Goal: Task Accomplishment & Management: Manage account settings

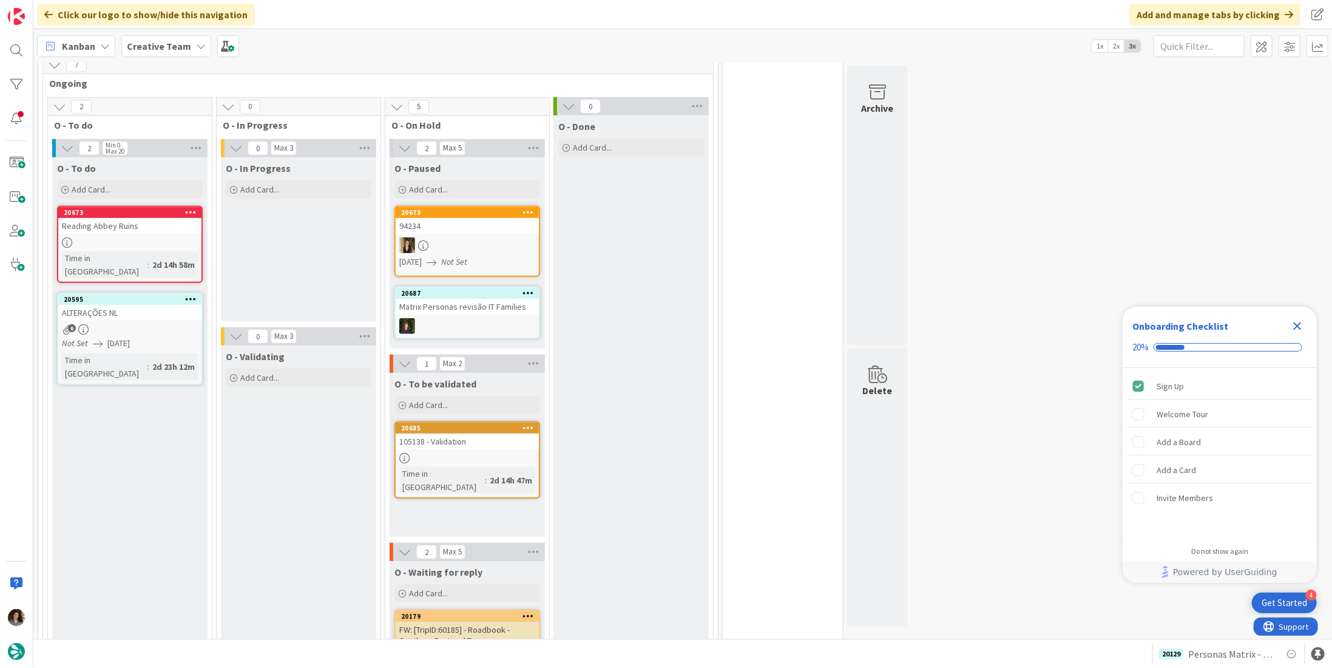
click at [443, 309] on div "Matrix Personas revisão IT Families" at bounding box center [467, 307] width 143 height 16
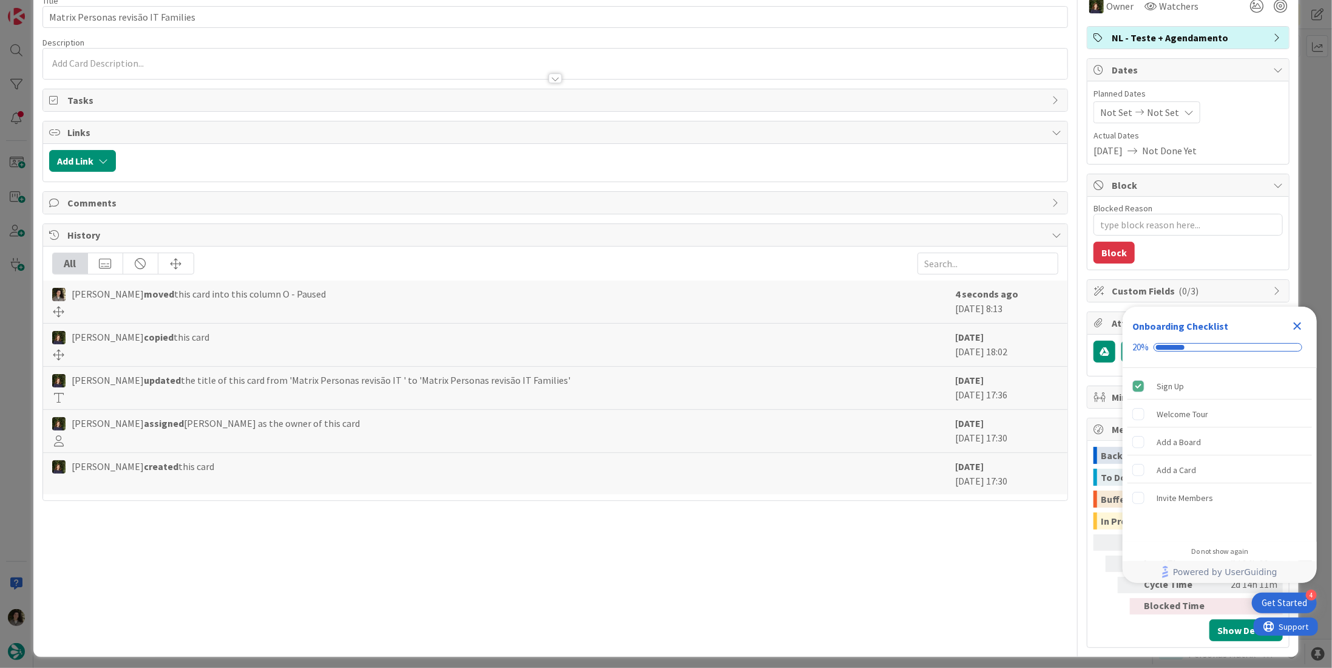
click at [1301, 324] on icon "Close Checklist" at bounding box center [1298, 326] width 15 height 15
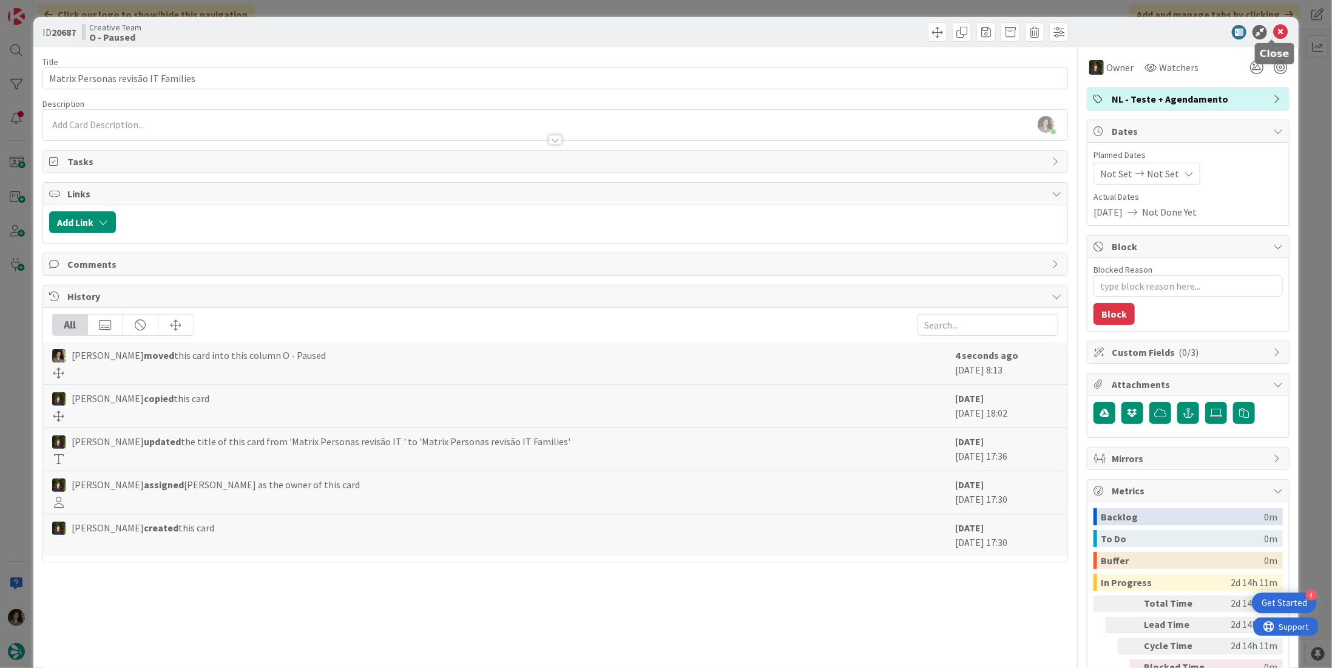
click at [1275, 28] on icon at bounding box center [1281, 32] width 15 height 15
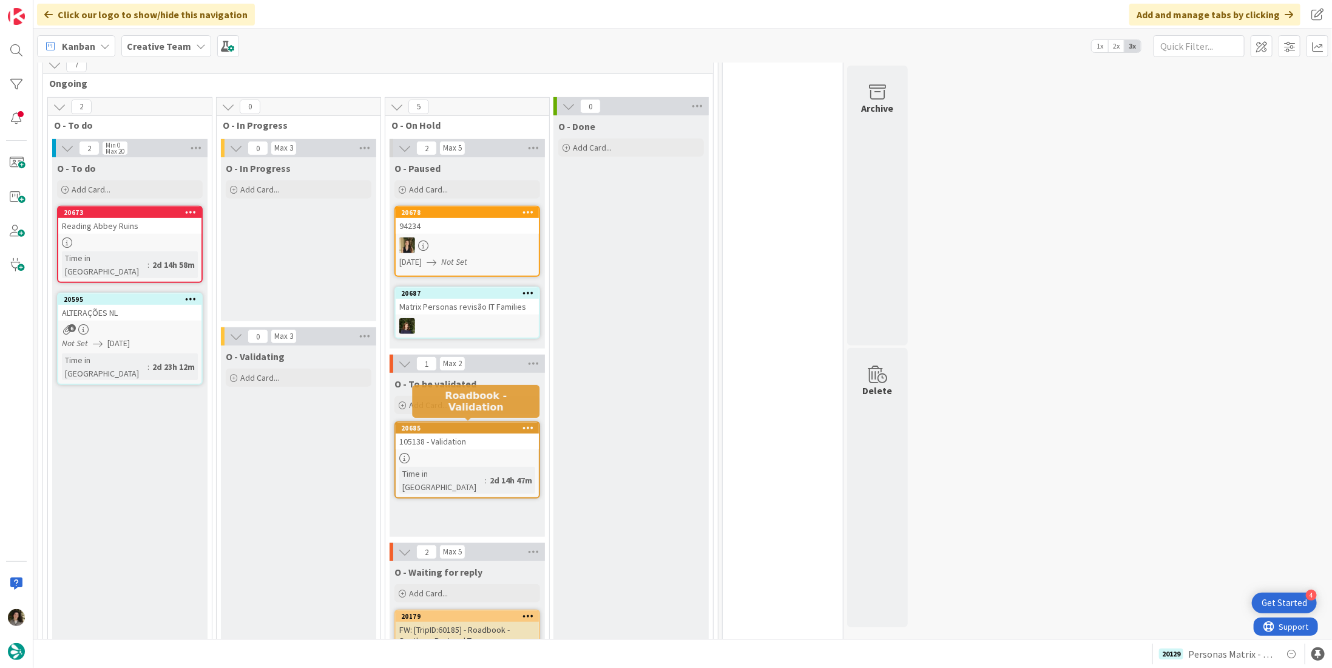
click at [467, 433] on div "105138 - Validation" at bounding box center [467, 441] width 143 height 16
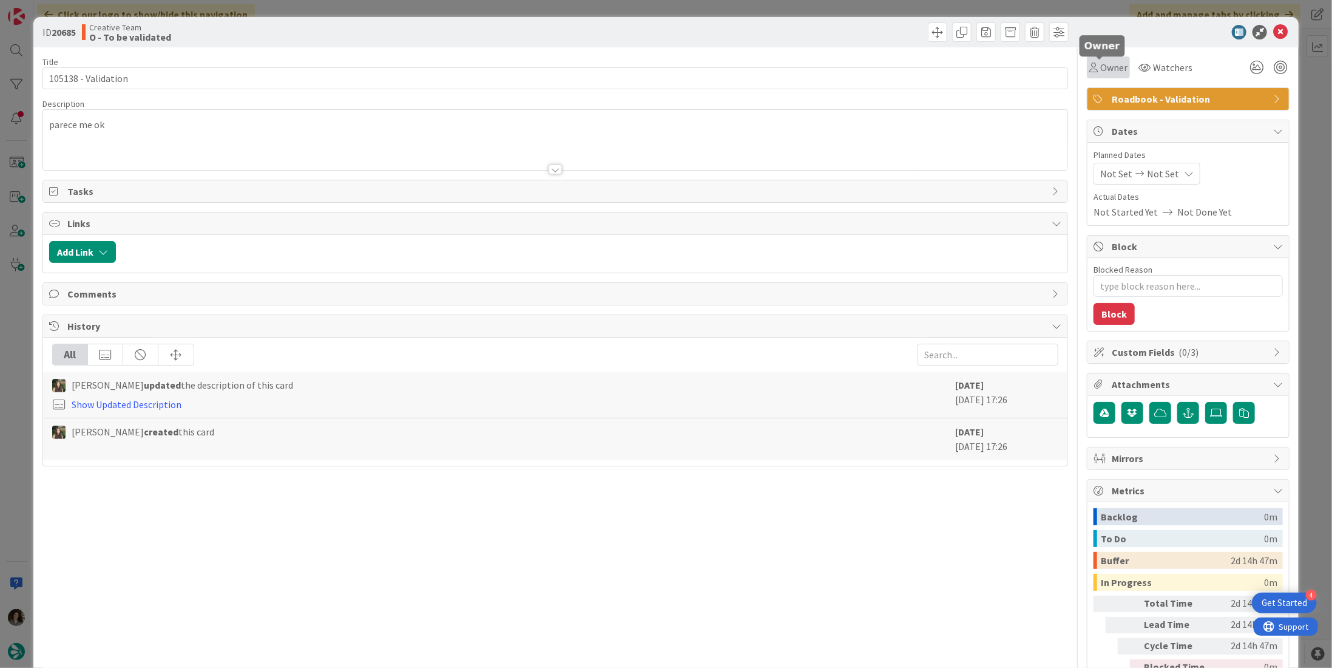
click at [1101, 62] on span "Owner" at bounding box center [1114, 67] width 27 height 15
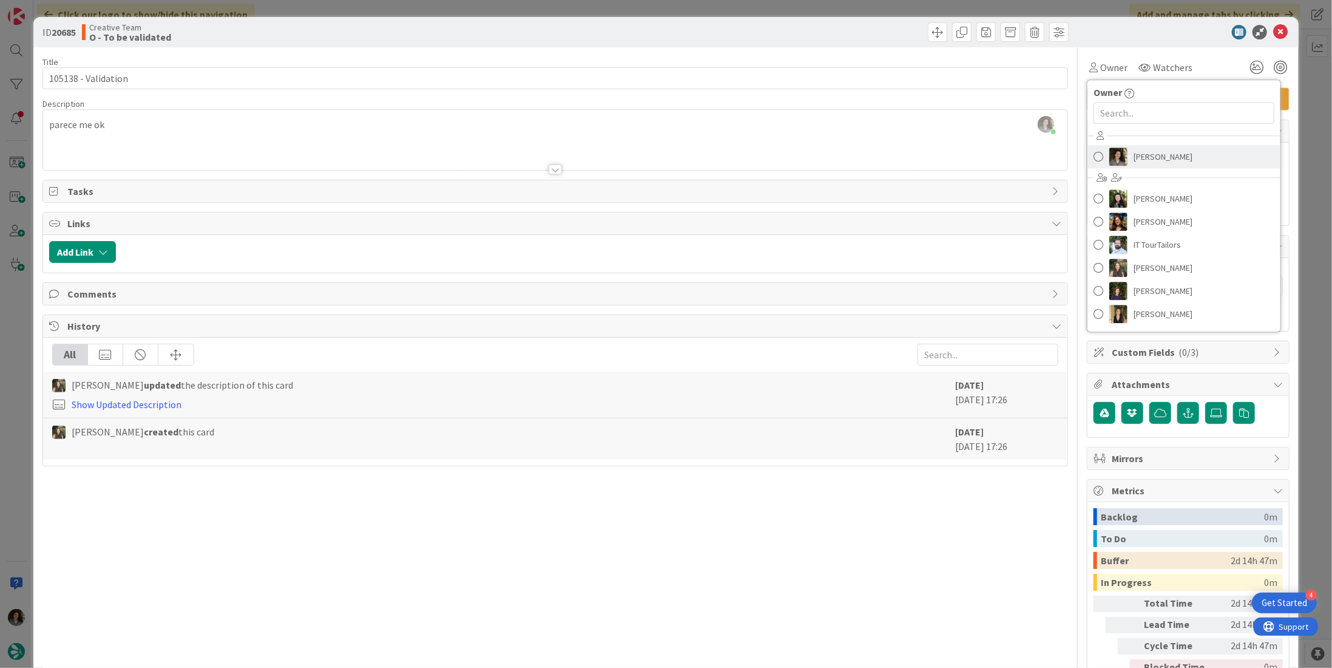
click at [1135, 154] on span "[PERSON_NAME]" at bounding box center [1163, 157] width 59 height 18
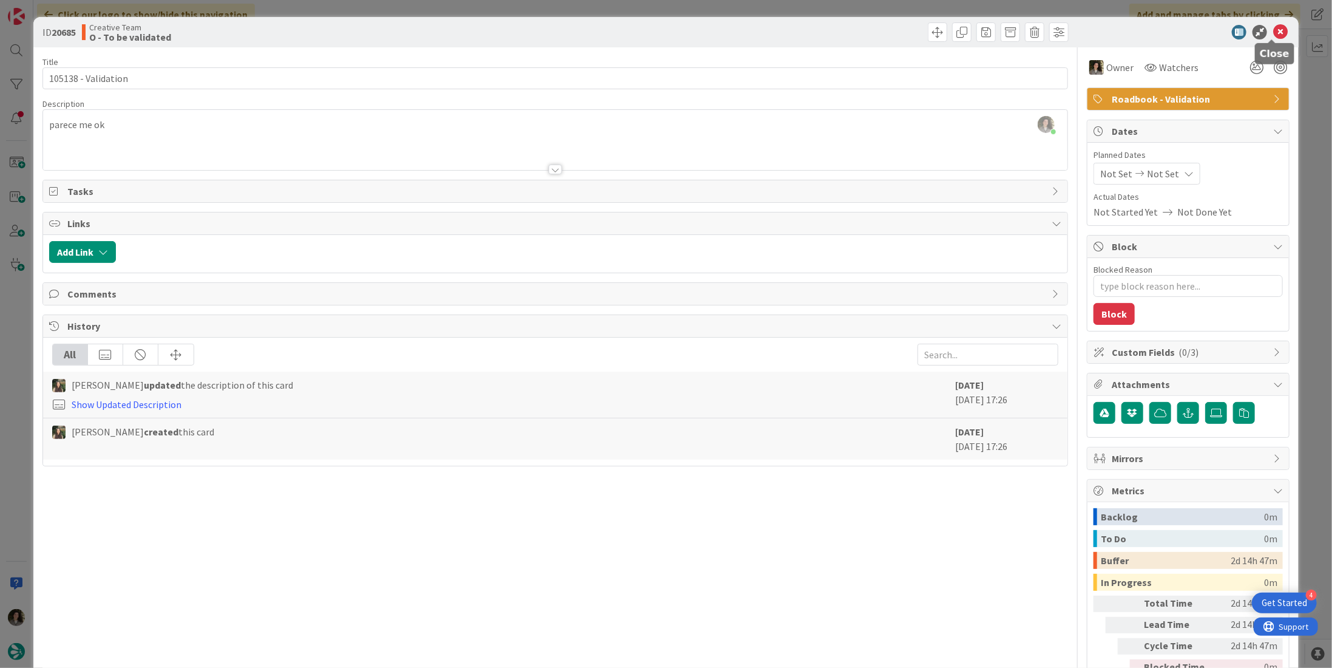
click at [1274, 33] on icon at bounding box center [1281, 32] width 15 height 15
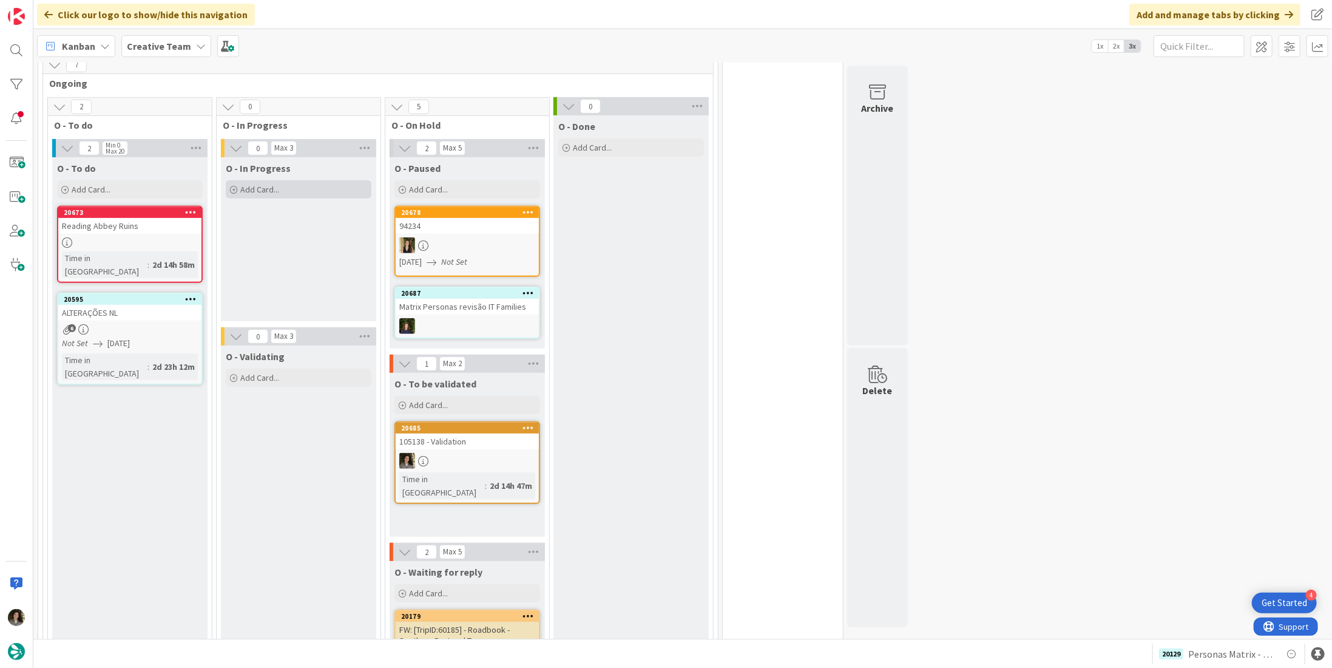
click at [277, 188] on span "Add Card..." at bounding box center [259, 189] width 39 height 11
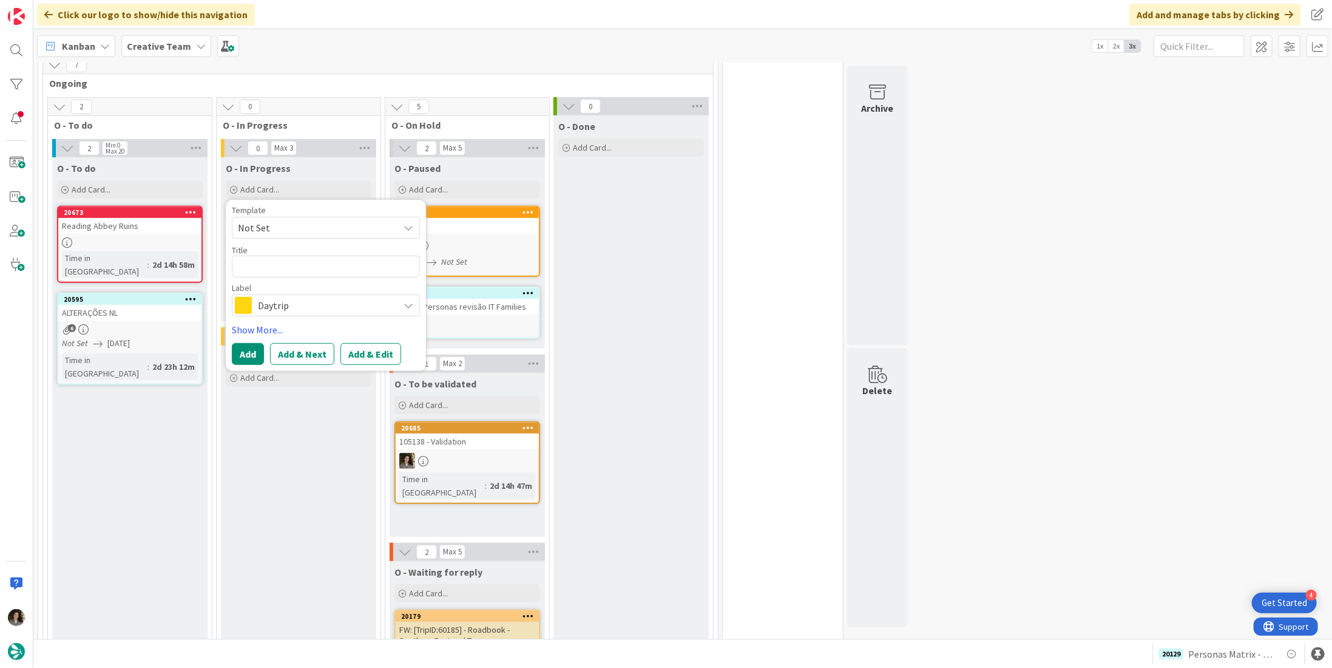
click at [258, 309] on span "Daytrip" at bounding box center [325, 305] width 135 height 17
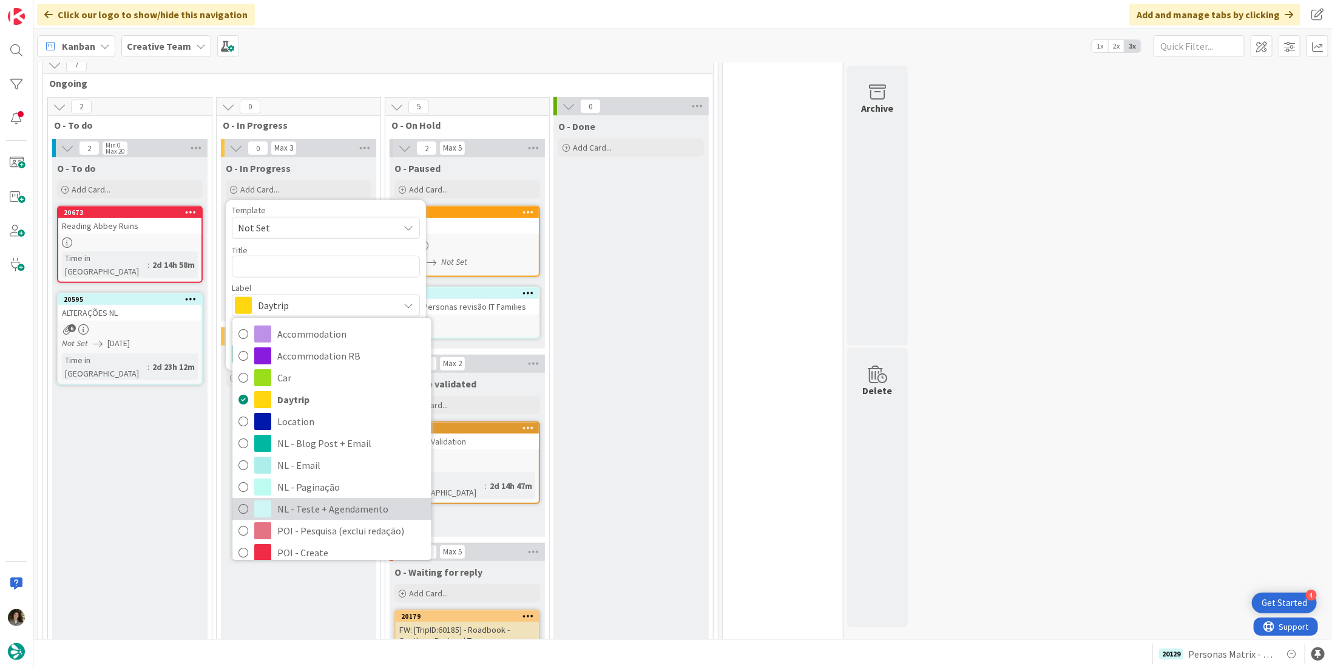
click at [299, 508] on span "NL - Teste + Agendamento" at bounding box center [351, 509] width 148 height 18
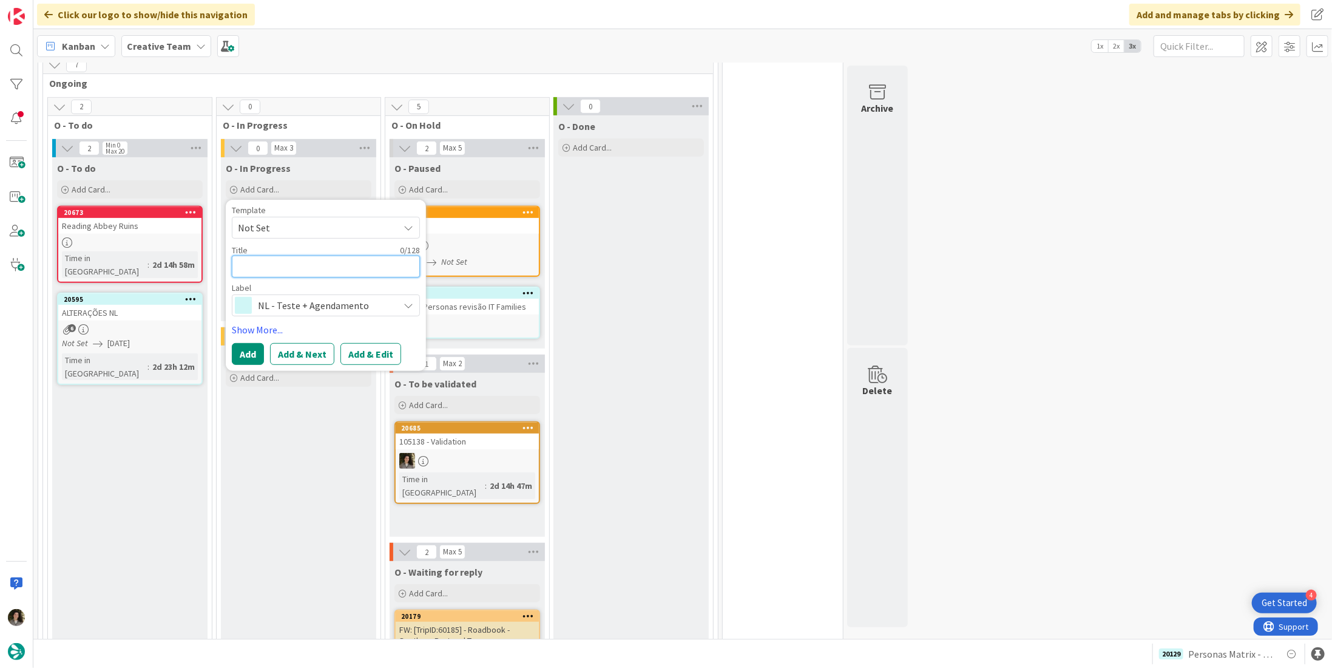
click at [299, 266] on textarea at bounding box center [326, 267] width 188 height 22
type textarea "x"
type textarea "M"
type textarea "x"
type textarea "Ma"
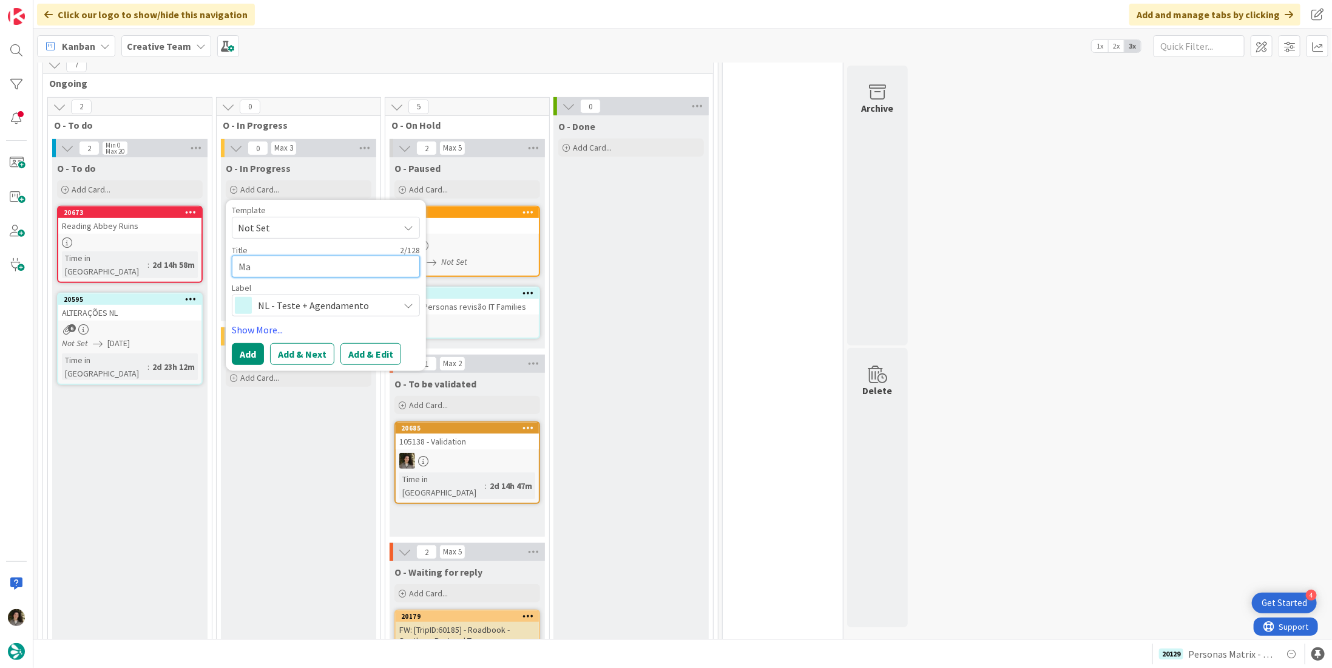
type textarea "x"
type textarea "Mat"
type textarea "x"
type textarea "Matr"
type textarea "x"
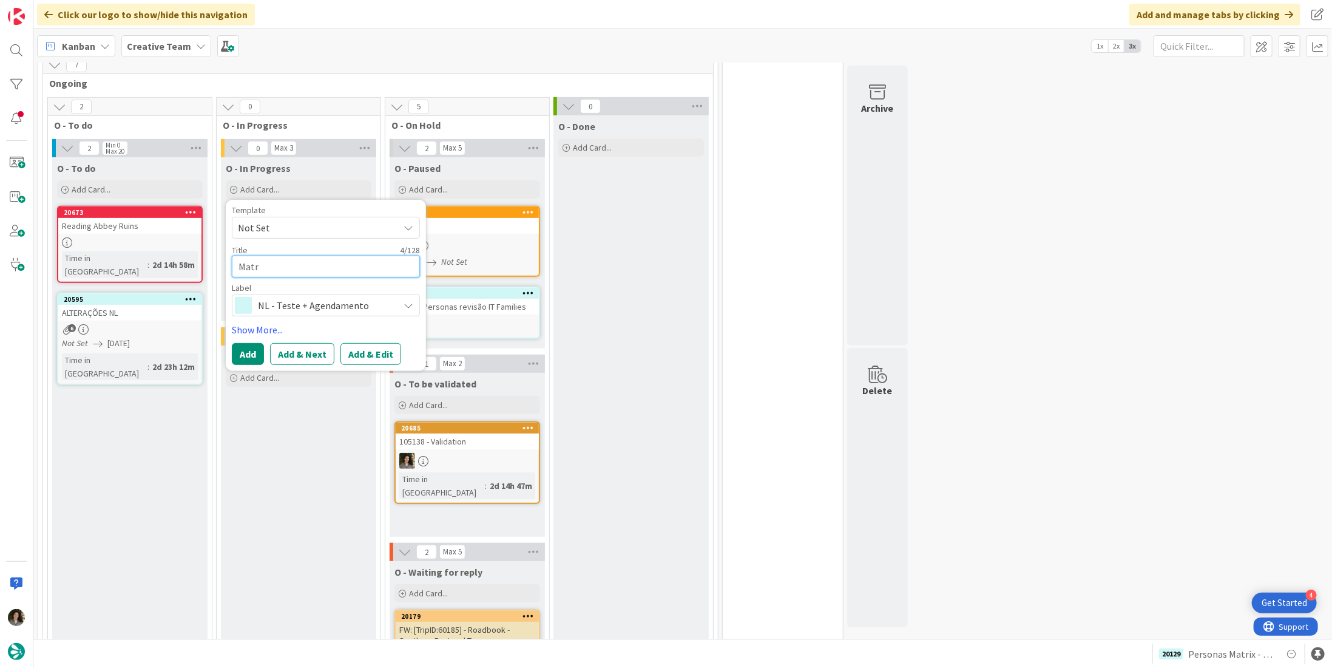
type textarea "Matri"
type textarea "x"
type textarea "Matrix"
type textarea "x"
type textarea "Matrix"
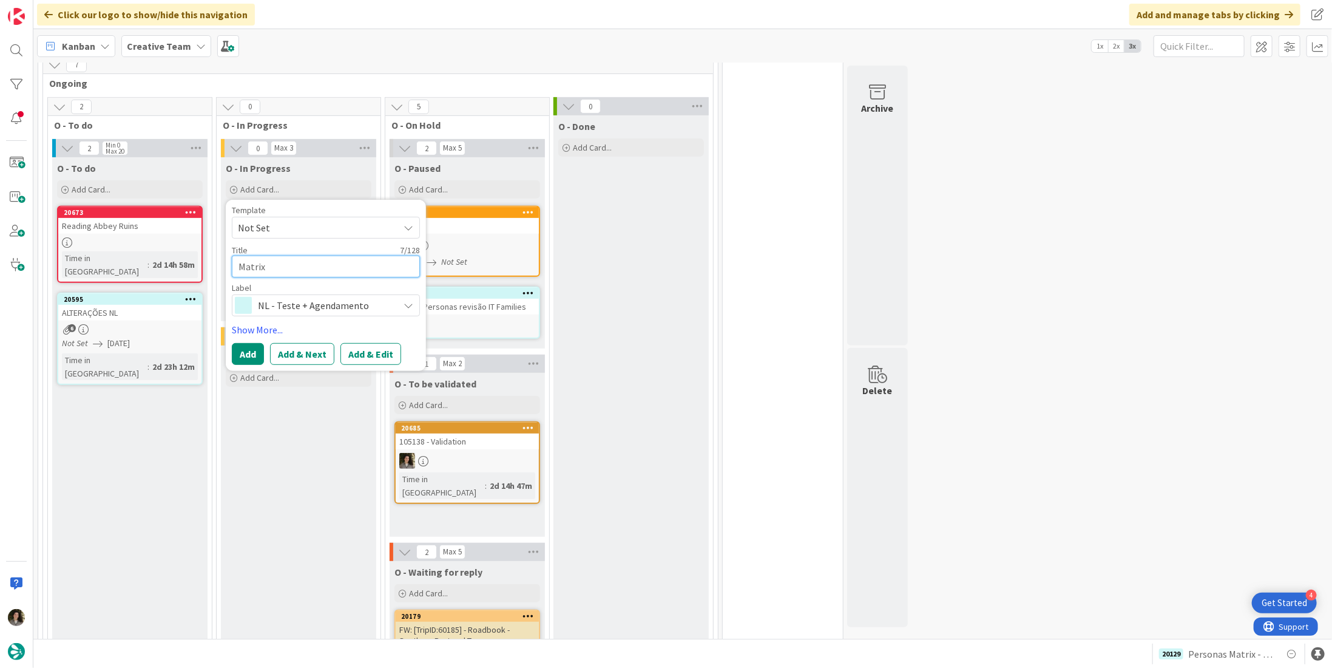
type textarea "x"
type textarea "Matrix Pe"
type textarea "x"
type textarea "Matrix Per"
type textarea "x"
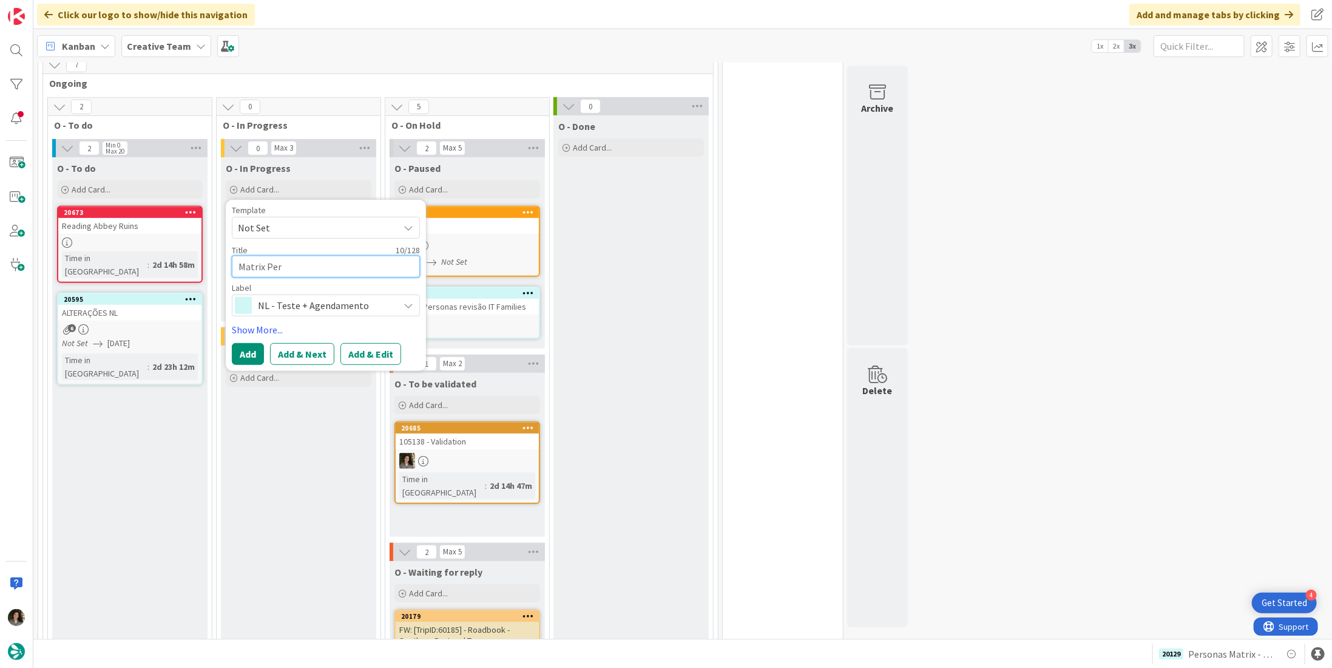
type textarea "Matrix Pers"
type textarea "x"
type textarea "Matrix Perso"
type textarea "x"
type textarea "Matrix Person"
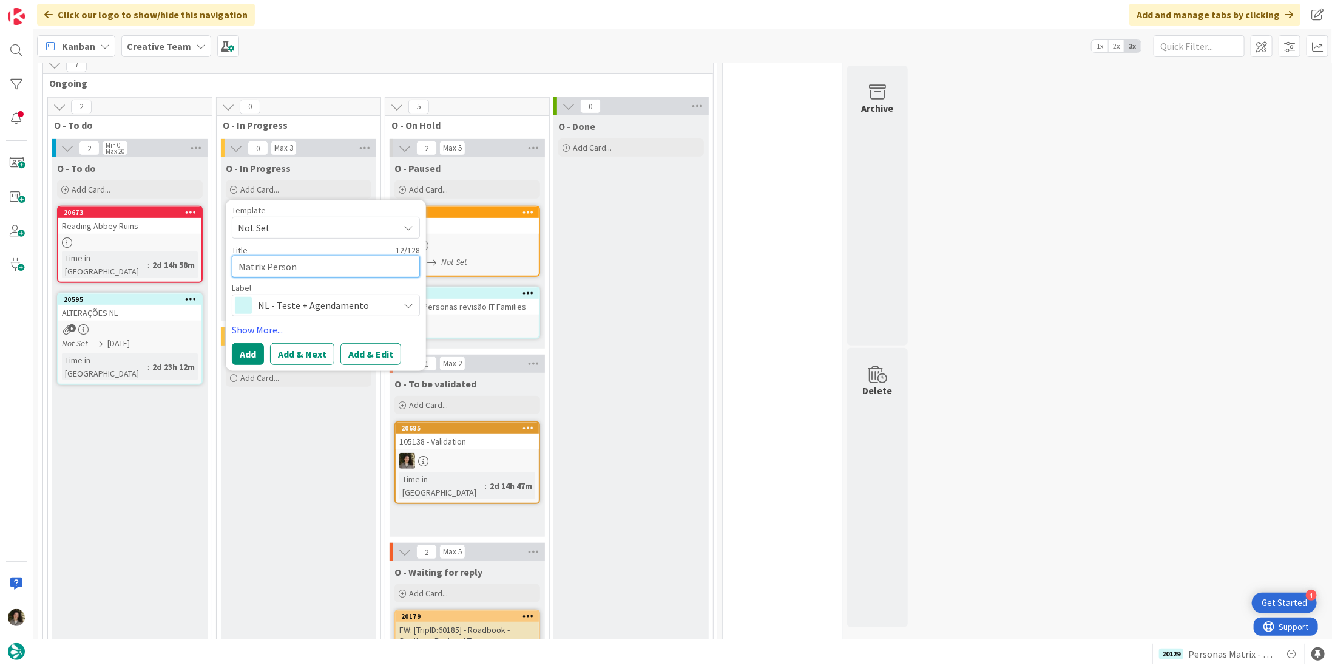
type textarea "x"
type textarea "Matrix Persona"
type textarea "x"
type textarea "Matrix Personas"
type textarea "x"
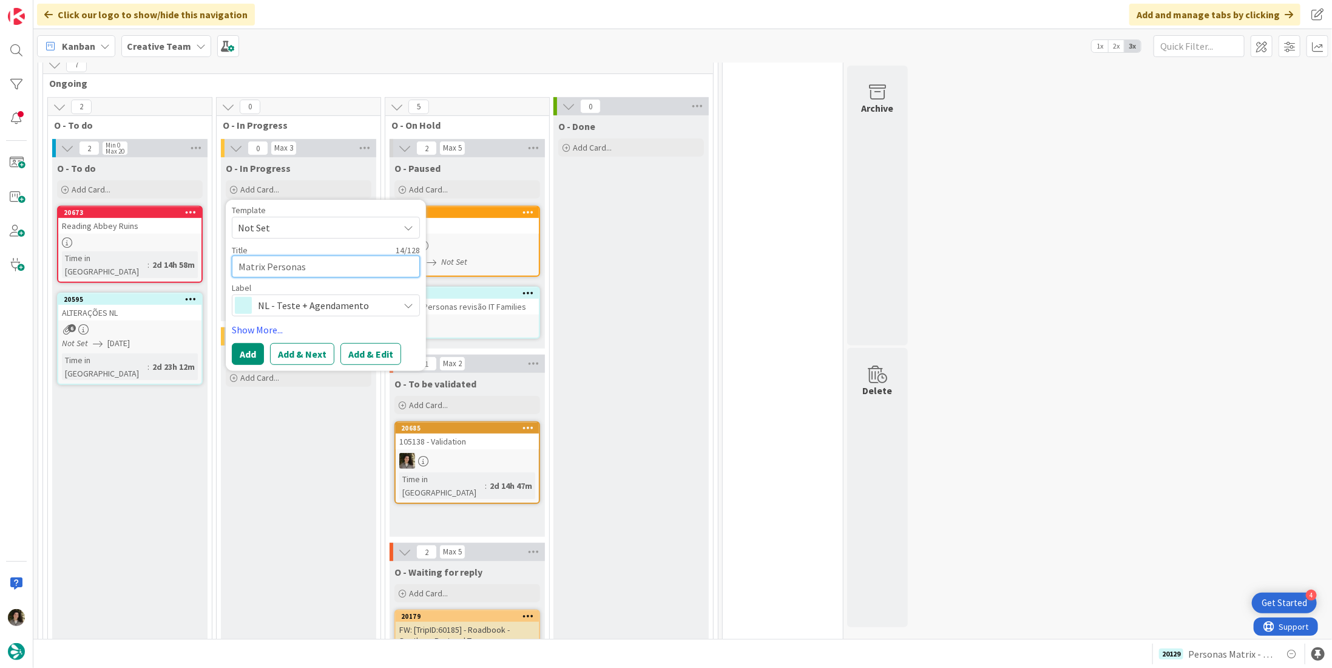
type textarea "Matrix Personas"
type textarea "x"
type textarea "Matrix Personas -"
type textarea "x"
type textarea "Matrix Personas - R"
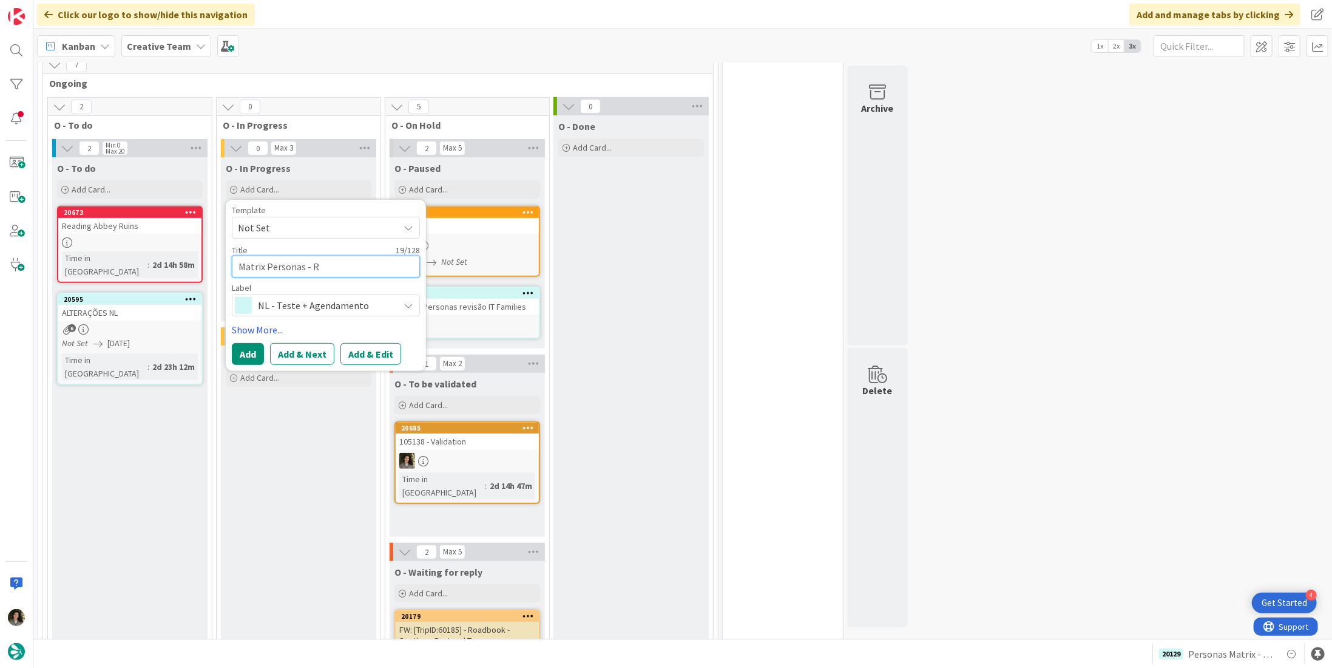
type textarea "x"
type textarea "Matrix Personas - Re"
type textarea "x"
type textarea "Matrix Personas - Rev"
type textarea "x"
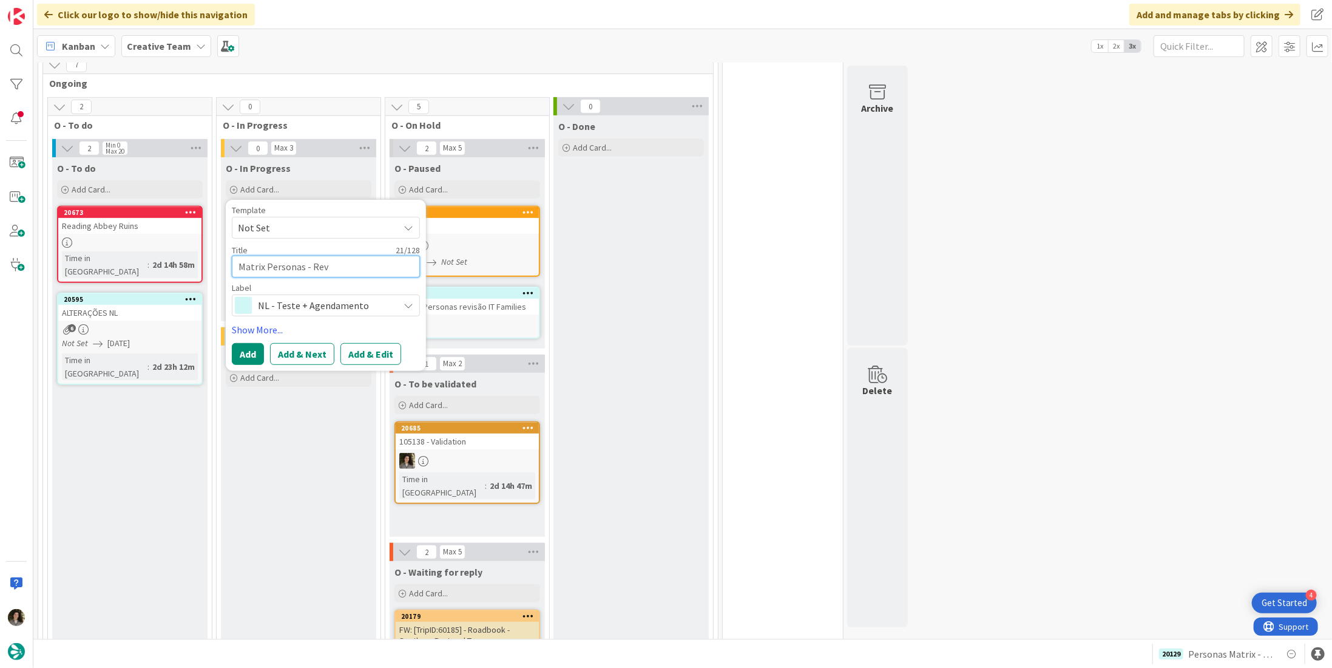
type textarea "Matrix Personas - Revi"
type textarea "x"
type textarea "Matrix Personas - Revis"
type textarea "x"
type textarea "Matrix Personas - Revisi"
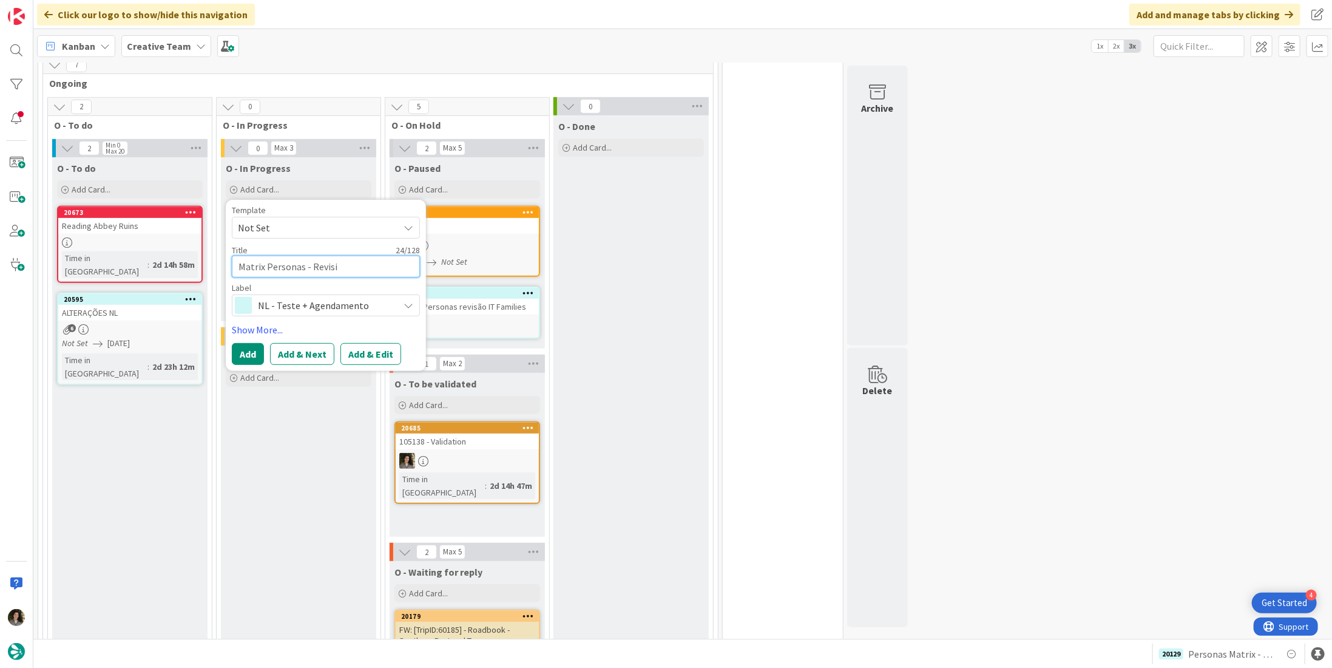
type textarea "x"
type textarea "Matrix Personas - Revisio"
type textarea "x"
type textarea "Matrix Personas - Revision"
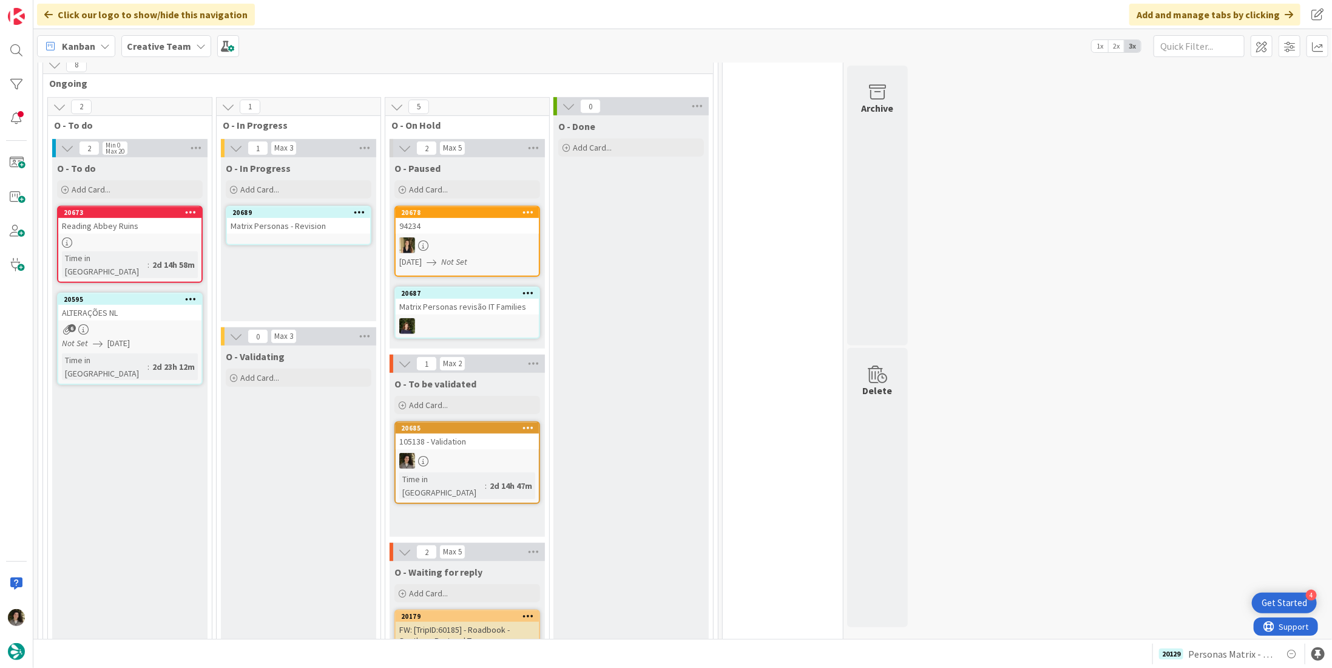
click at [252, 225] on div "Matrix Personas - Revision" at bounding box center [298, 226] width 143 height 16
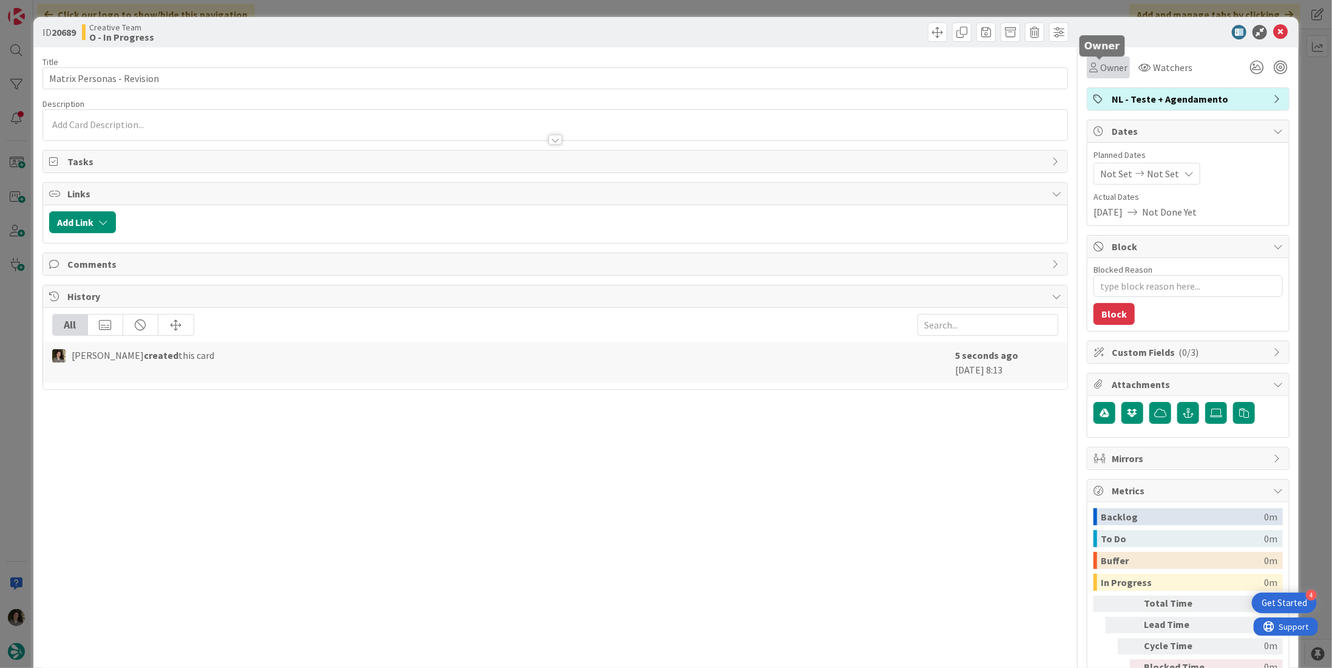
click at [1107, 69] on span "Owner" at bounding box center [1114, 67] width 27 height 15
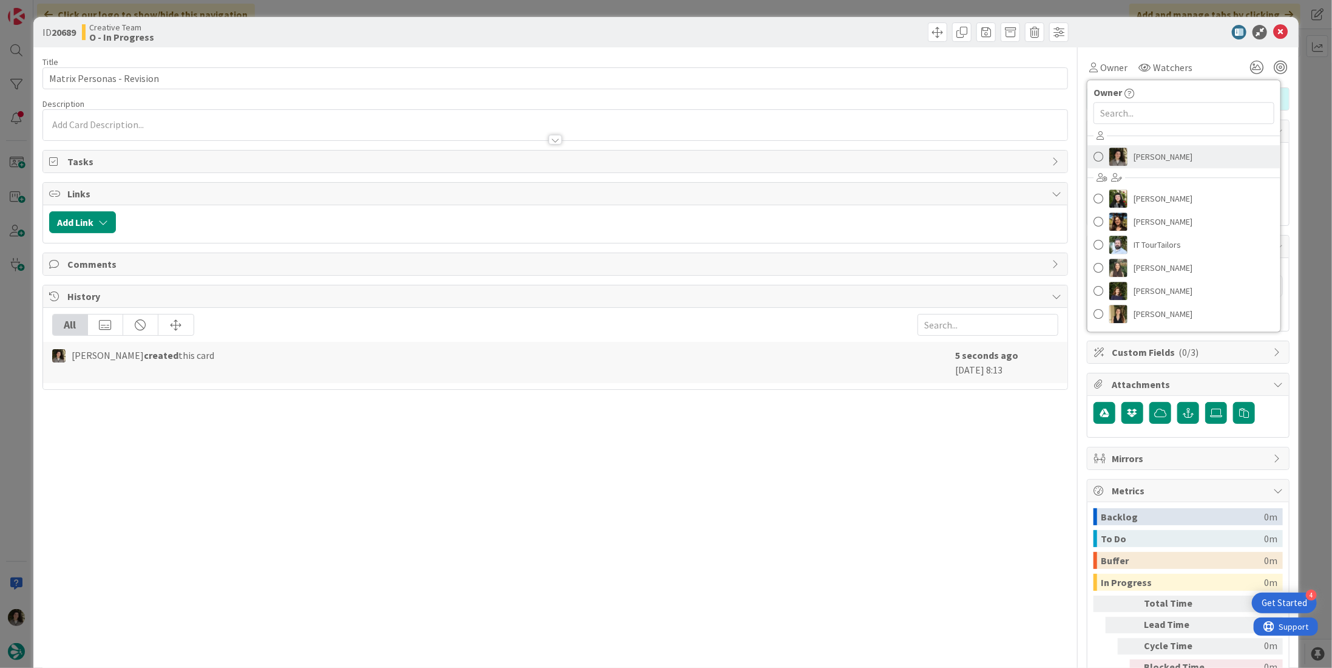
click at [1149, 157] on span "[PERSON_NAME]" at bounding box center [1163, 157] width 59 height 18
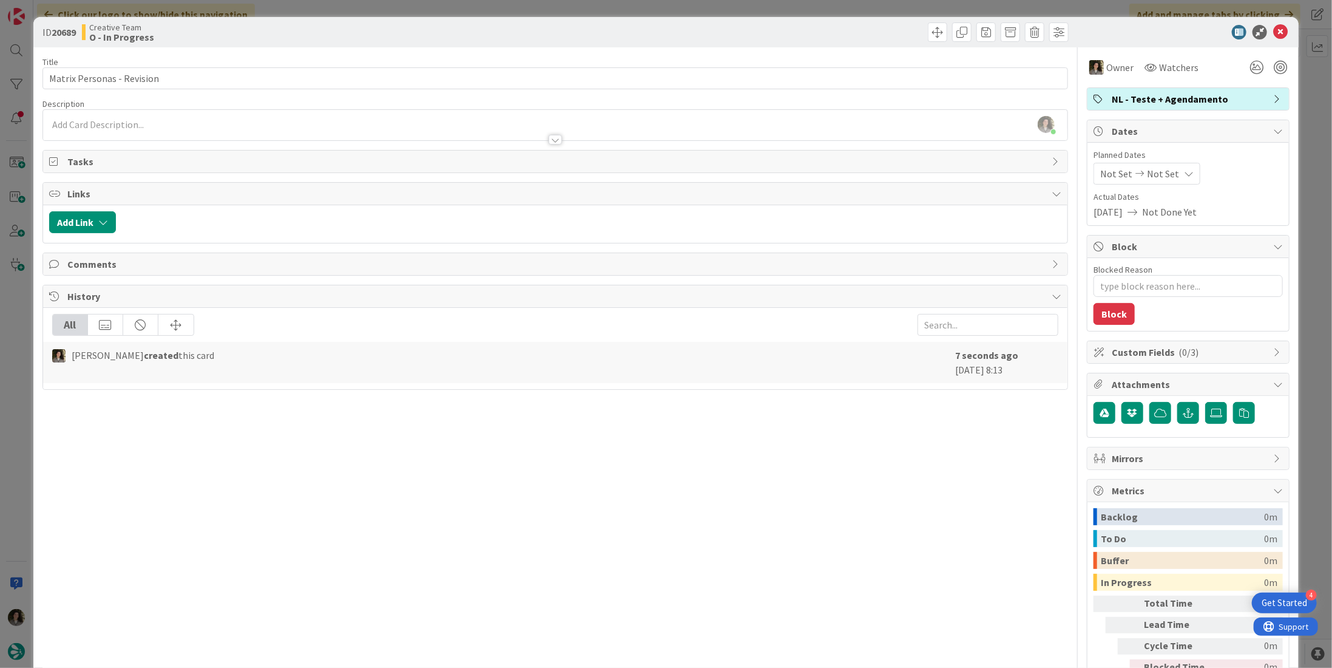
type textarea "x"
click at [1163, 166] on span "Not Set" at bounding box center [1163, 173] width 32 height 15
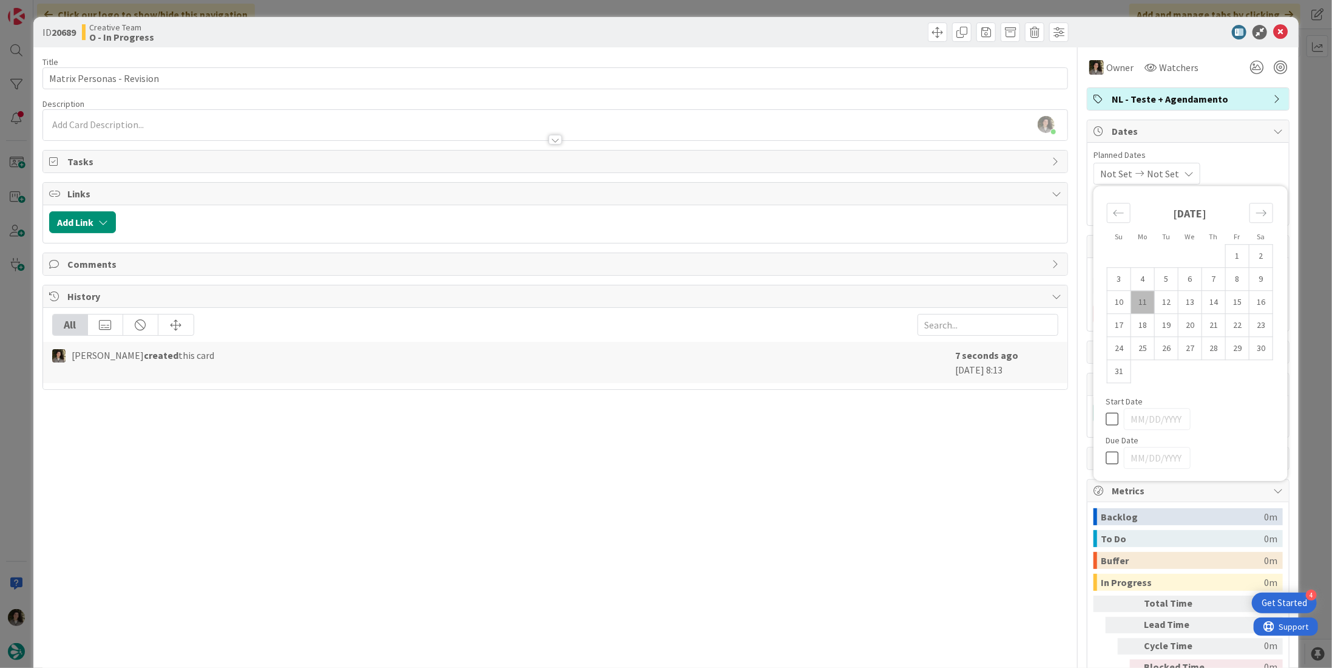
click at [1106, 455] on icon at bounding box center [1115, 457] width 18 height 15
type input "[DATE]"
click at [949, 452] on div "Title 26 / 128 Matrix Personas - Revision Description Melissa Santos just joine…" at bounding box center [555, 378] width 1026 height 662
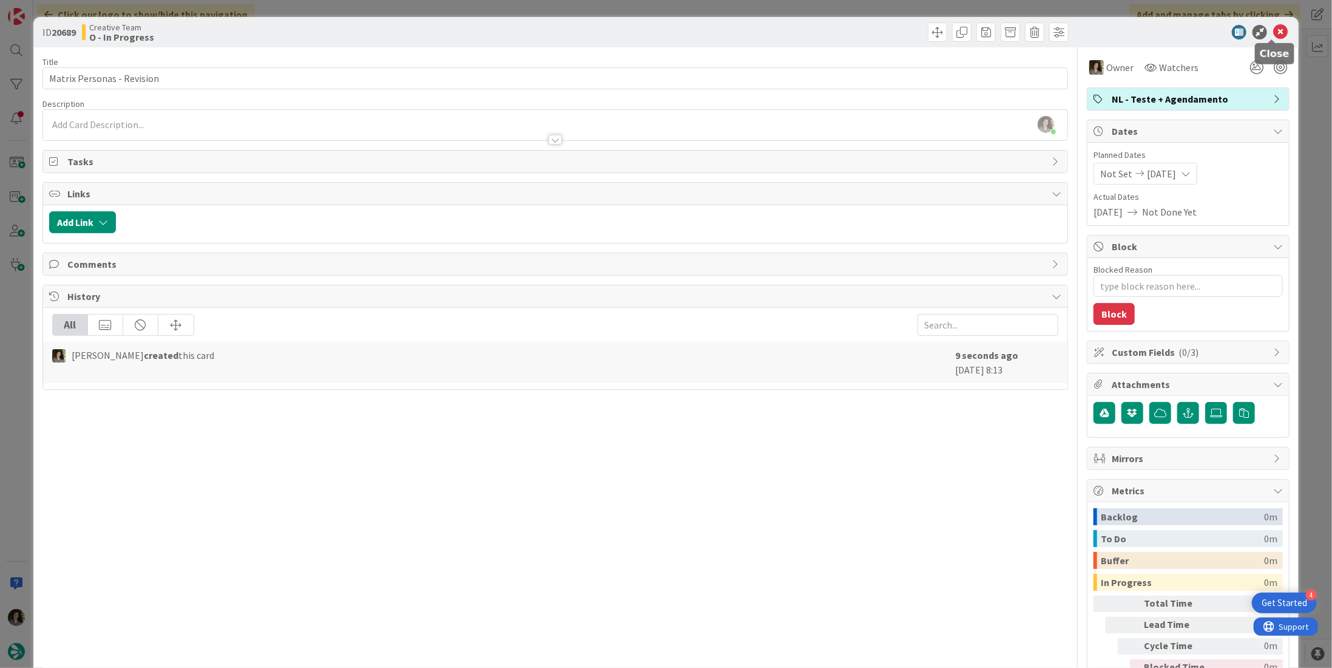
click at [1277, 31] on icon at bounding box center [1281, 32] width 15 height 15
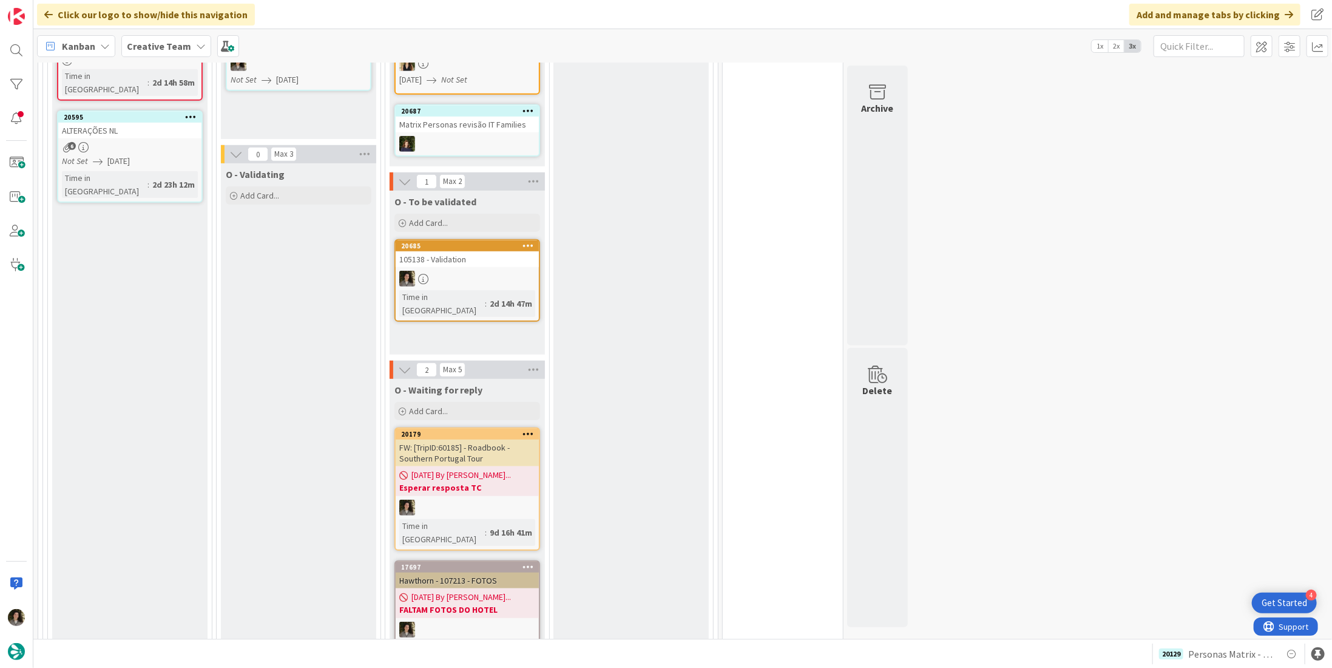
scroll to position [364, 0]
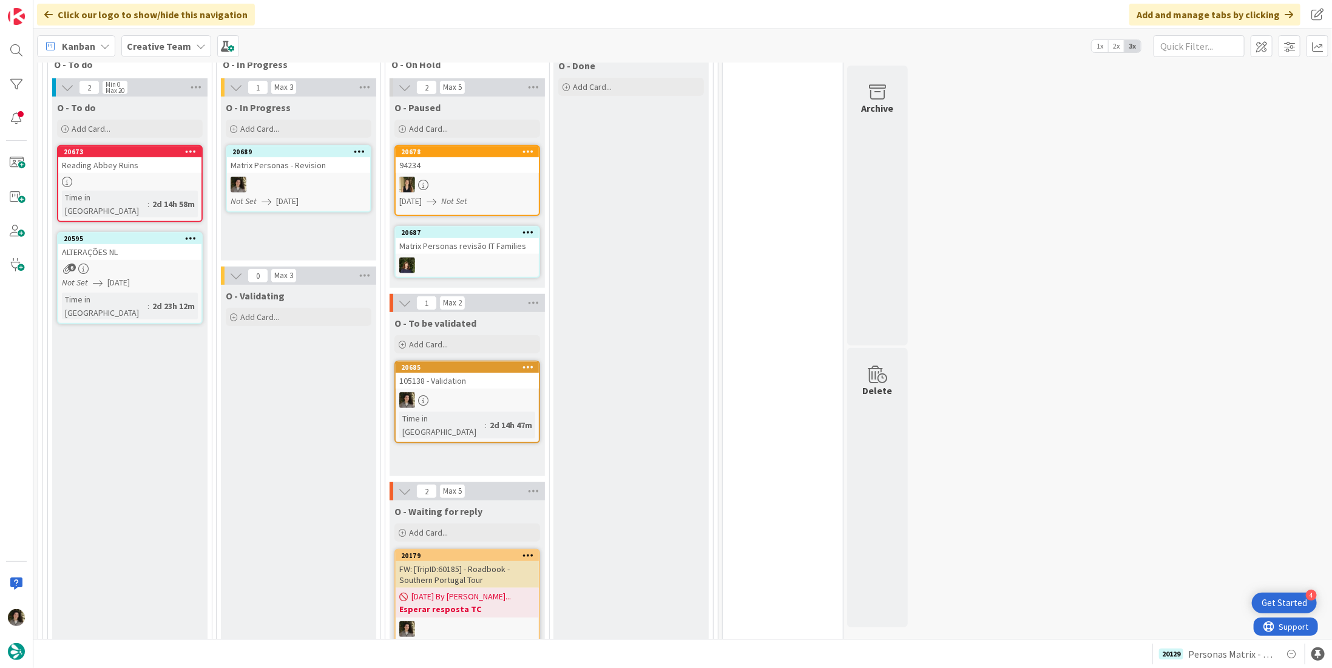
click at [283, 188] on div at bounding box center [298, 185] width 143 height 16
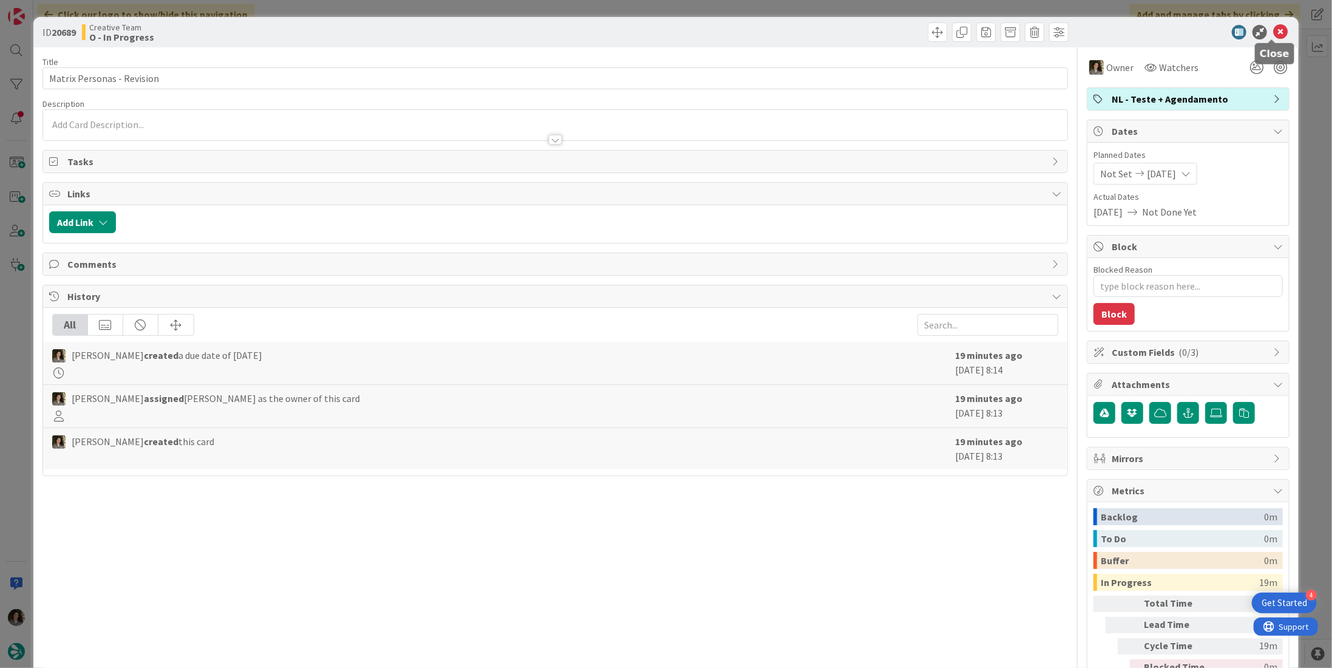
drag, startPoint x: 1271, startPoint y: 33, endPoint x: 1254, endPoint y: 44, distance: 19.7
click at [1274, 35] on icon at bounding box center [1281, 32] width 15 height 15
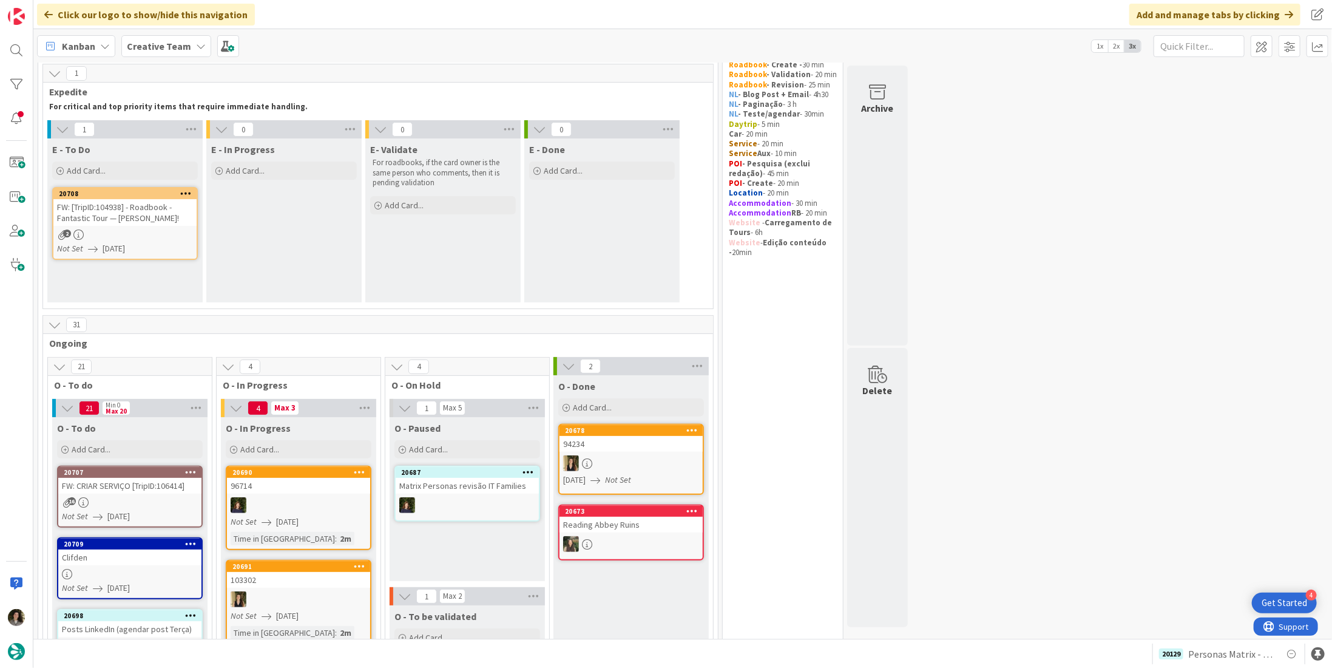
scroll to position [61, 0]
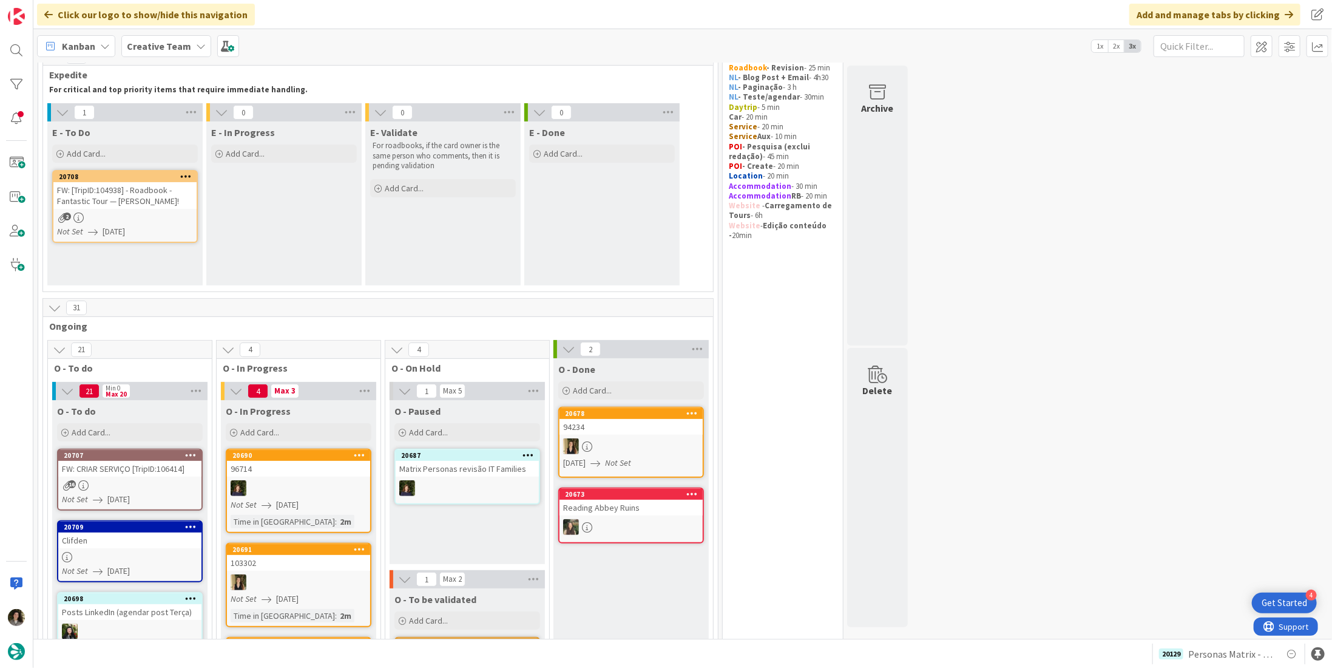
click at [90, 210] on link "20708 FW: [TripID:104938] - Roadbook - Fantastic Tour — Debbie Mapes! 2 Not Set…" at bounding box center [125, 206] width 146 height 73
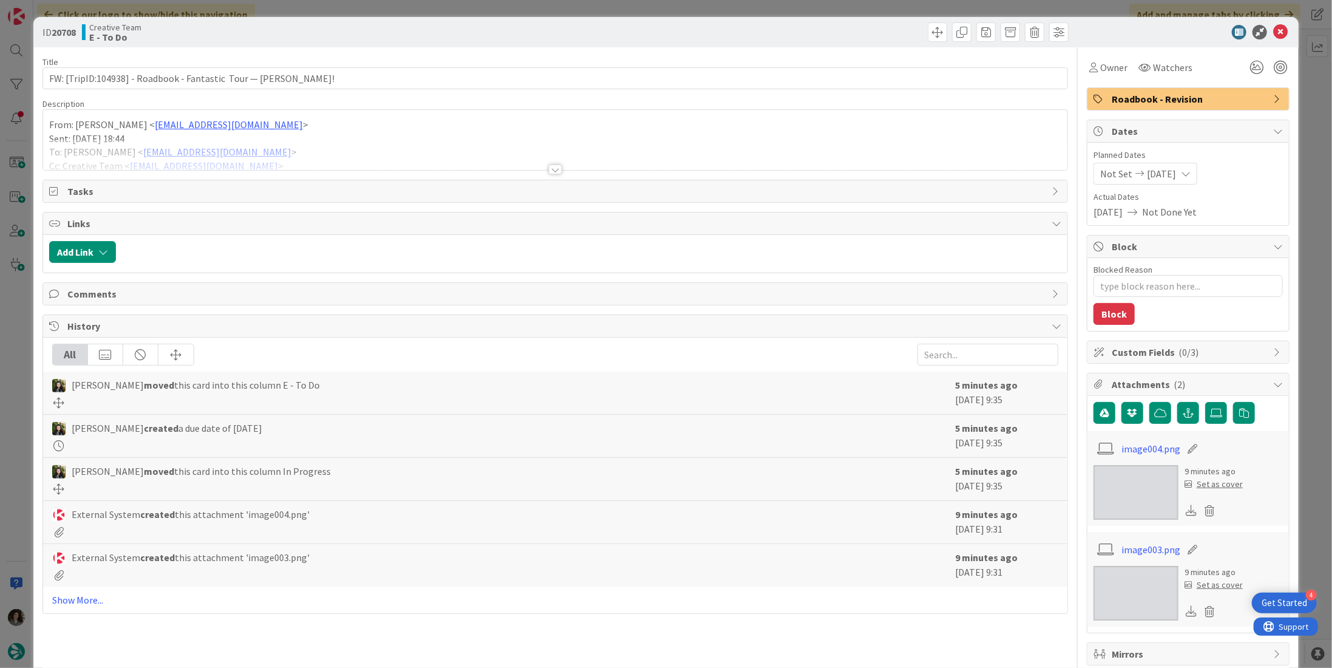
click at [549, 165] on div at bounding box center [555, 170] width 13 height 10
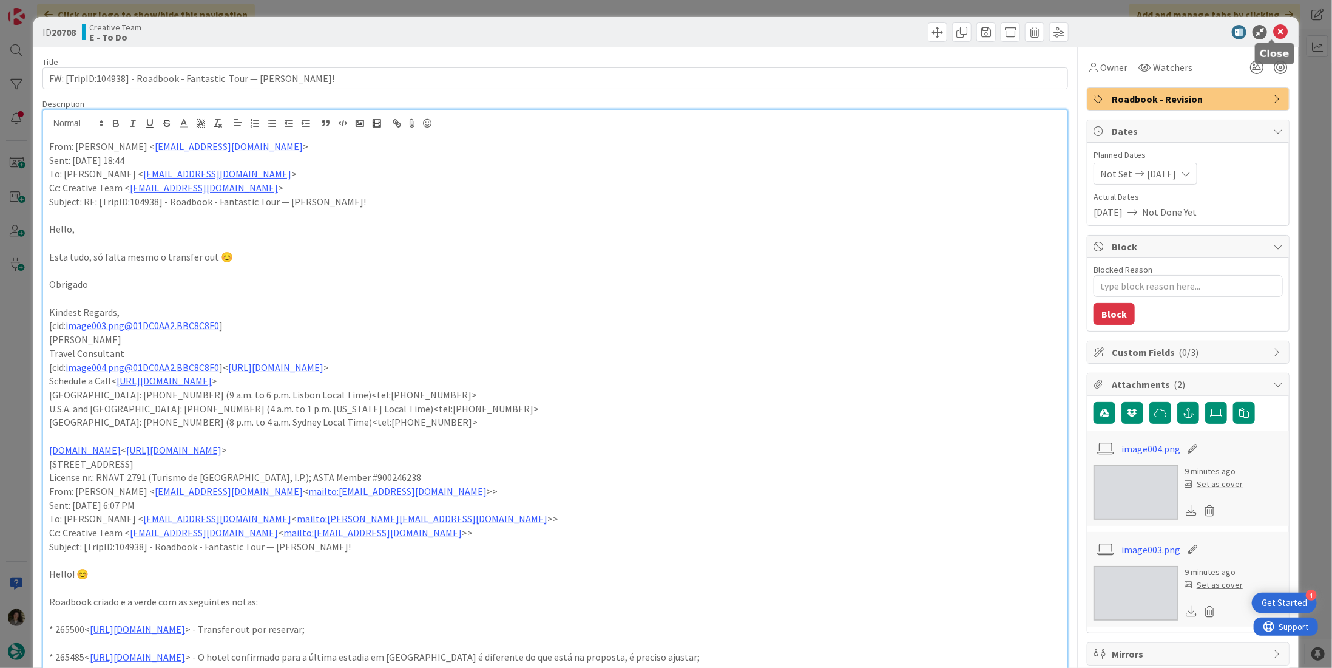
click at [1274, 36] on icon at bounding box center [1281, 32] width 15 height 15
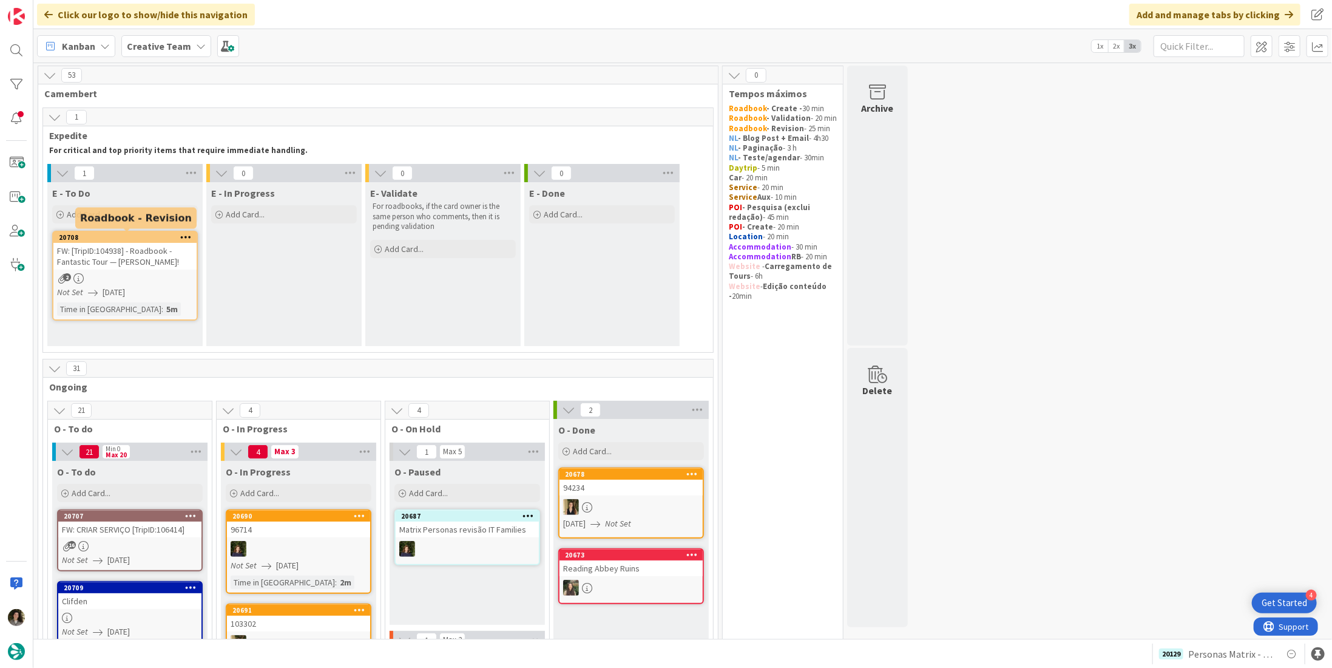
click at [132, 267] on div "FW: [TripID:104938] - Roadbook - Fantastic Tour — [PERSON_NAME]!" at bounding box center [124, 256] width 143 height 27
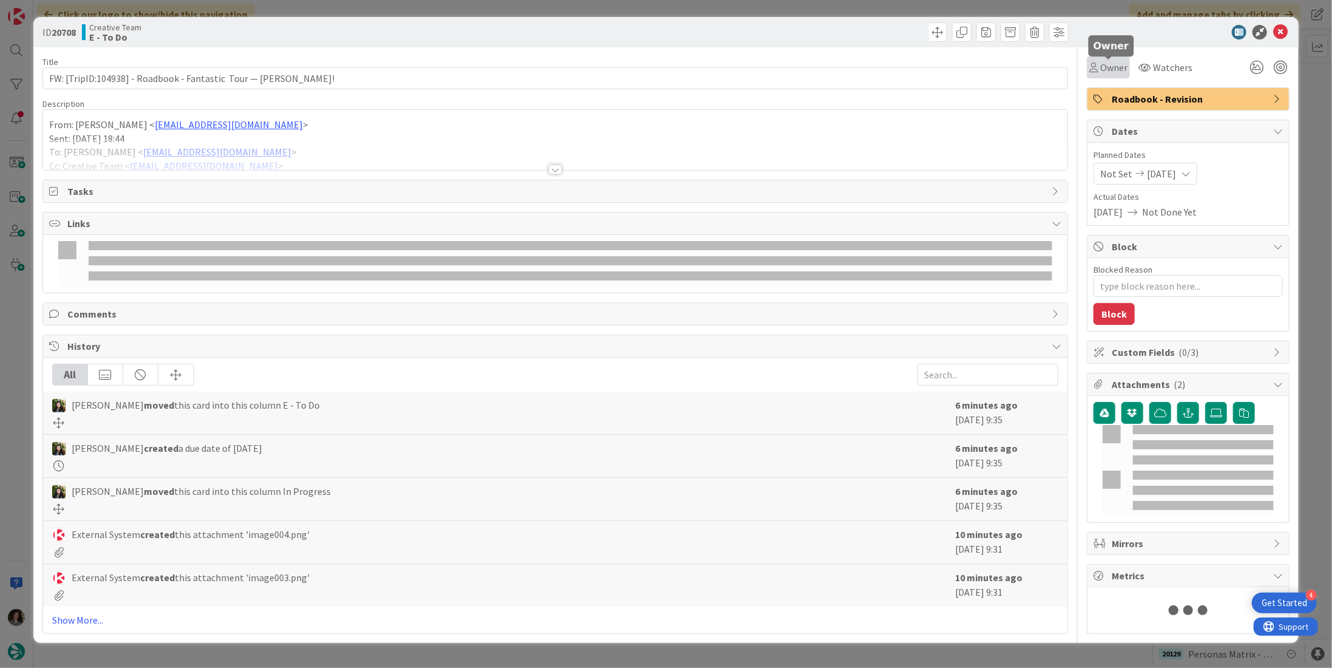
click at [1101, 64] on span "Owner" at bounding box center [1114, 67] width 27 height 15
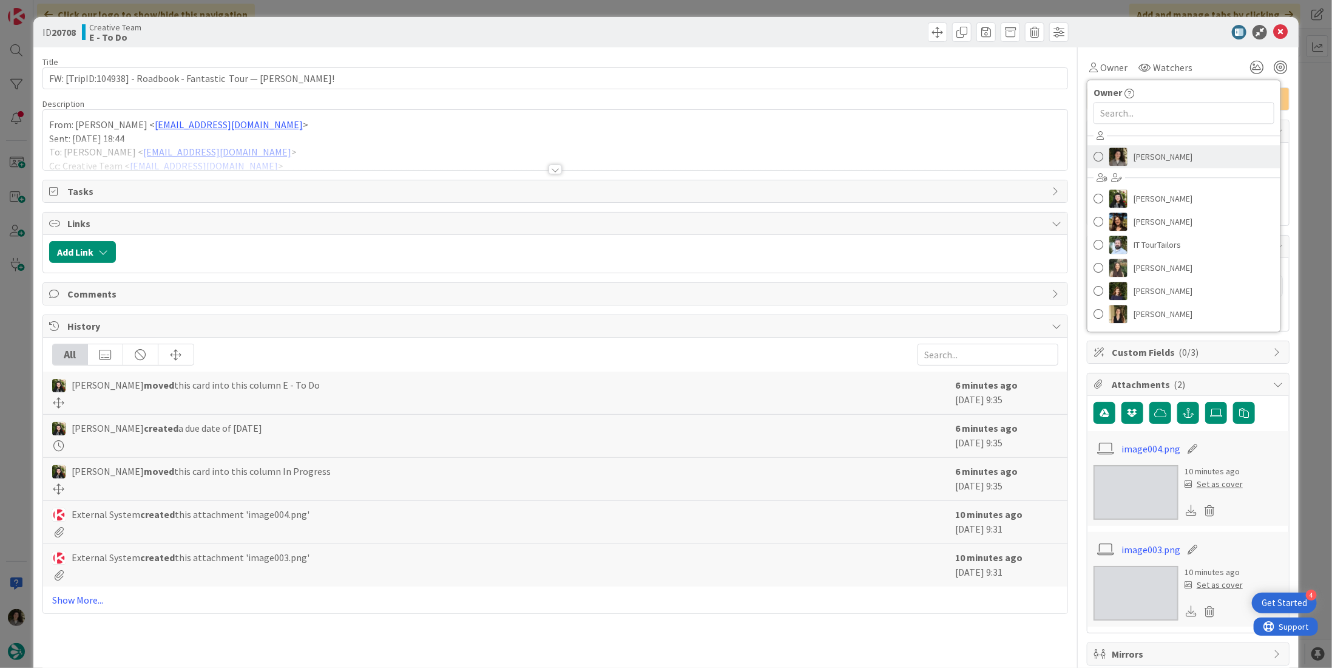
click at [1134, 152] on span "[PERSON_NAME]" at bounding box center [1163, 157] width 59 height 18
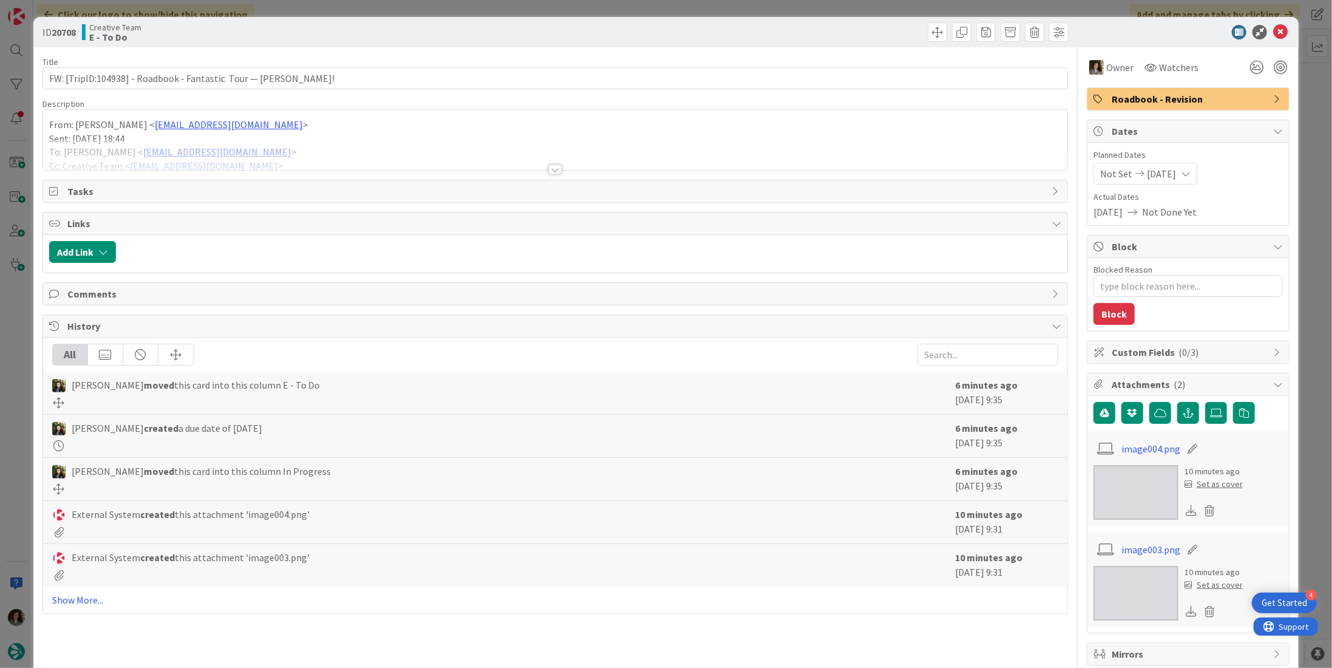
click at [1274, 33] on icon at bounding box center [1281, 32] width 15 height 15
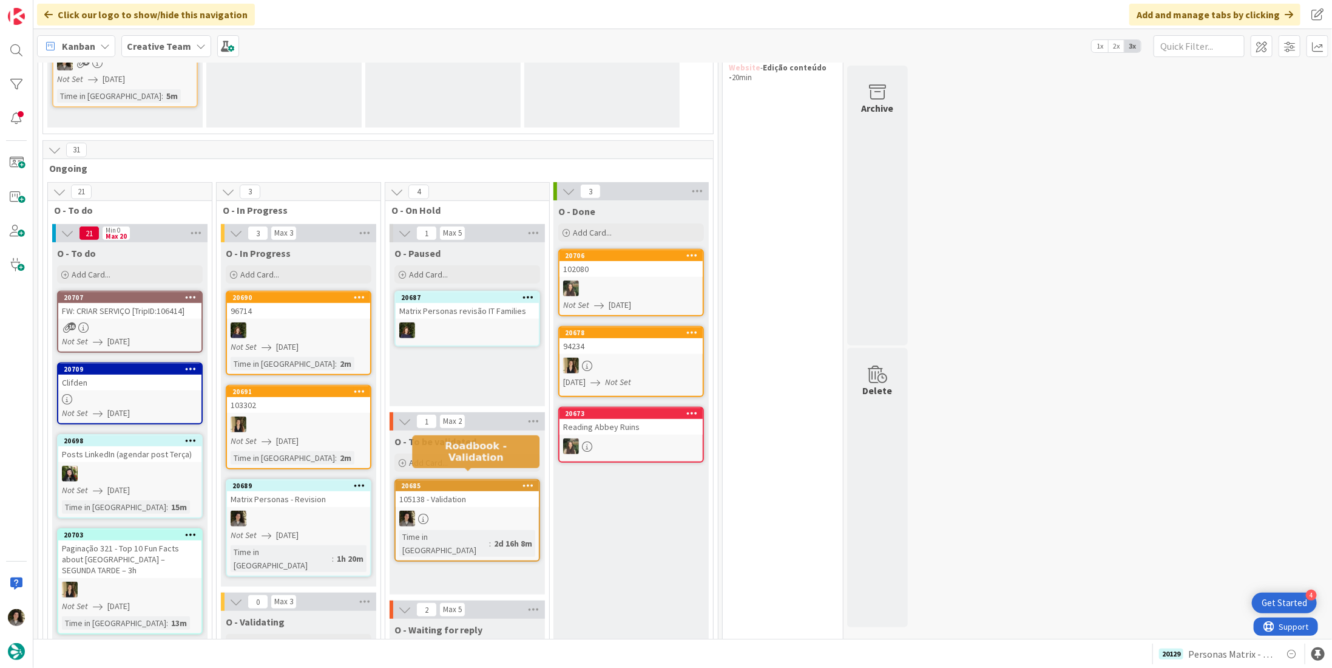
scroll to position [182, 0]
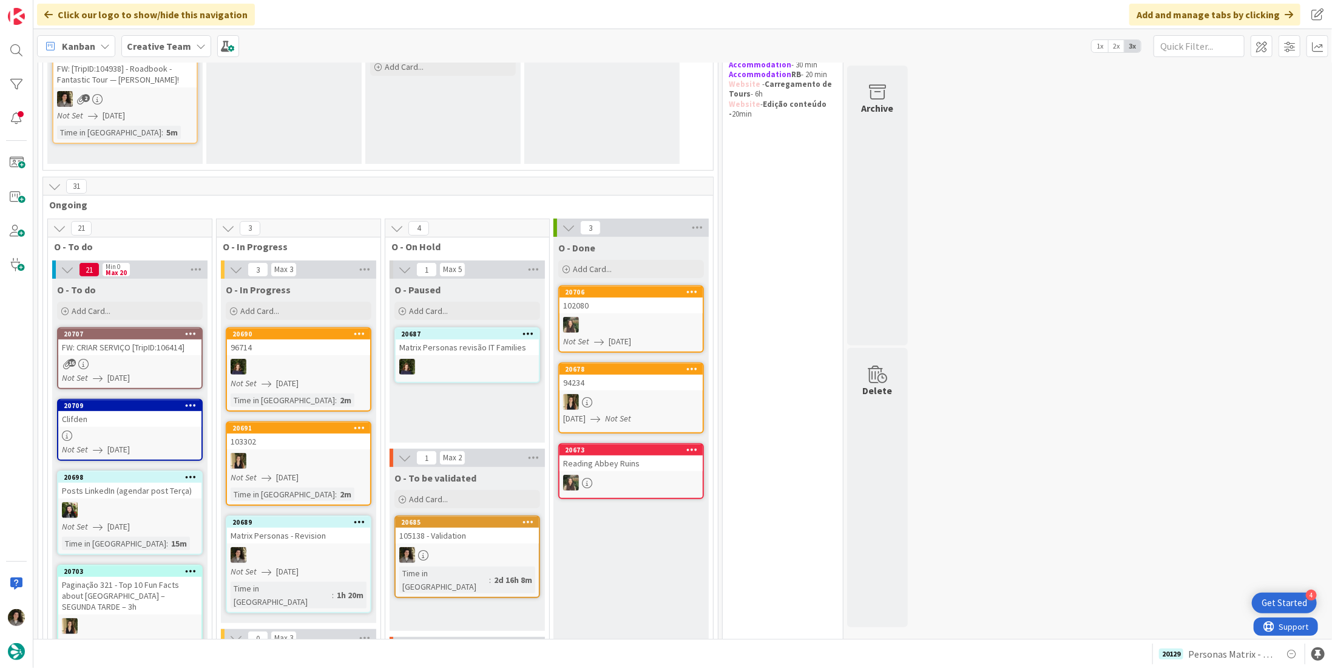
click at [261, 557] on div at bounding box center [298, 555] width 143 height 16
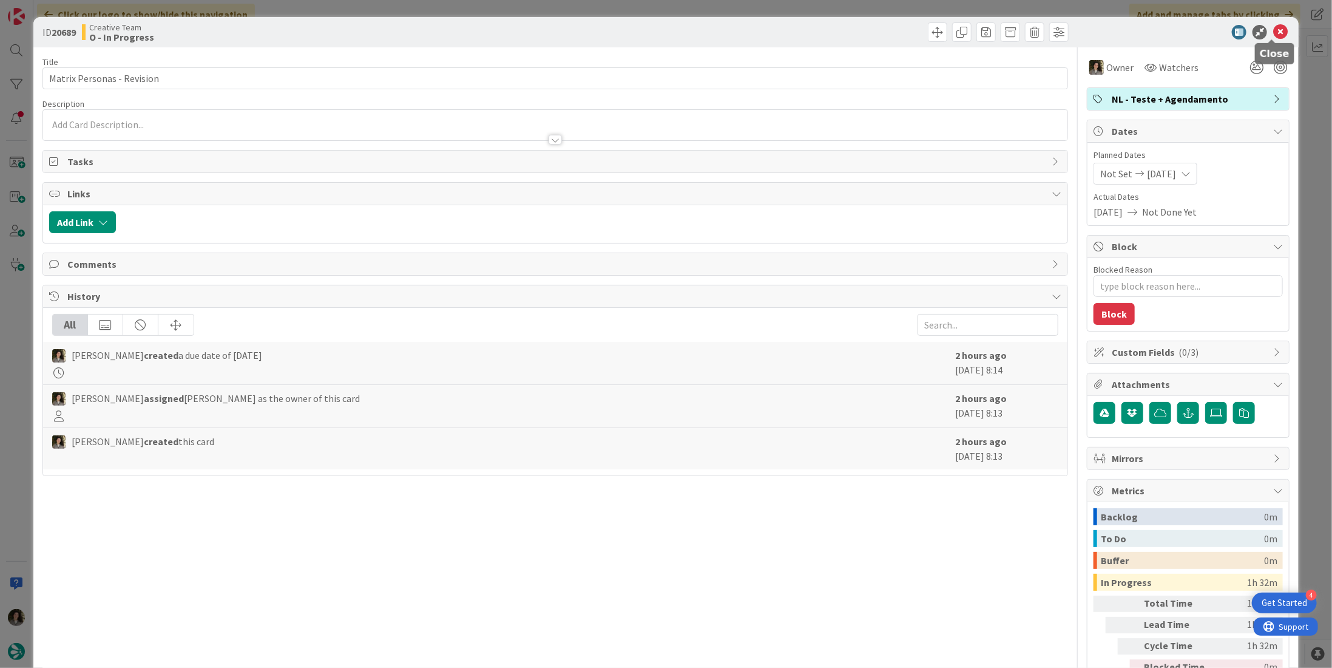
click at [1275, 25] on icon at bounding box center [1281, 32] width 15 height 15
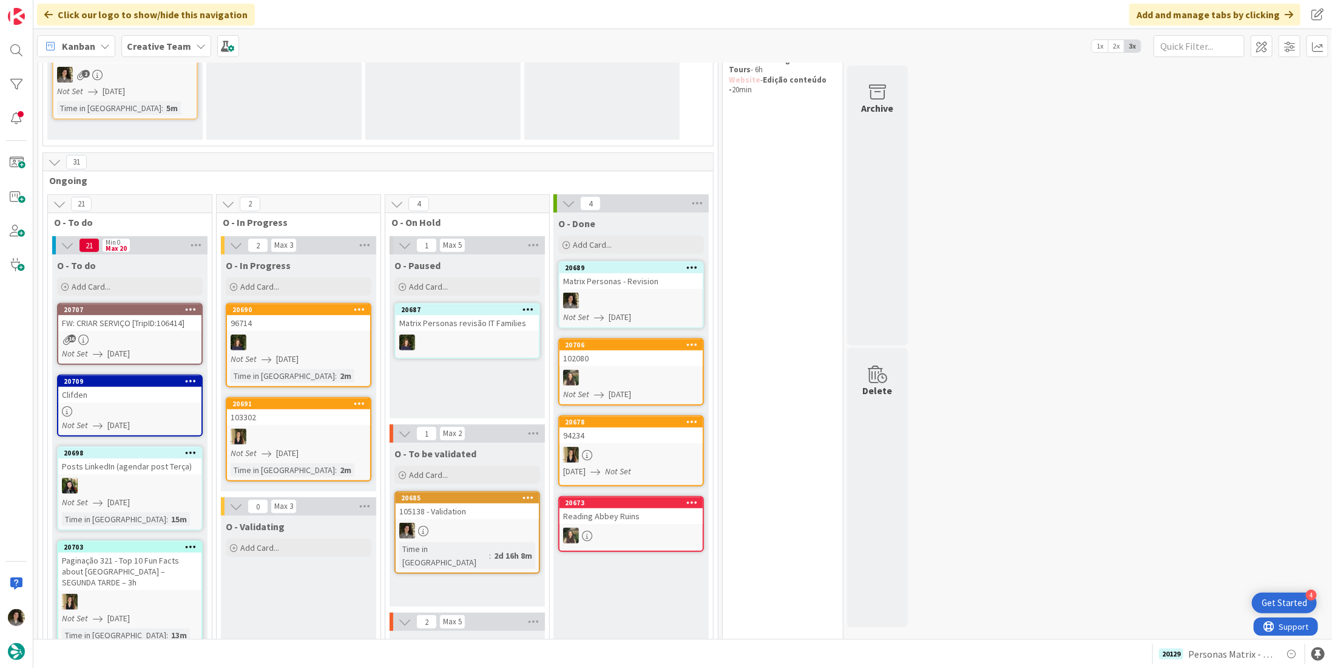
click at [629, 293] on div at bounding box center [631, 301] width 143 height 16
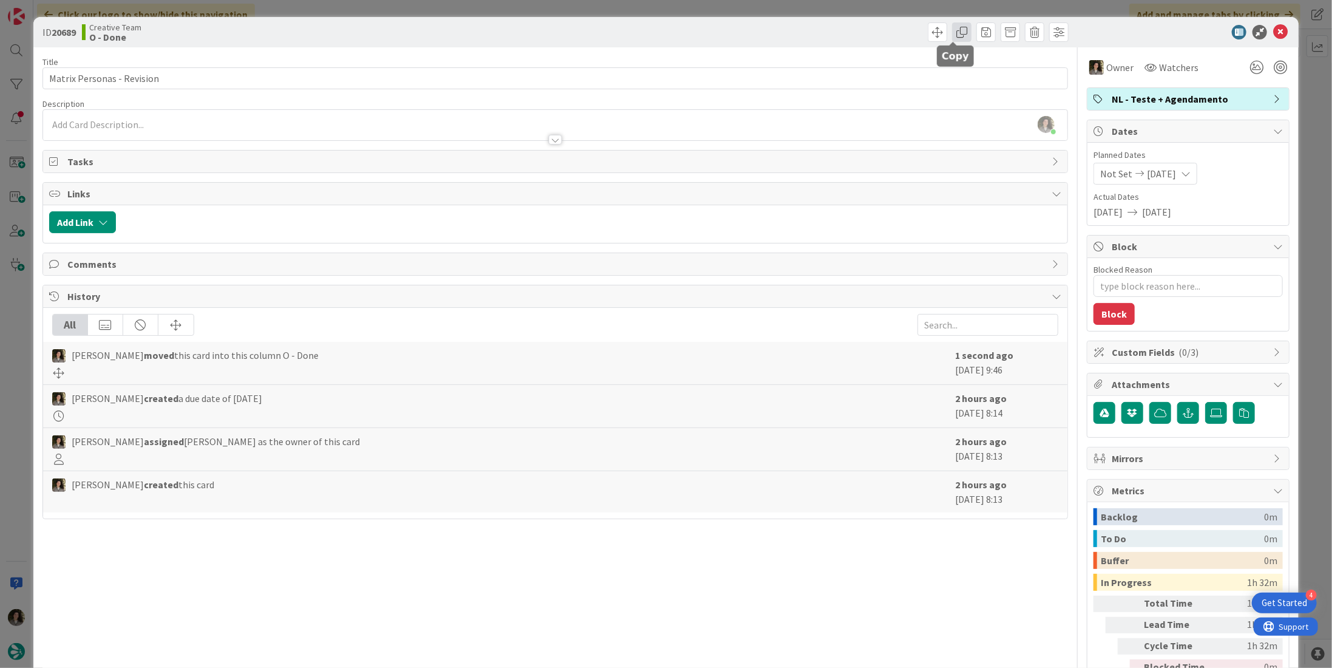
click at [952, 36] on span at bounding box center [961, 31] width 19 height 19
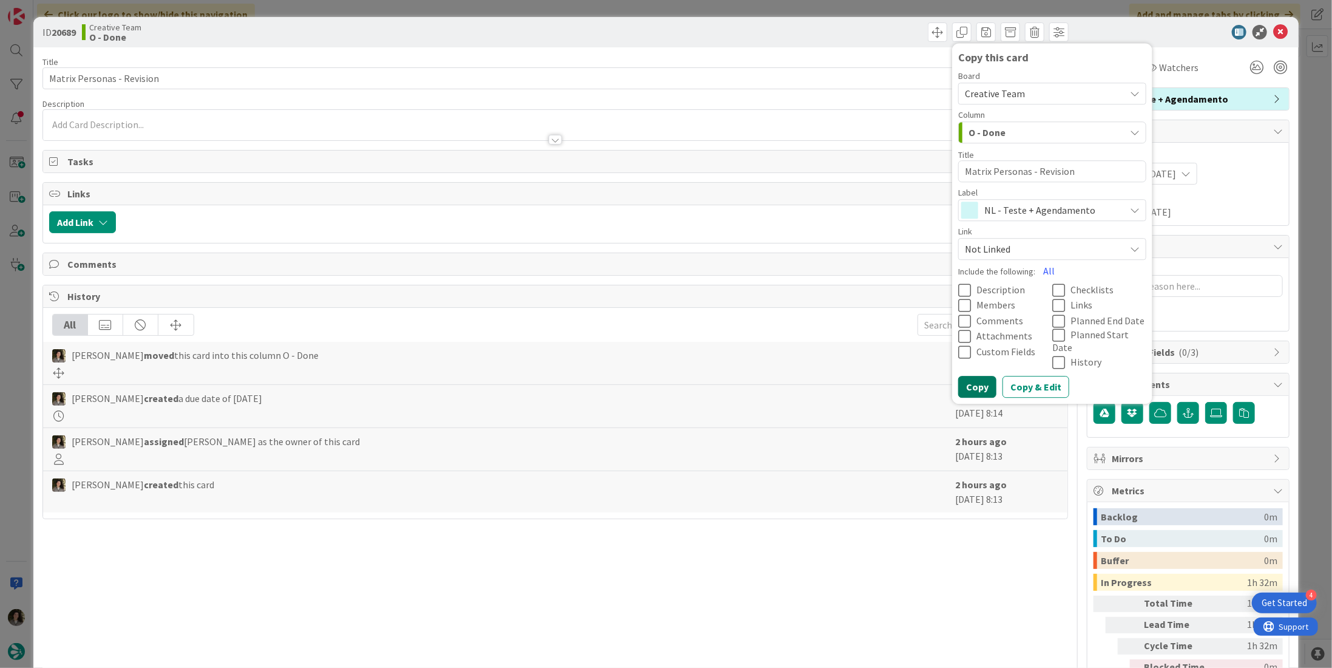
click at [969, 376] on button "Copy" at bounding box center [978, 387] width 38 height 22
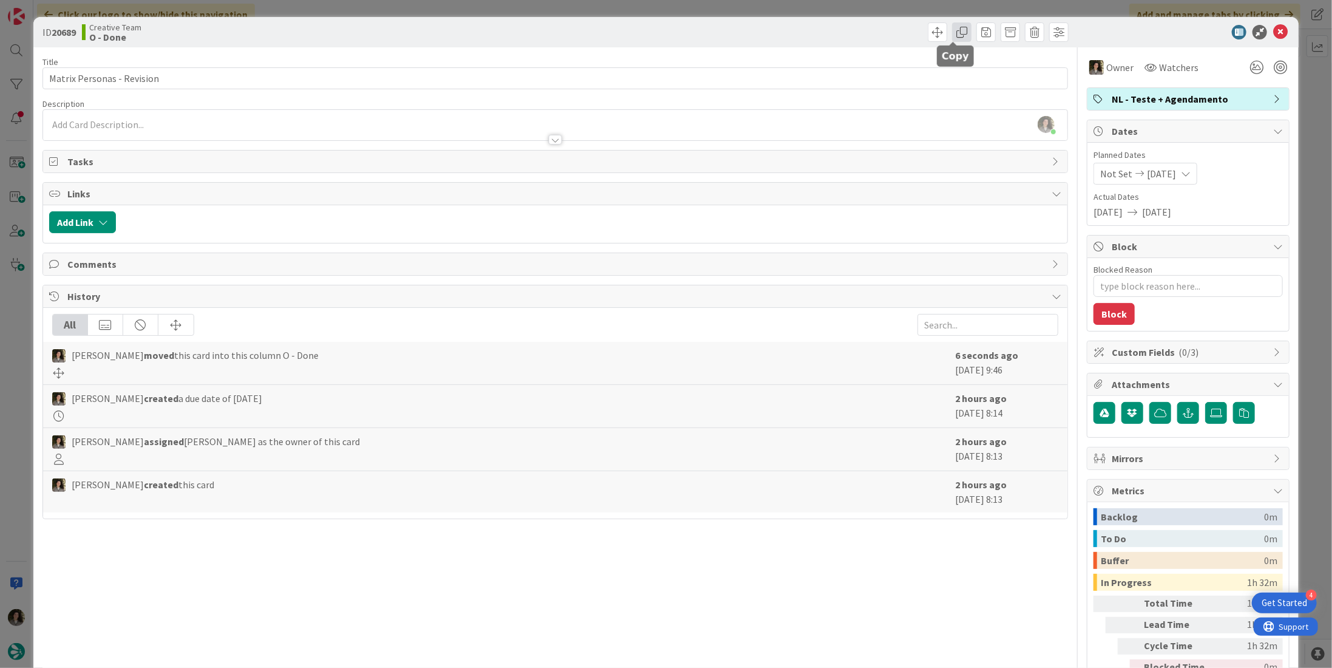
click at [957, 32] on span at bounding box center [961, 31] width 19 height 19
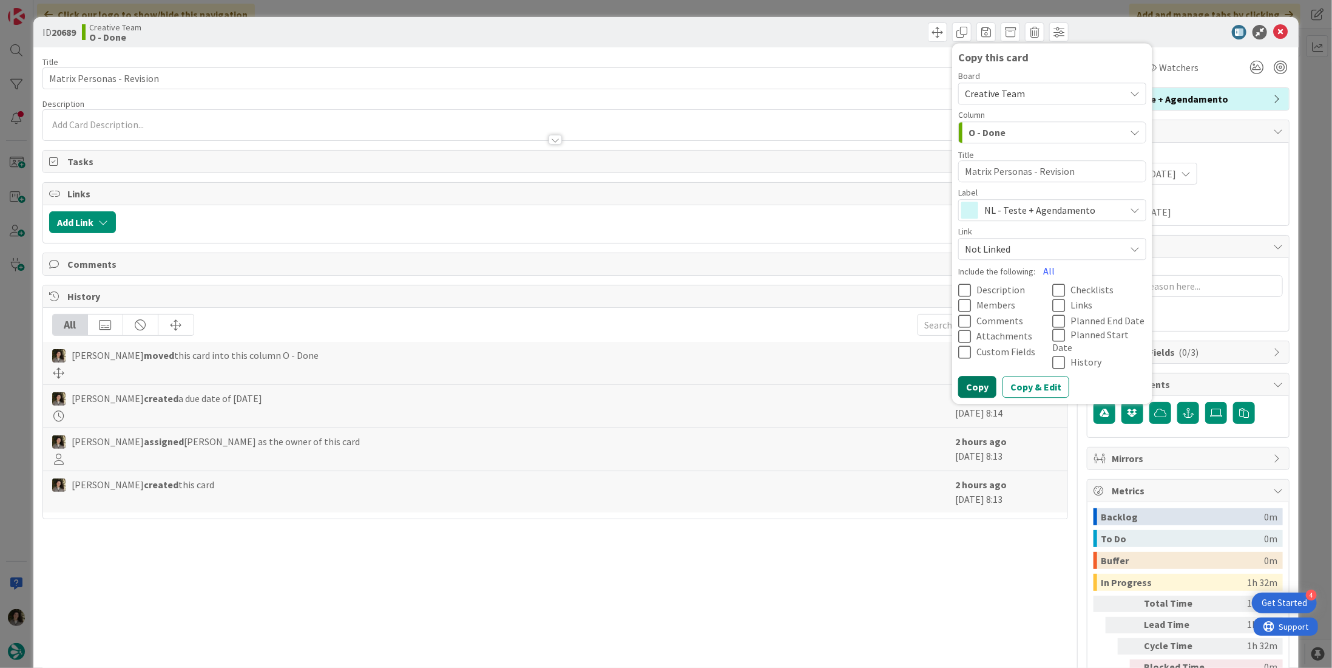
click at [960, 377] on button "Copy" at bounding box center [978, 387] width 38 height 22
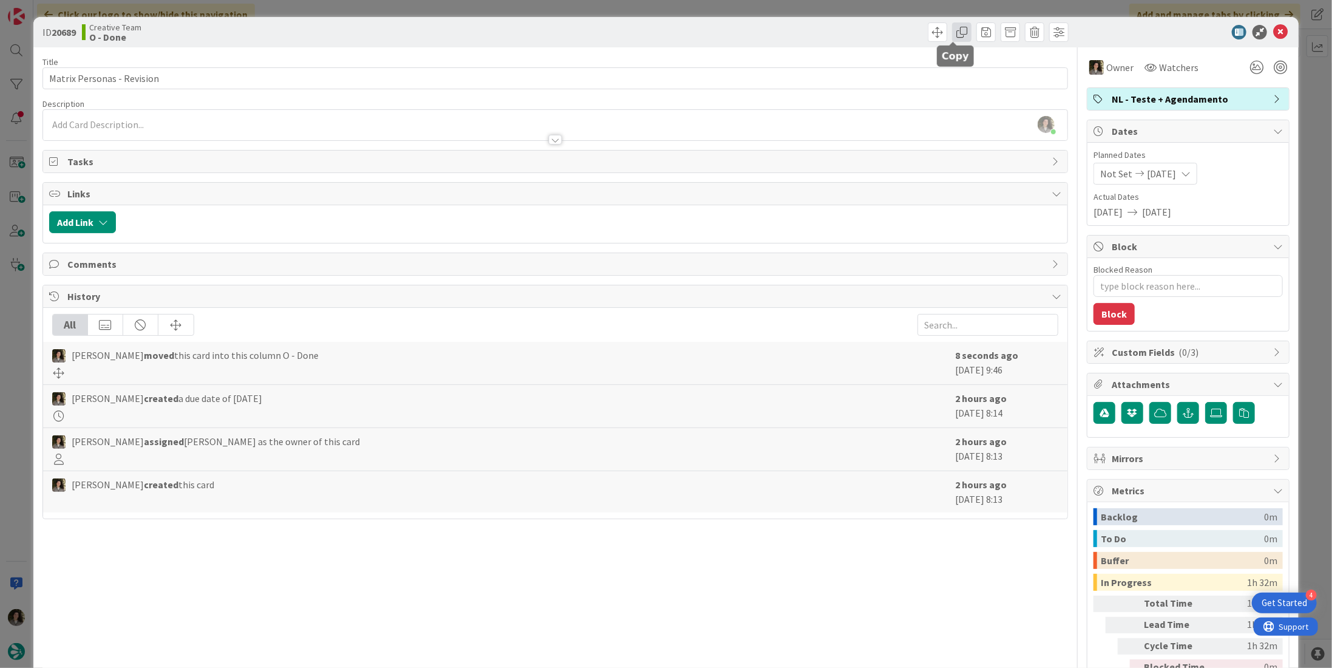
click at [952, 30] on span at bounding box center [961, 31] width 19 height 19
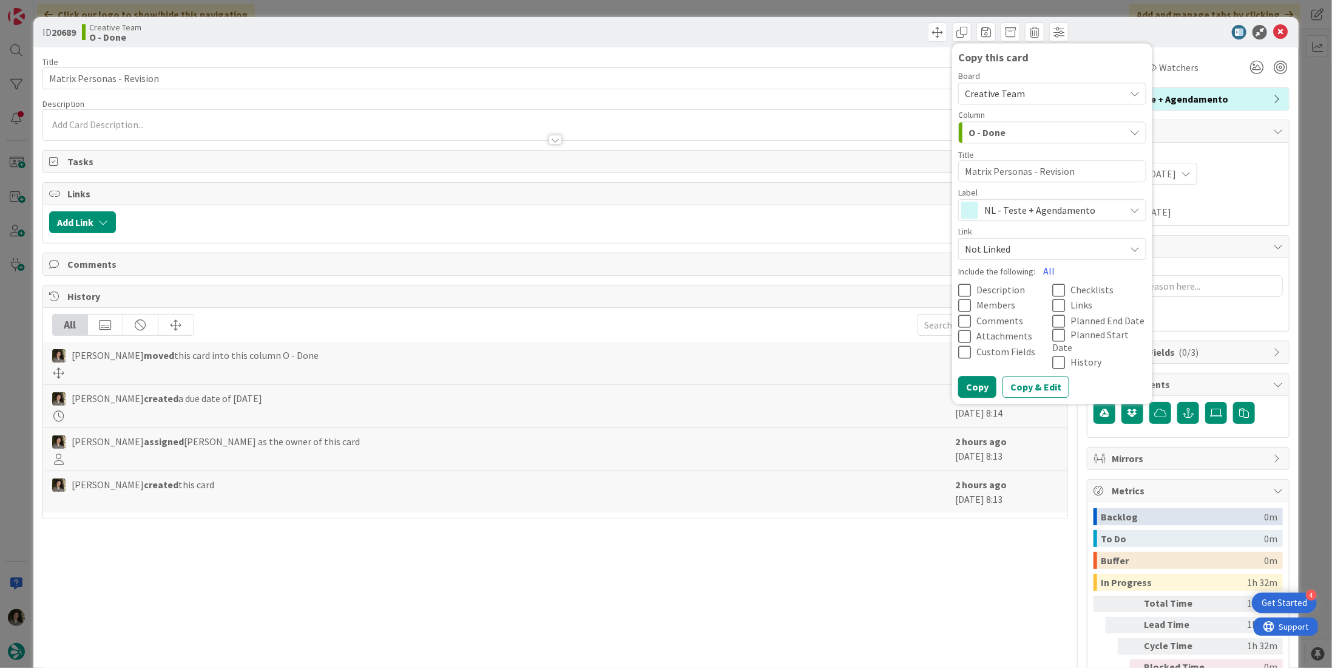
click at [1009, 207] on span "NL - Teste + Agendamento" at bounding box center [1052, 210] width 135 height 17
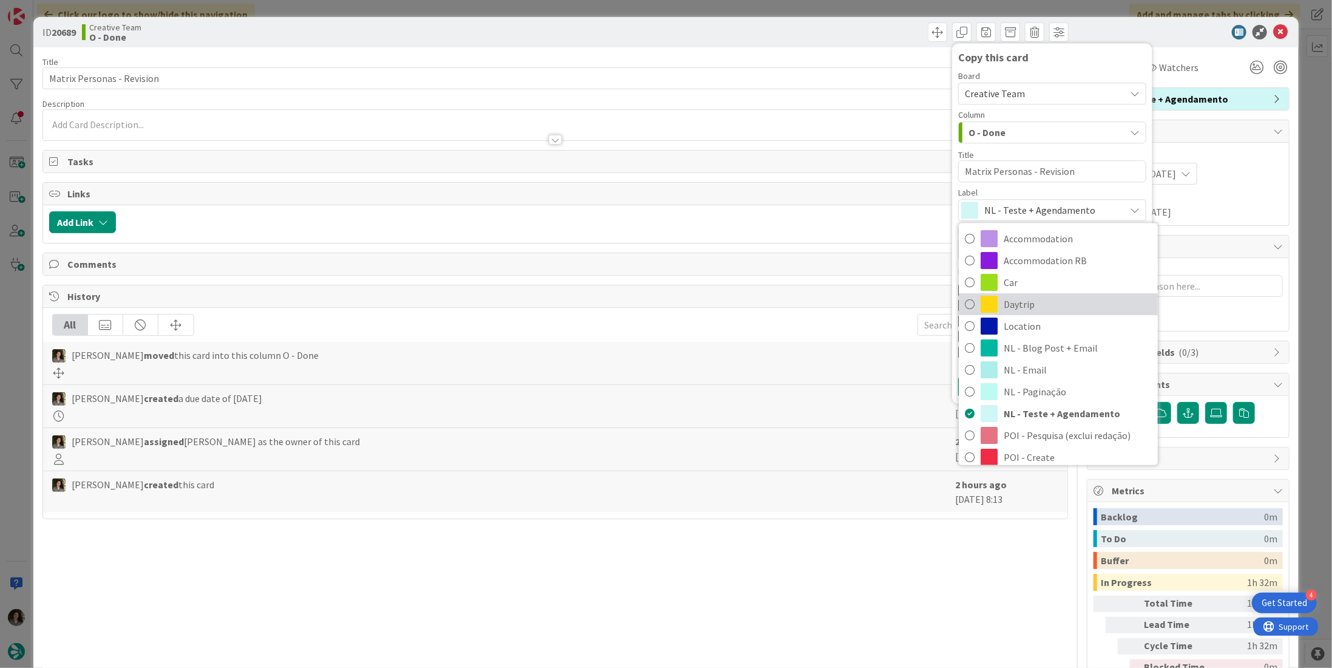
click at [1043, 309] on span "Daytrip" at bounding box center [1078, 305] width 148 height 18
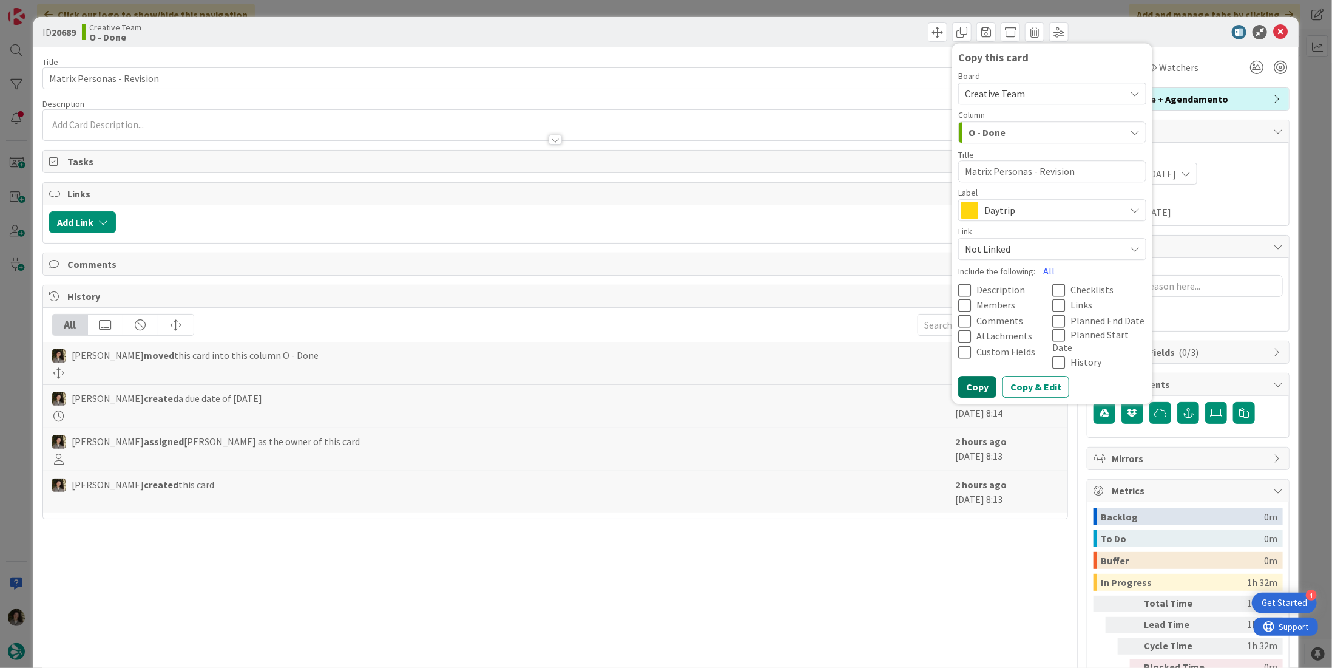
click at [969, 381] on button "Copy" at bounding box center [978, 387] width 38 height 22
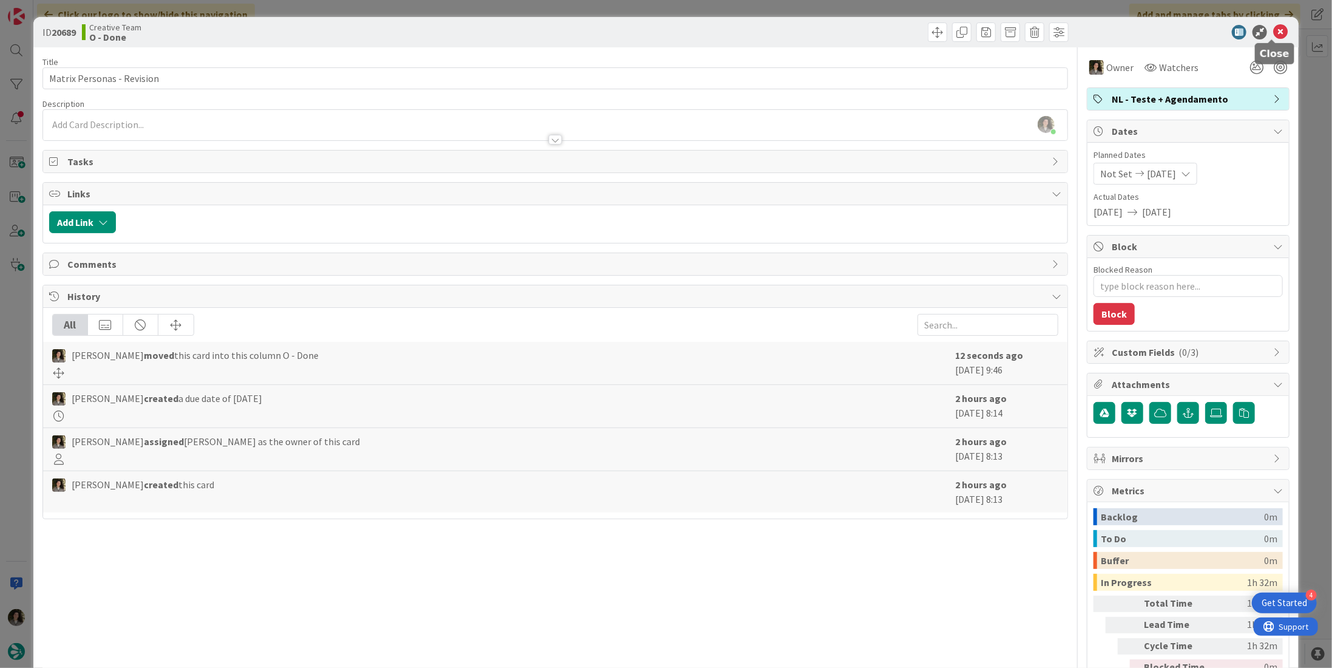
click at [1275, 33] on icon at bounding box center [1281, 32] width 15 height 15
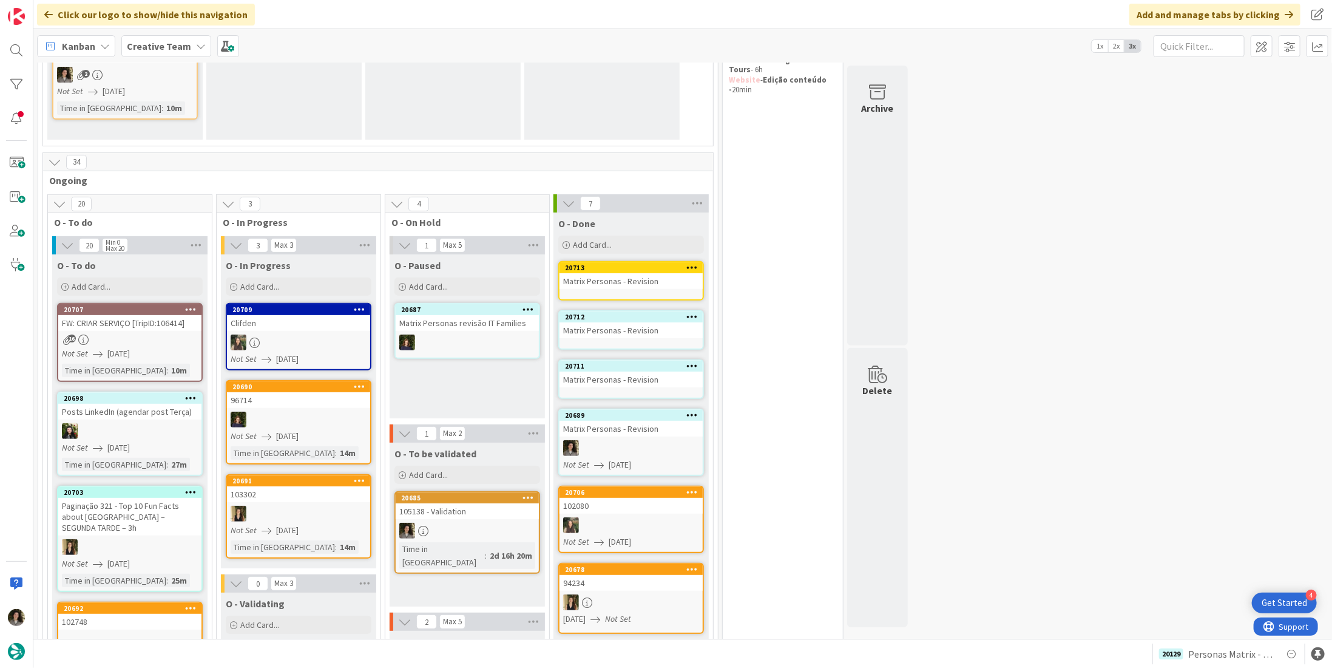
click at [600, 373] on div "Matrix Personas - Revision" at bounding box center [631, 380] width 143 height 16
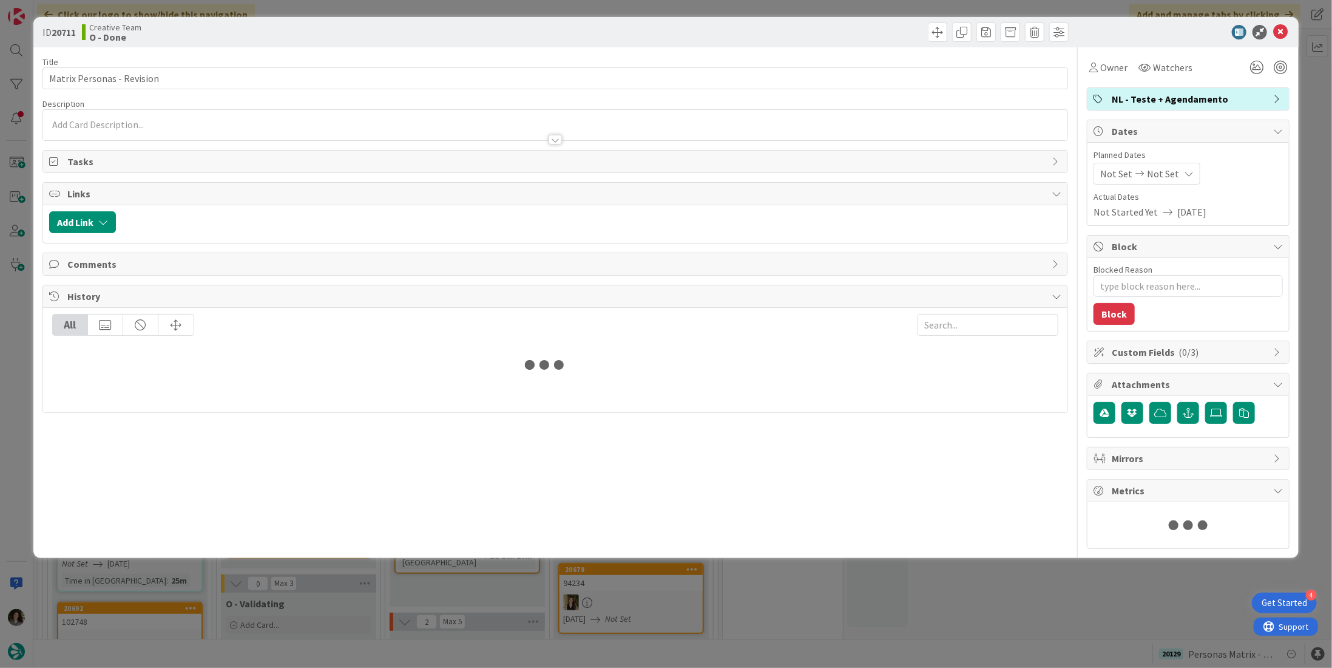
type textarea "x"
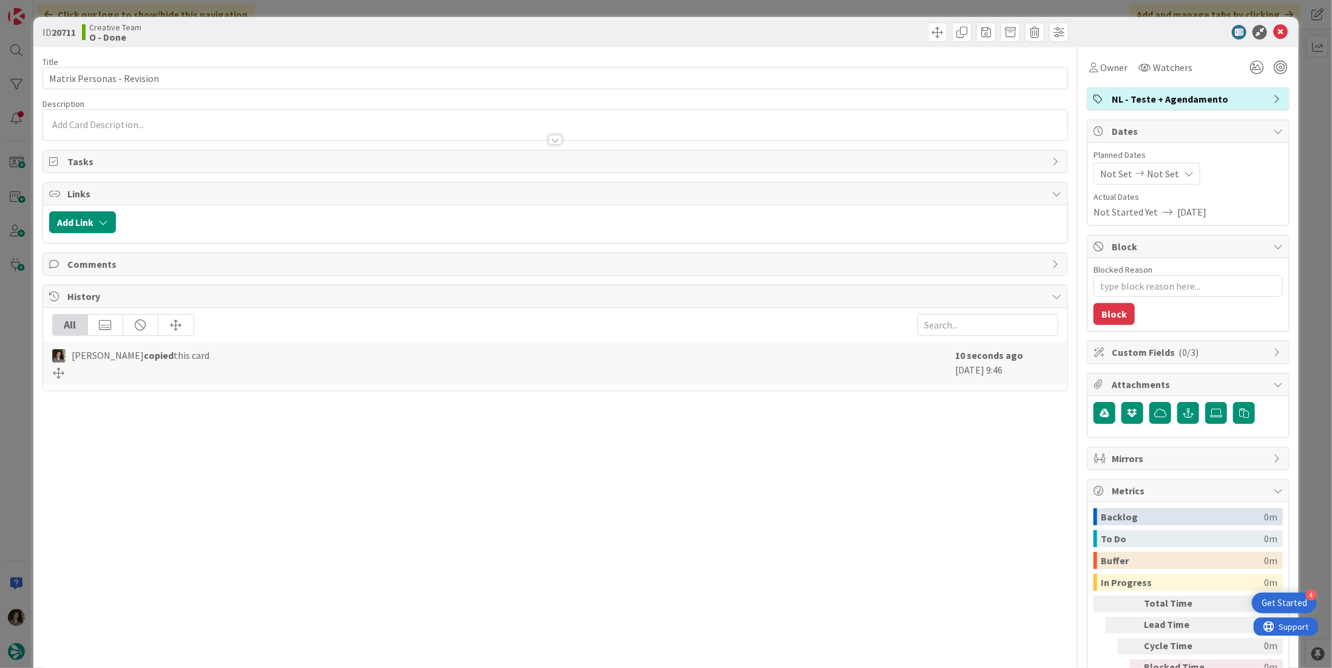
click at [1164, 172] on span "Not Set" at bounding box center [1163, 173] width 32 height 15
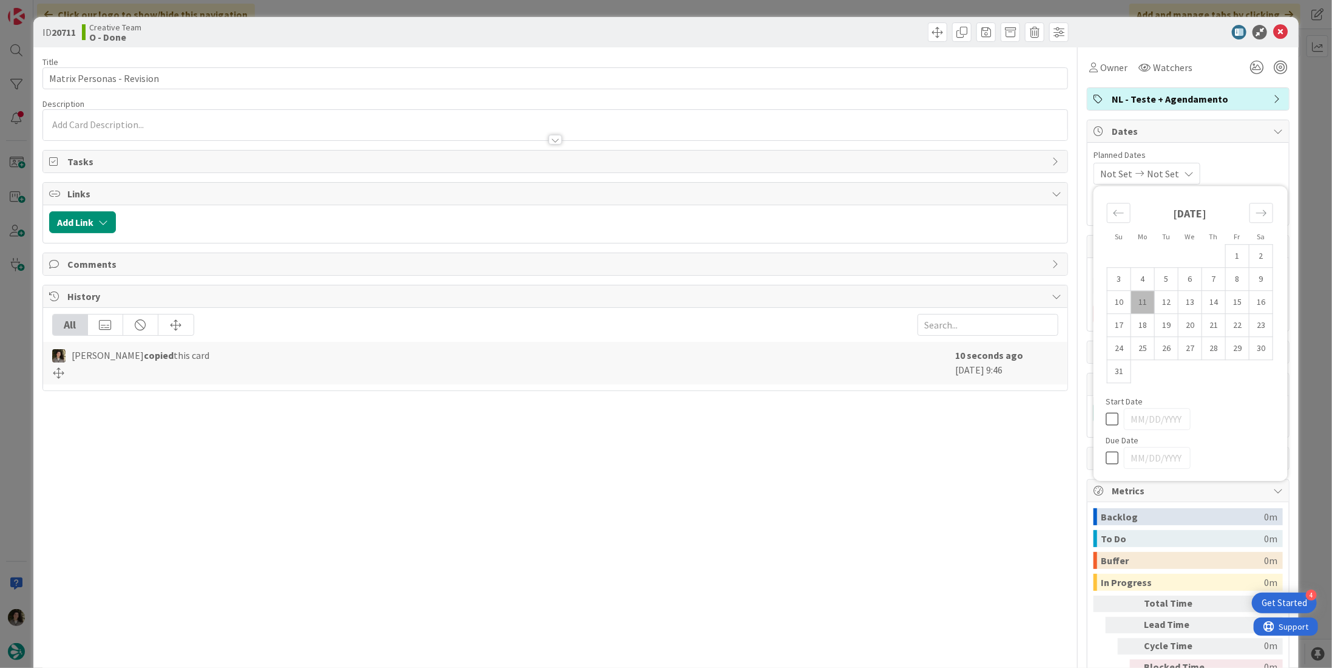
click at [1106, 462] on icon at bounding box center [1115, 457] width 18 height 15
type input "[DATE]"
click at [1110, 74] on span "Owner" at bounding box center [1114, 67] width 27 height 15
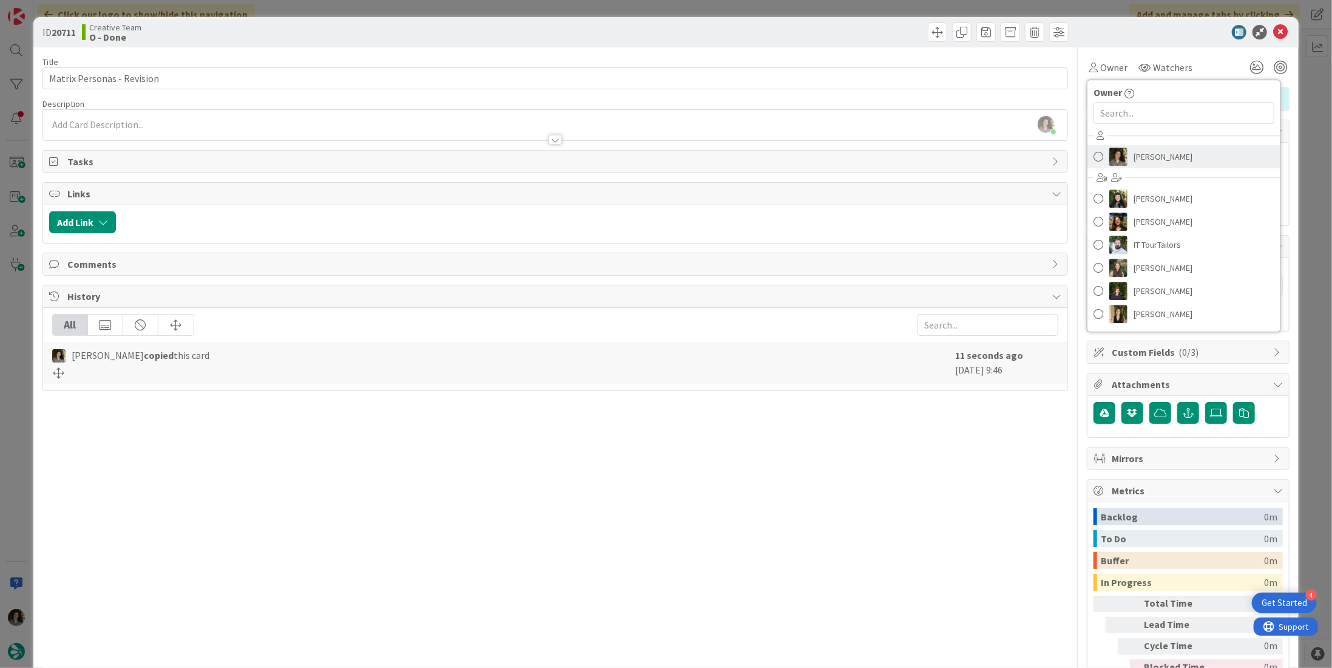
click at [1152, 149] on span "[PERSON_NAME]" at bounding box center [1163, 157] width 59 height 18
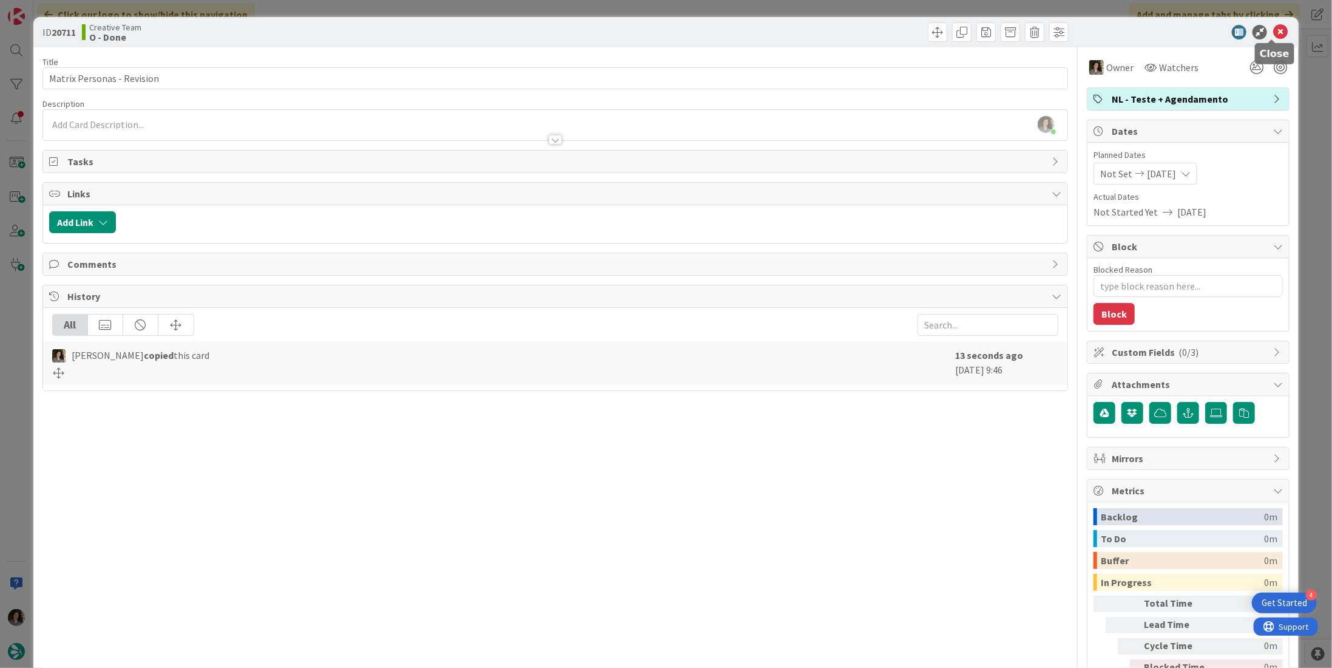
click at [1274, 30] on icon at bounding box center [1281, 32] width 15 height 15
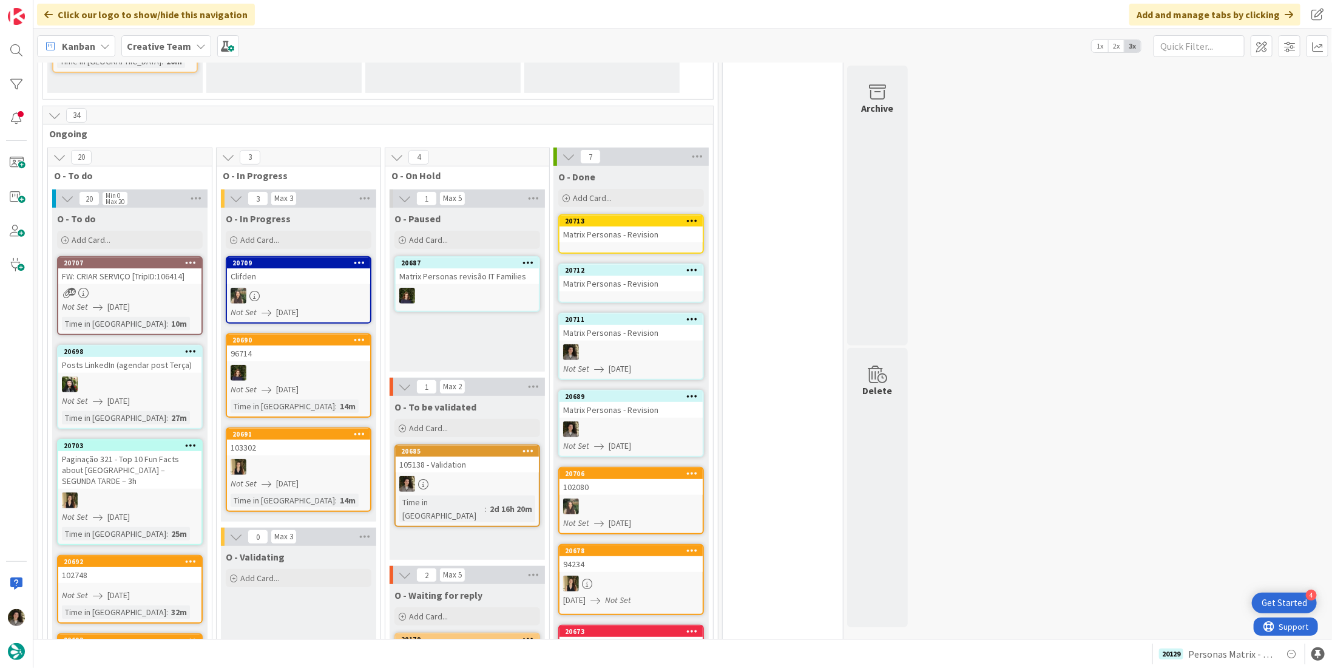
scroll to position [389, 0]
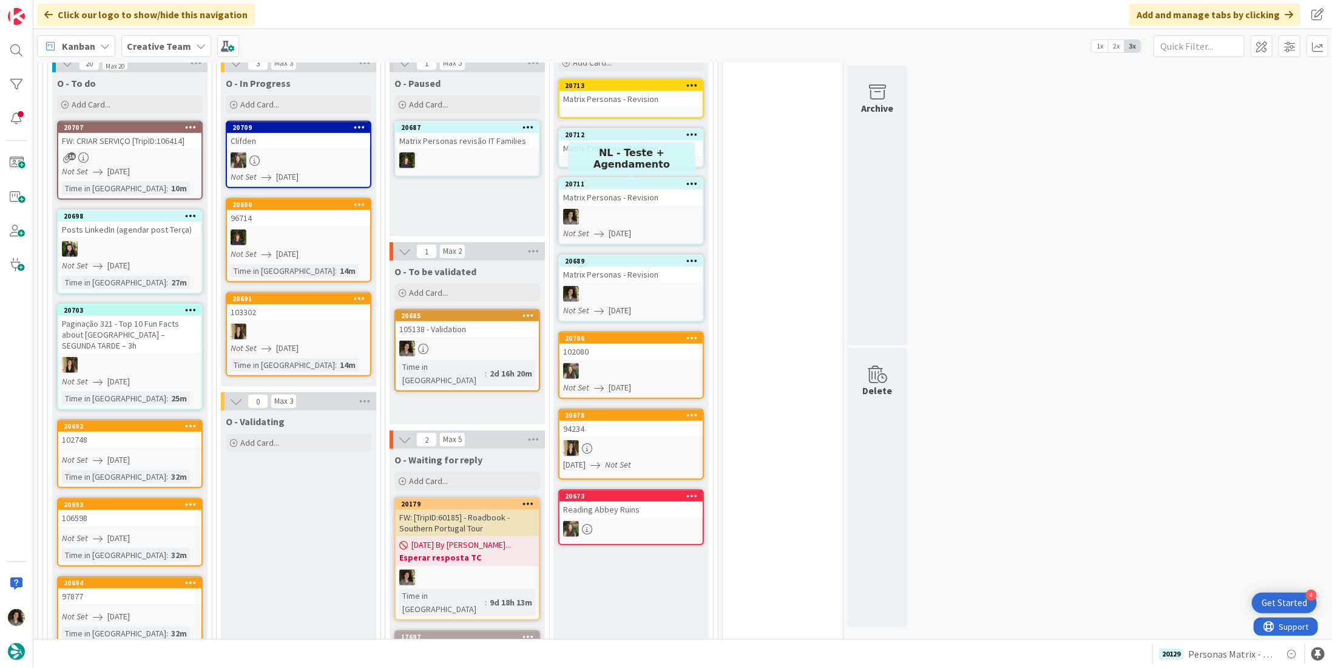
click at [629, 157] on link "20712 Matrix Personas - Revision" at bounding box center [631, 147] width 146 height 39
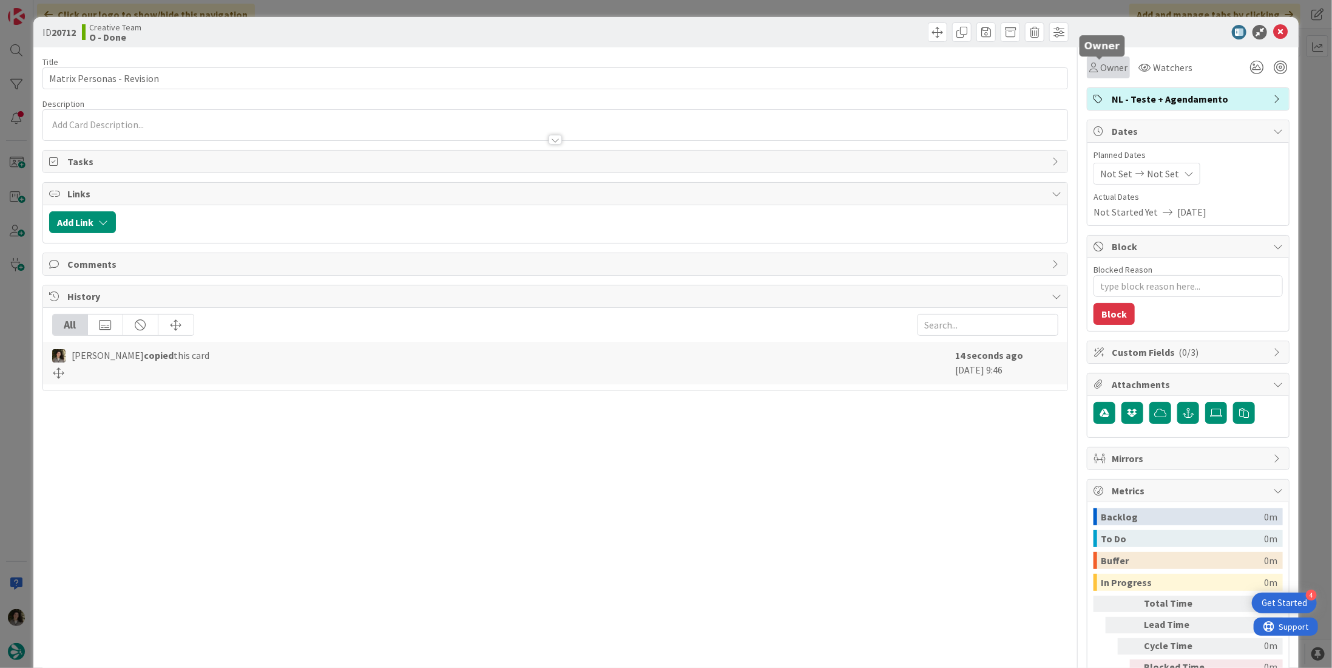
drag, startPoint x: 1096, startPoint y: 67, endPoint x: 1091, endPoint y: 76, distance: 10.9
click at [1101, 67] on span "Owner" at bounding box center [1114, 67] width 27 height 15
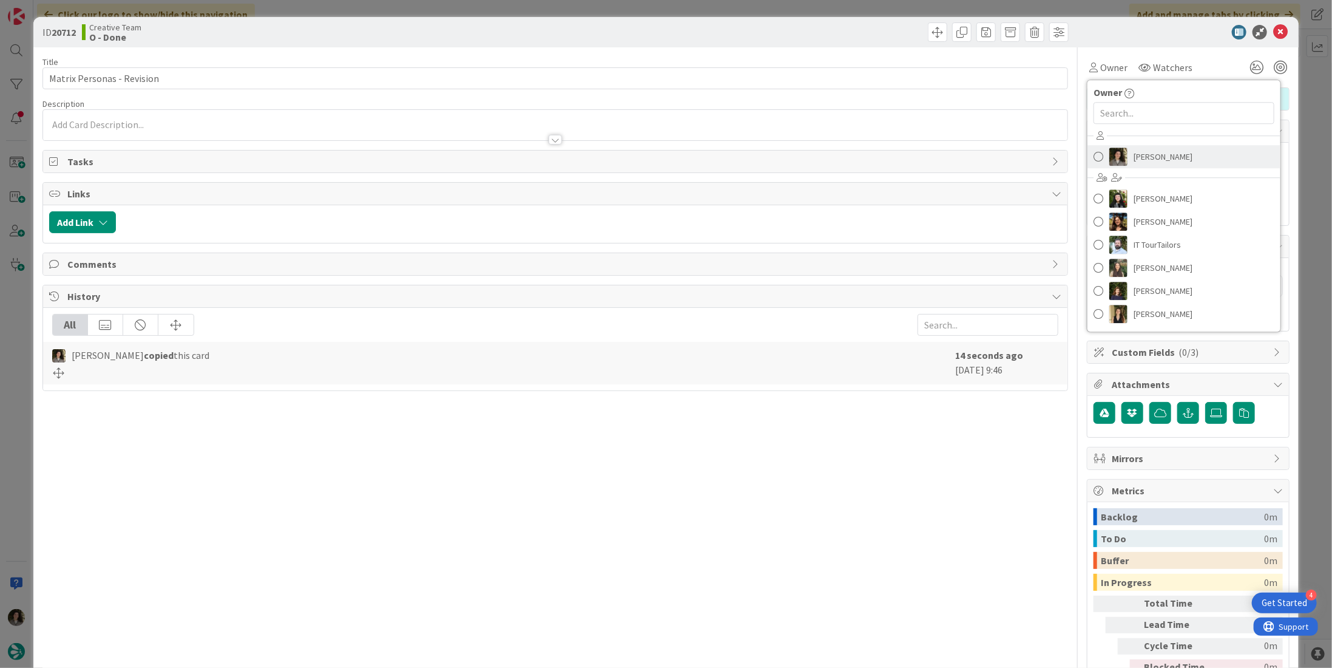
drag, startPoint x: 1167, startPoint y: 158, endPoint x: 1156, endPoint y: 169, distance: 15.0
click at [1167, 159] on span "[PERSON_NAME]" at bounding box center [1163, 157] width 59 height 18
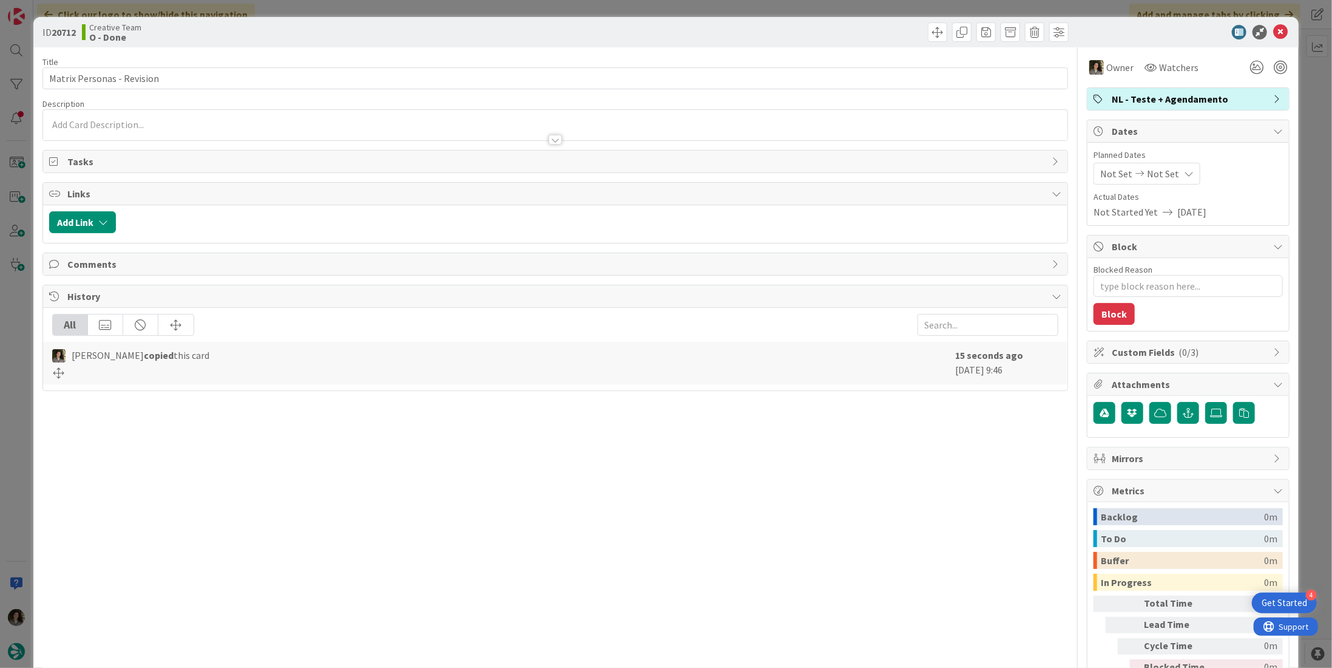
type textarea "x"
drag, startPoint x: 1153, startPoint y: 171, endPoint x: 1144, endPoint y: 183, distance: 14.7
click at [1152, 173] on span "Not Set" at bounding box center [1163, 173] width 32 height 15
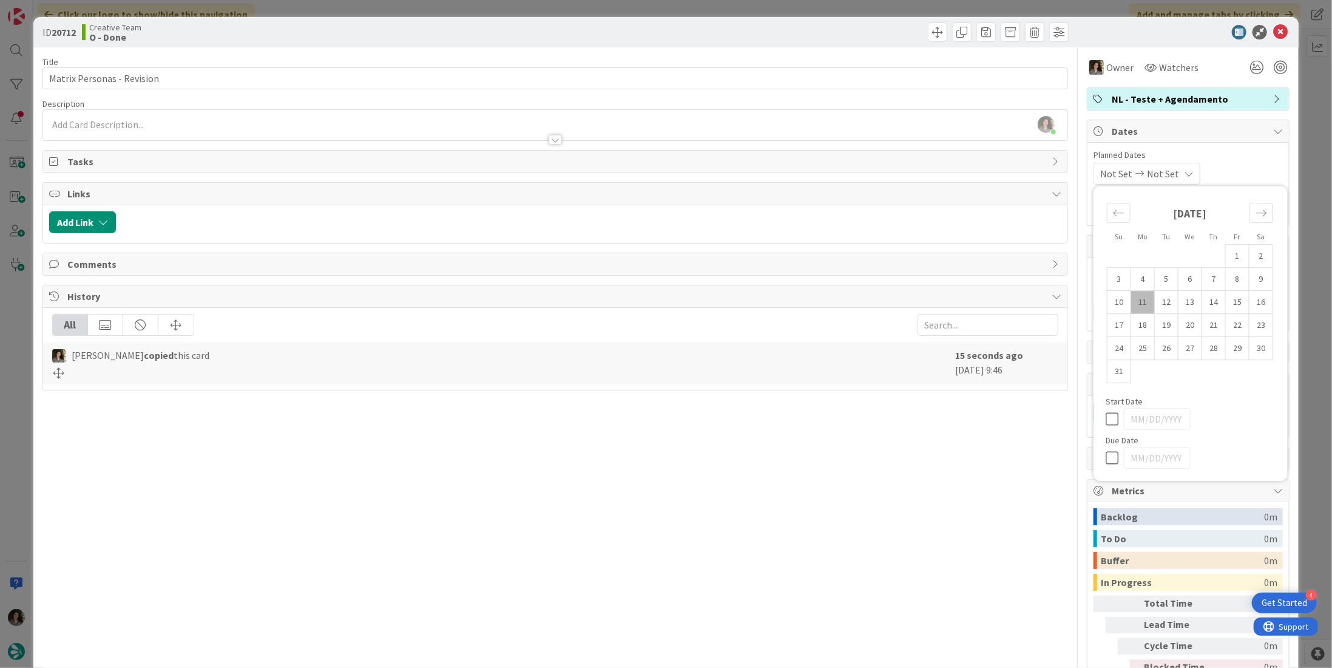
drag, startPoint x: 1101, startPoint y: 453, endPoint x: 1124, endPoint y: 393, distance: 64.2
click at [1106, 452] on icon at bounding box center [1115, 457] width 18 height 15
type input "[DATE]"
drag, startPoint x: 1275, startPoint y: 35, endPoint x: 1238, endPoint y: 37, distance: 37.1
click at [1274, 35] on icon at bounding box center [1281, 32] width 15 height 15
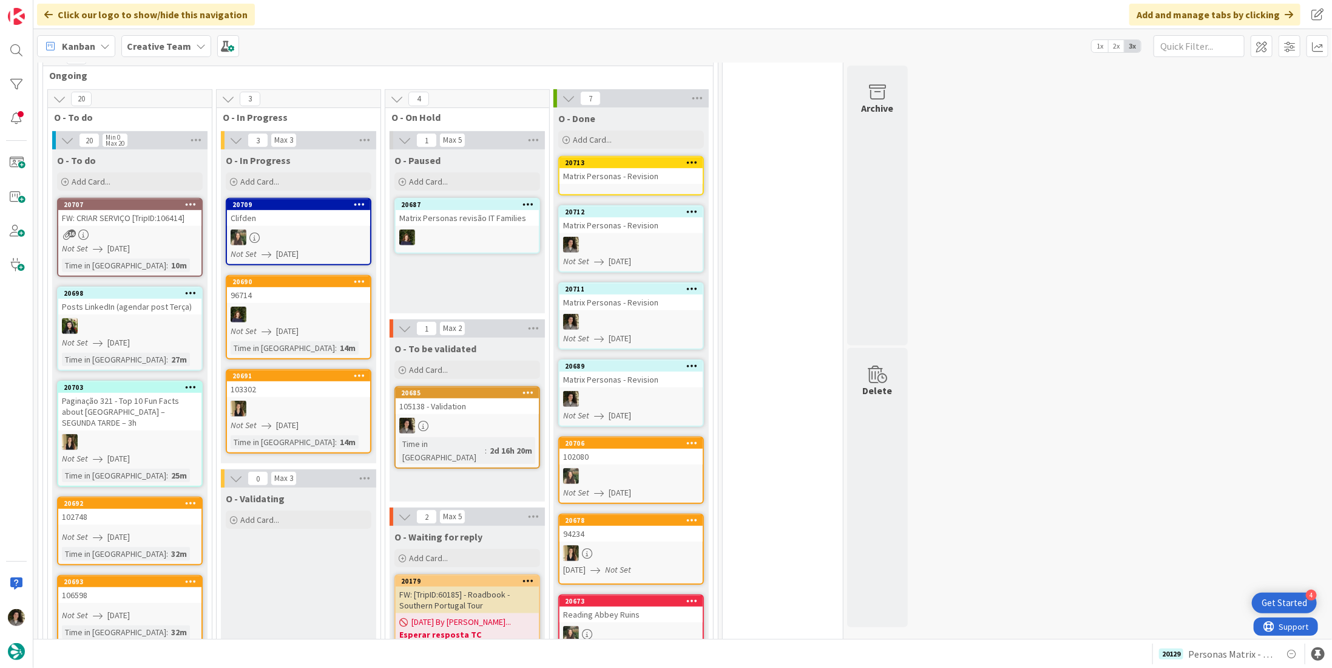
scroll to position [206, 0]
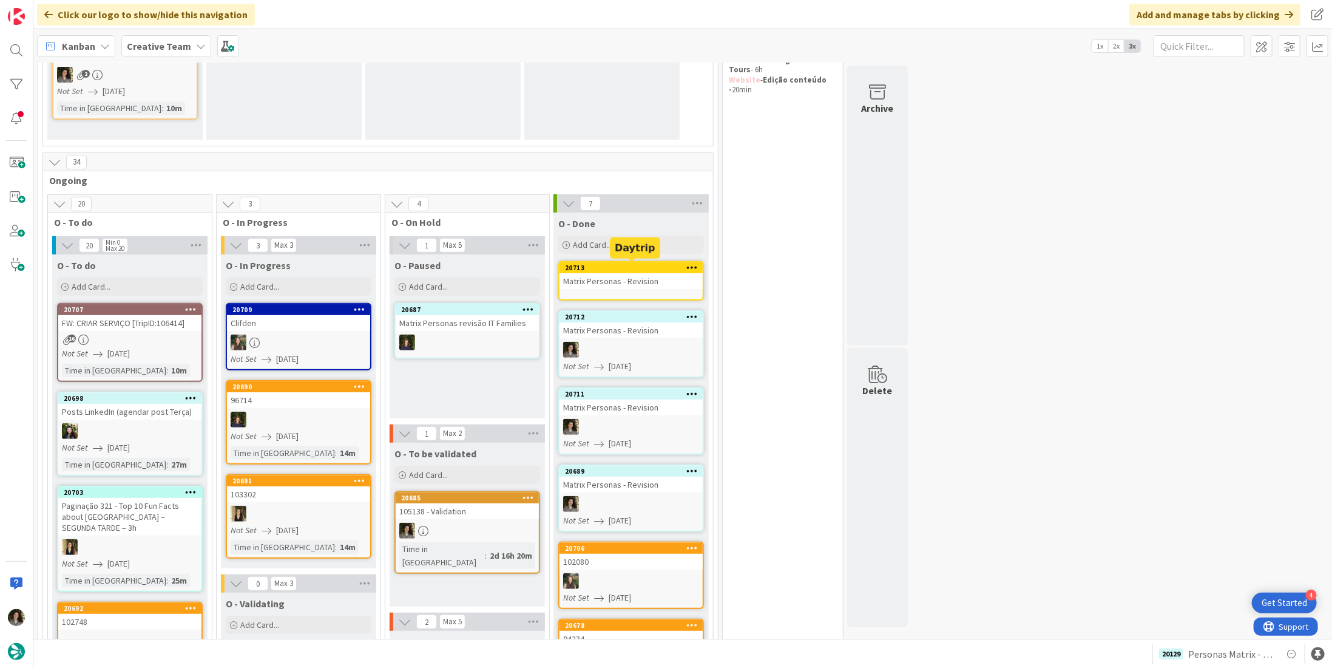
click at [634, 286] on div "Matrix Personas - Revision" at bounding box center [631, 281] width 143 height 16
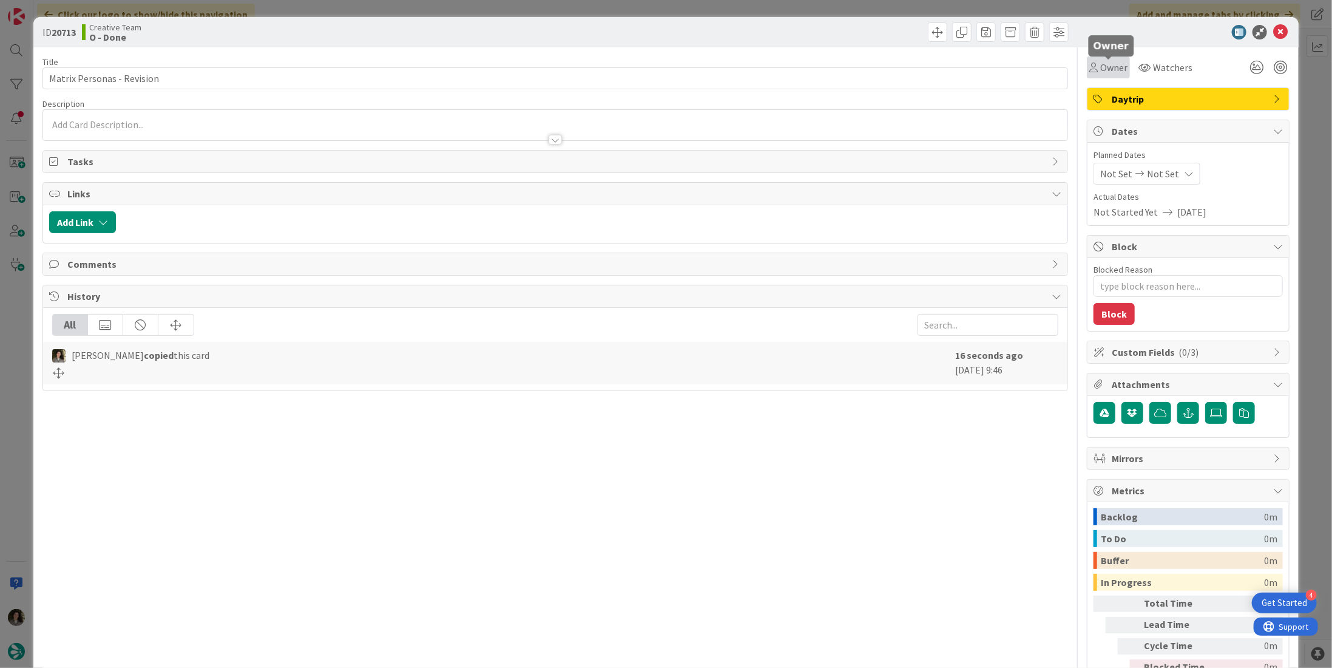
click at [1101, 61] on span "Owner" at bounding box center [1114, 67] width 27 height 15
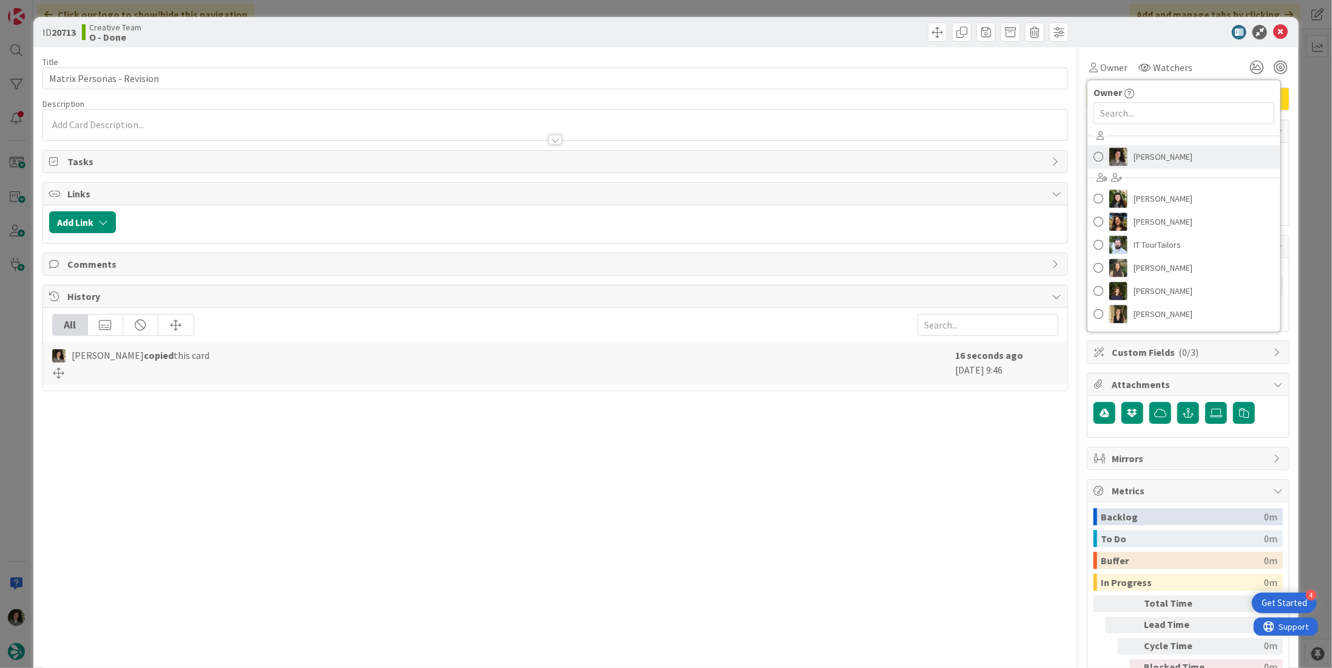
click at [1140, 151] on span "[PERSON_NAME]" at bounding box center [1163, 157] width 59 height 18
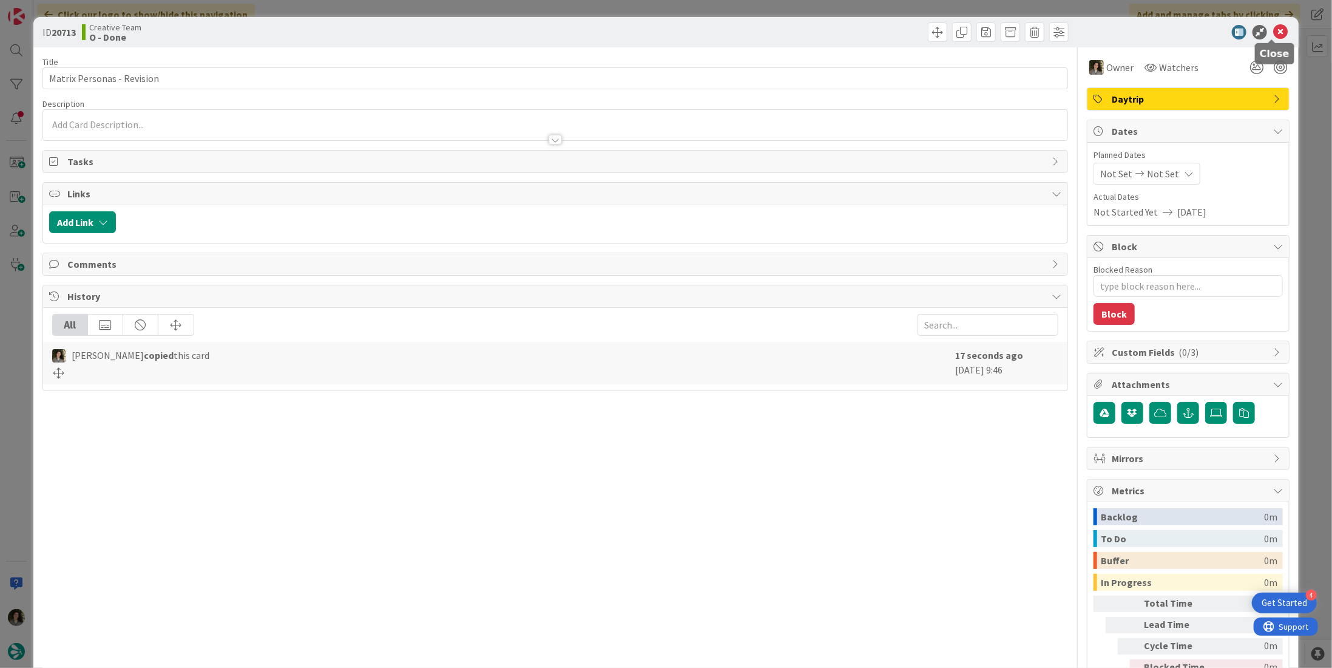
drag, startPoint x: 1271, startPoint y: 31, endPoint x: 1249, endPoint y: 54, distance: 31.8
click at [1274, 32] on icon at bounding box center [1281, 32] width 15 height 15
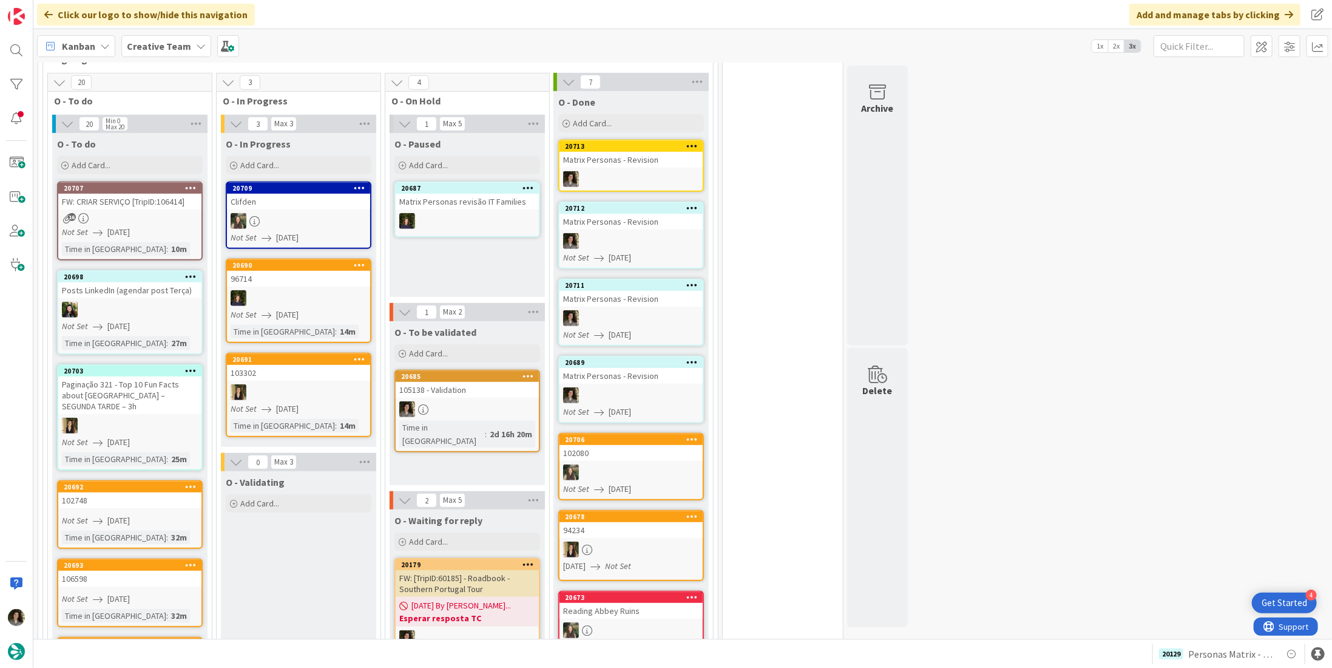
click at [648, 165] on div "Matrix Personas - Revision" at bounding box center [631, 160] width 143 height 16
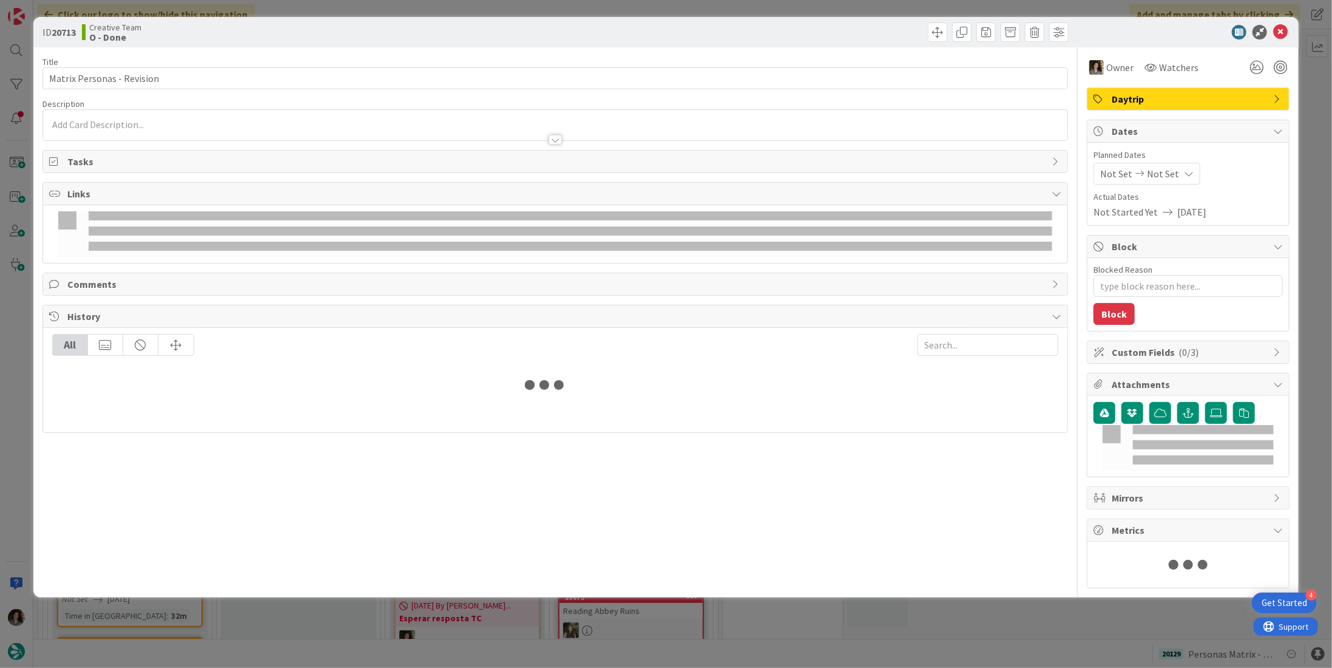
type textarea "x"
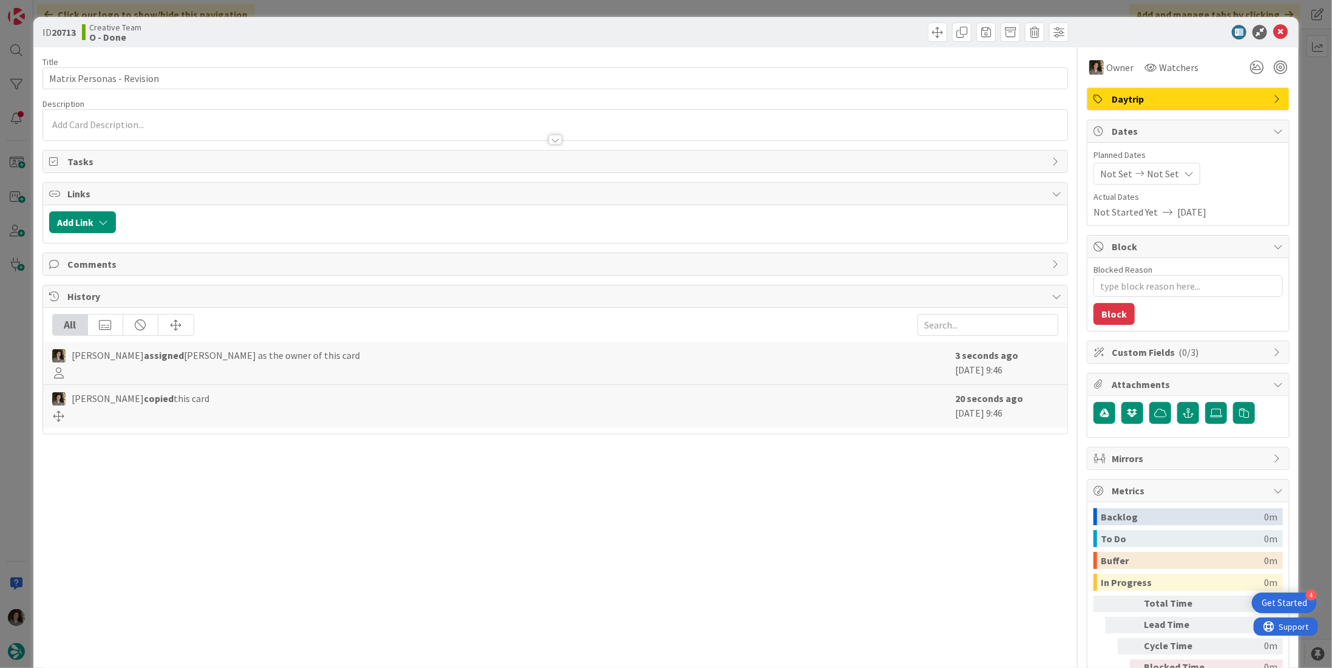
click at [1162, 174] on span "Not Set" at bounding box center [1163, 173] width 32 height 15
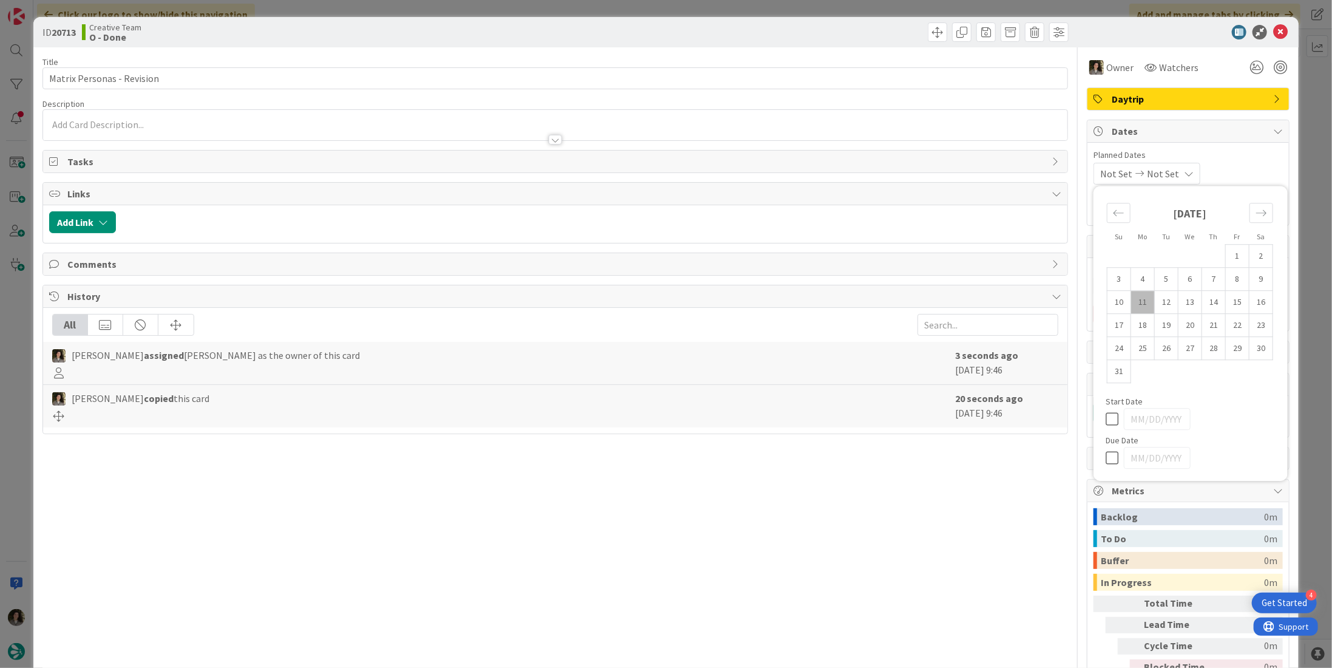
drag, startPoint x: 1101, startPoint y: 453, endPoint x: 1113, endPoint y: 428, distance: 28.2
click at [1106, 453] on icon at bounding box center [1115, 457] width 18 height 15
type input "[DATE]"
click at [1275, 27] on icon at bounding box center [1281, 32] width 15 height 15
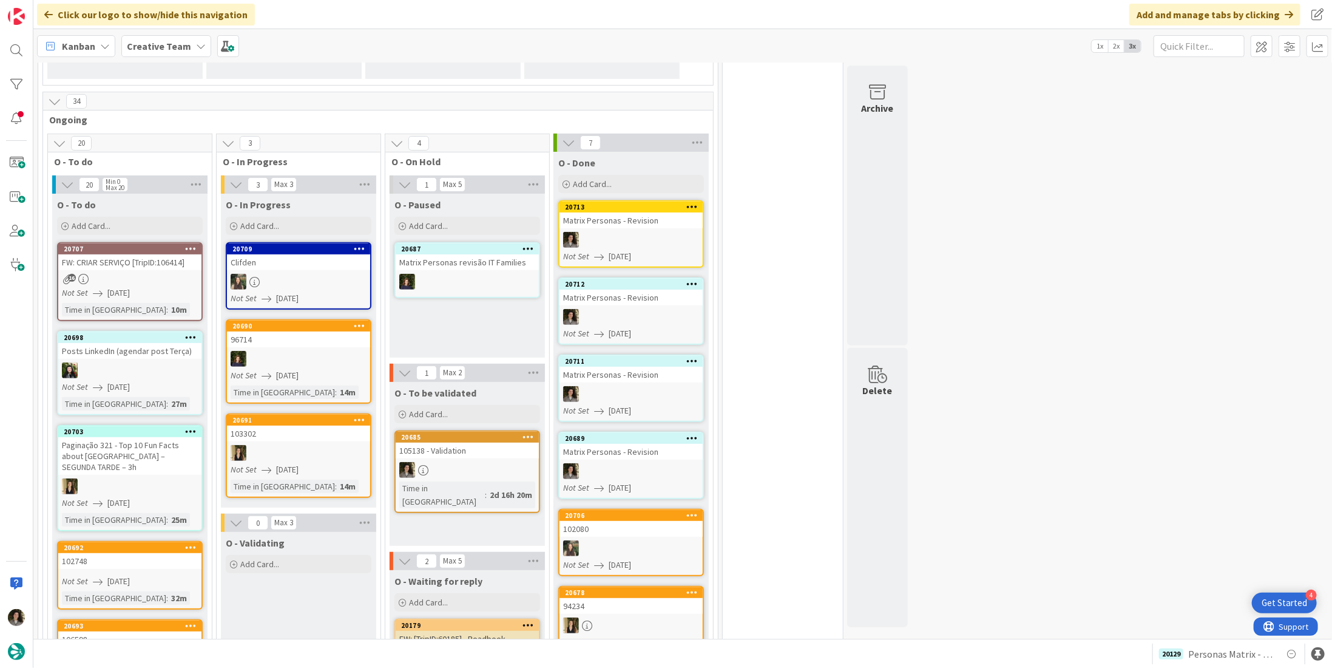
click at [629, 223] on div "Matrix Personas - Revision" at bounding box center [631, 220] width 143 height 16
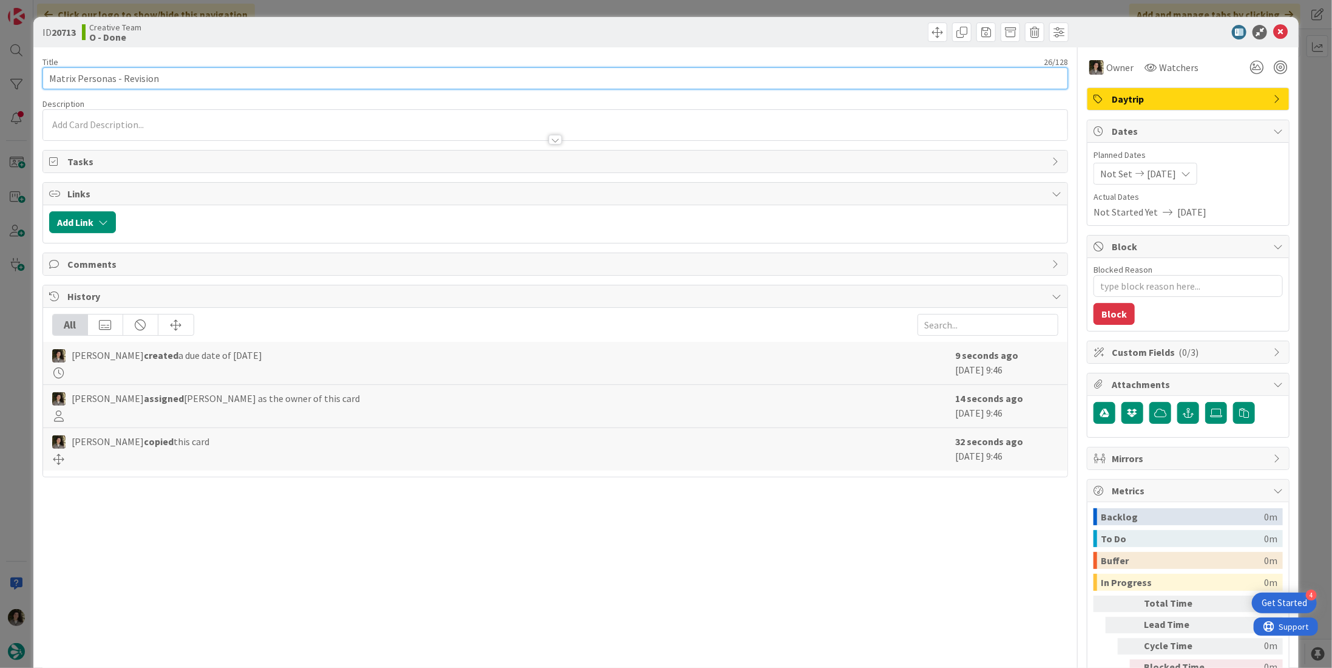
click at [226, 84] on input "Matrix Personas - Revision" at bounding box center [555, 78] width 1026 height 22
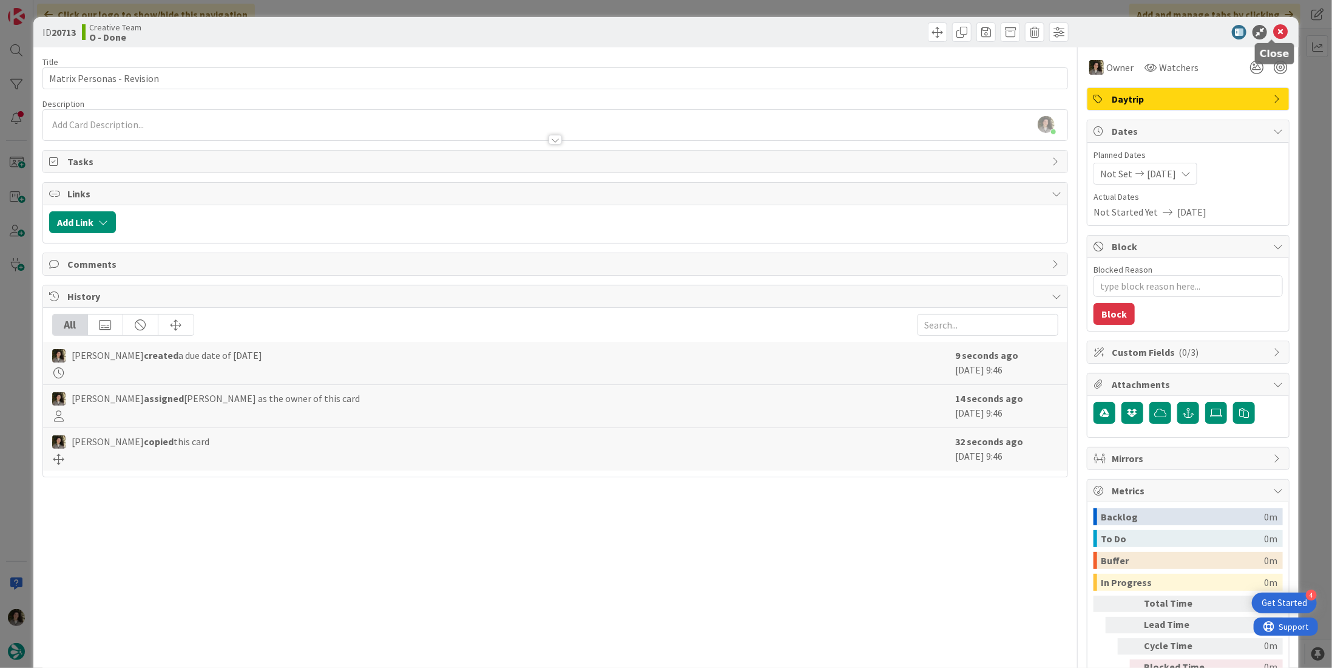
click at [1274, 33] on icon at bounding box center [1281, 32] width 15 height 15
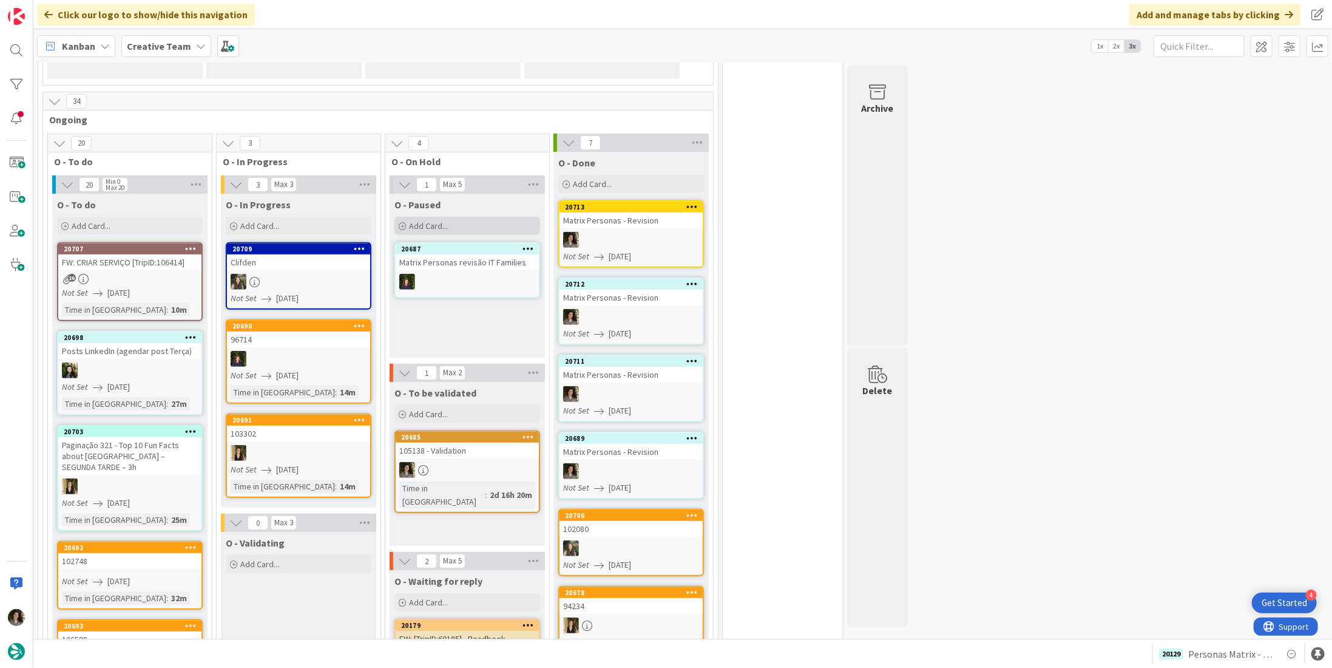
click at [478, 222] on div "Add Card..." at bounding box center [468, 226] width 146 height 18
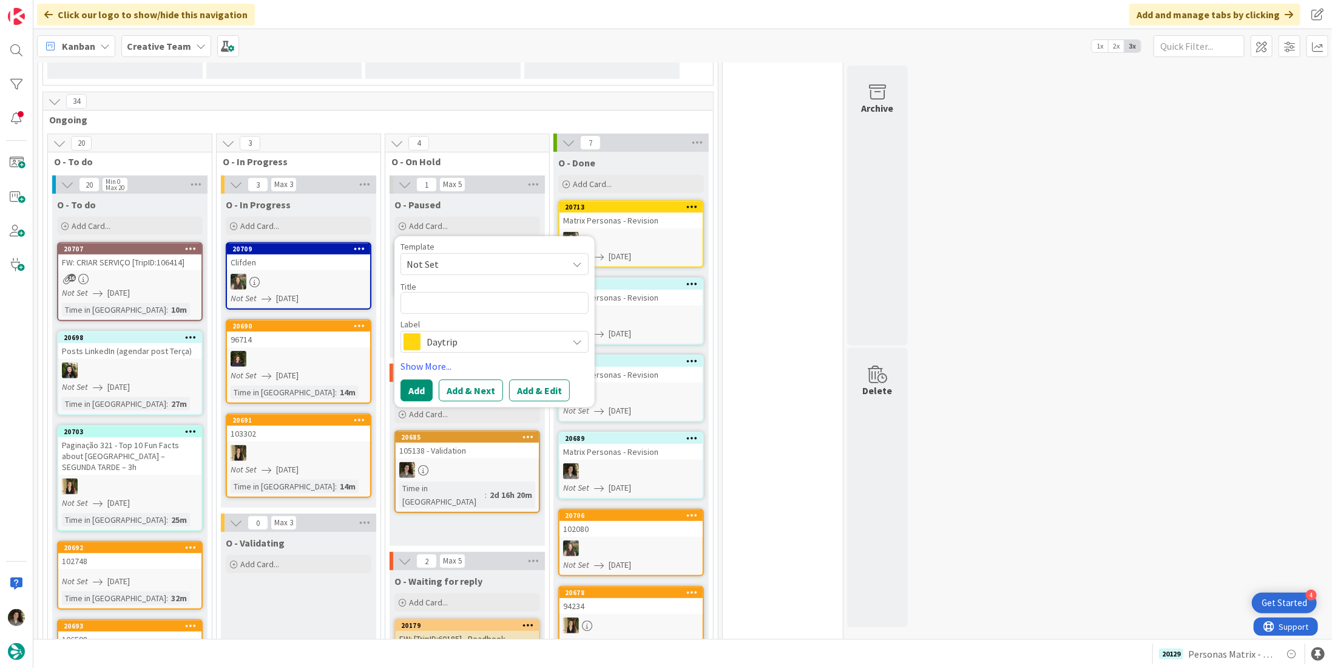
type textarea "x"
type textarea "Matrix Personas - Revision"
click at [444, 345] on span "Daytrip" at bounding box center [494, 341] width 135 height 17
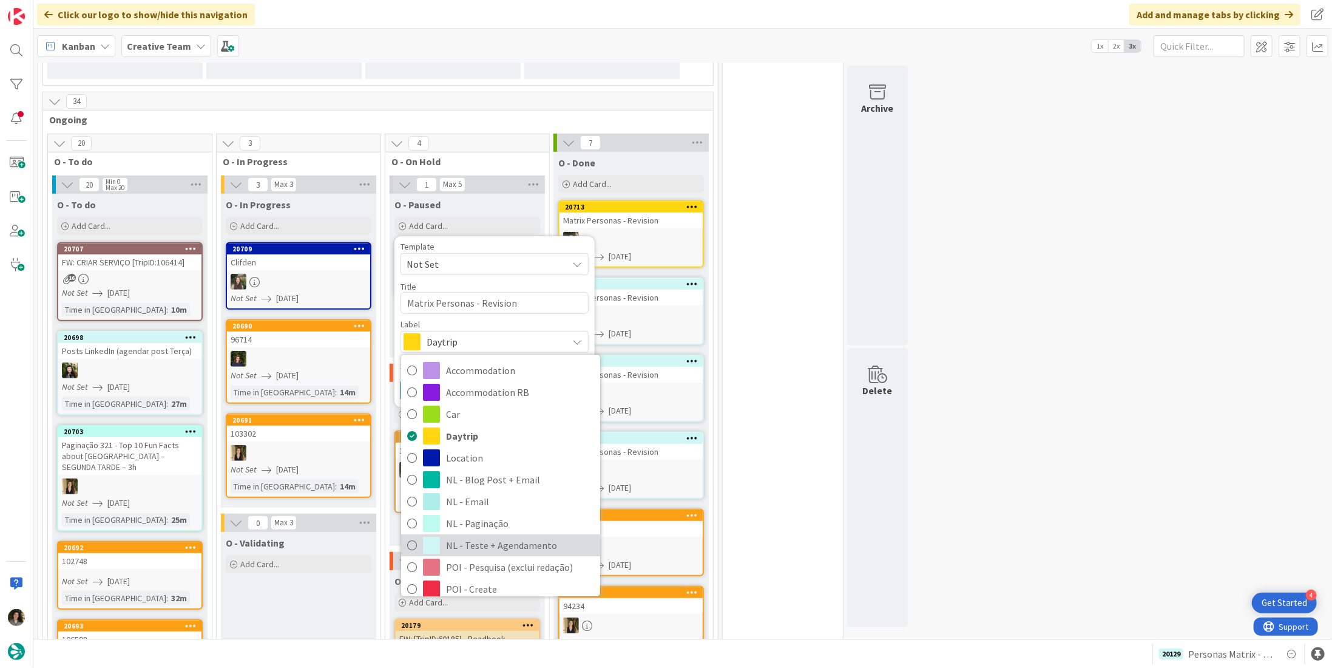
click at [474, 535] on link "NL - Teste + Agendamento" at bounding box center [500, 546] width 199 height 22
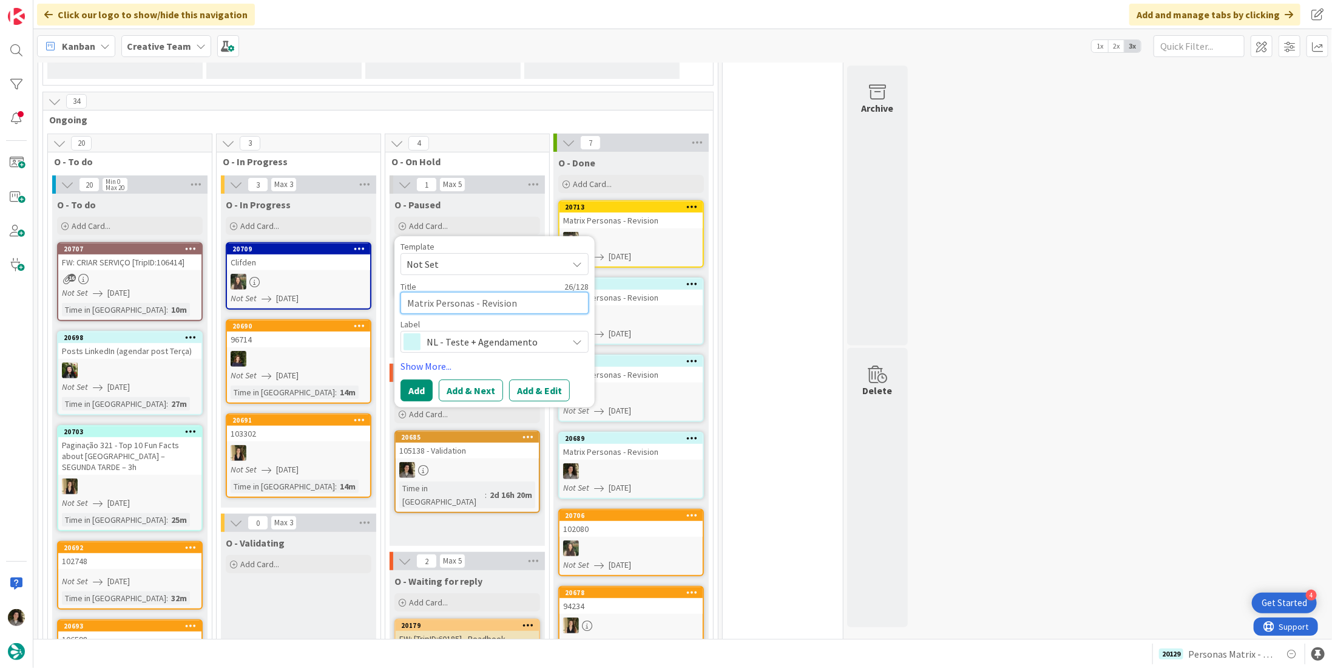
click at [518, 296] on textarea "Matrix Personas - Revision" at bounding box center [495, 303] width 188 height 22
type textarea "x"
type textarea "Matrix Personas - S"
type textarea "x"
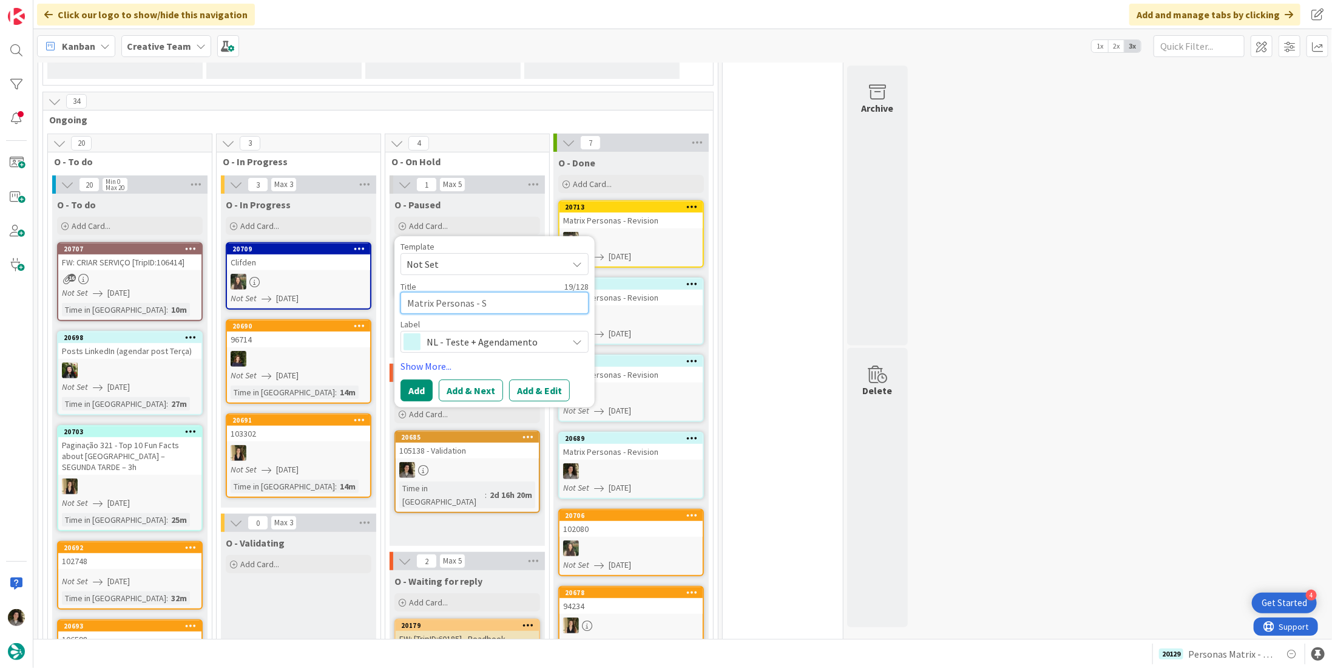
type textarea "Matrix Personas -"
type textarea "x"
type textarea "Matrix Personas - u"
type textarea "x"
type textarea "Matrix Personas - ul"
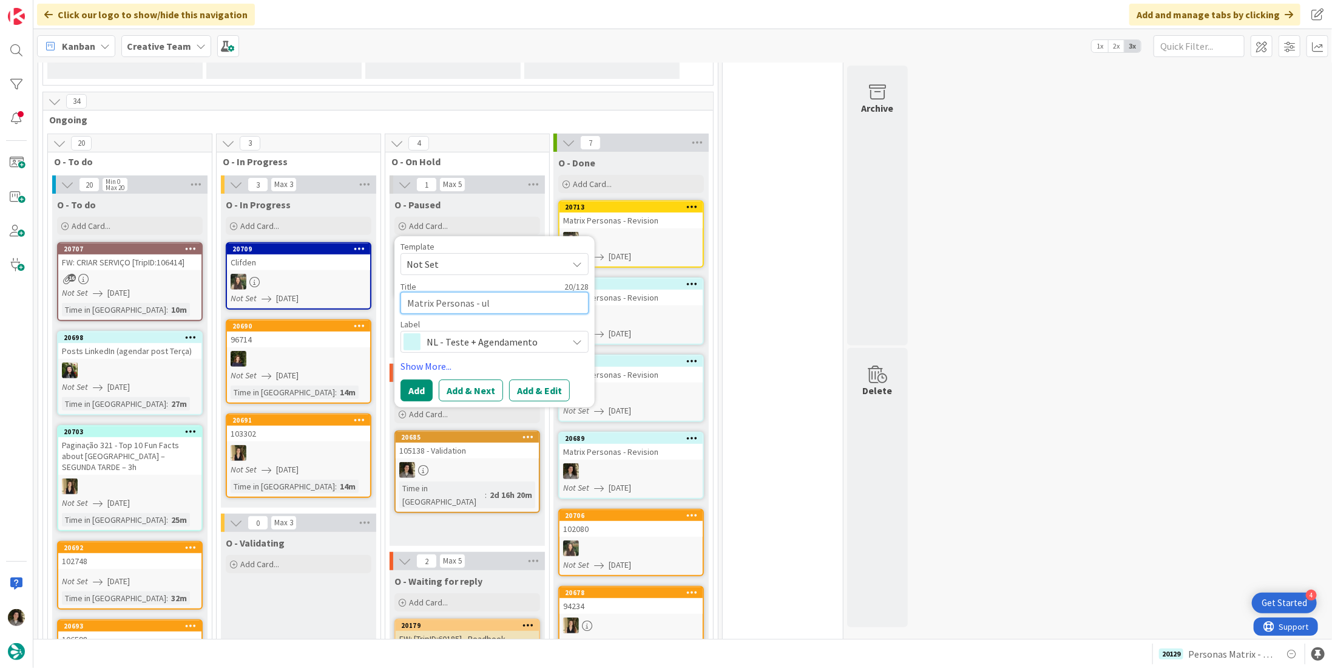
type textarea "x"
type textarea "Matrix Personas - u"
type textarea "x"
type textarea "Matrix Personas -"
type textarea "x"
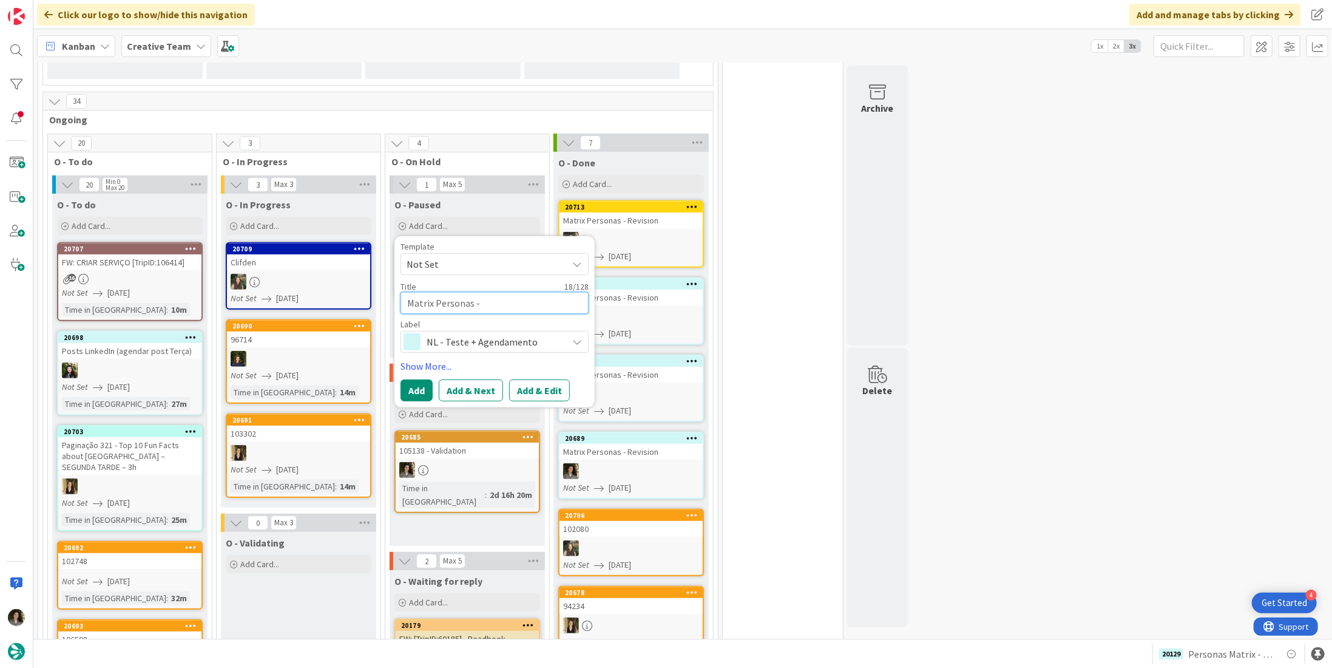
type textarea "Matrix Personas - c"
type textarea "x"
type textarea "Matrix Personas - cU"
type textarea "x"
type textarea "Matrix Personas - c"
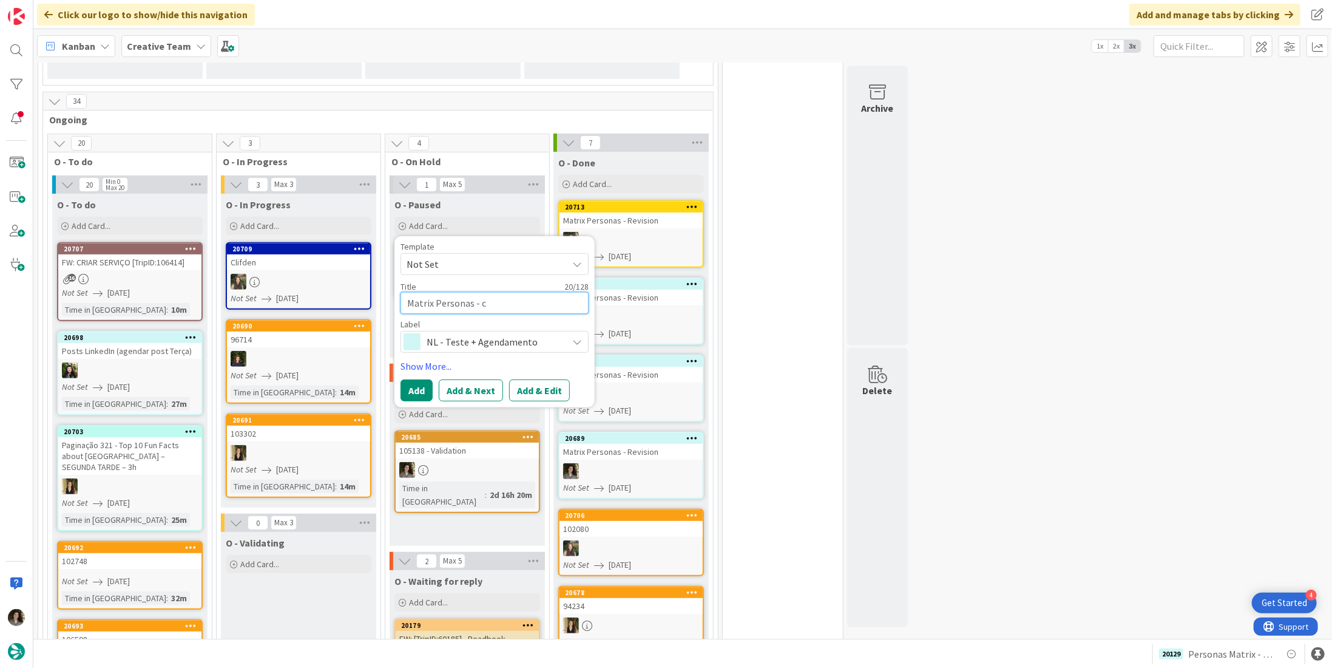
type textarea "x"
type textarea "Matrix Personas -"
type textarea "x"
type textarea "Matrix Personas - C"
type textarea "x"
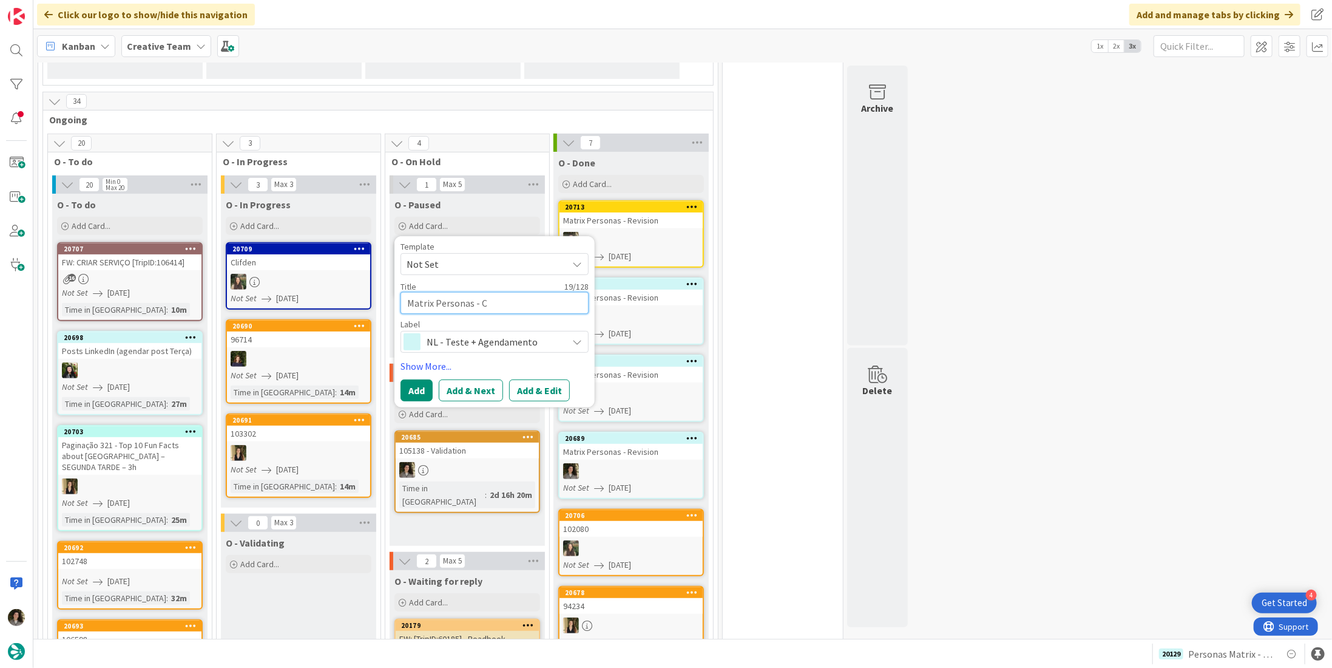
type textarea "Matrix Personas - Cu"
type textarea "x"
type textarea "Matrix Personas - Cul"
type textarea "x"
type textarea "Matrix Personas - Cult"
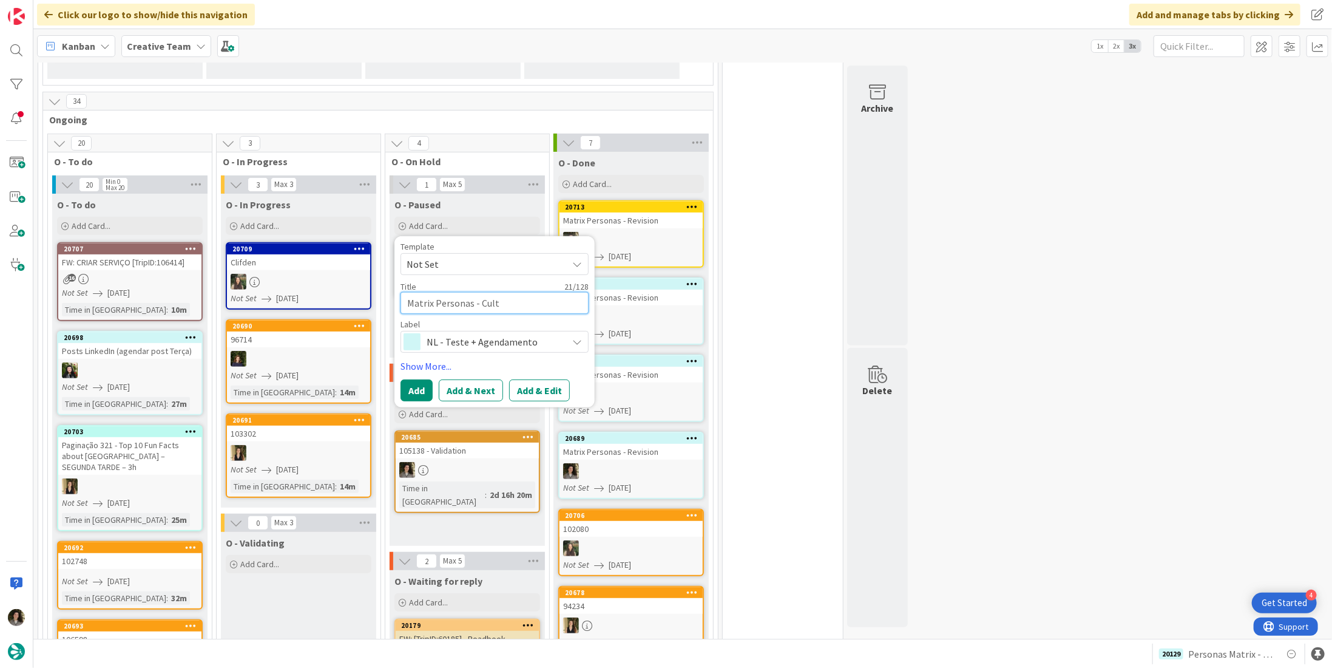
type textarea "x"
type textarea "Matrix Personas - Cultu"
type textarea "x"
type textarea "Matrix Personas - Cultur"
type textarea "x"
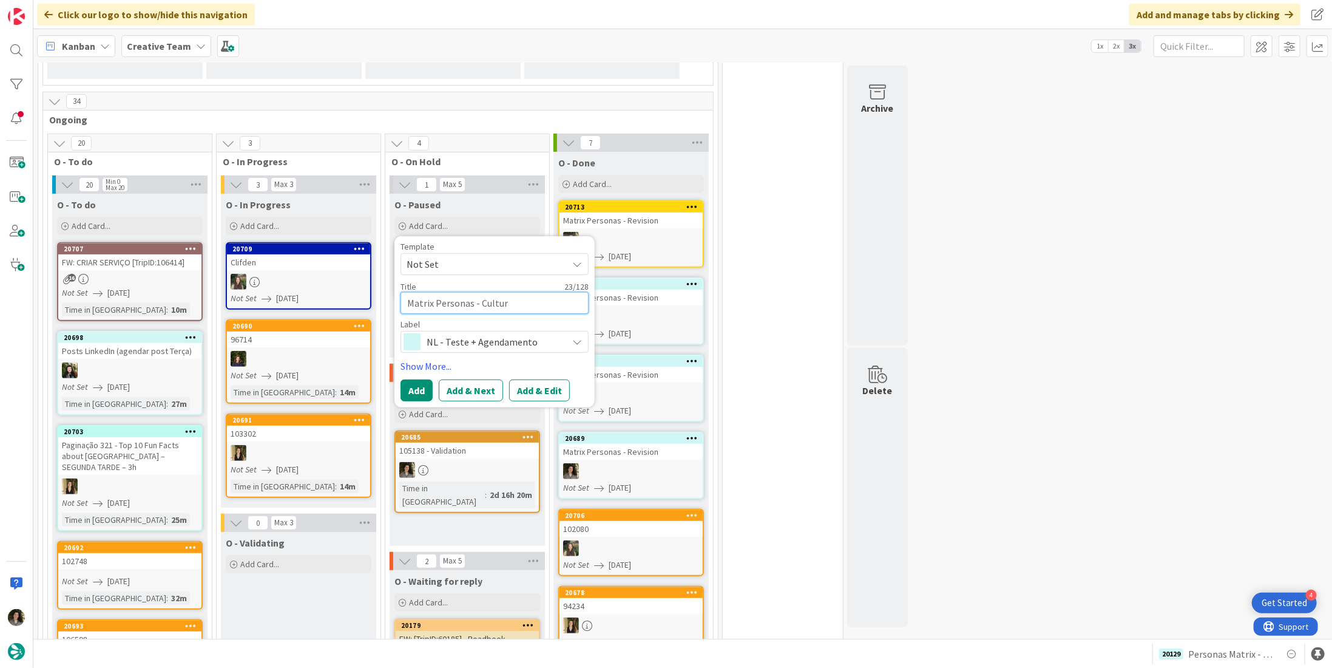
type textarea "Matrix Personas - Culture"
type textarea "x"
type textarea "Matrix Personas - Culture"
type textarea "x"
type textarea "Matrix Personas - Culture &"
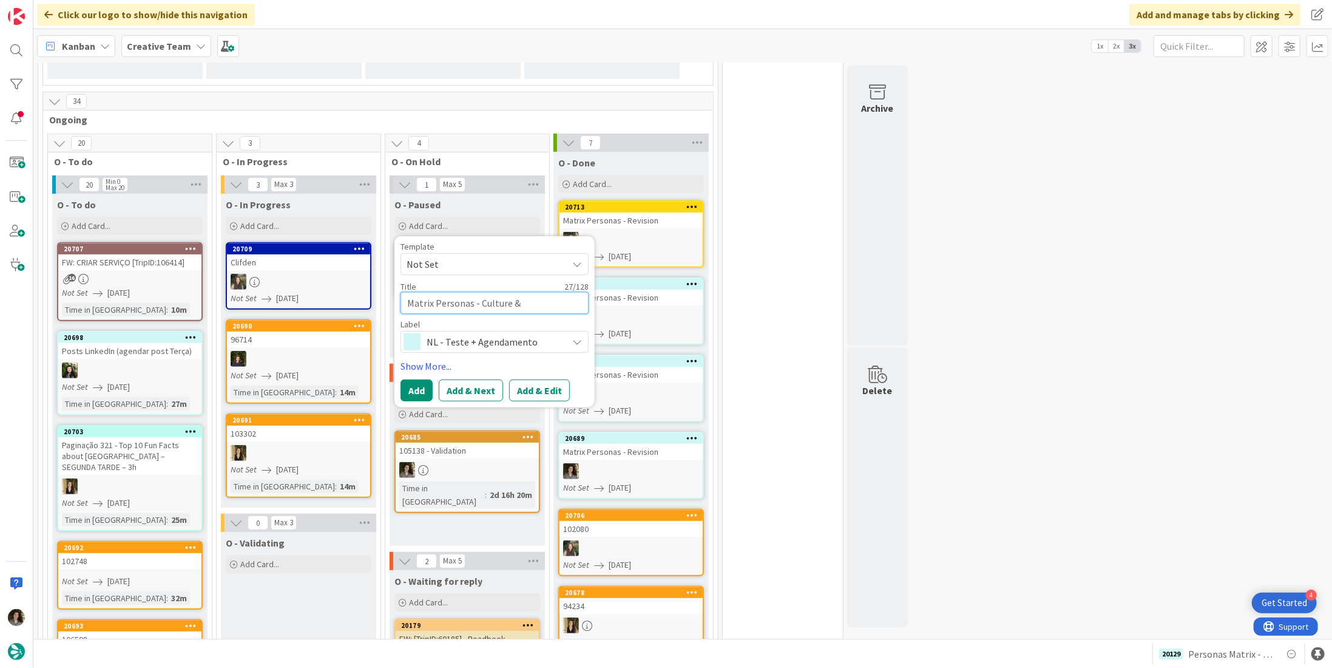
type textarea "x"
type textarea "Matrix Personas - Culture & A"
type textarea "x"
type textarea "Matrix Personas - Culture & Au"
type textarea "x"
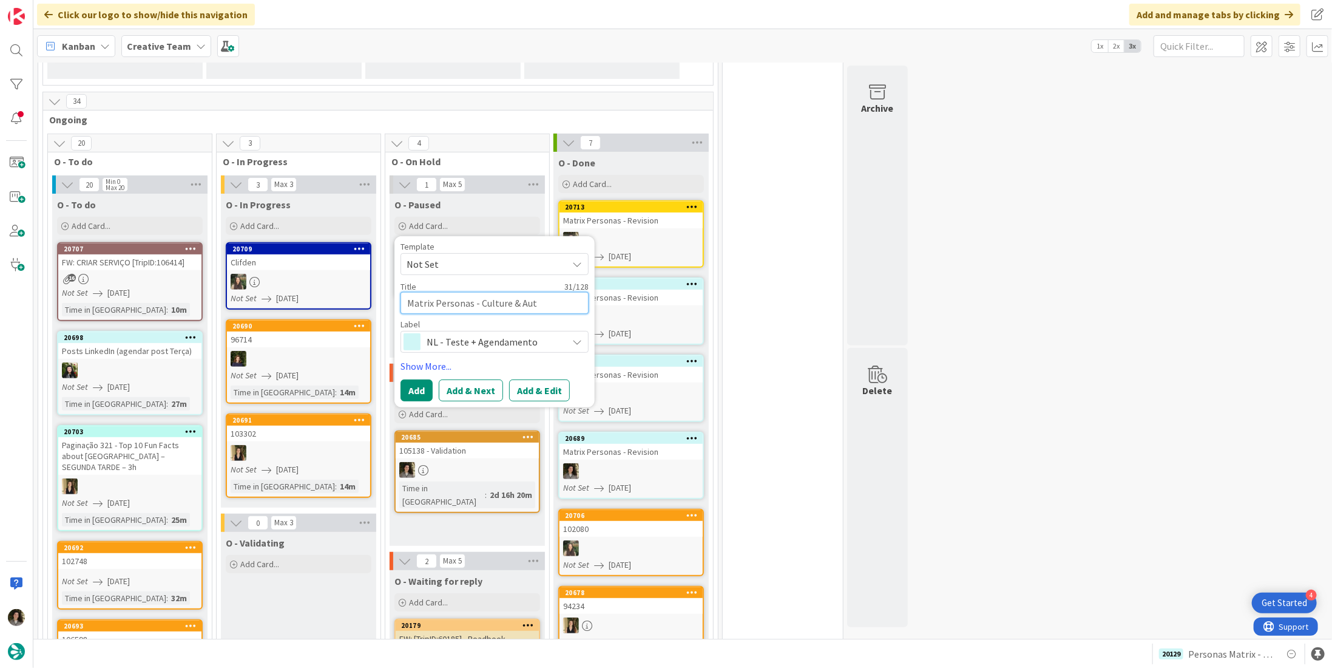
type textarea "Matrix Personas - Culture & Aute"
type textarea "x"
type textarea "Matrix Personas - Culture & Auteh"
type textarea "x"
type textarea "Matrix Personas - Culture & Autehn"
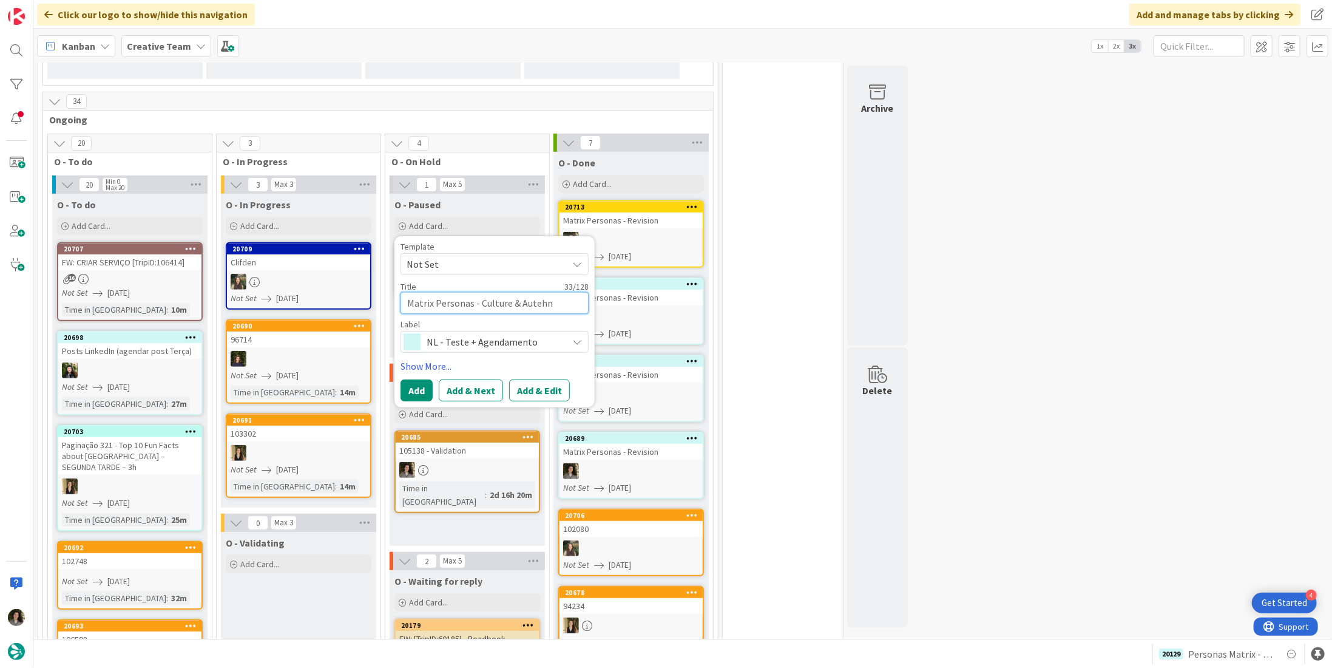
type textarea "x"
type textarea "Matrix Personas - Culture & Autehnt"
type textarea "x"
type textarea "Matrix Personas - Culture & Autehnti"
type textarea "x"
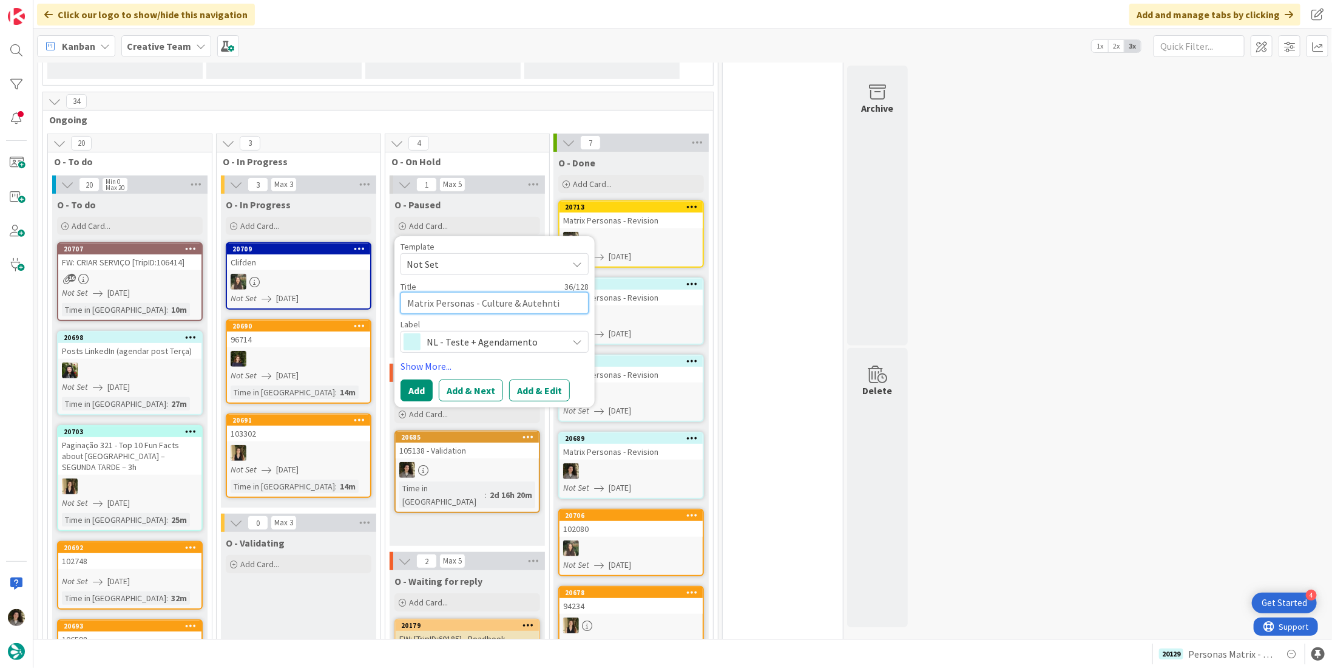
type textarea "Matrix Personas - Culture & Autehnt"
type textarea "x"
type textarea "Matrix Personas - Culture & Autehn"
type textarea "x"
type textarea "Matrix Personas - Culture & Auteh"
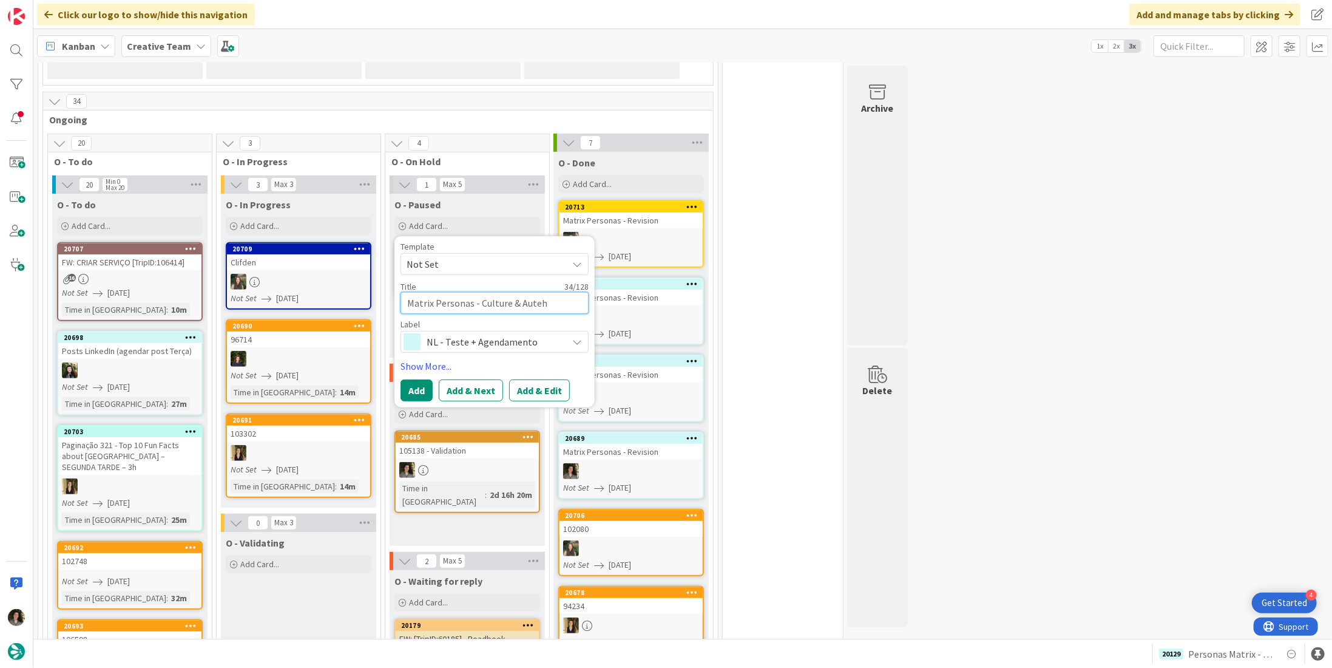
type textarea "x"
type textarea "Matrix Personas - Culture & Aute"
type textarea "x"
type textarea "Matrix Personas - Culture & Aut"
type textarea "x"
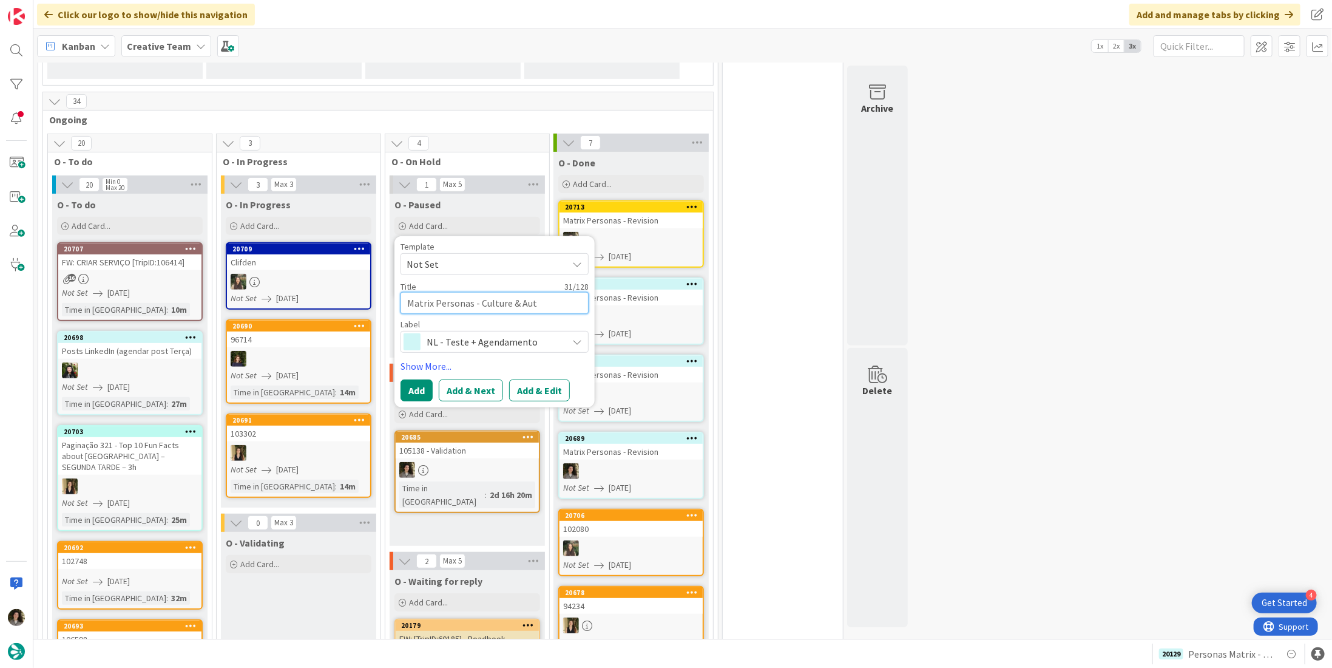
type textarea "Matrix Personas - Culture & Au"
type textarea "x"
type textarea "Matrix Personas - Culture & Aut"
type textarea "x"
type textarea "Matrix Personas - Culture & Auth"
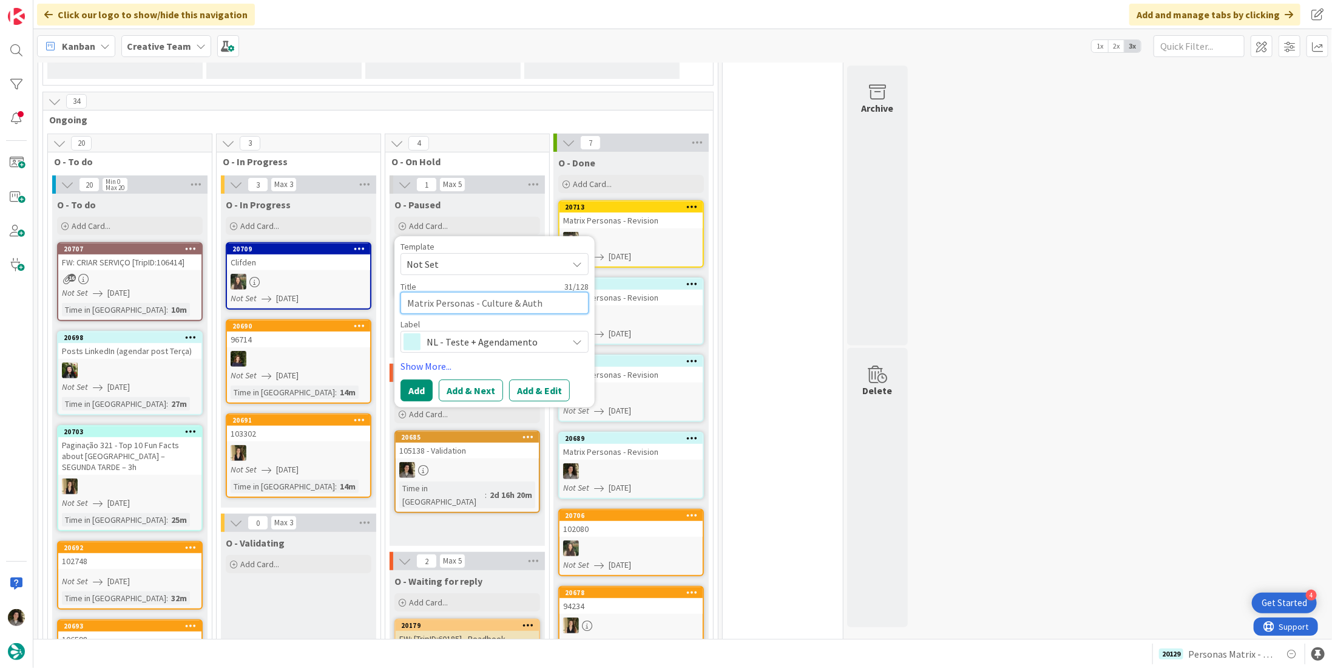
type textarea "x"
type textarea "Matrix Personas - Culture & Authe"
type textarea "x"
type textarea "Matrix Personas - Culture & Authen"
type textarea "x"
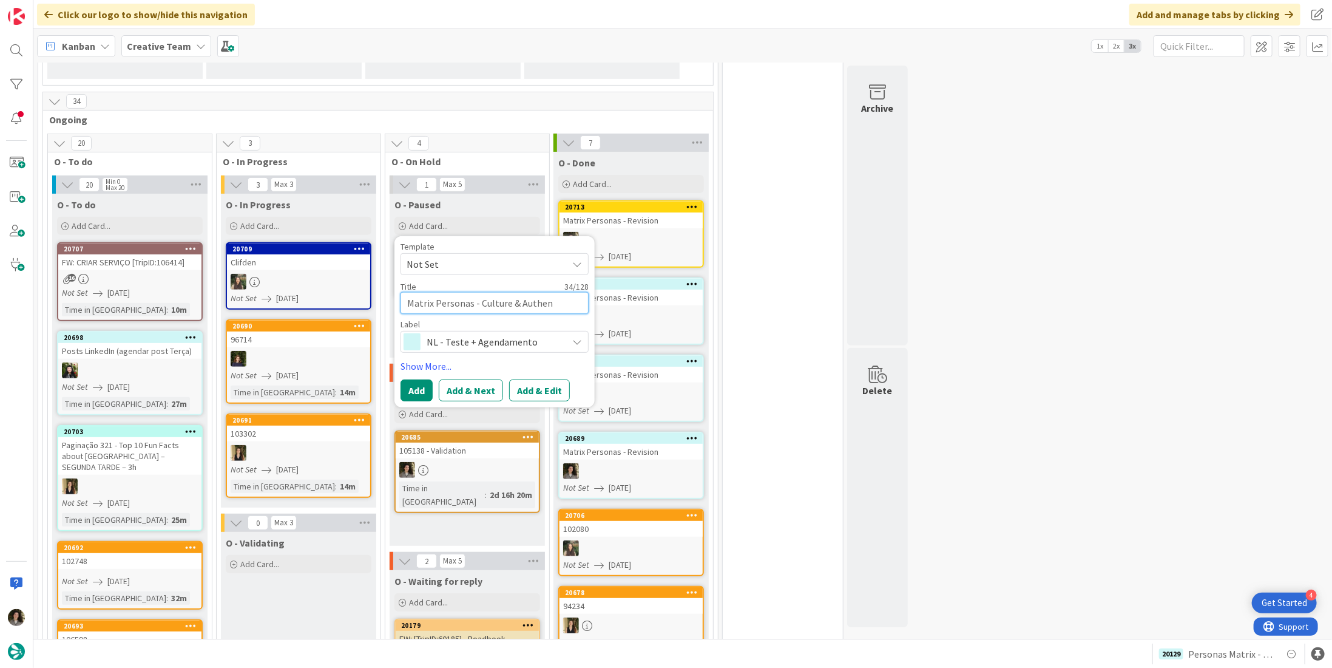
type textarea "Matrix Personas - Culture & Authent"
type textarea "x"
type textarea "Matrix Personas - Culture & Authenti"
type textarea "x"
type textarea "Matrix Personas - Culture & Authentic"
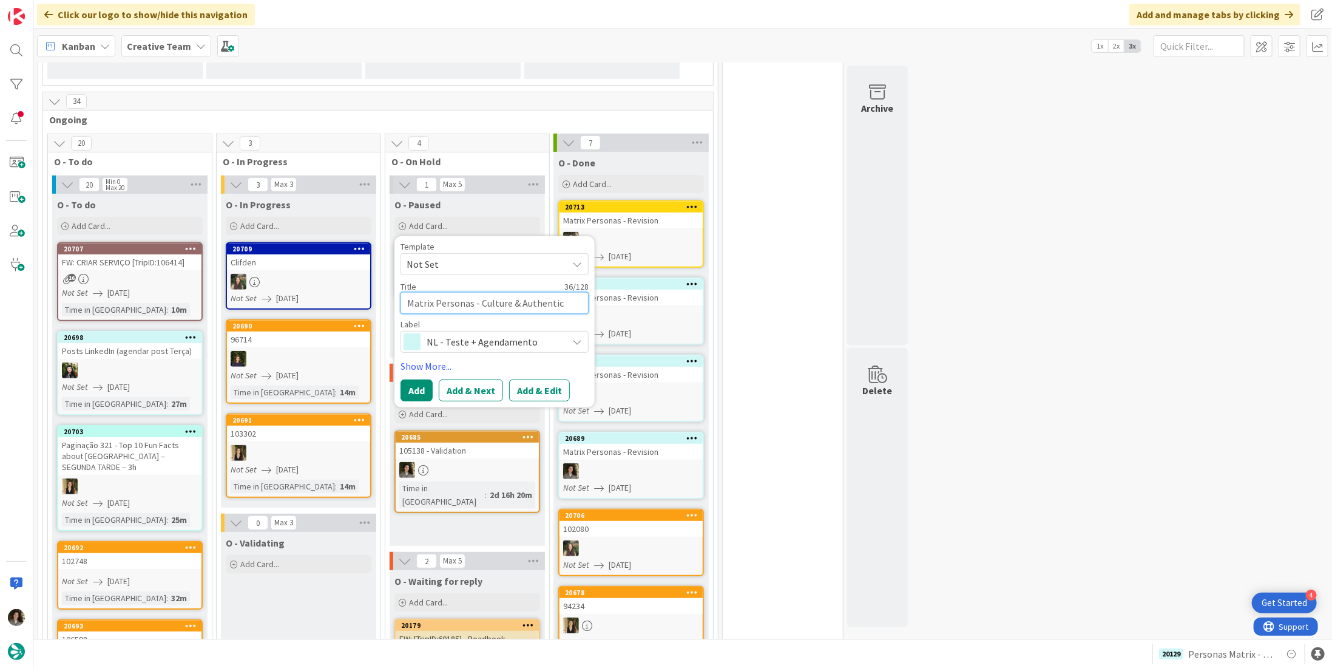
type textarea "x"
type textarea "Matrix Personas - Culture & Authentict"
type textarea "x"
type textarea "Matrix Personas - Culture & Authentic"
type textarea "x"
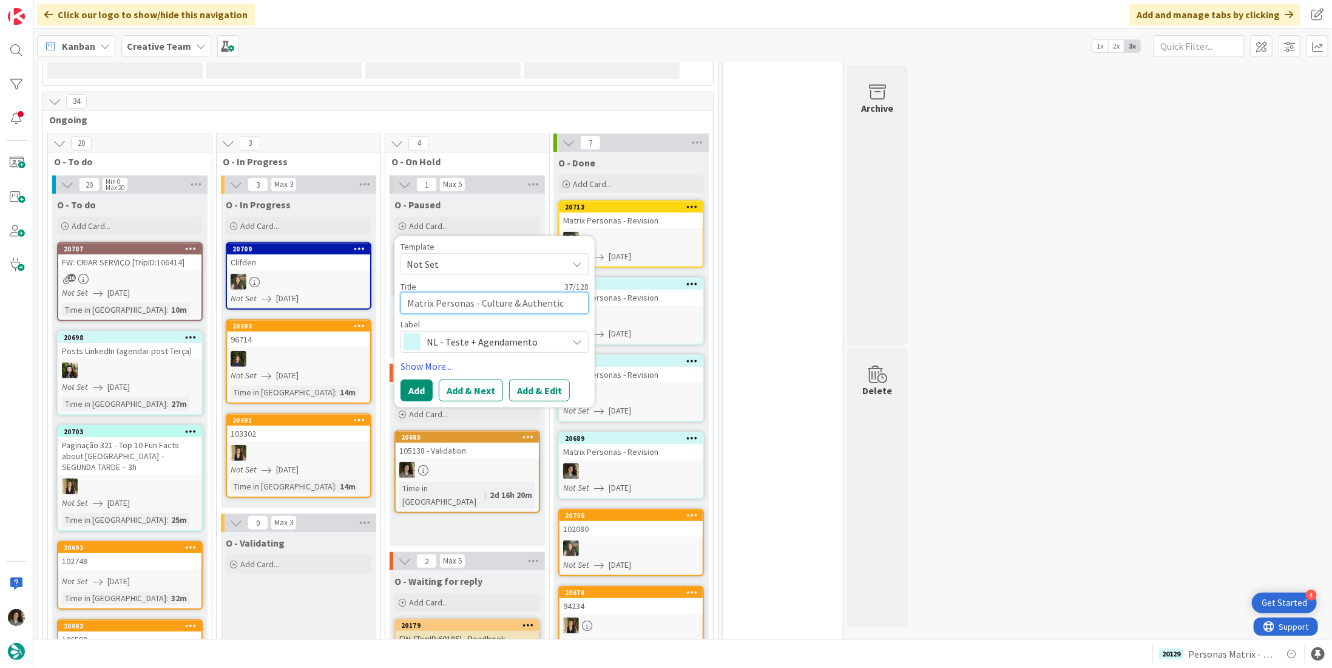
type textarea "Matrix Personas - Culture & Authentici"
type textarea "x"
type textarea "Matrix Personas - Culture & Authenticit"
type textarea "x"
type textarea "Matrix Personas - Culture & Authenticity"
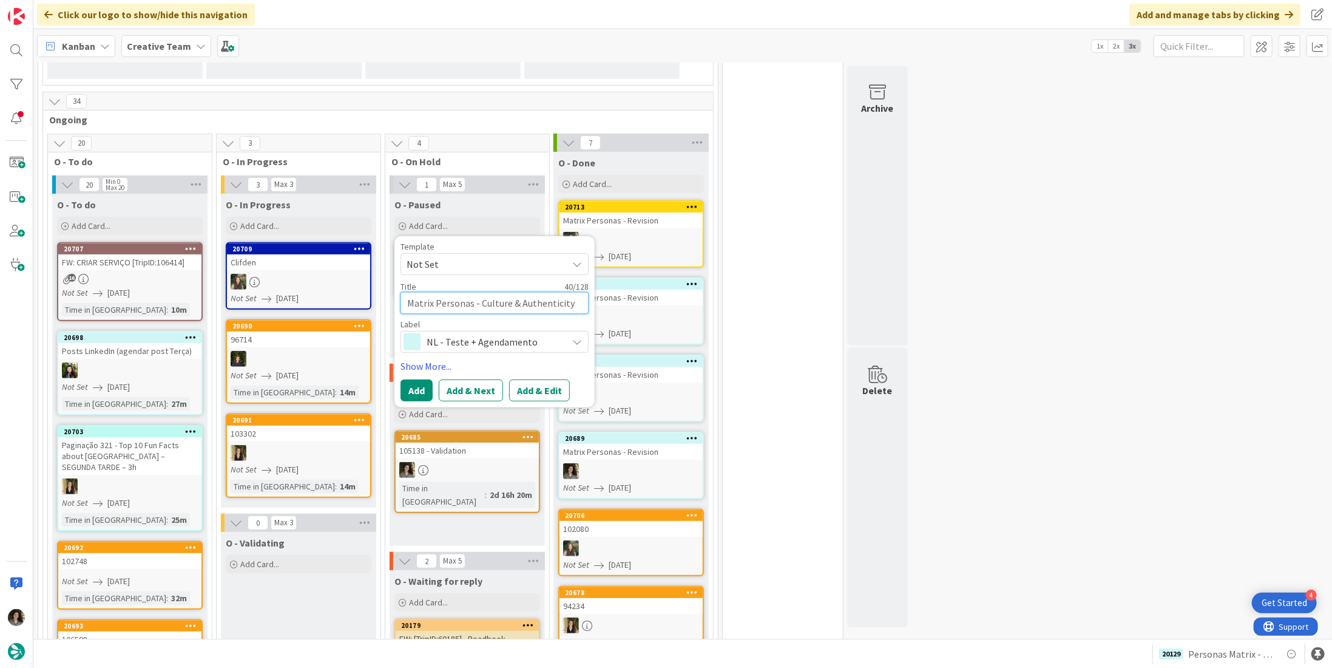
type textarea "x"
type textarea "Matrix Personas - Culture & Authenticity"
type textarea "x"
type textarea "Matrix Personas - Culture & Authenticity U"
type textarea "x"
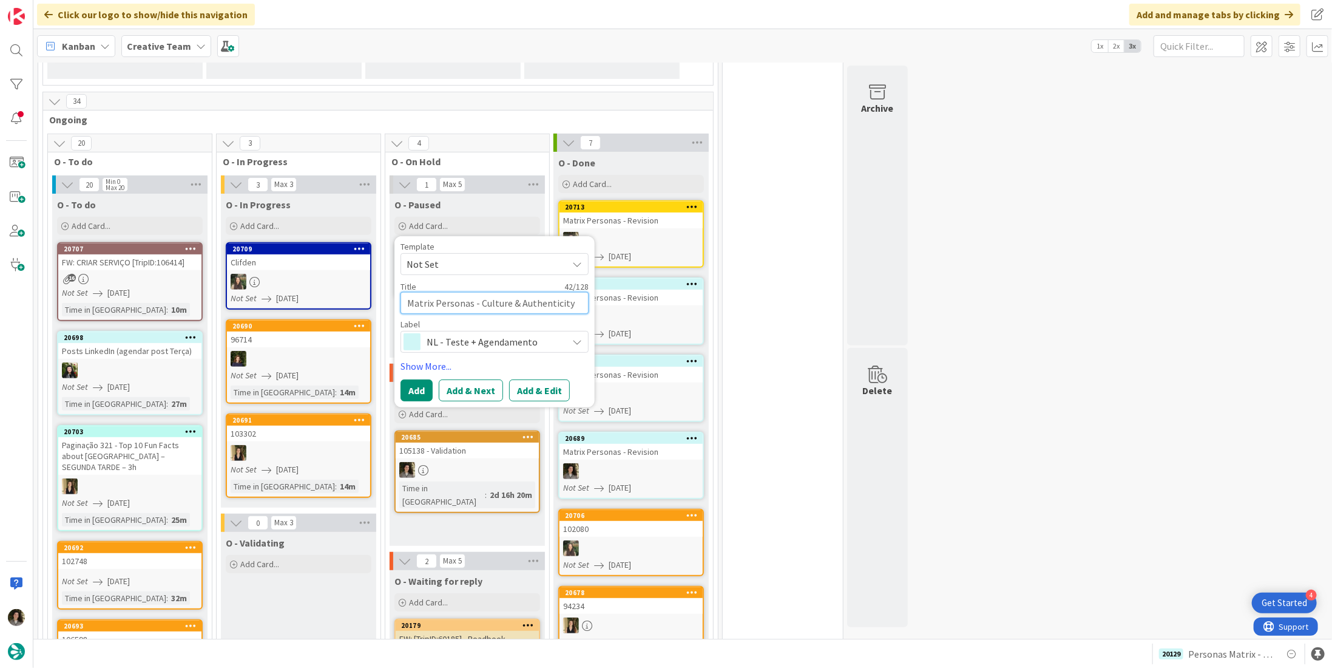
type textarea "Matrix Personas - Culture & Authenticity [GEOGRAPHIC_DATA]"
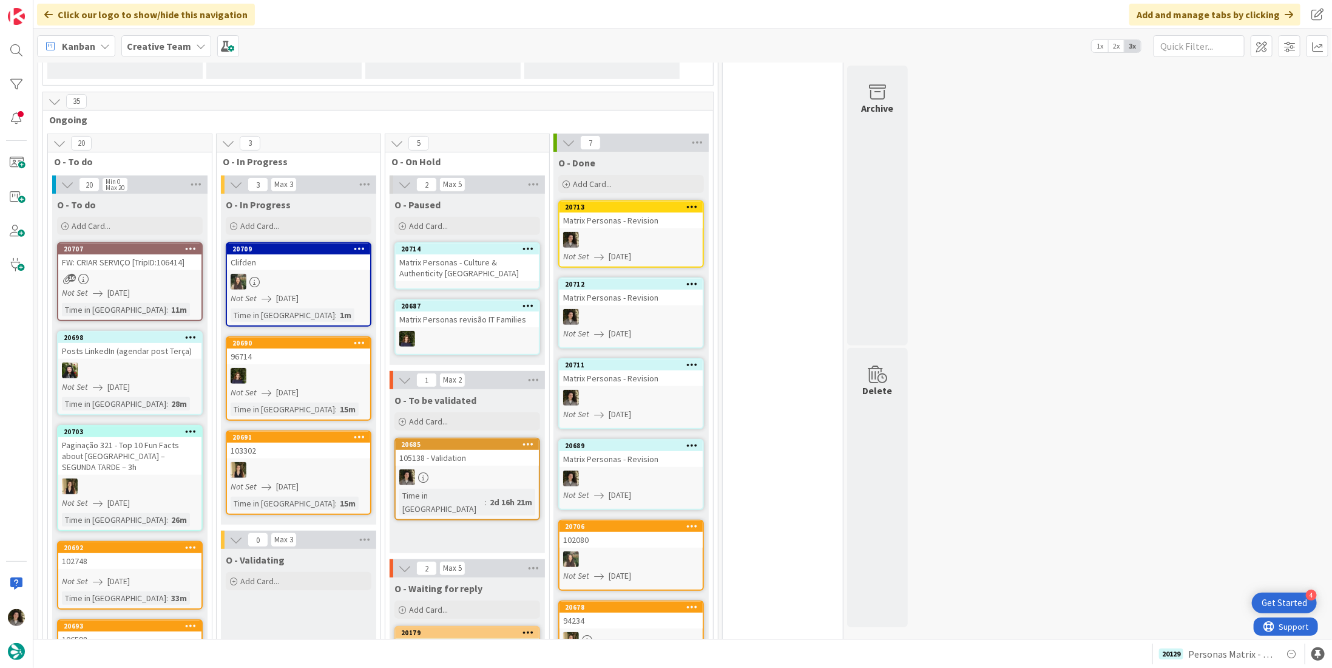
click at [468, 271] on div "Matrix Personas - Culture & Authenticity [GEOGRAPHIC_DATA]" at bounding box center [467, 267] width 143 height 27
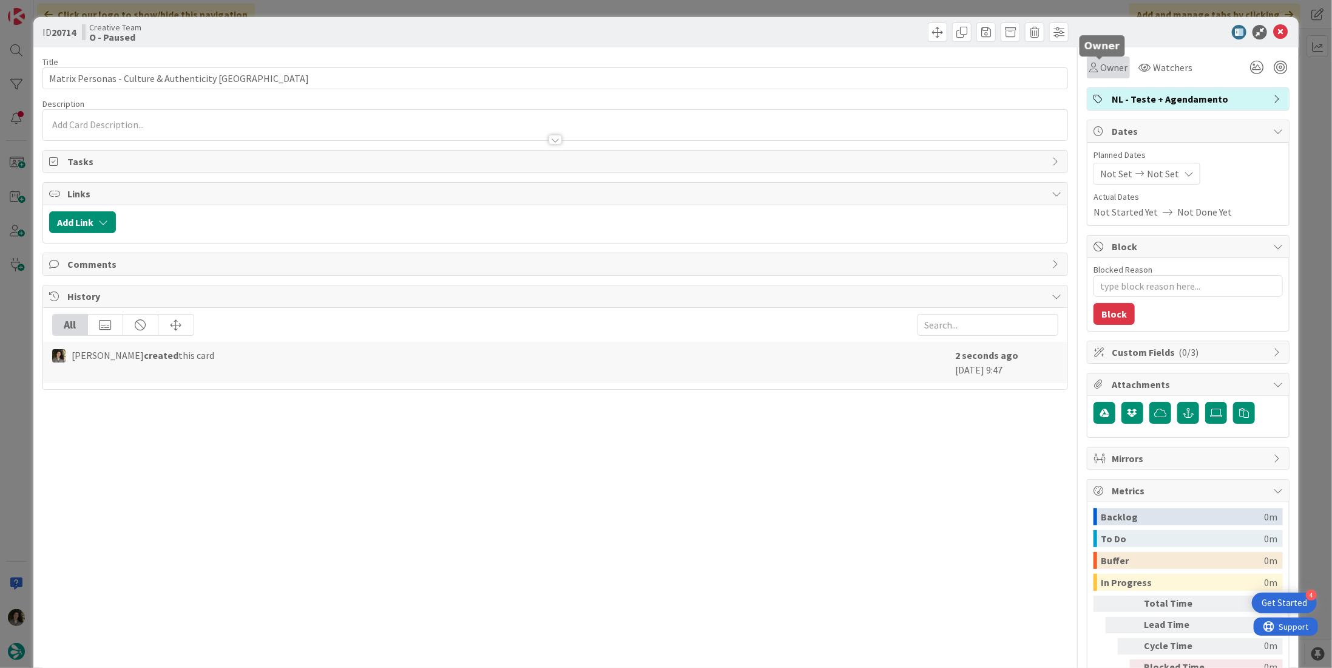
click at [1108, 69] on span "Owner" at bounding box center [1114, 67] width 27 height 15
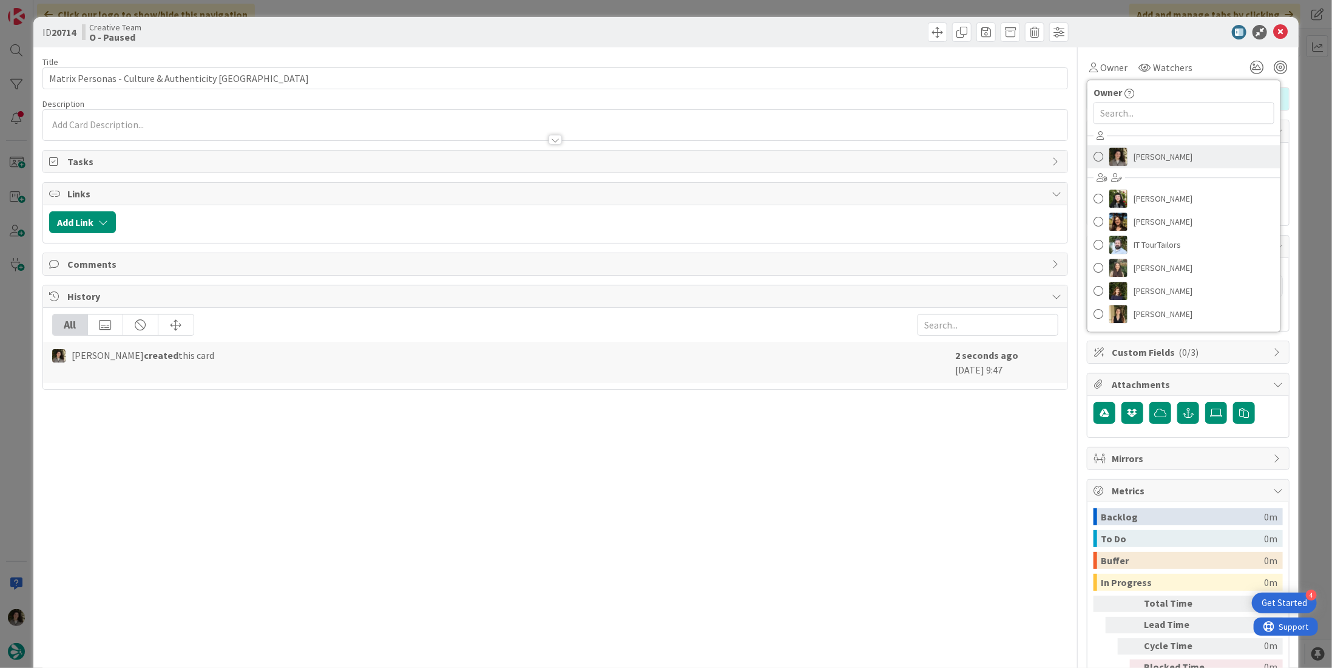
click at [1156, 156] on span "[PERSON_NAME]" at bounding box center [1163, 157] width 59 height 18
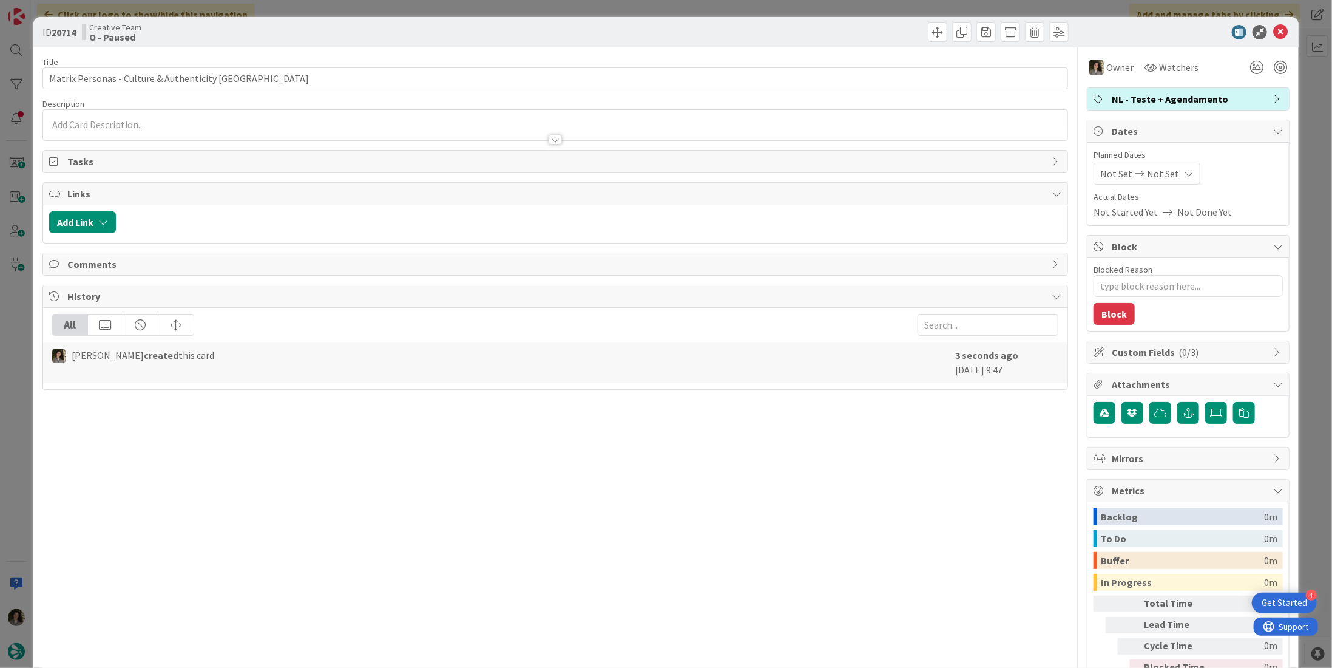
type textarea "x"
click at [1163, 174] on span "Not Set" at bounding box center [1163, 173] width 32 height 15
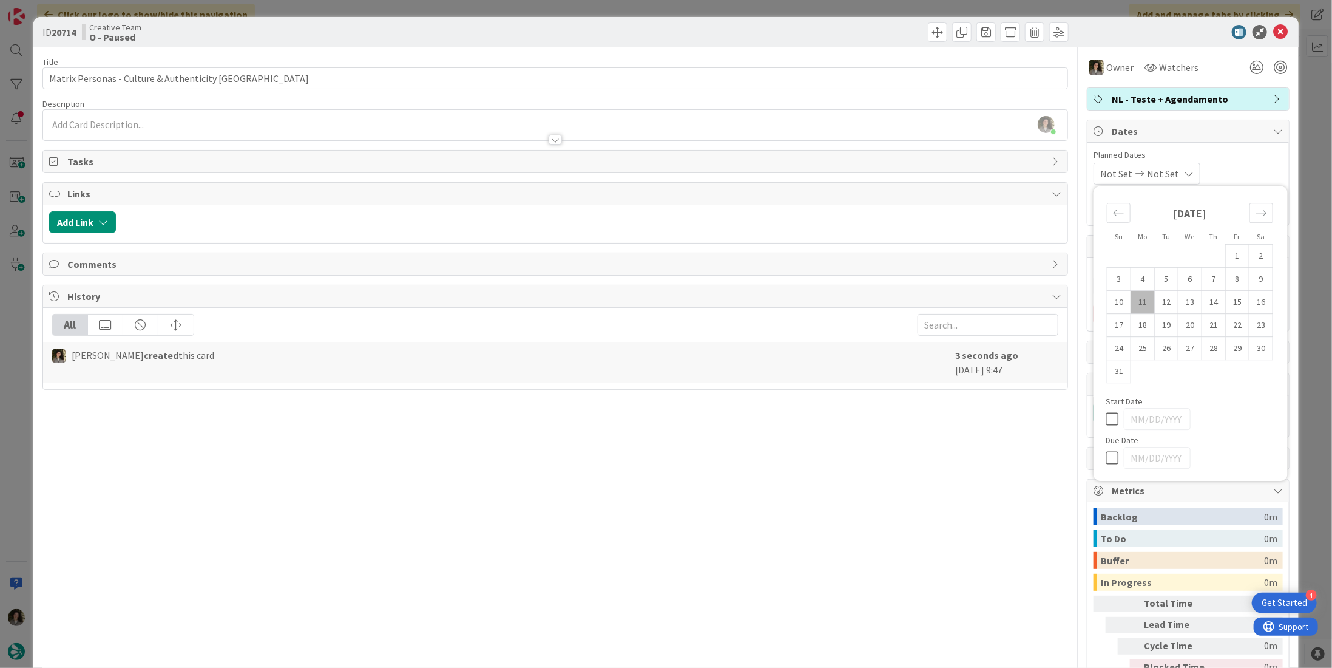
drag, startPoint x: 1102, startPoint y: 453, endPoint x: 1028, endPoint y: 474, distance: 76.3
click at [1106, 453] on icon at bounding box center [1115, 457] width 18 height 15
type input "[DATE]"
drag, startPoint x: 892, startPoint y: 473, endPoint x: 898, endPoint y: 469, distance: 7.6
click at [892, 473] on div "Title 43 / 128 Matrix Personas - Culture & Authenticity UK Description Melissa …" at bounding box center [555, 378] width 1026 height 662
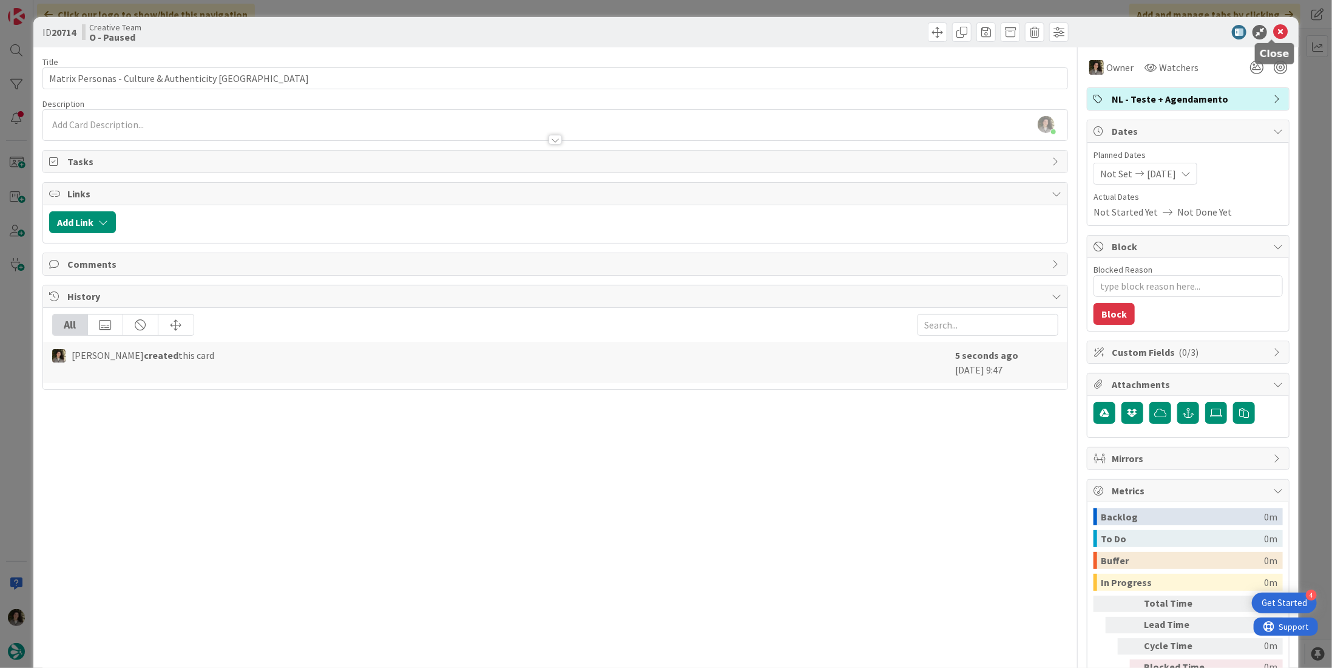
click at [1274, 26] on icon at bounding box center [1281, 32] width 15 height 15
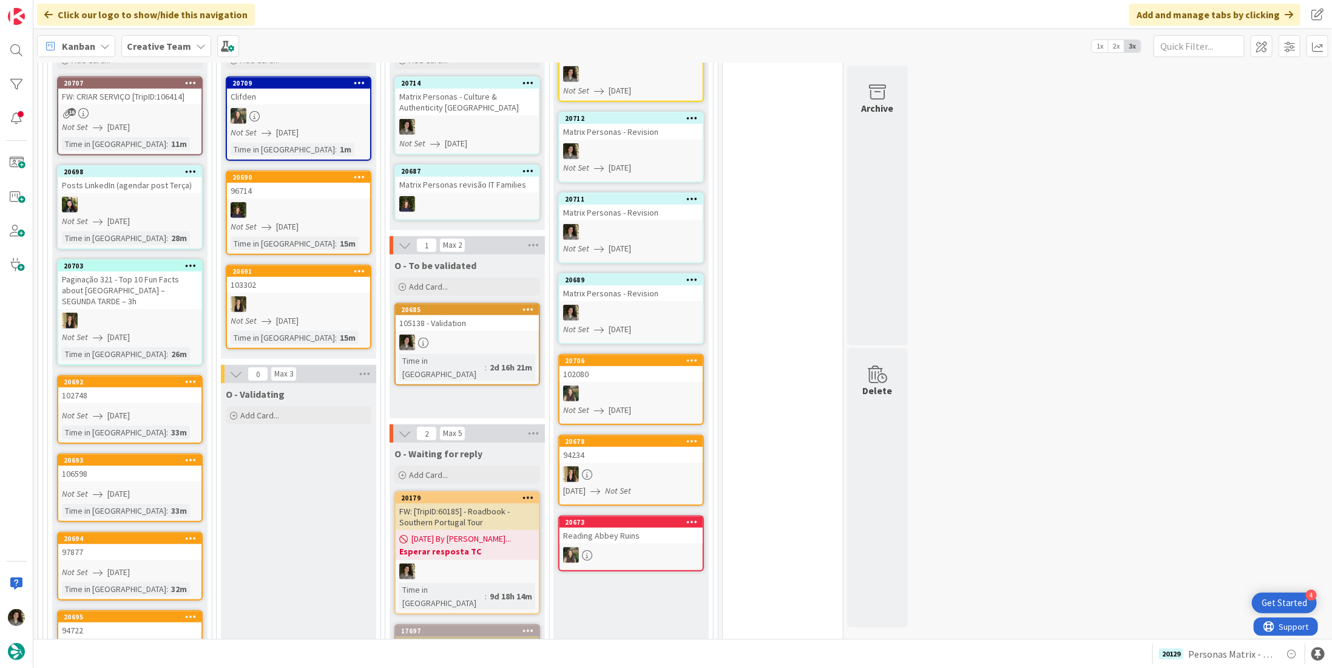
scroll to position [389, 0]
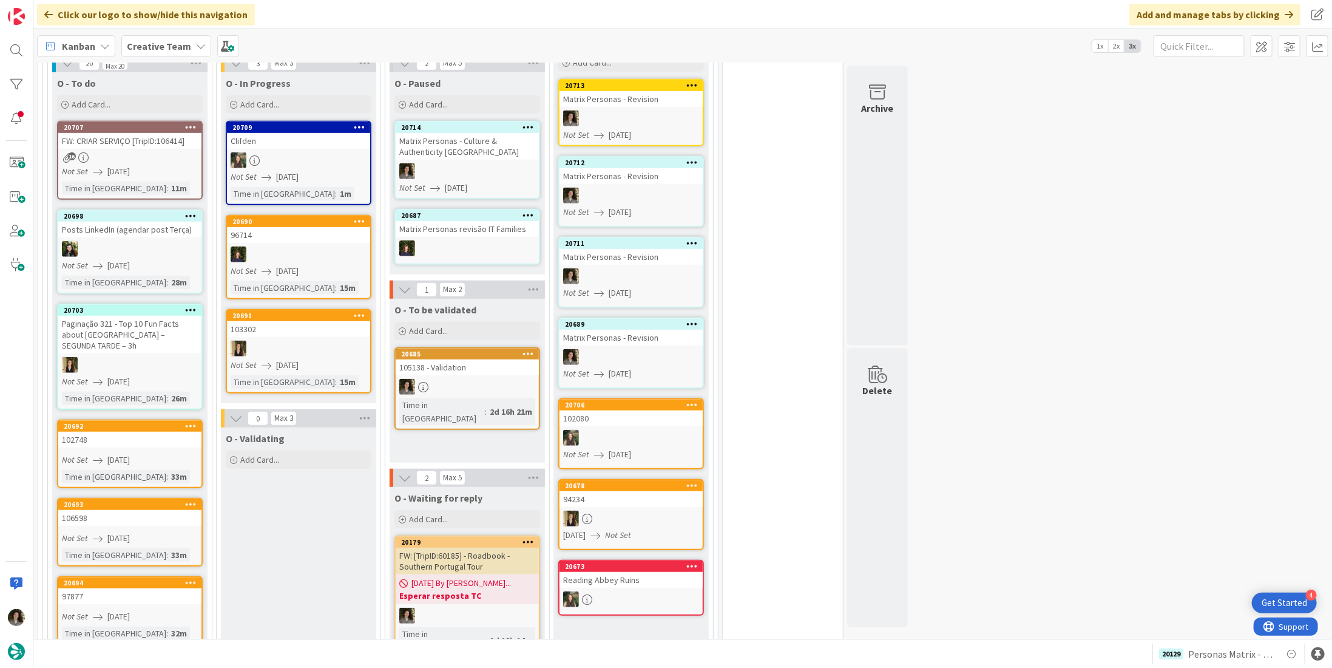
click at [120, 173] on span "[DATE]" at bounding box center [118, 171] width 22 height 13
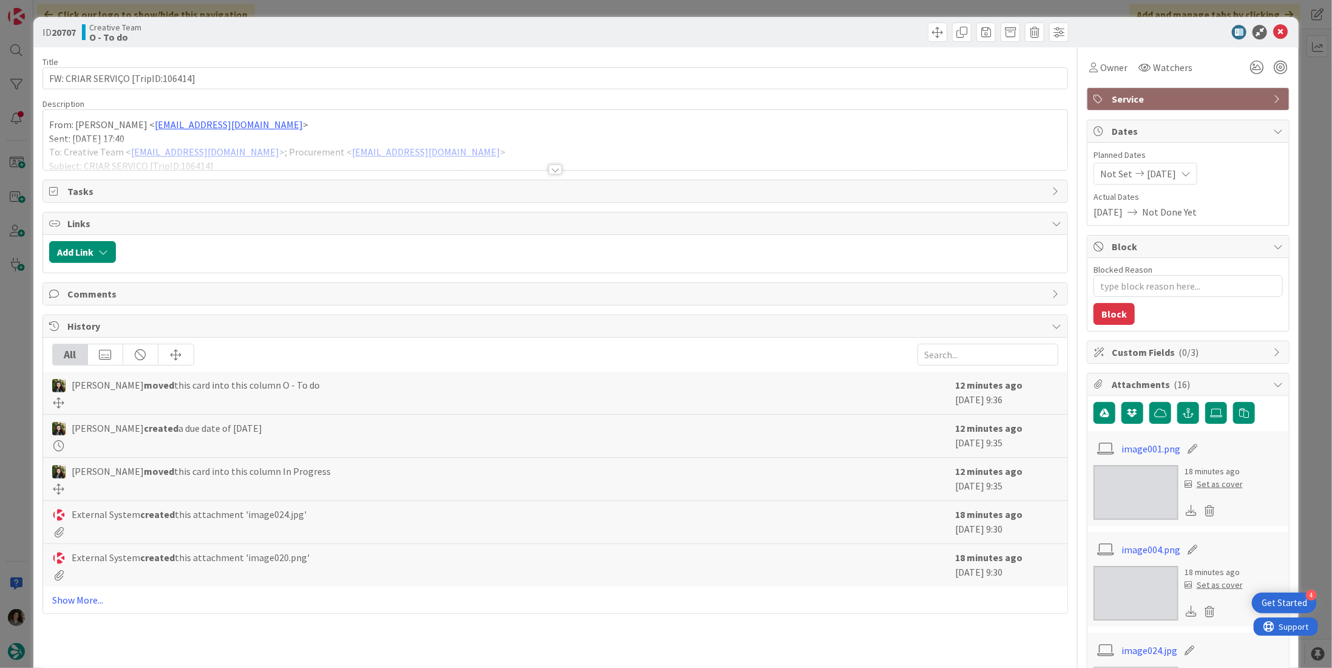
click at [538, 169] on div at bounding box center [555, 163] width 1026 height 13
click at [549, 165] on div at bounding box center [555, 170] width 13 height 10
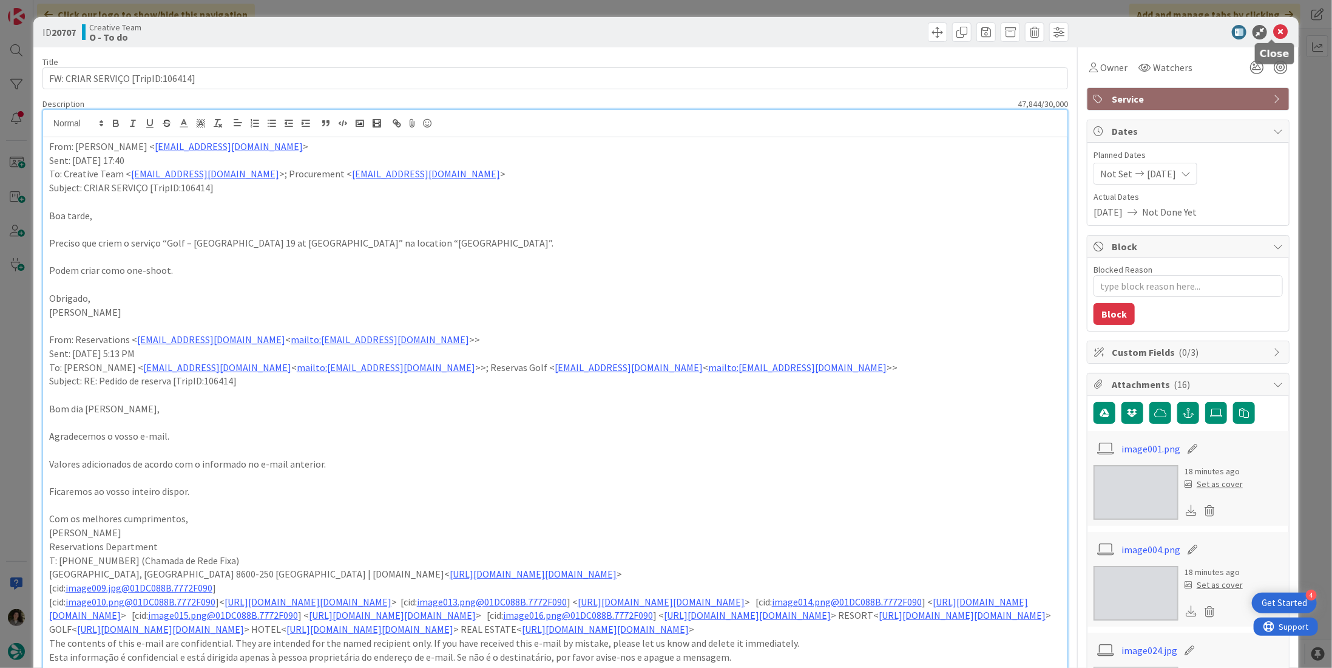
click at [1272, 24] on div "ID 20707 Creative Team O - To do" at bounding box center [666, 32] width 1266 height 30
click at [1274, 35] on icon at bounding box center [1281, 32] width 15 height 15
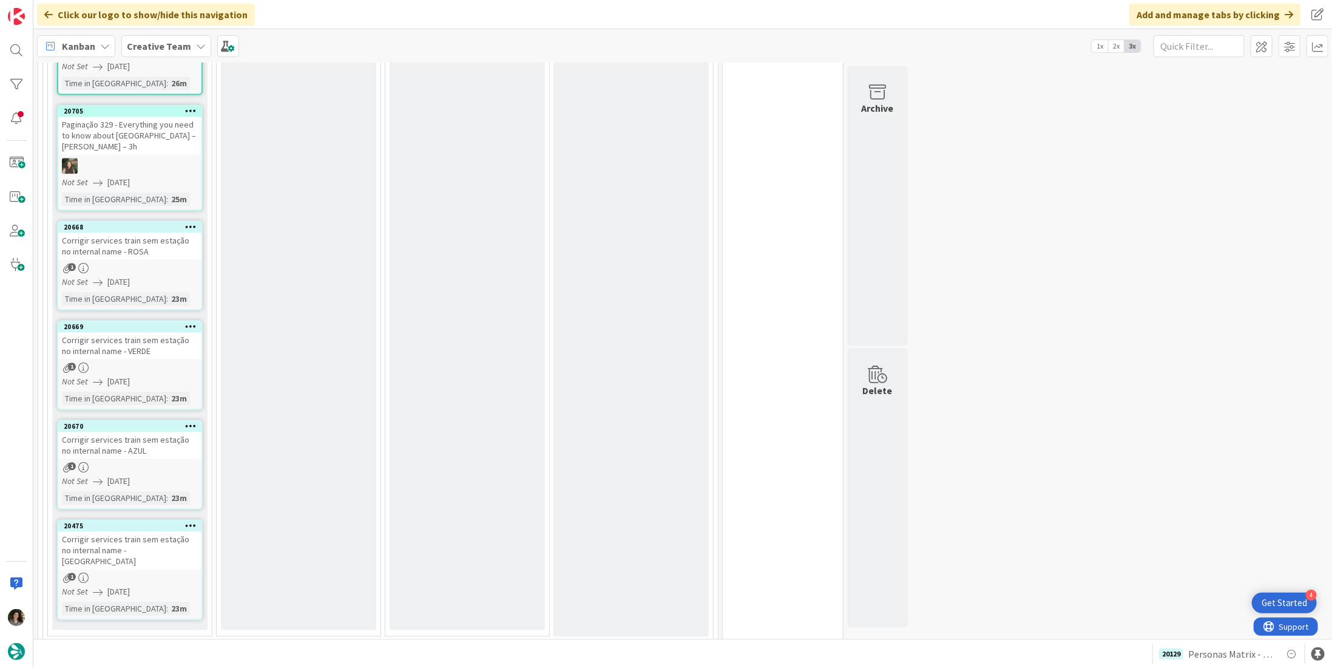
scroll to position [1953, 0]
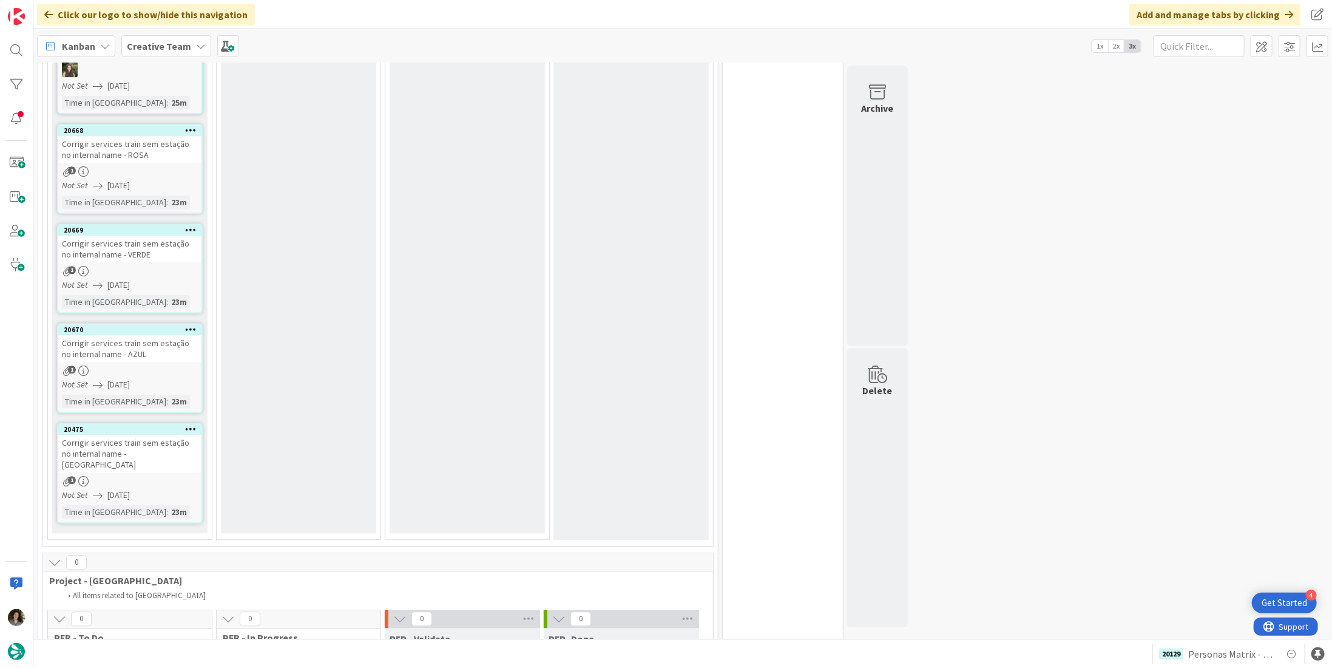
click at [156, 476] on div "1" at bounding box center [129, 481] width 143 height 10
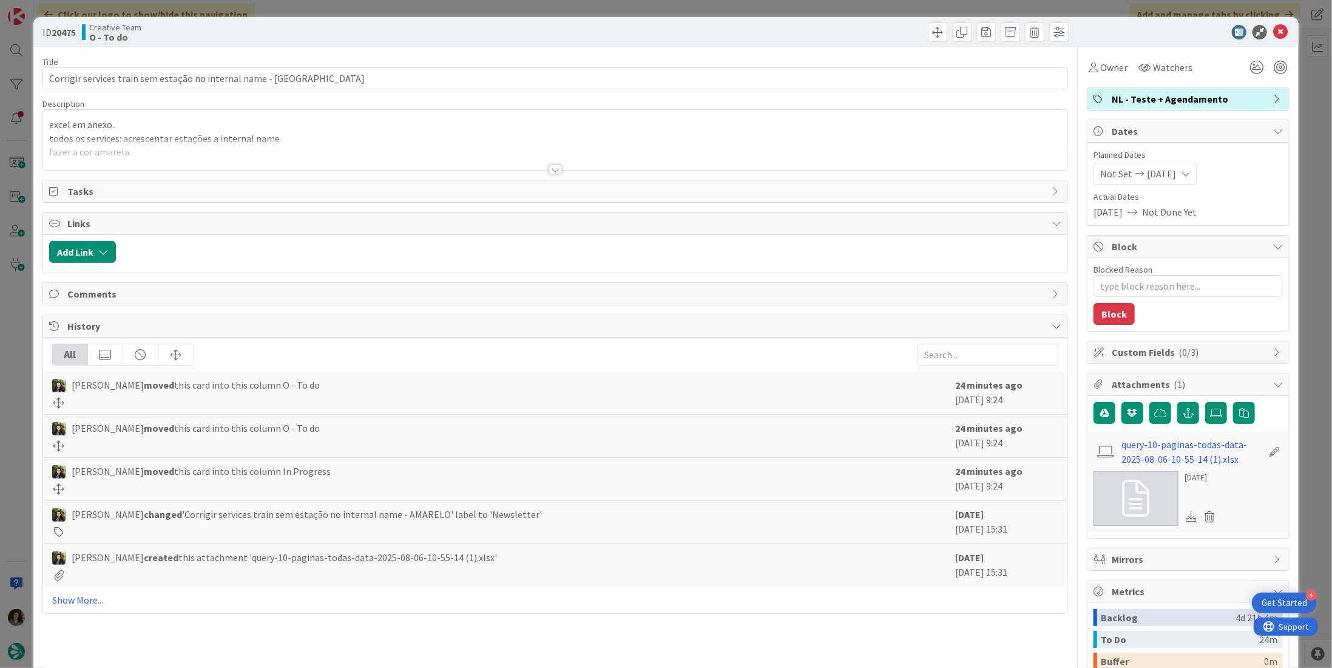
click at [549, 165] on div at bounding box center [555, 170] width 13 height 10
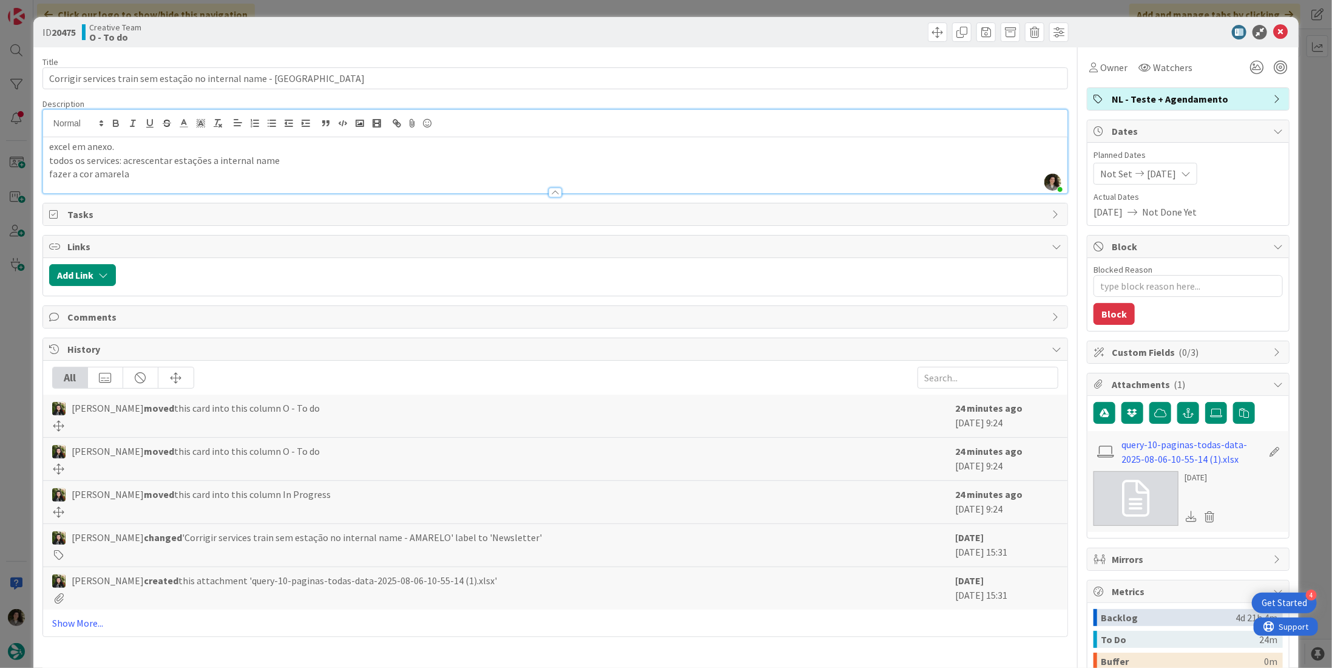
scroll to position [162, 0]
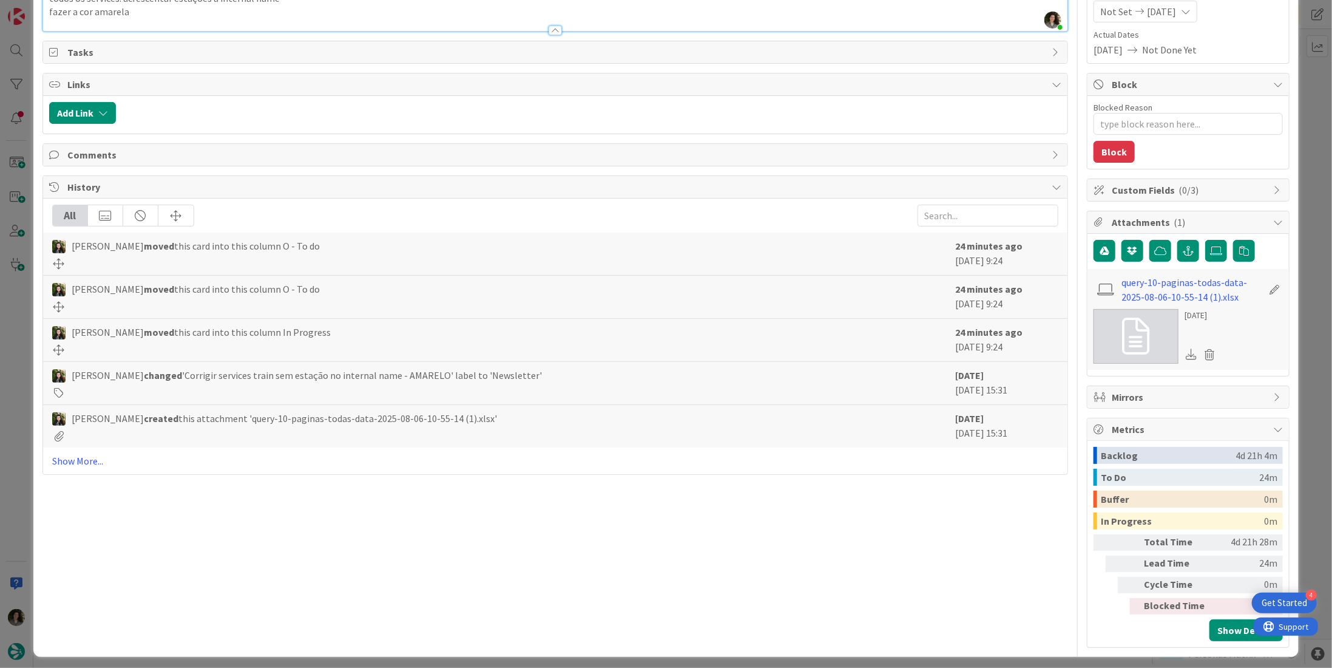
click at [1139, 332] on icon at bounding box center [1136, 336] width 27 height 36
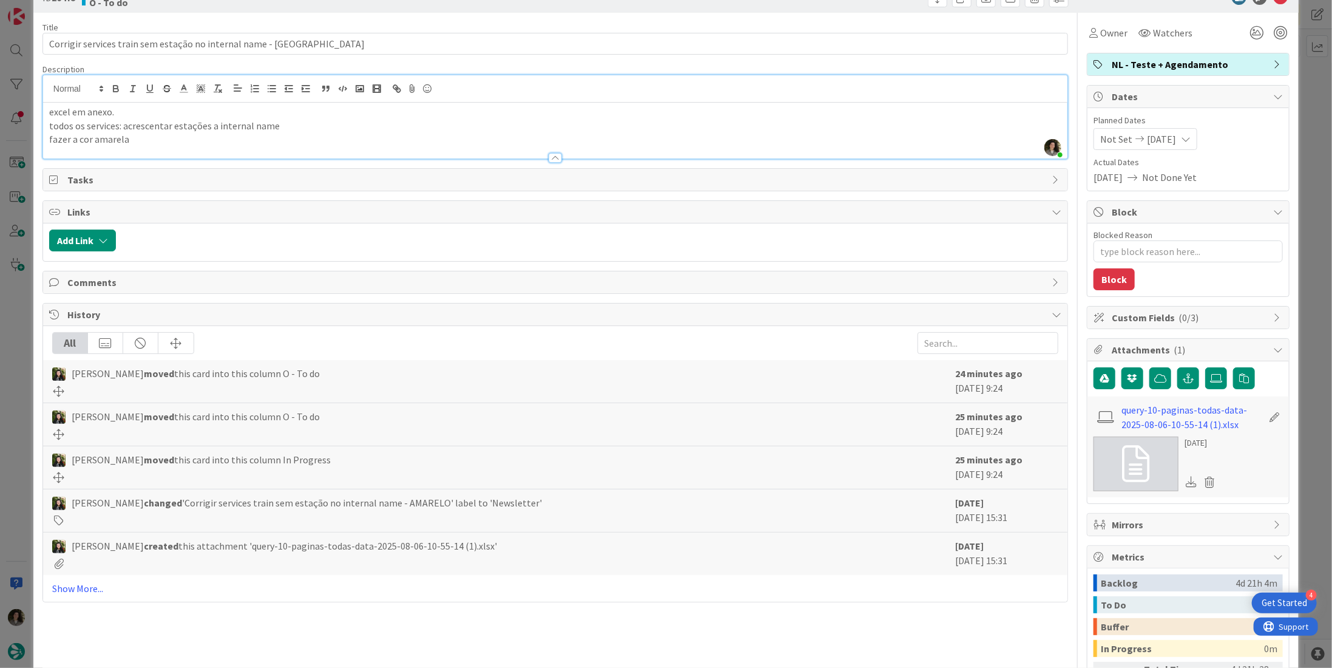
scroll to position [0, 0]
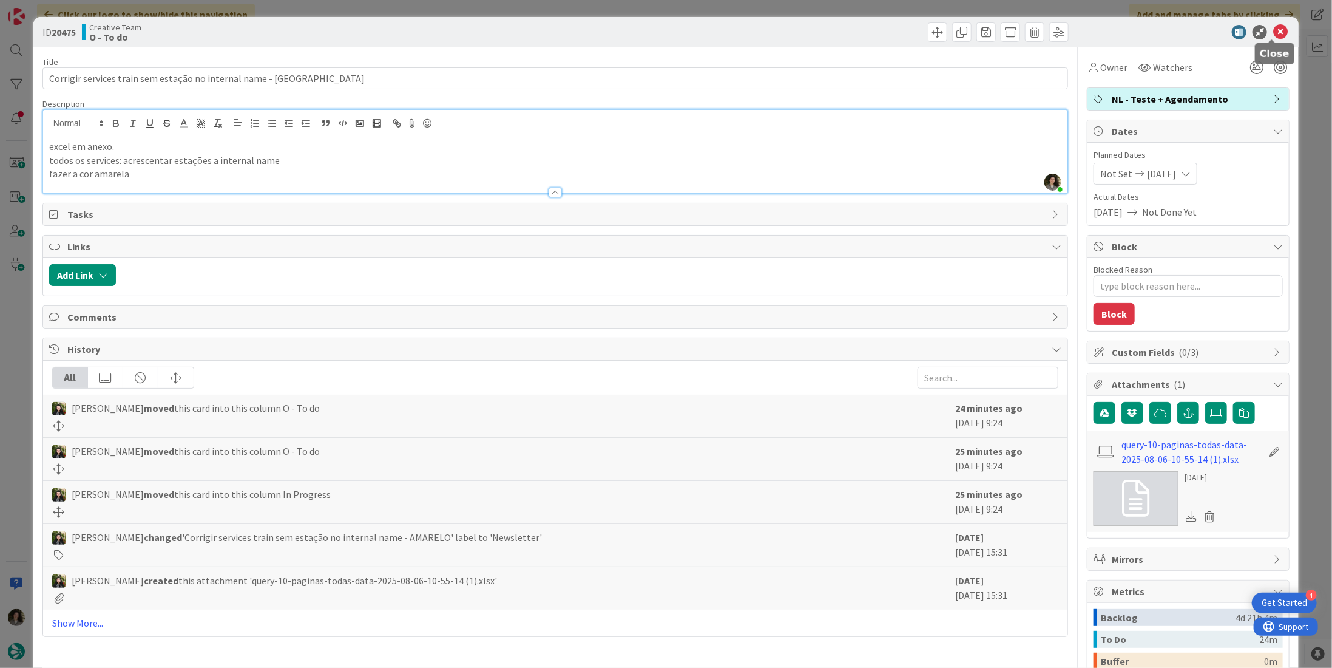
click at [1276, 30] on icon at bounding box center [1281, 32] width 15 height 15
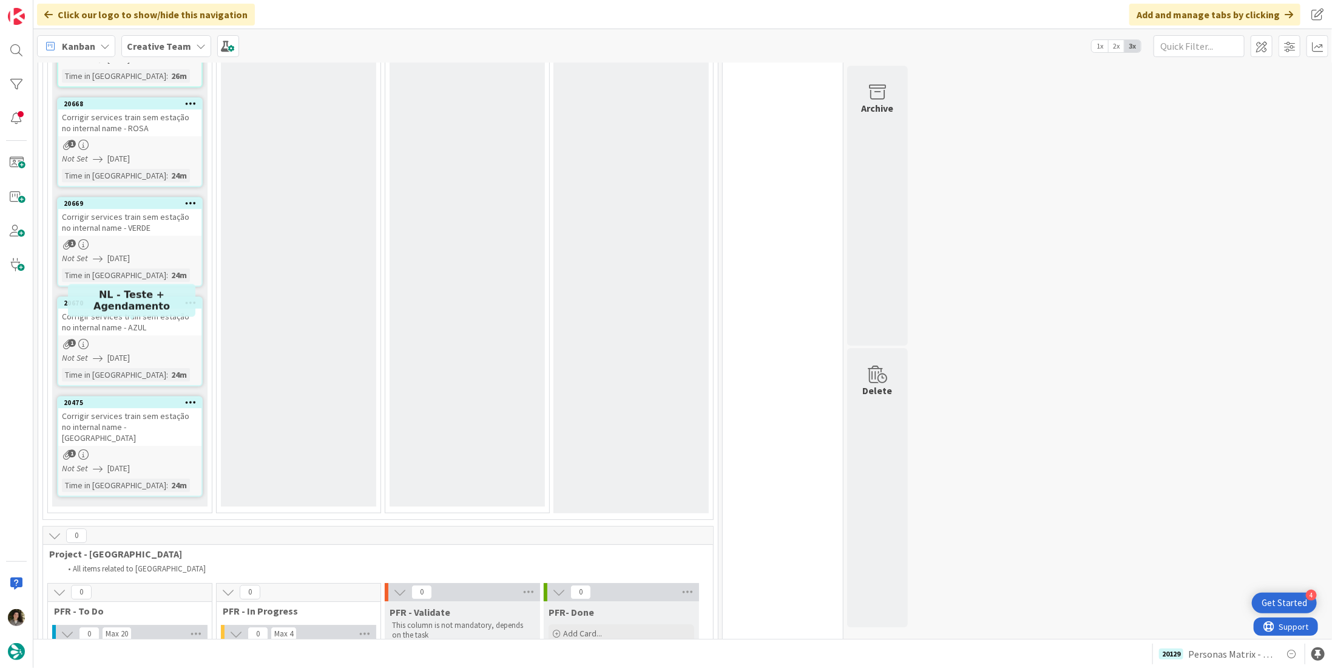
scroll to position [2075, 0]
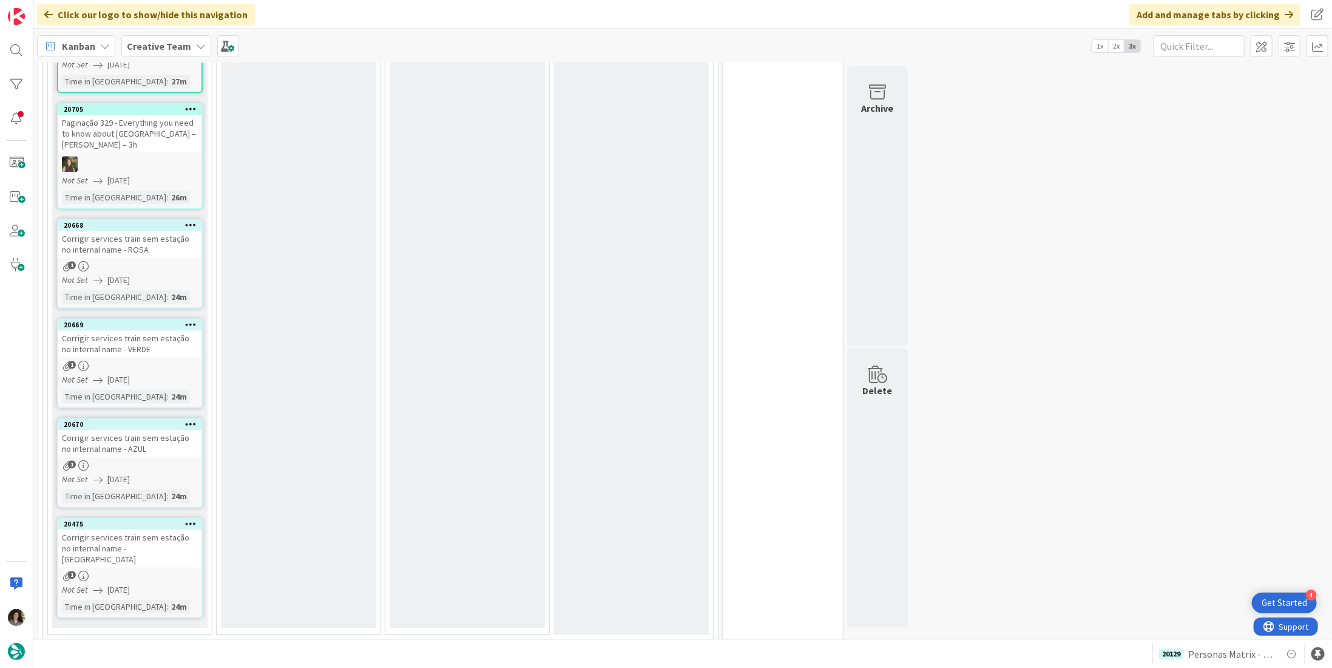
click at [151, 361] on div "1" at bounding box center [129, 366] width 143 height 10
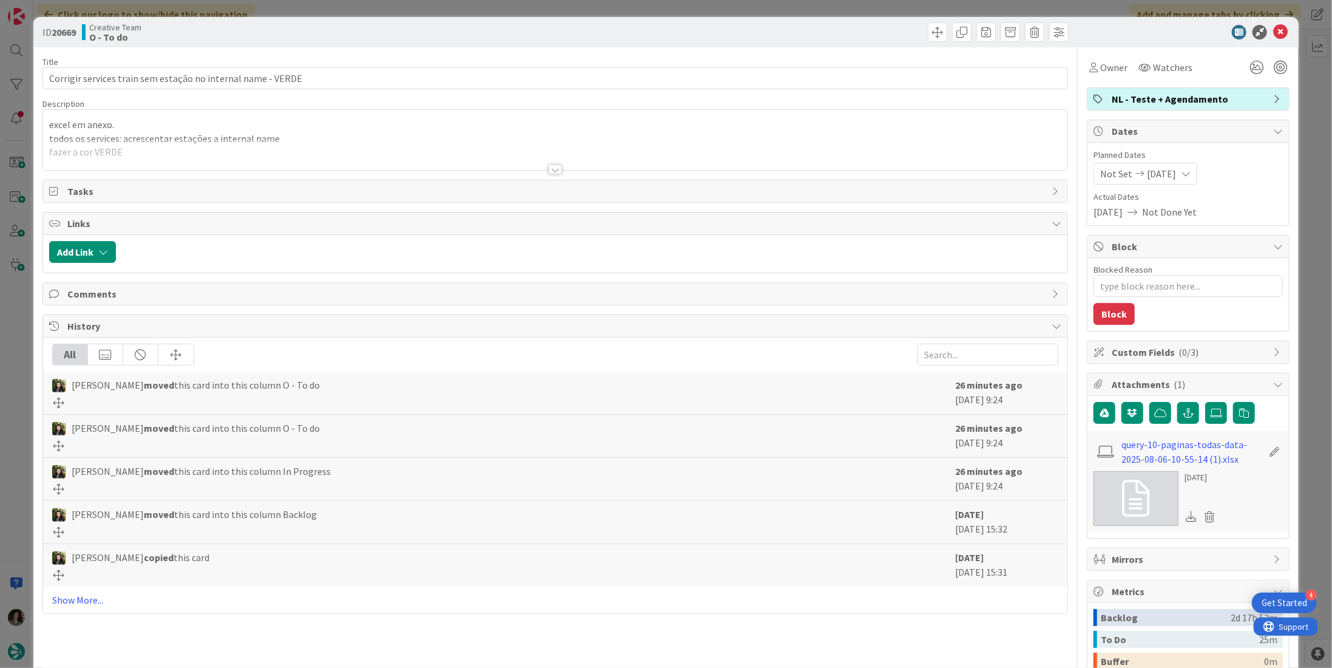
click at [1099, 81] on div "Owner Watchers NL - Teste + Agendamento Dates Planned Dates Not Set 08/13/2025 …" at bounding box center [1188, 428] width 203 height 762
click at [1101, 72] on span "Owner" at bounding box center [1114, 67] width 27 height 15
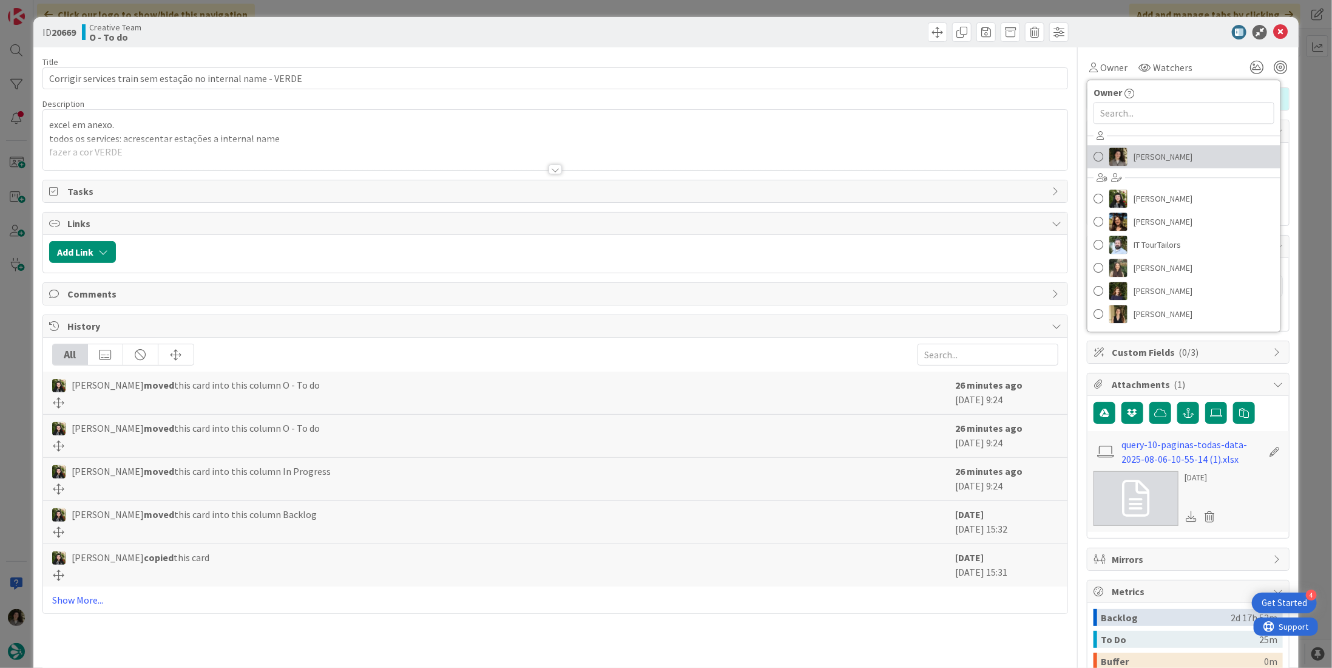
click at [1146, 153] on span "[PERSON_NAME]" at bounding box center [1163, 157] width 59 height 18
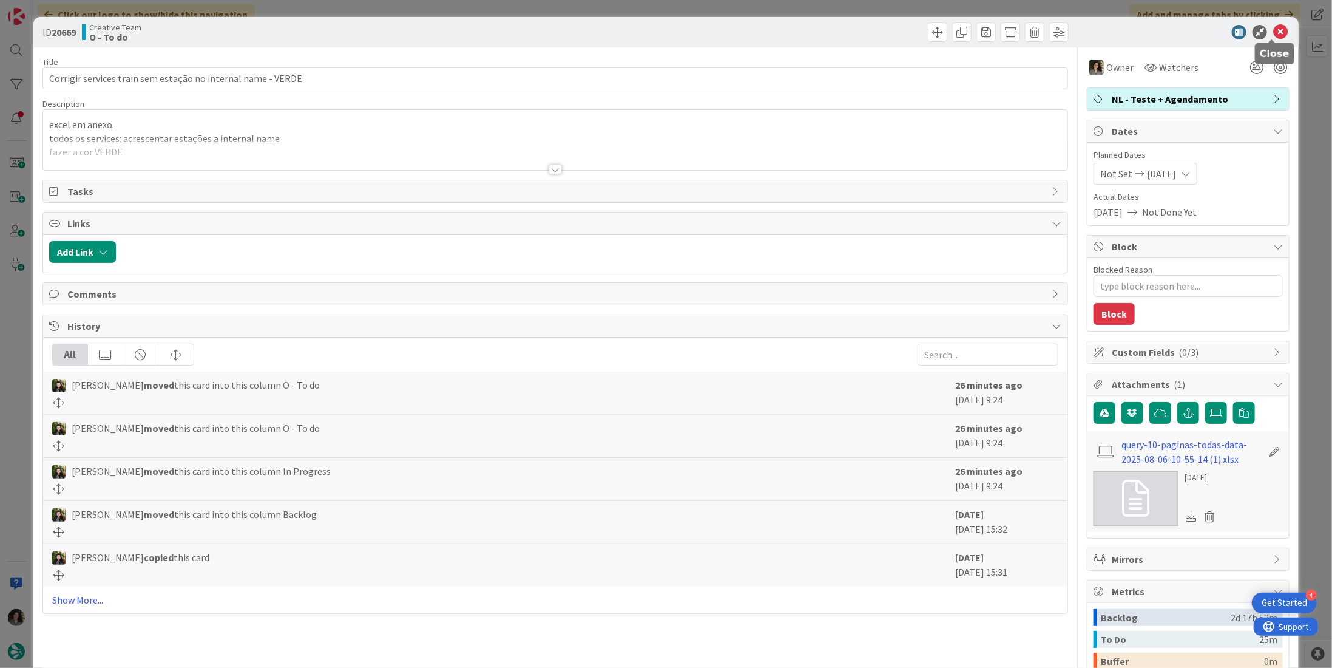
click at [1274, 33] on icon at bounding box center [1281, 32] width 15 height 15
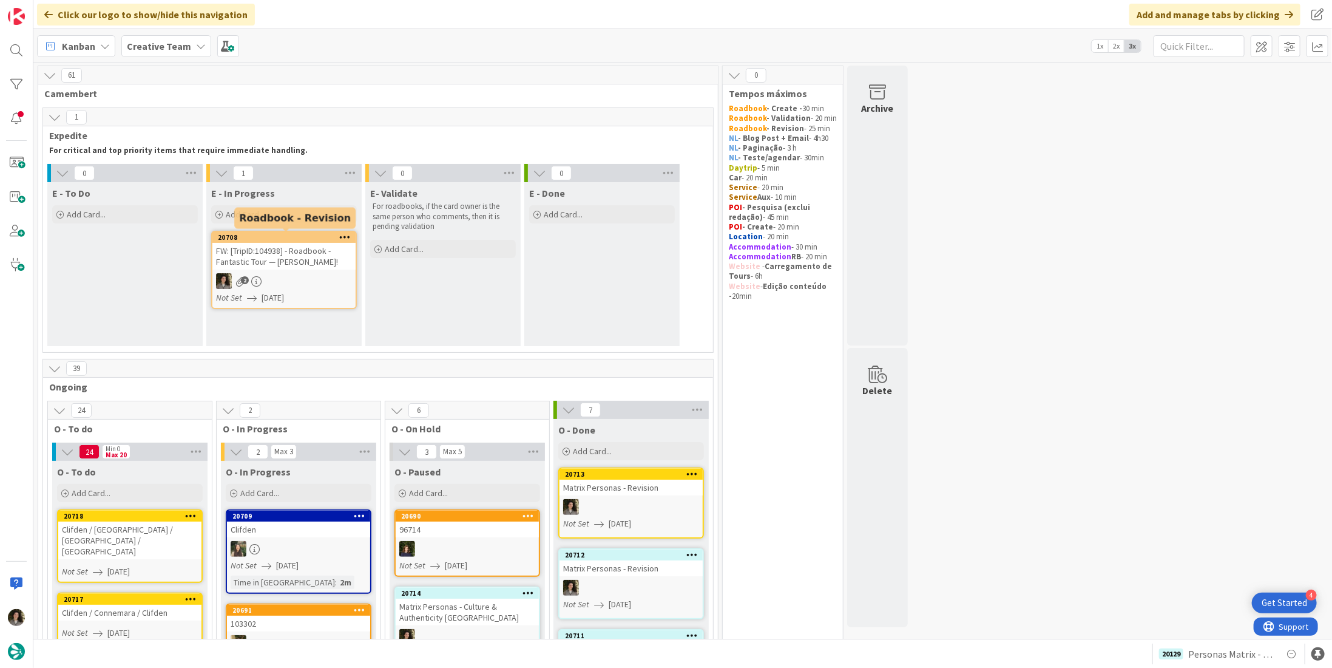
click at [297, 257] on div "FW: [TripID:104938] - Roadbook - Fantastic Tour — [PERSON_NAME]!" at bounding box center [283, 256] width 143 height 27
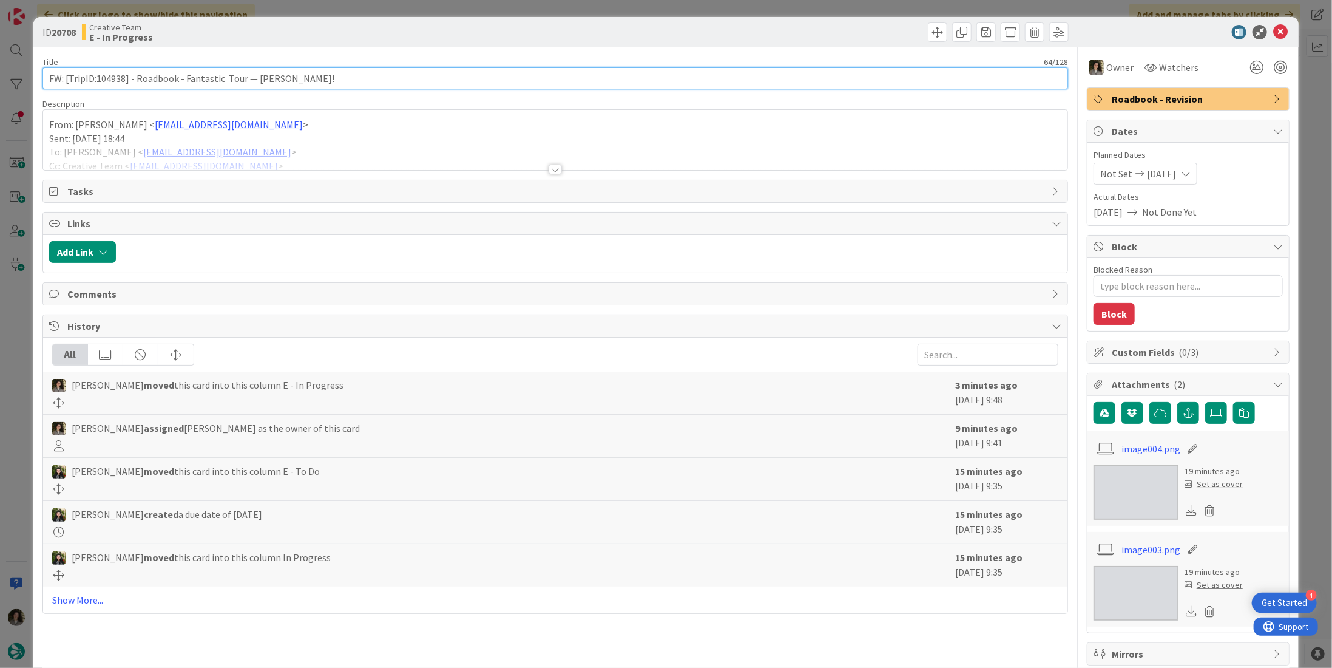
drag, startPoint x: 124, startPoint y: 77, endPoint x: 97, endPoint y: 76, distance: 26.7
click at [97, 76] on input "FW: [TripID:104938] - Roadbook - Fantastic Tour — [PERSON_NAME]!" at bounding box center [555, 78] width 1026 height 22
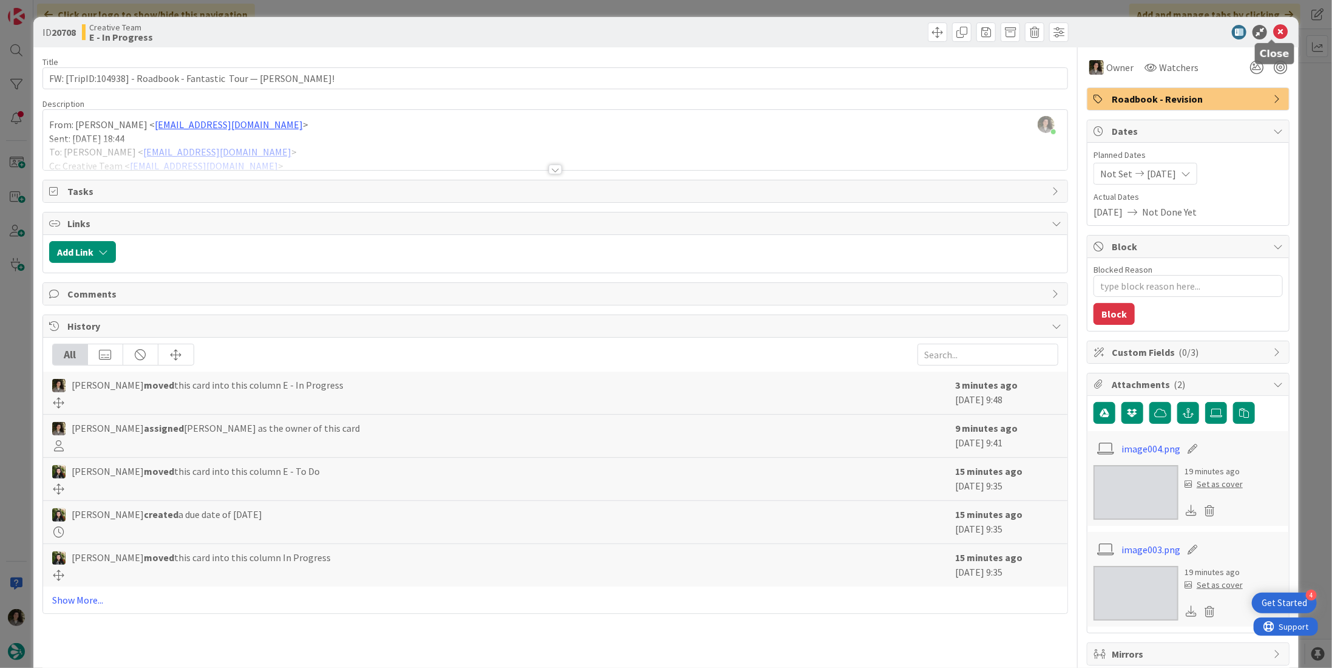
click at [1274, 33] on icon at bounding box center [1281, 32] width 15 height 15
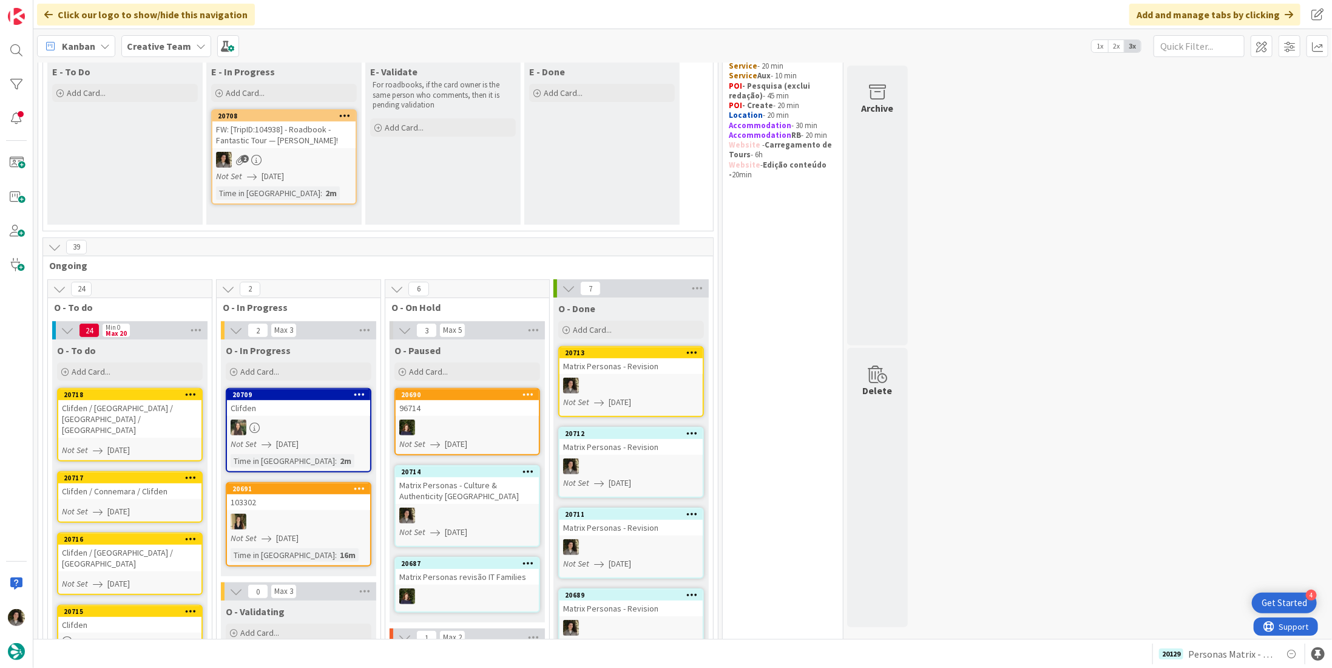
click at [277, 135] on div "FW: [TripID:104938] - Roadbook - Fantastic Tour — [PERSON_NAME]!" at bounding box center [283, 134] width 143 height 27
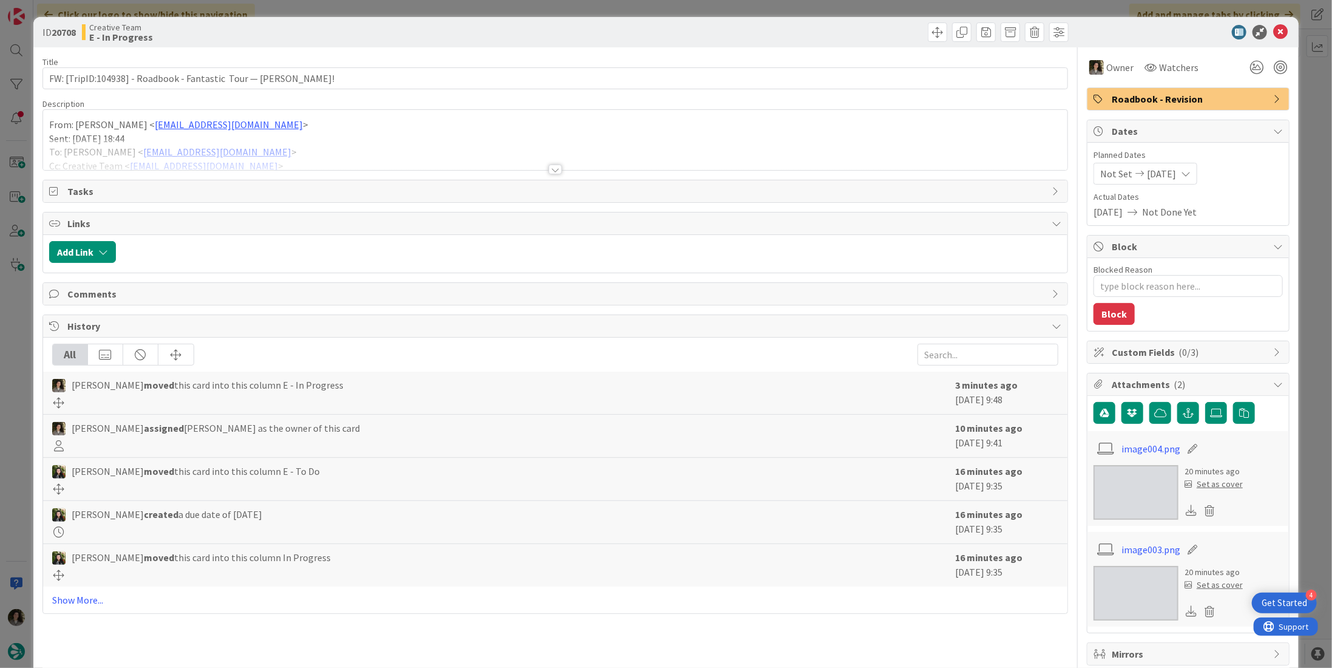
click at [549, 166] on div at bounding box center [555, 170] width 13 height 10
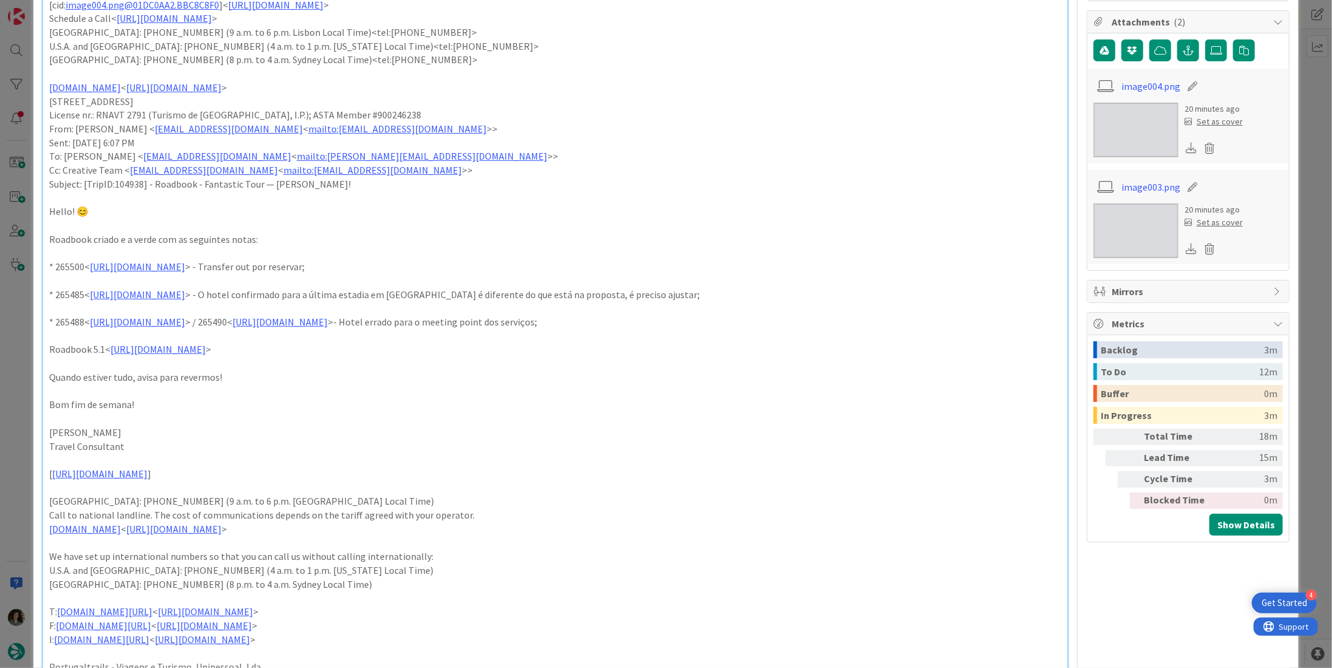
scroll to position [364, 0]
drag, startPoint x: 446, startPoint y: 265, endPoint x: 346, endPoint y: 262, distance: 99.6
click at [346, 262] on p "* 265500< https://appweb.tourtailors.com/sigav/#Voucher/view/273243 > - Transfe…" at bounding box center [555, 265] width 1013 height 14
click at [535, 248] on p at bounding box center [555, 251] width 1013 height 14
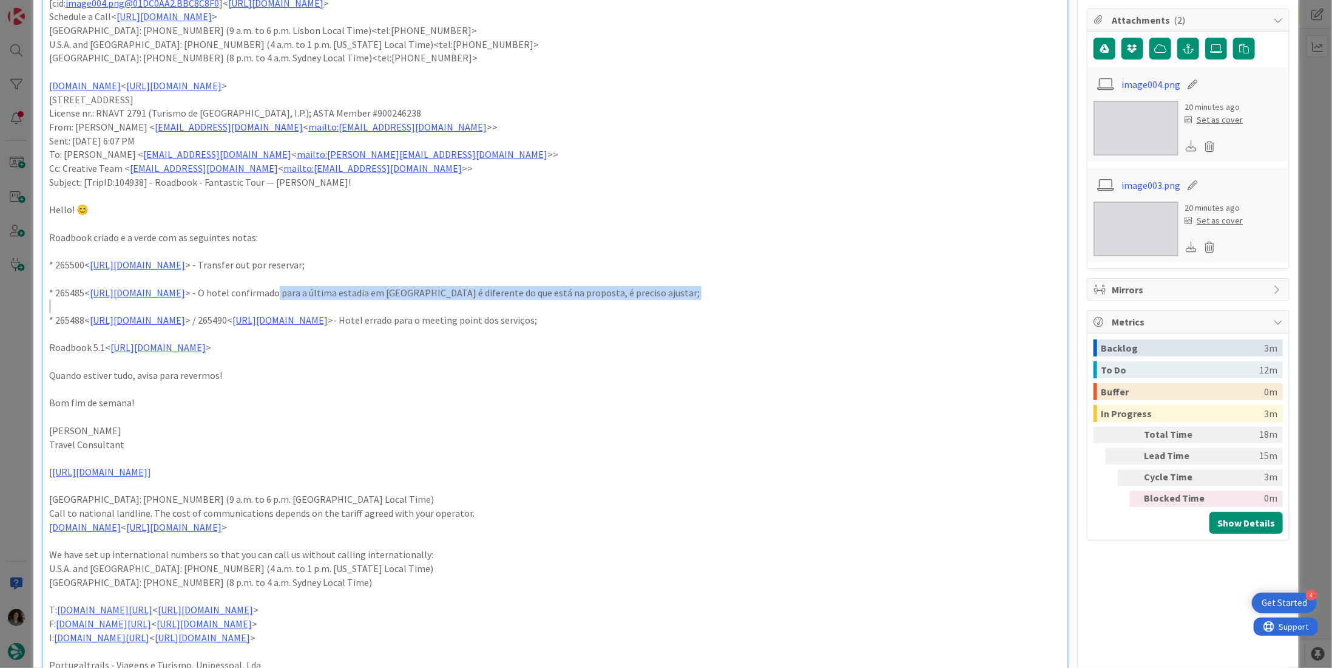
drag, startPoint x: 423, startPoint y: 296, endPoint x: 770, endPoint y: 300, distance: 347.2
click at [770, 300] on div "From: Sebastião Oliveira < sebastiao.oliveira@tourtailors.com > Sent: Friday, A…" at bounding box center [555, 249] width 1025 height 952
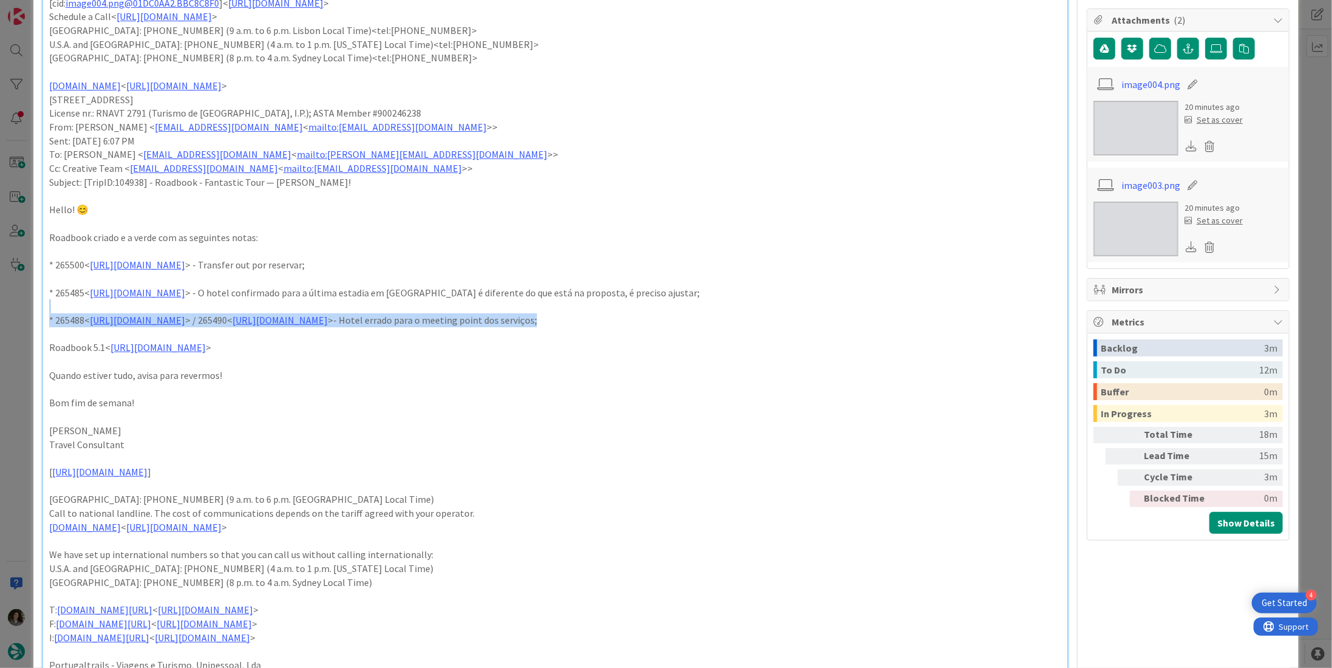
drag, startPoint x: 833, startPoint y: 316, endPoint x: 685, endPoint y: 310, distance: 148.2
click at [685, 310] on div "From: Sebastião Oliveira < sebastiao.oliveira@tourtailors.com > Sent: Friday, A…" at bounding box center [555, 249] width 1025 height 952
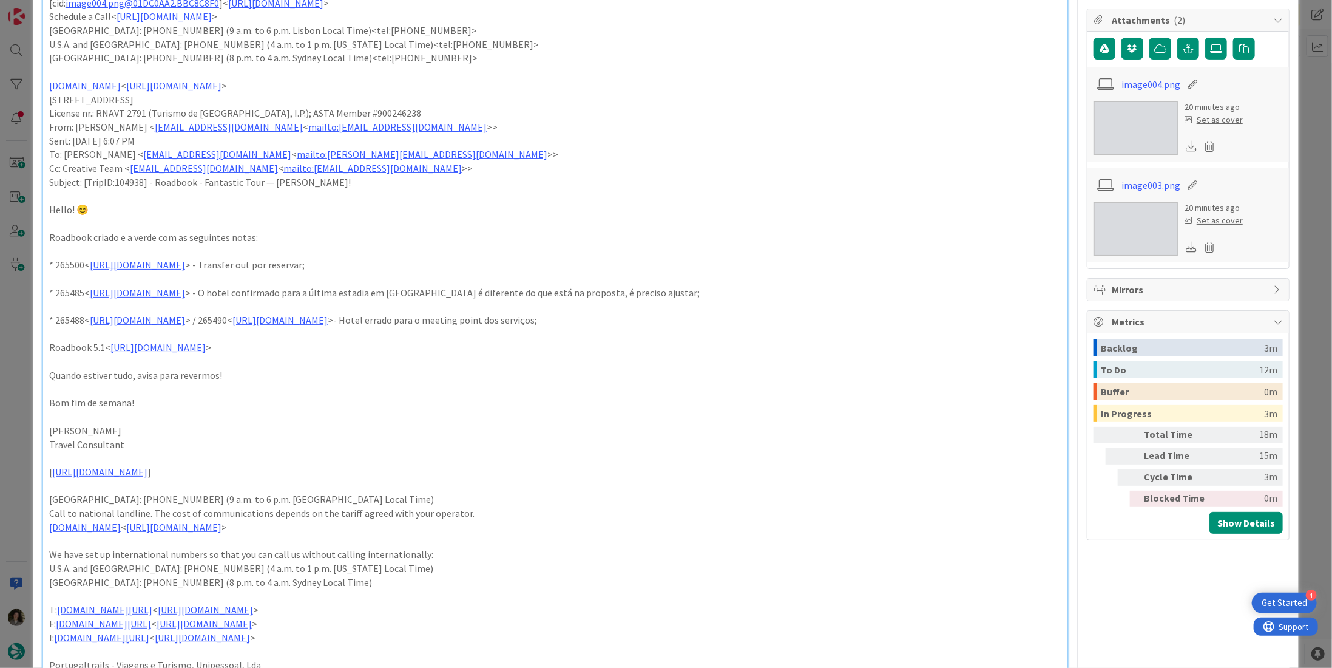
click at [714, 359] on p at bounding box center [555, 362] width 1013 height 14
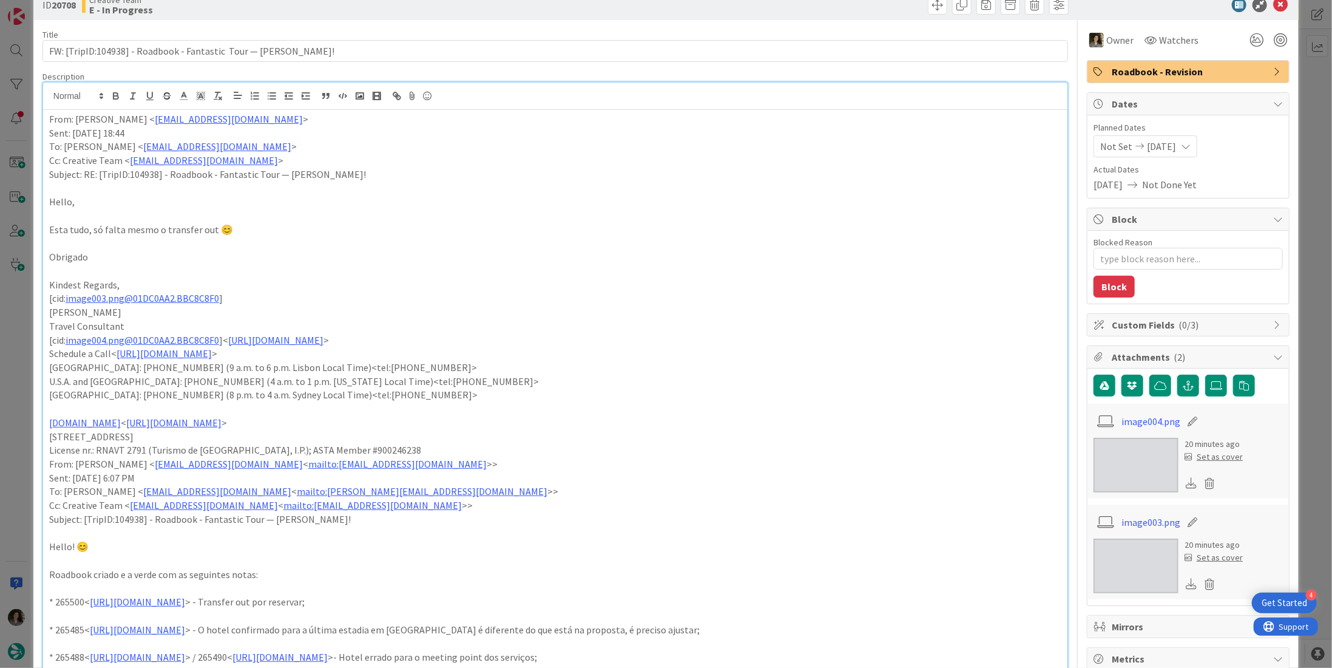
scroll to position [0, 0]
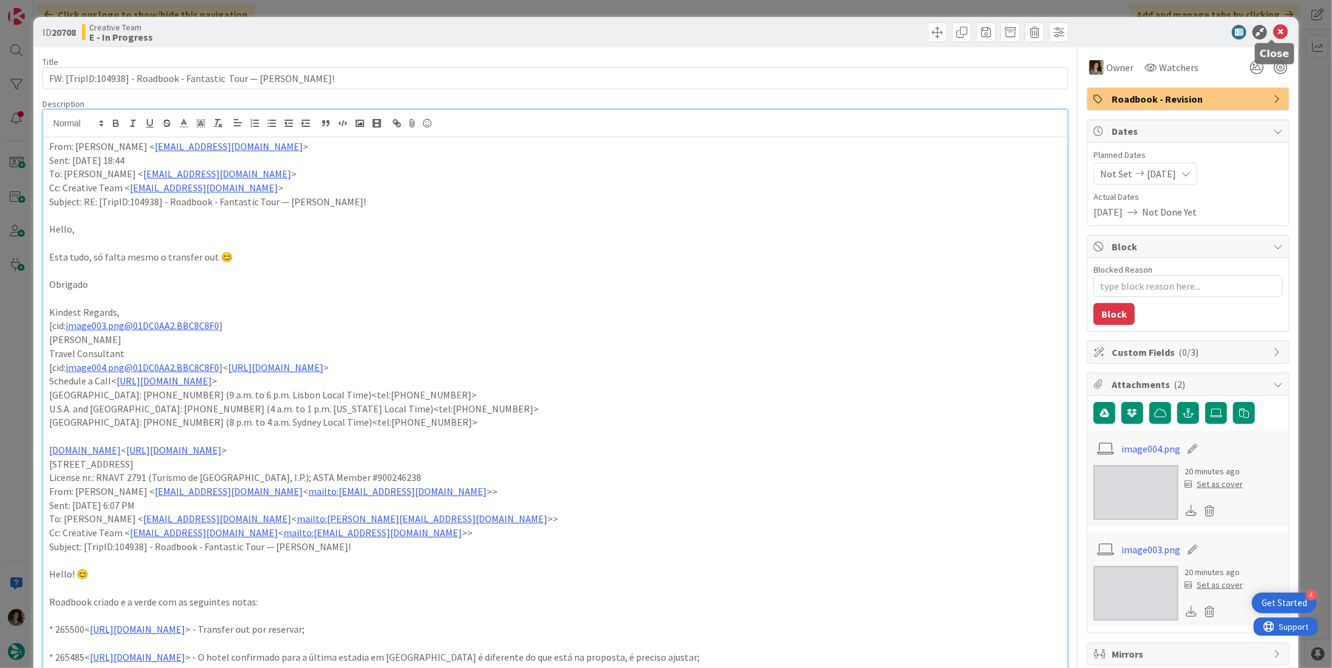
click at [1274, 32] on icon at bounding box center [1281, 32] width 15 height 15
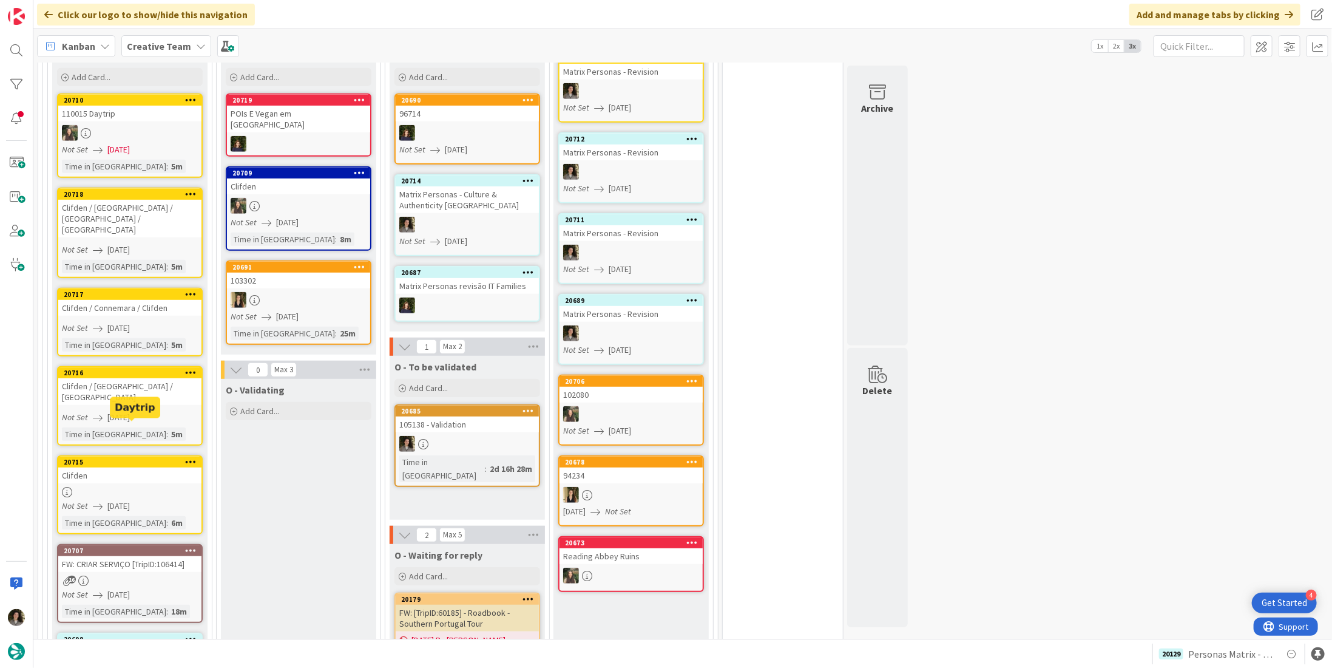
scroll to position [486, 0]
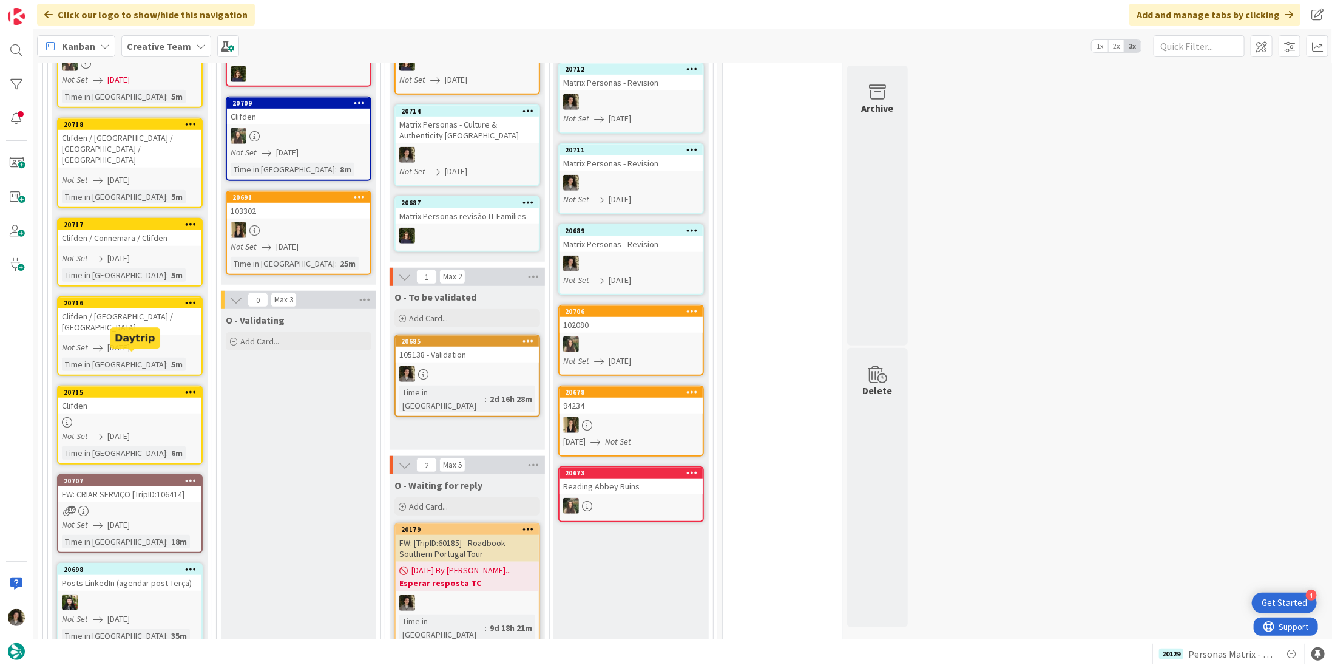
click at [100, 398] on div "Clifden" at bounding box center [129, 406] width 143 height 16
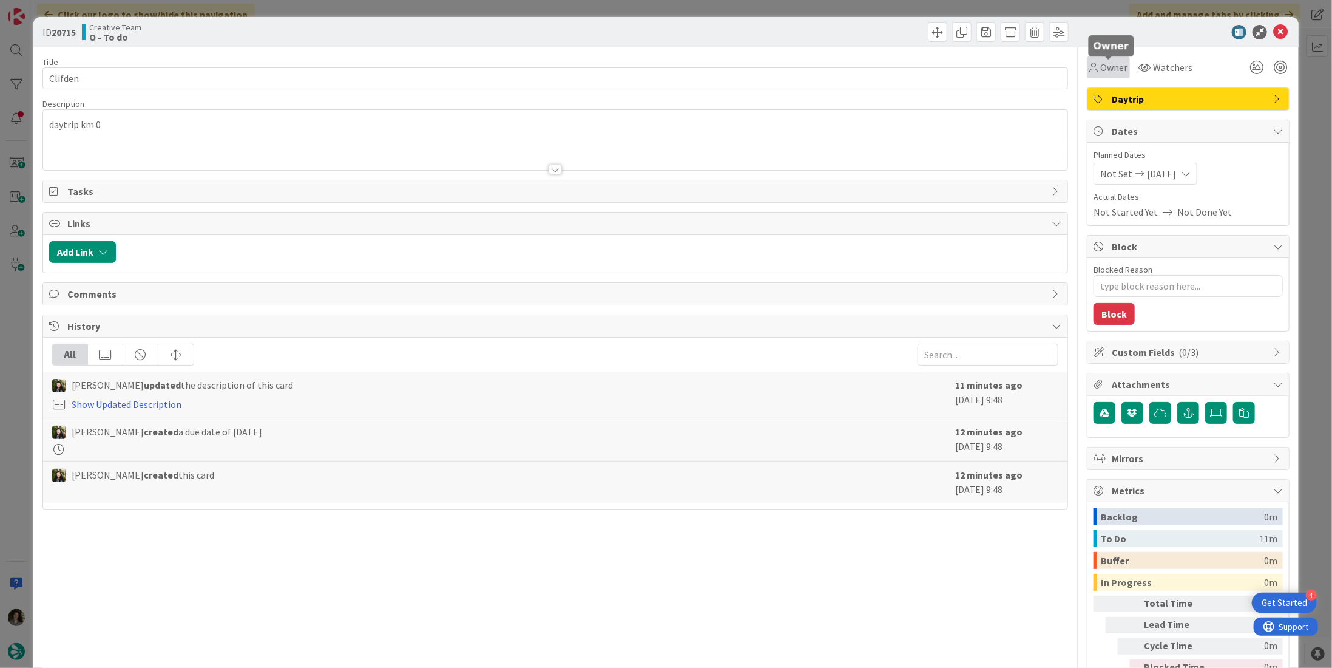
click at [1102, 66] on span "Owner" at bounding box center [1114, 67] width 27 height 15
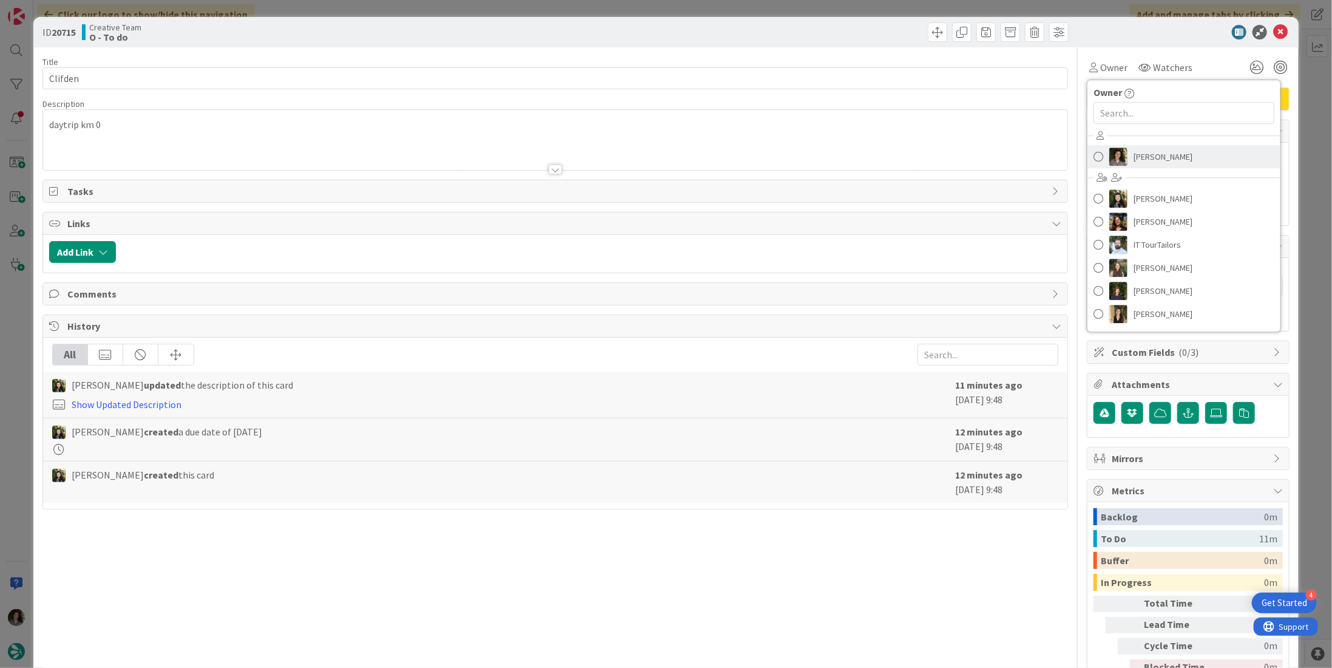
click at [1177, 157] on link "[PERSON_NAME]" at bounding box center [1184, 156] width 193 height 23
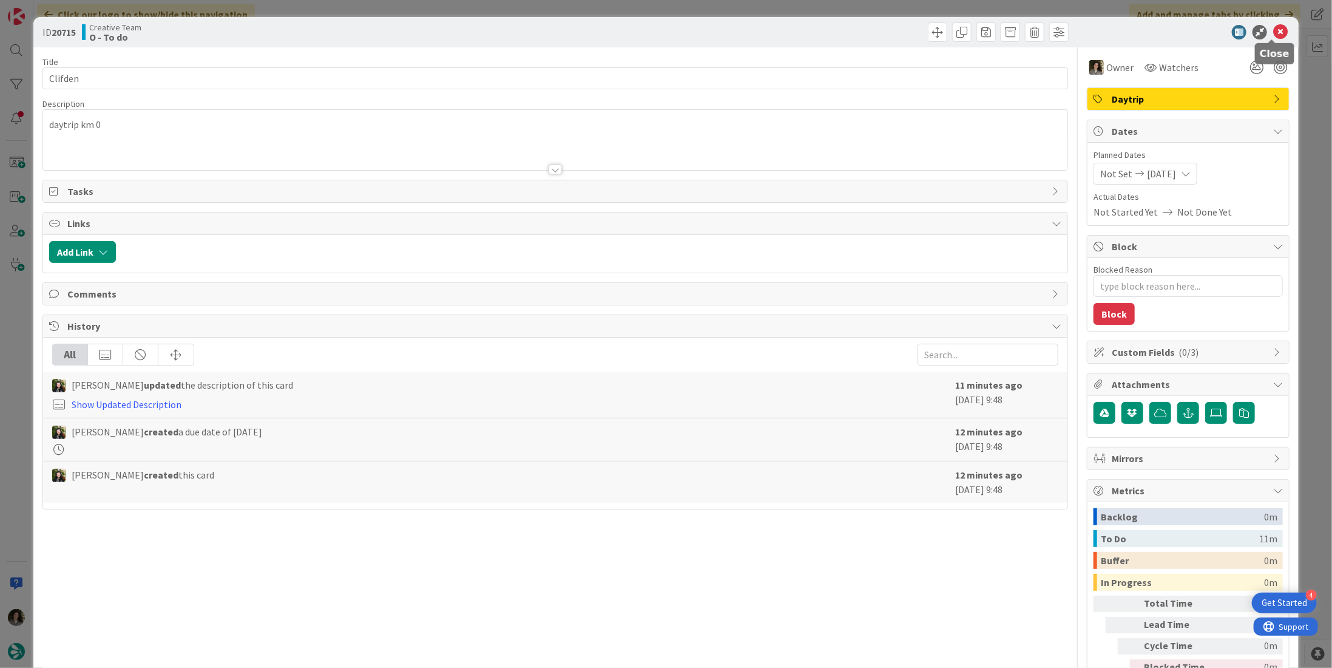
click at [1276, 28] on icon at bounding box center [1281, 32] width 15 height 15
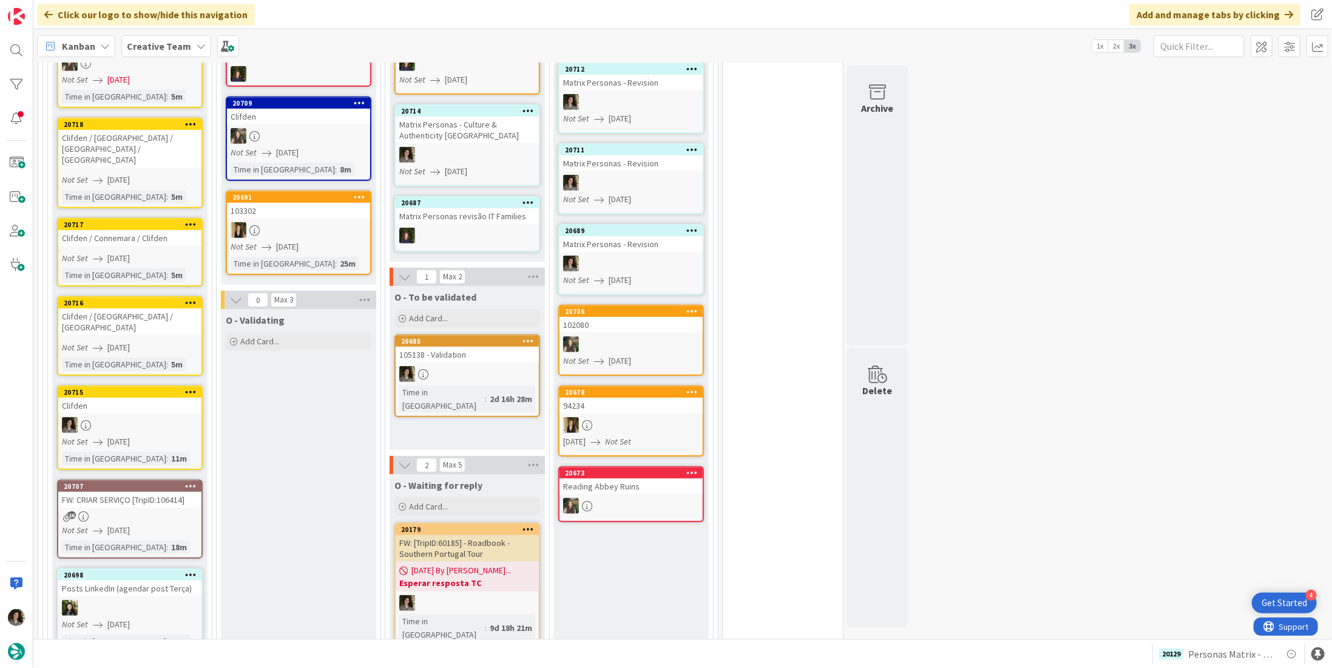
click at [130, 341] on span "[DATE]" at bounding box center [118, 347] width 22 height 13
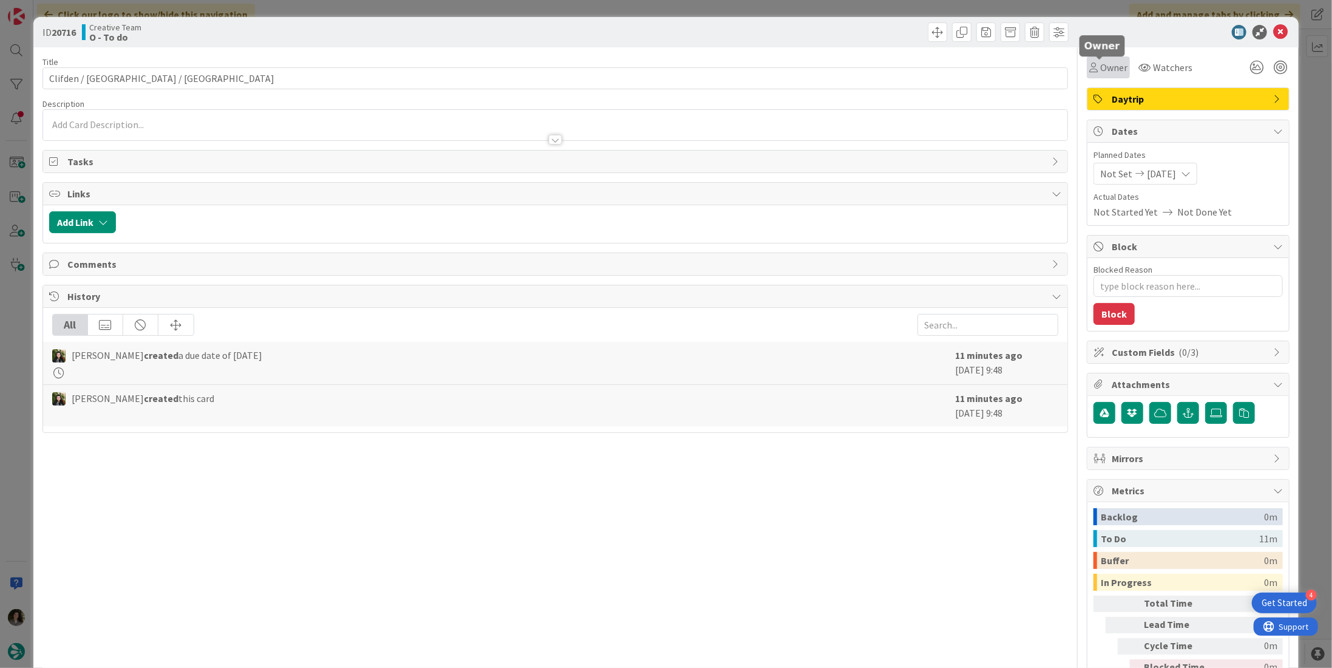
drag, startPoint x: 1105, startPoint y: 61, endPoint x: 1118, endPoint y: 78, distance: 20.4
click at [1105, 63] on span "Owner" at bounding box center [1114, 67] width 27 height 15
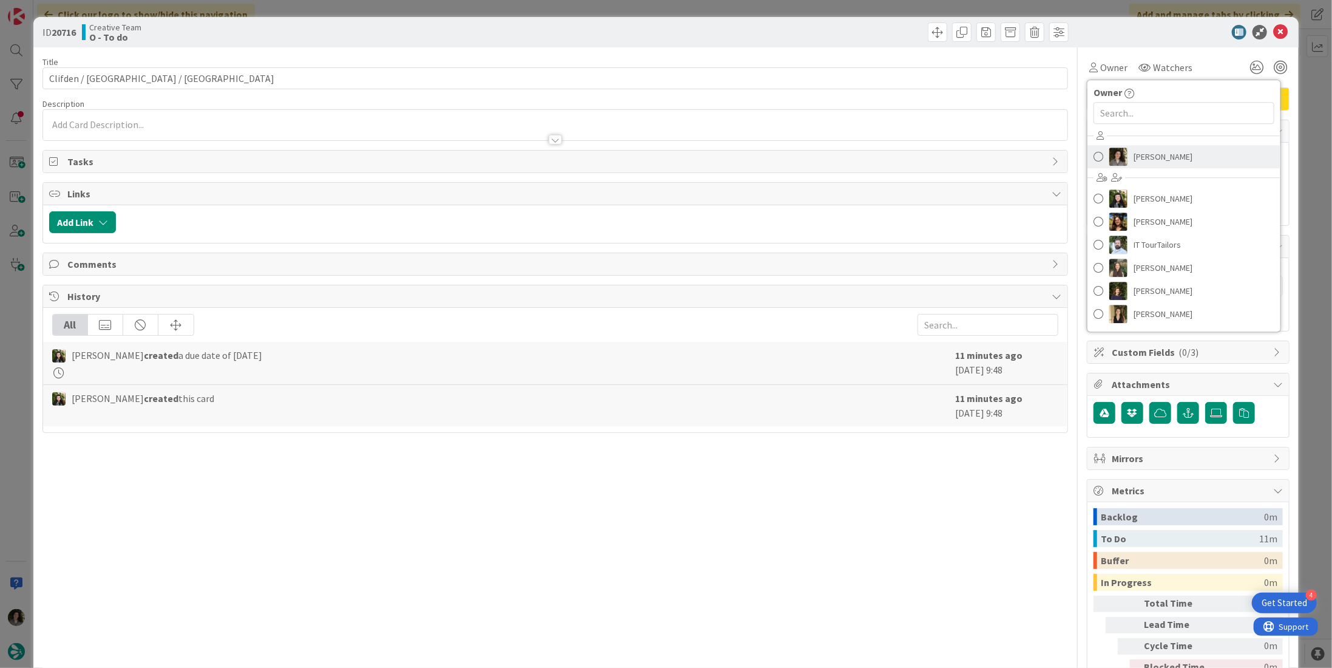
click at [1183, 166] on link "[PERSON_NAME]" at bounding box center [1184, 156] width 193 height 23
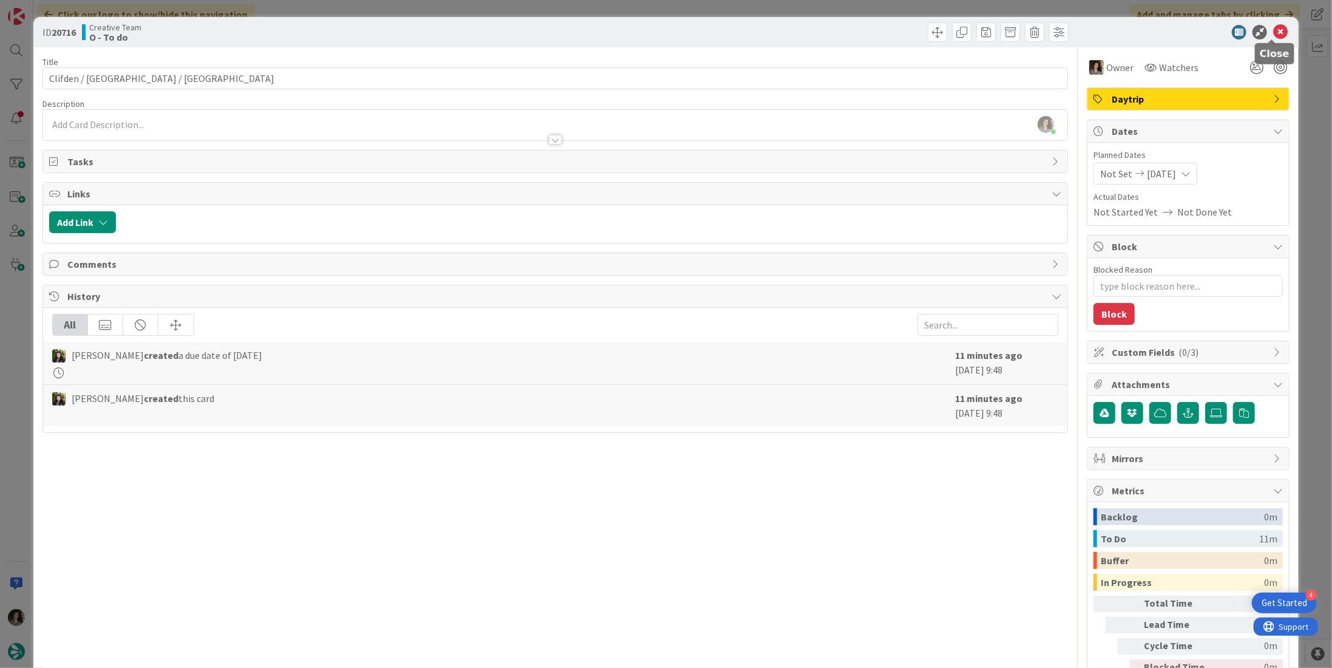
click at [1274, 30] on icon at bounding box center [1281, 32] width 15 height 15
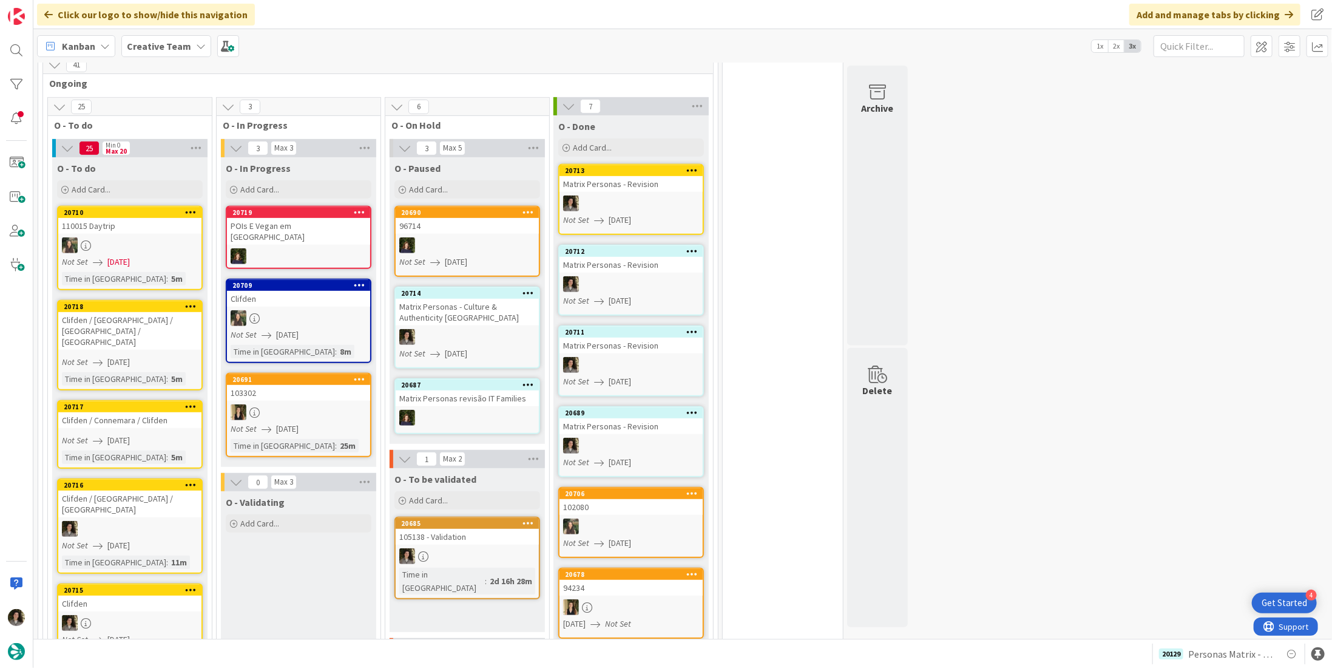
click at [137, 412] on div "Clifden / Connemara / Clifden" at bounding box center [129, 420] width 143 height 16
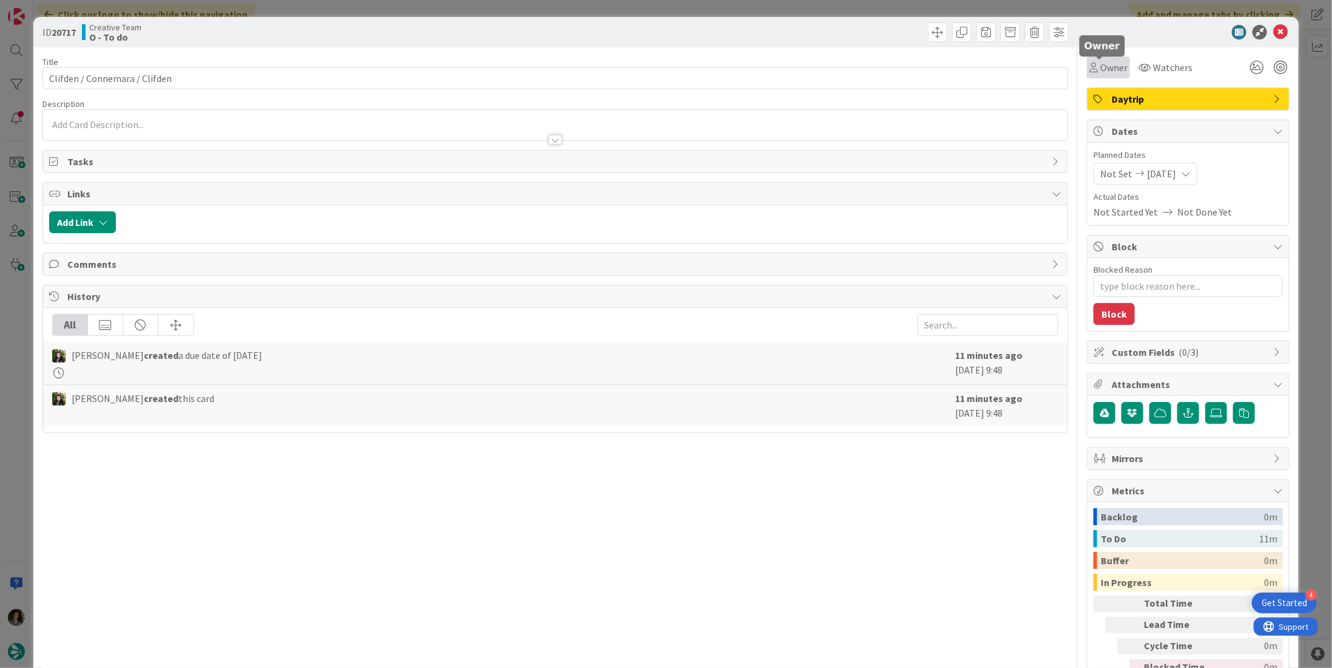
click at [1101, 65] on span "Owner" at bounding box center [1114, 67] width 27 height 15
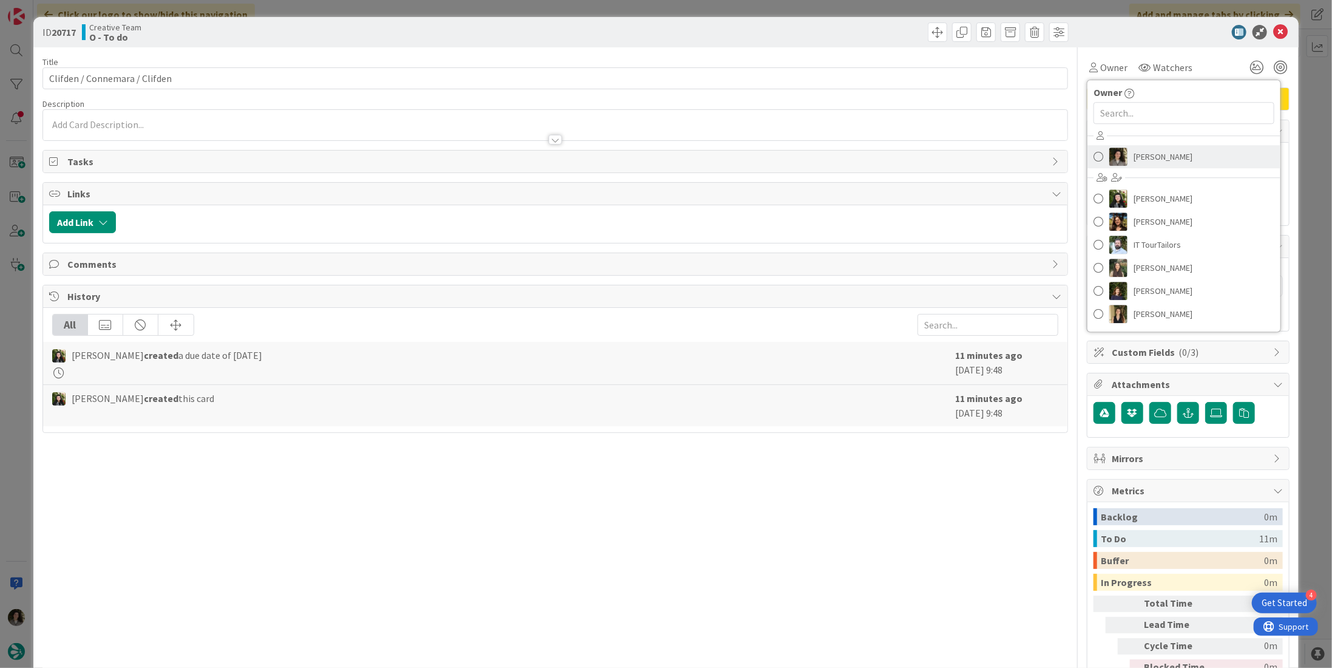
click at [1147, 152] on span "[PERSON_NAME]" at bounding box center [1163, 157] width 59 height 18
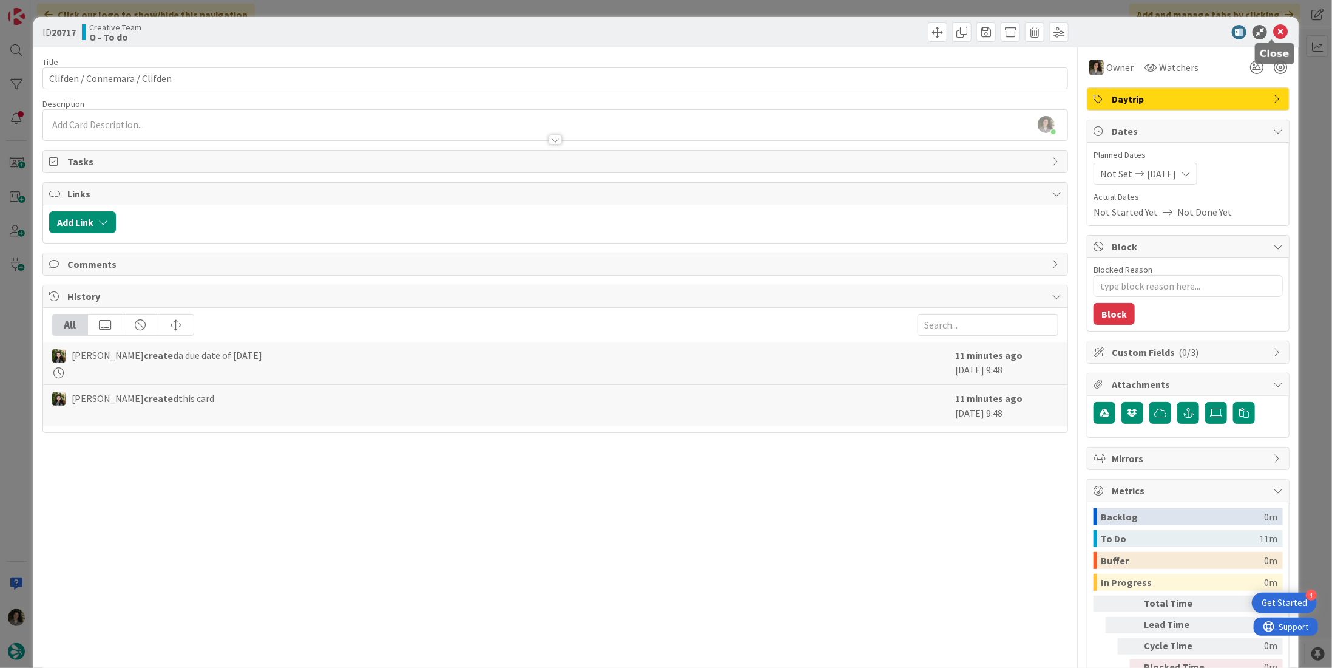
click at [1280, 31] on div at bounding box center [1182, 32] width 215 height 15
click at [1274, 32] on icon at bounding box center [1281, 32] width 15 height 15
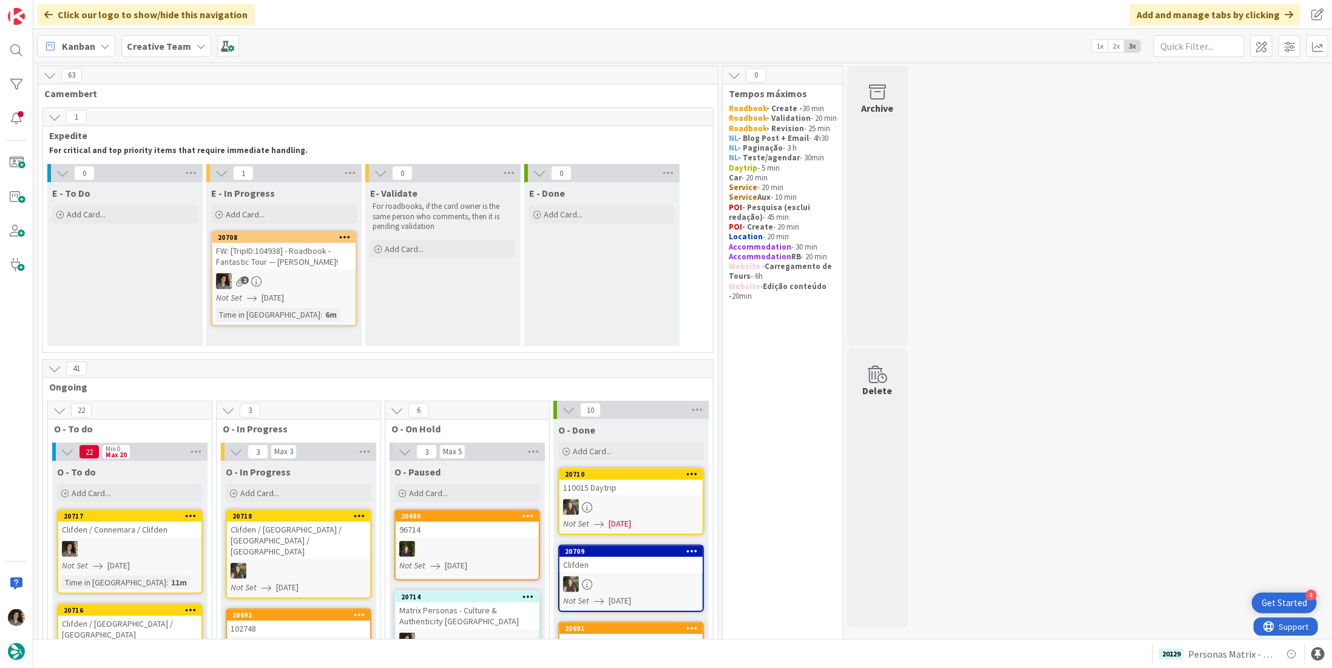
click at [327, 243] on div "FW: [TripID:104938] - Roadbook - Fantastic Tour — [PERSON_NAME]!" at bounding box center [283, 256] width 143 height 27
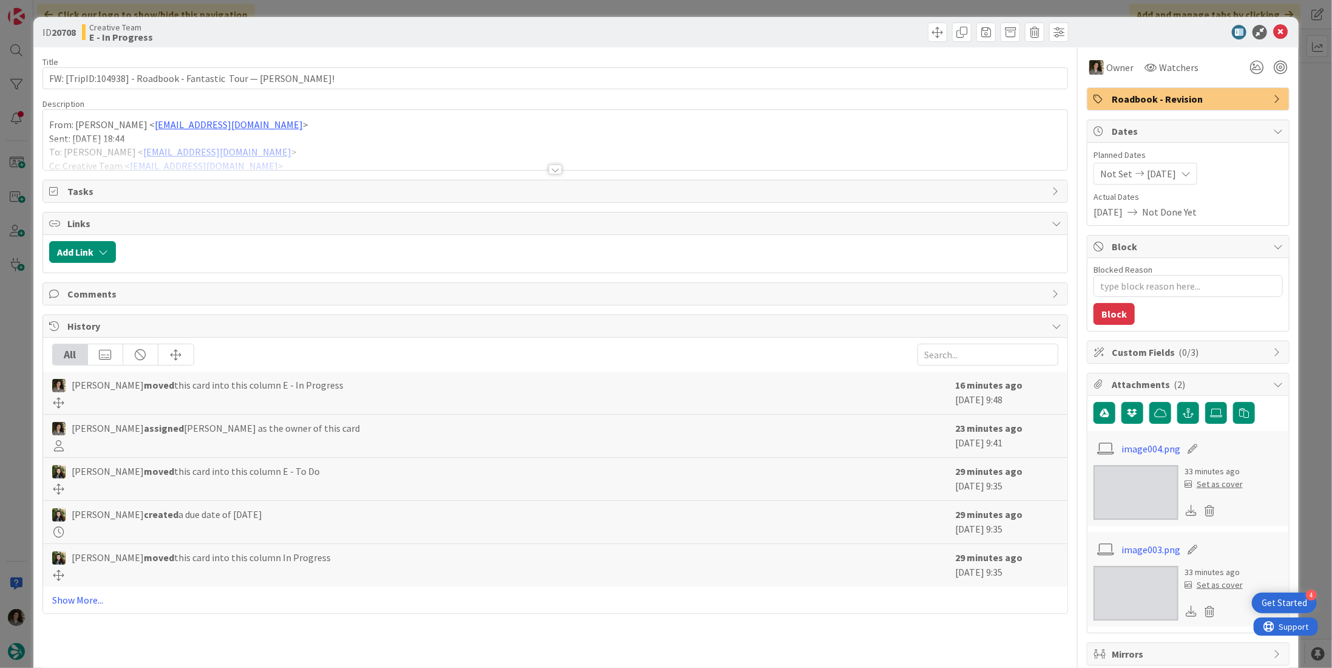
click at [550, 165] on div at bounding box center [555, 170] width 13 height 10
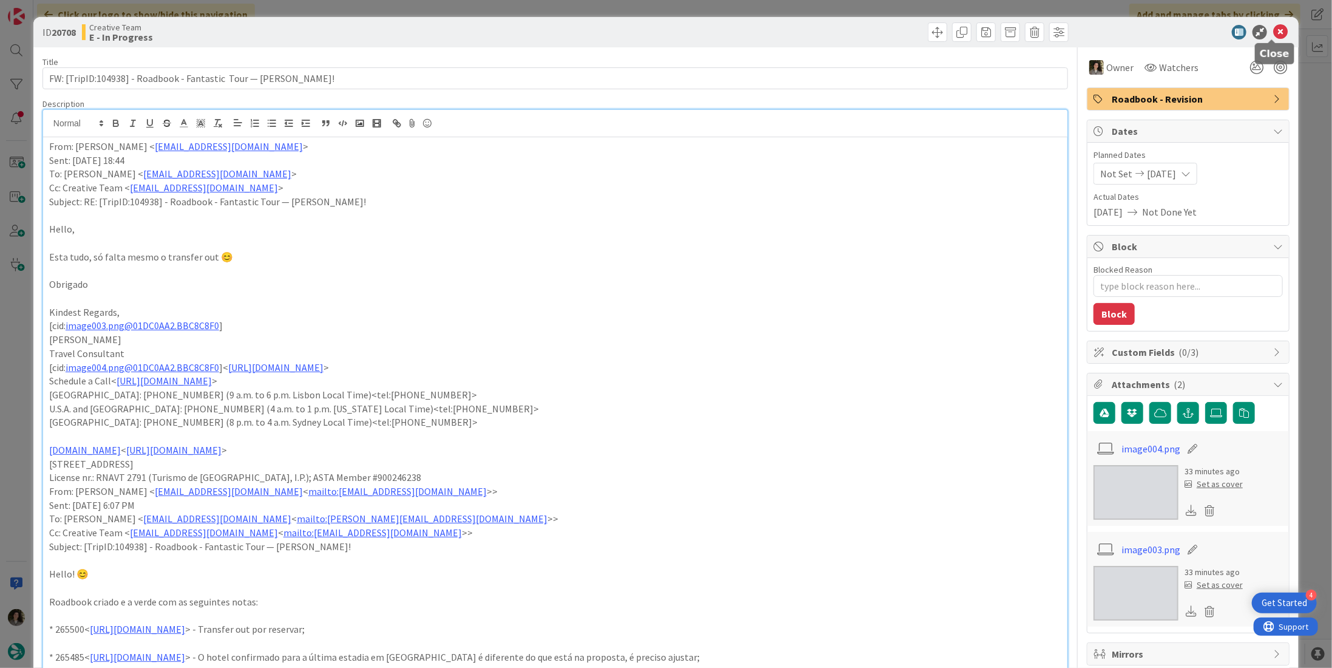
click at [1277, 26] on icon at bounding box center [1281, 32] width 15 height 15
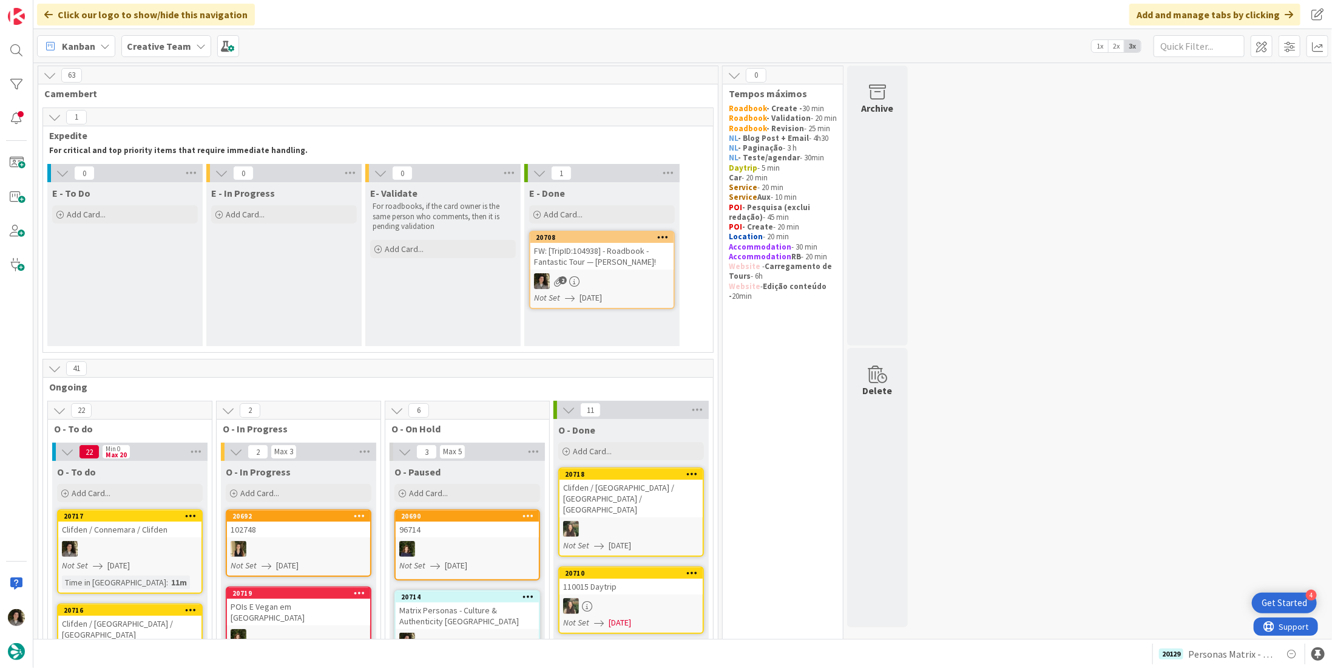
click at [583, 264] on div "FW: [TripID:104938] - Roadbook - Fantastic Tour — [PERSON_NAME]!" at bounding box center [602, 256] width 143 height 27
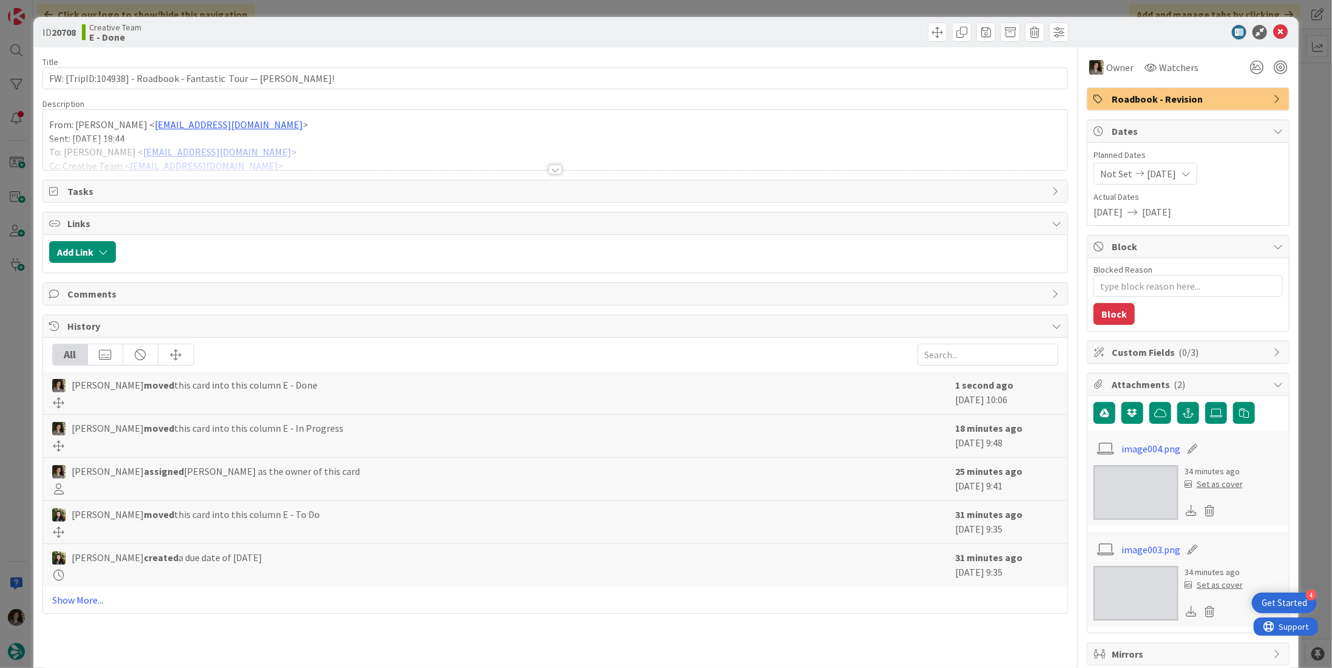
click at [1222, 98] on span "Roadbook - Revision" at bounding box center [1189, 99] width 155 height 15
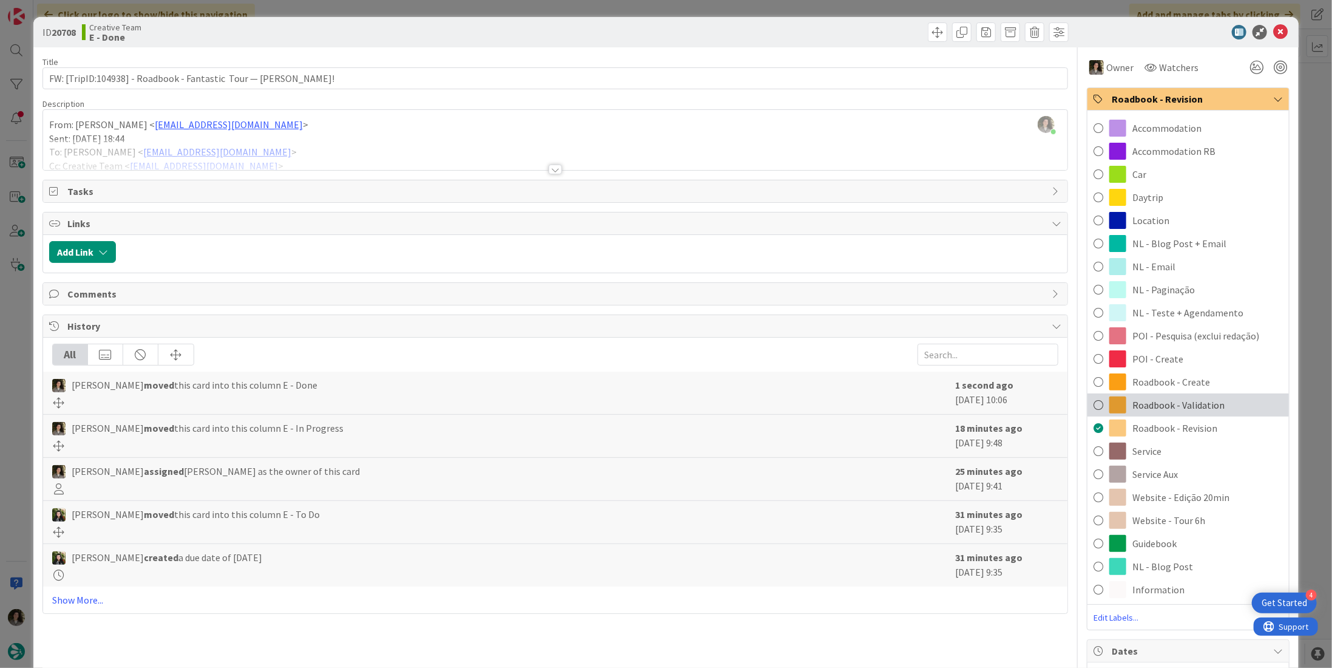
click at [1178, 404] on span "Roadbook - Validation" at bounding box center [1179, 405] width 92 height 15
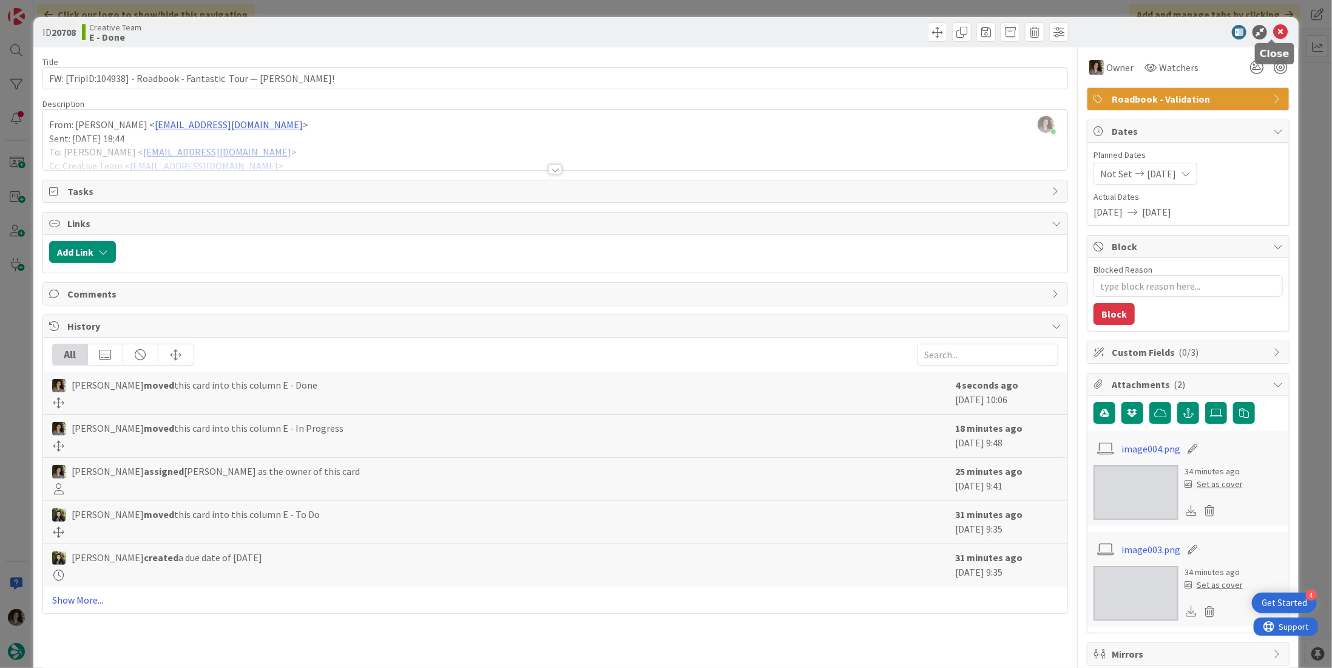
click at [1275, 32] on icon at bounding box center [1281, 32] width 15 height 15
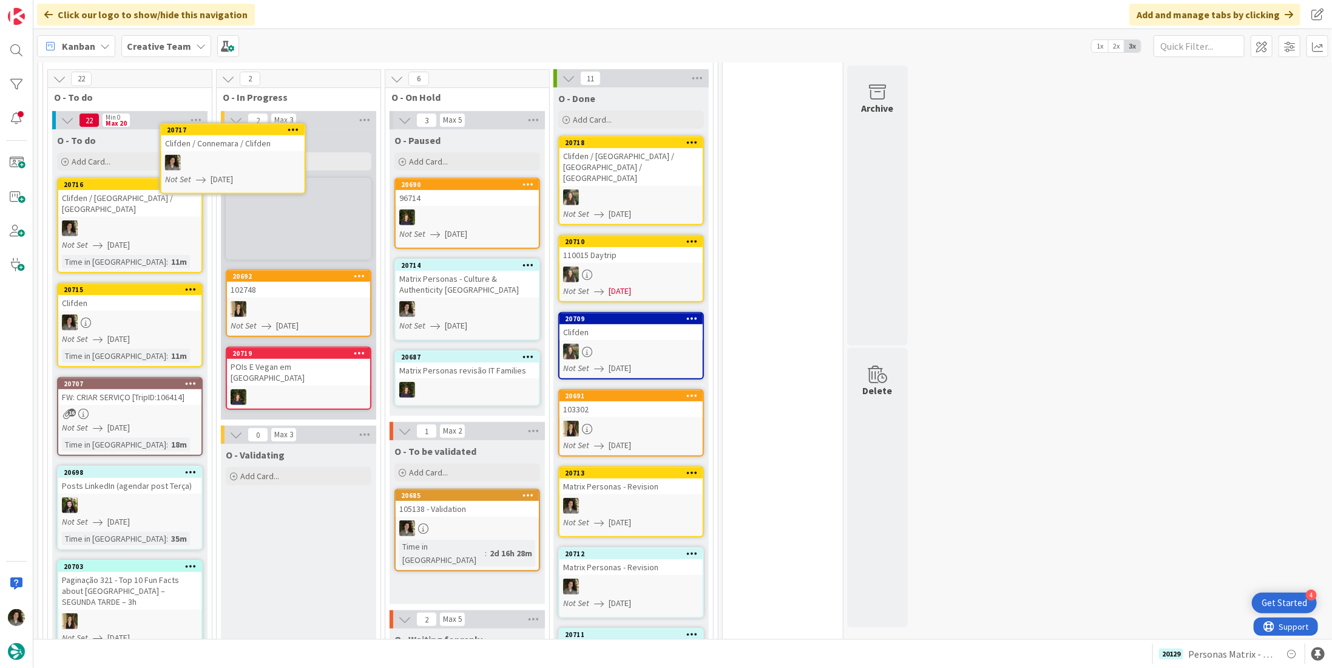
scroll to position [327, 0]
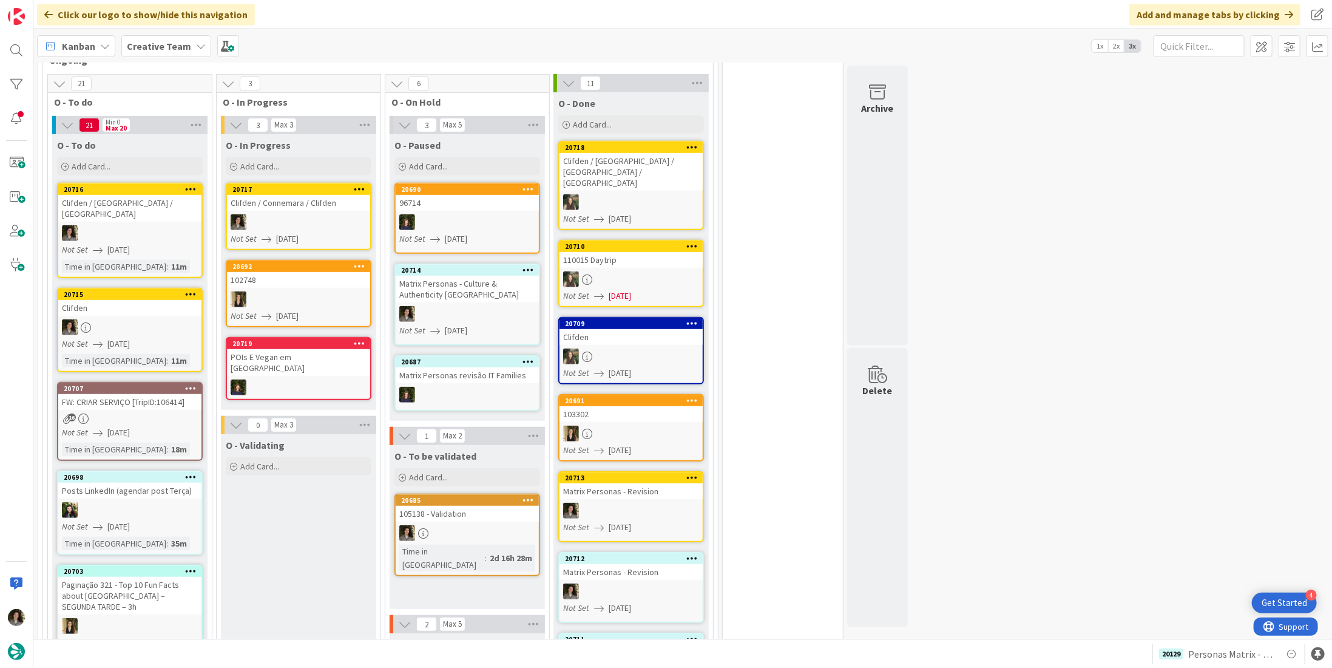
click at [328, 217] on div at bounding box center [298, 222] width 143 height 16
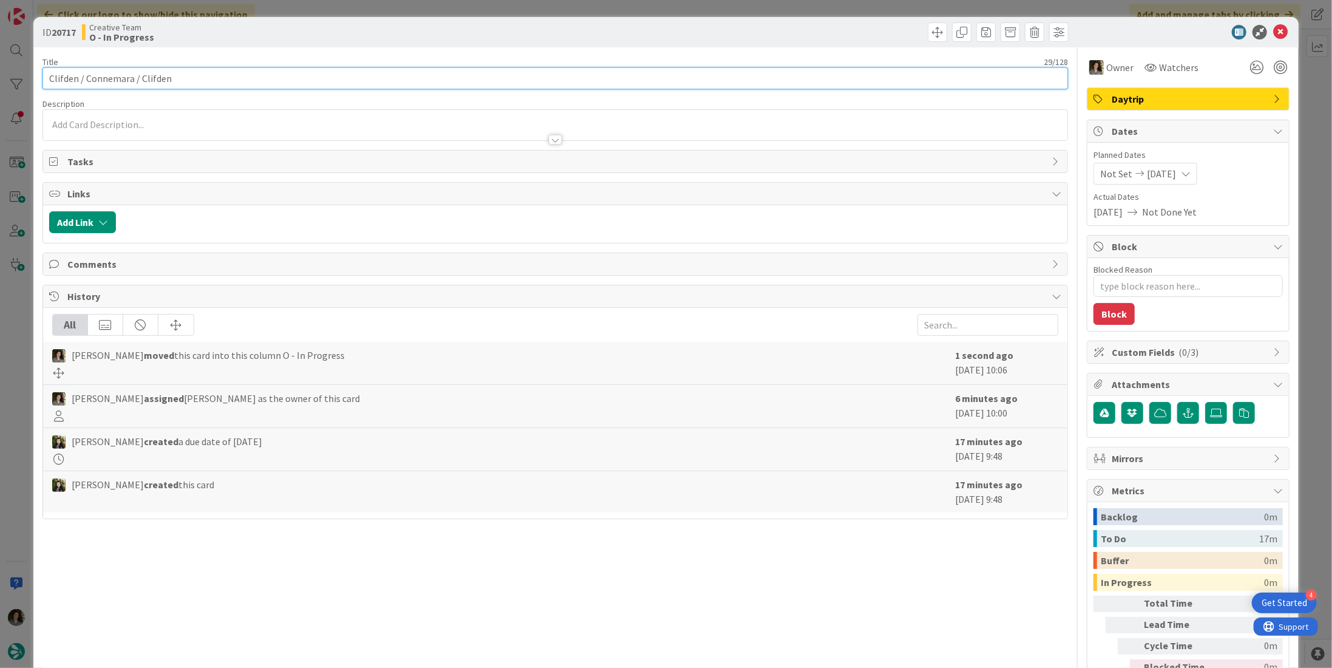
click at [294, 78] on input "Clifden / Connemara / Clifden" at bounding box center [555, 78] width 1026 height 22
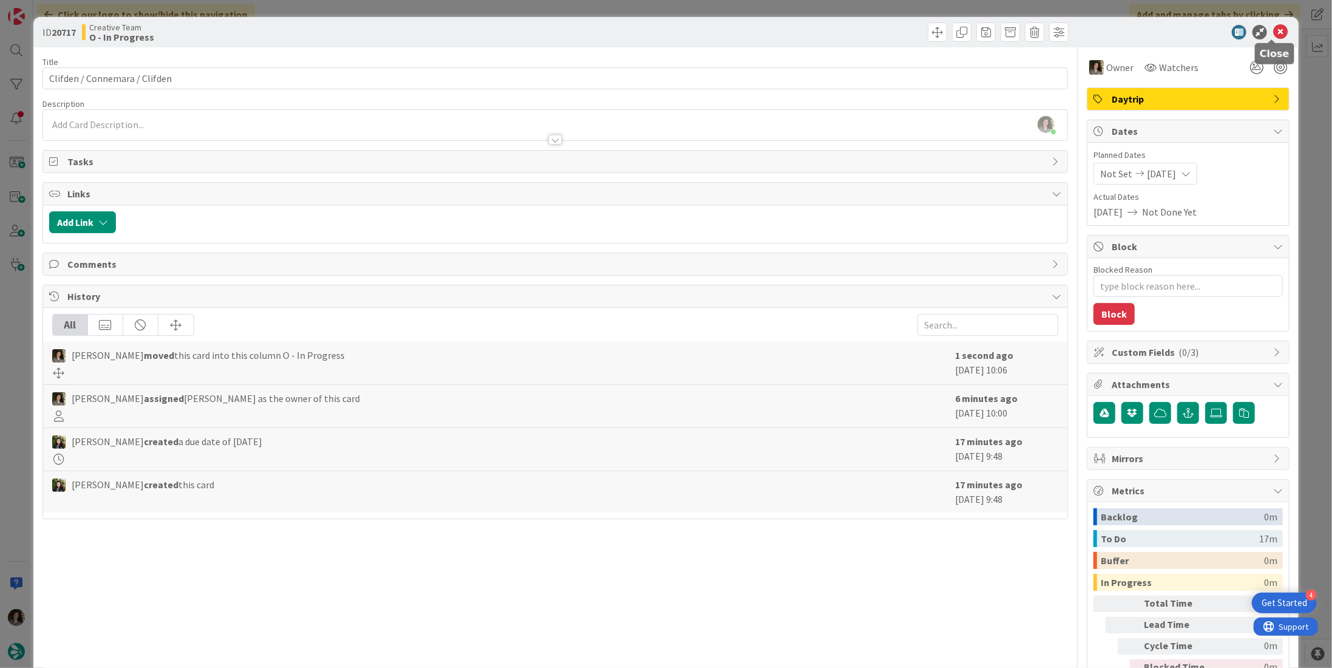
click at [1274, 33] on icon at bounding box center [1281, 32] width 15 height 15
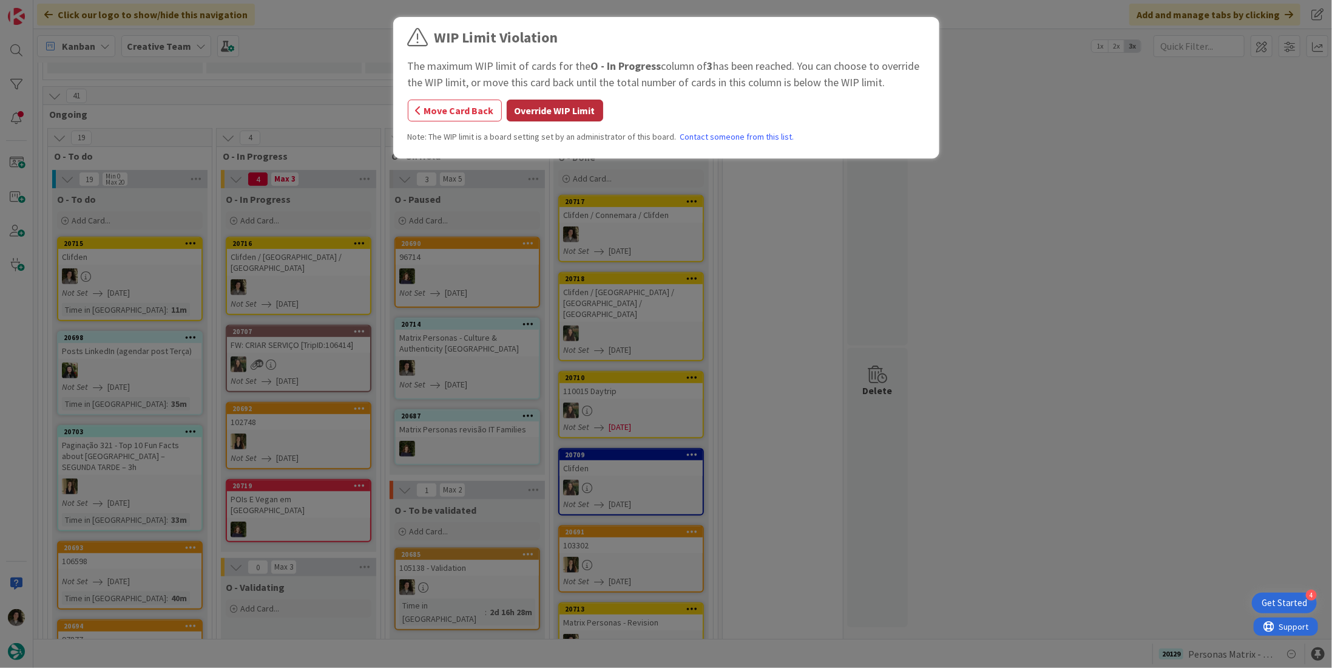
click at [564, 110] on button "Override WIP Limit" at bounding box center [555, 111] width 97 height 22
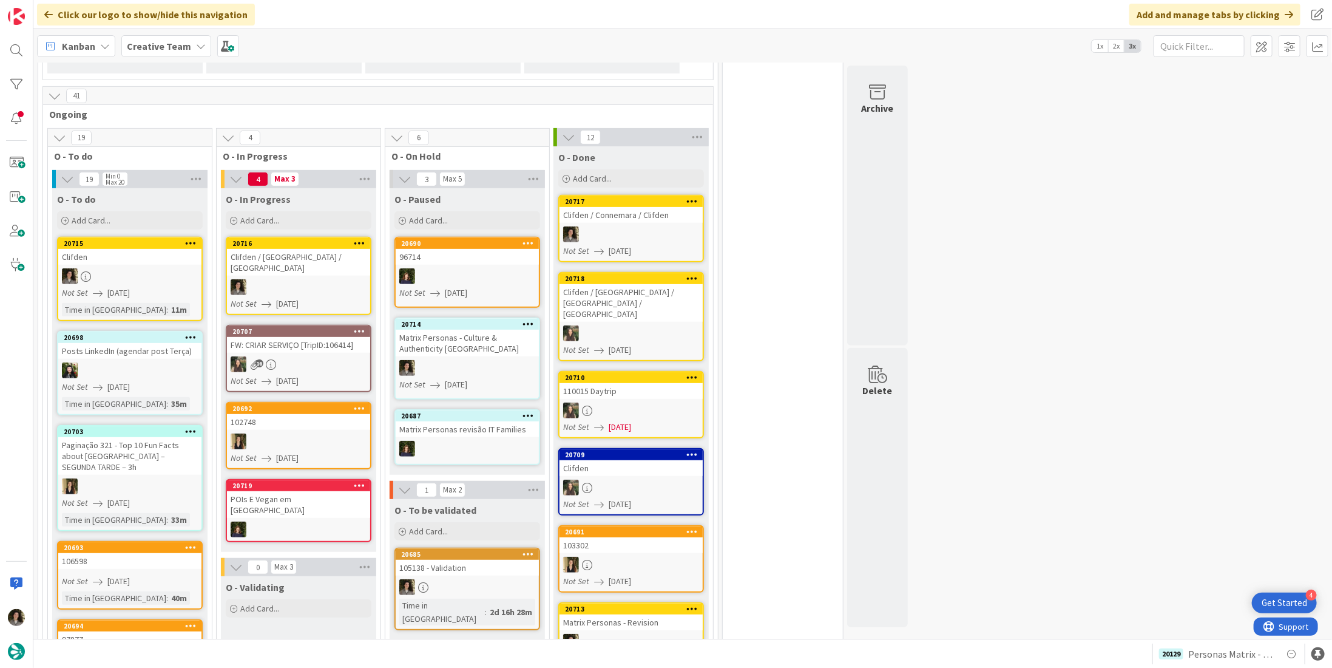
click at [294, 279] on div at bounding box center [298, 287] width 143 height 16
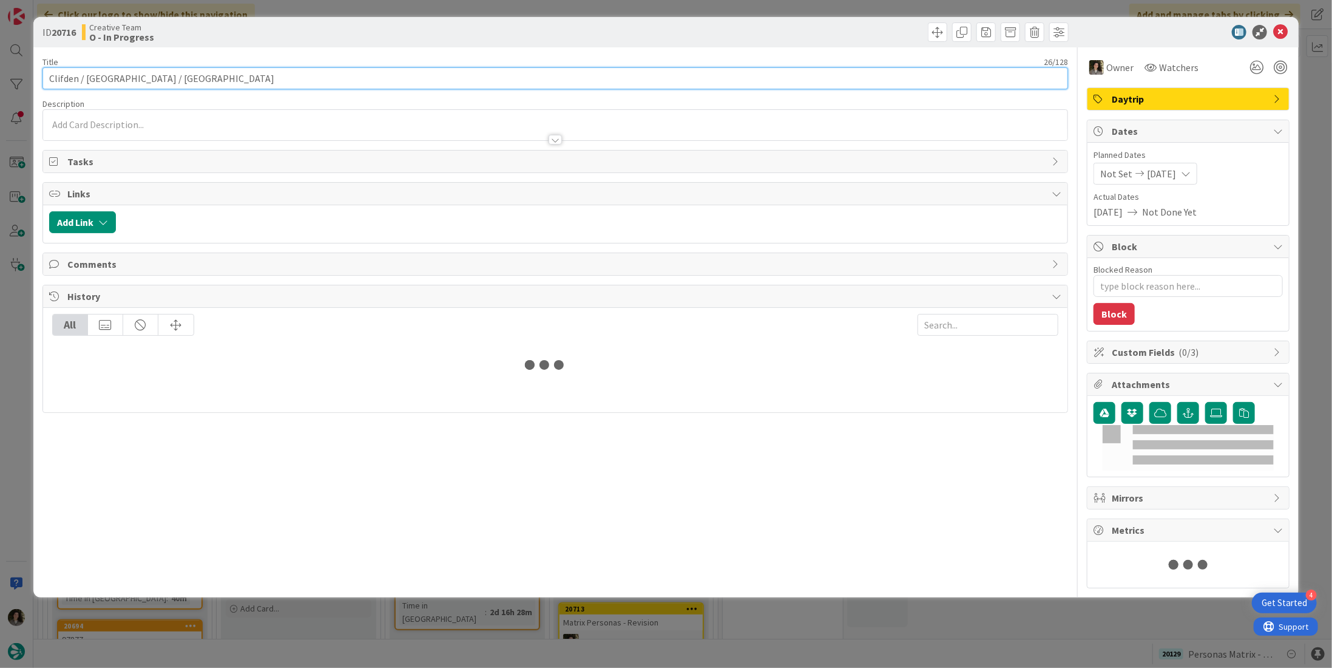
click at [148, 78] on input "Clifden / [GEOGRAPHIC_DATA] / [GEOGRAPHIC_DATA]" at bounding box center [555, 78] width 1026 height 22
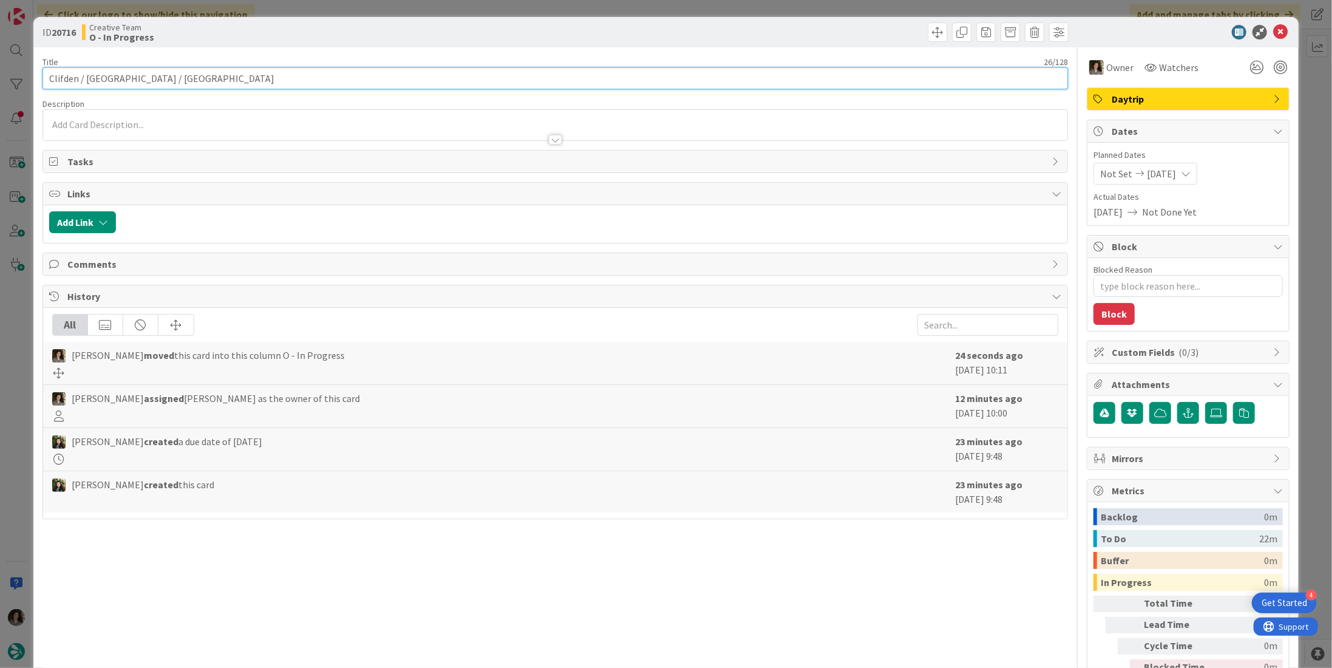
click at [148, 78] on input "Clifden / [GEOGRAPHIC_DATA] / [GEOGRAPHIC_DATA]" at bounding box center [555, 78] width 1026 height 22
drag, startPoint x: 148, startPoint y: 78, endPoint x: 163, endPoint y: 76, distance: 15.3
click at [149, 78] on input "Clifden / [GEOGRAPHIC_DATA] / [GEOGRAPHIC_DATA]" at bounding box center [555, 78] width 1026 height 22
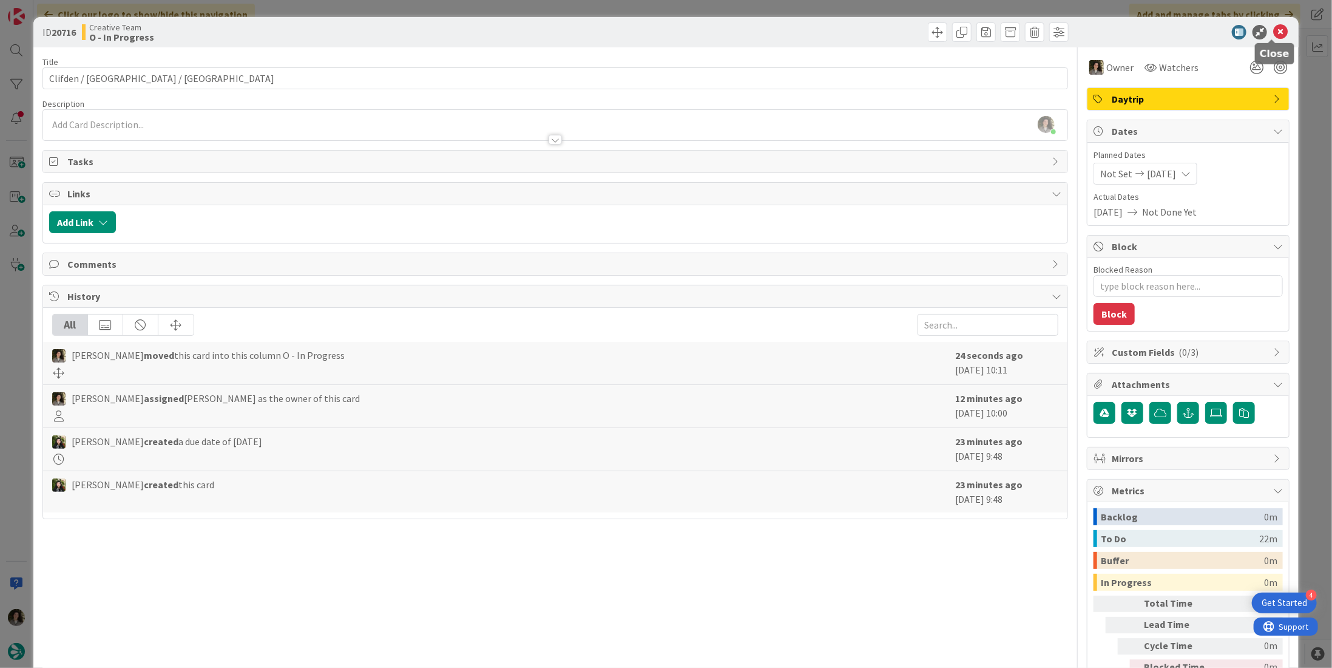
click at [1274, 30] on icon at bounding box center [1281, 32] width 15 height 15
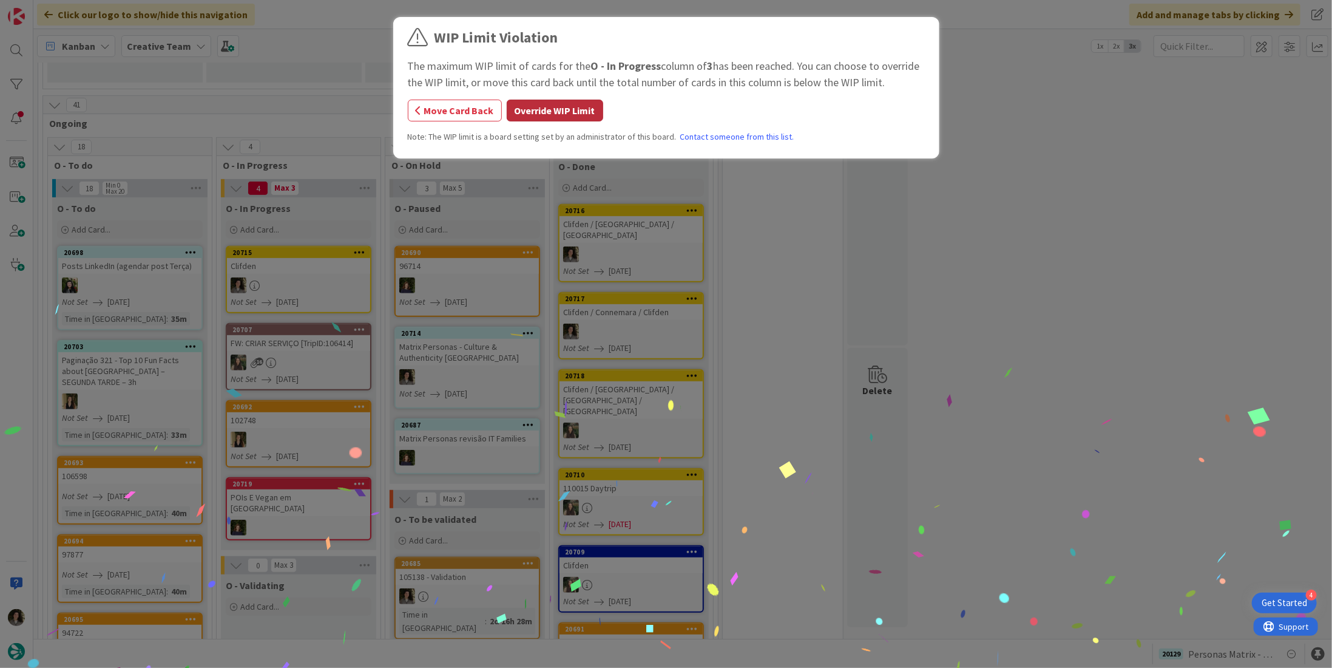
click at [545, 106] on button "Override WIP Limit" at bounding box center [555, 111] width 97 height 22
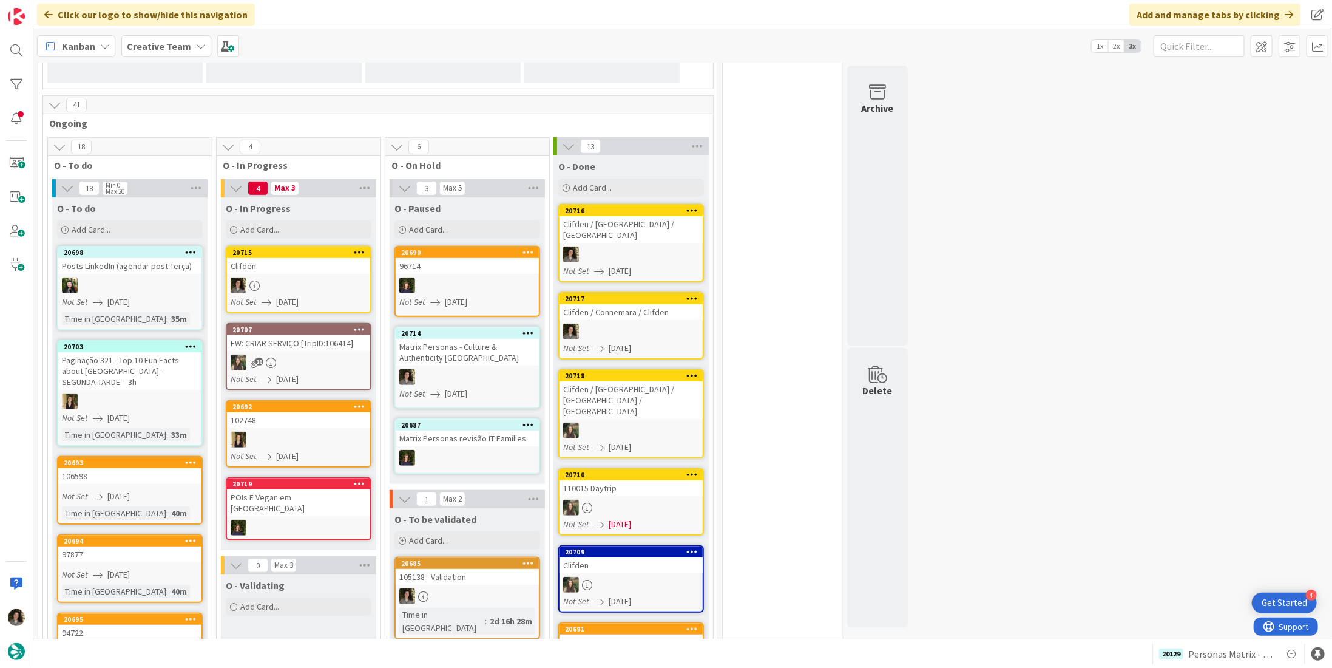
click at [294, 273] on link "20715 Clifden Not Set 08/11/2025" at bounding box center [299, 279] width 146 height 67
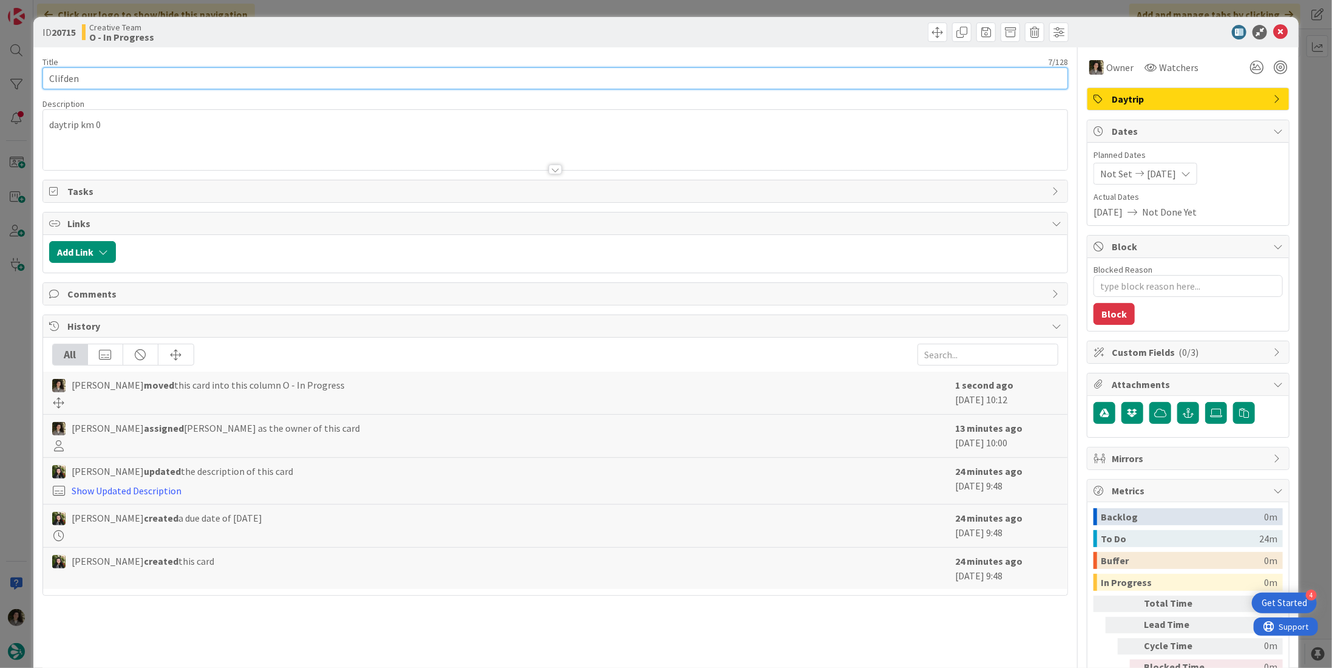
click at [13, 72] on div "ID 20715 Creative Team O - In Progress Title 7 / 128 Clifden Description daytri…" at bounding box center [666, 334] width 1332 height 668
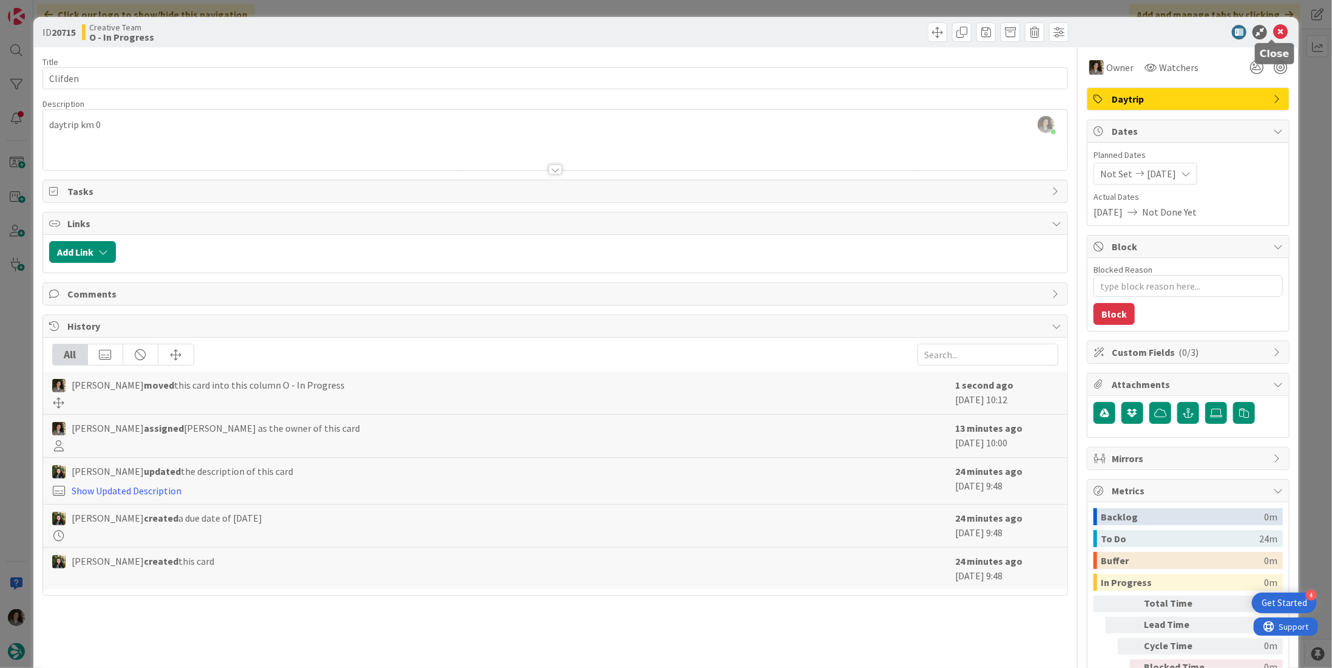
drag, startPoint x: 1273, startPoint y: 33, endPoint x: 1266, endPoint y: 33, distance: 6.7
click at [1274, 33] on icon at bounding box center [1281, 32] width 15 height 15
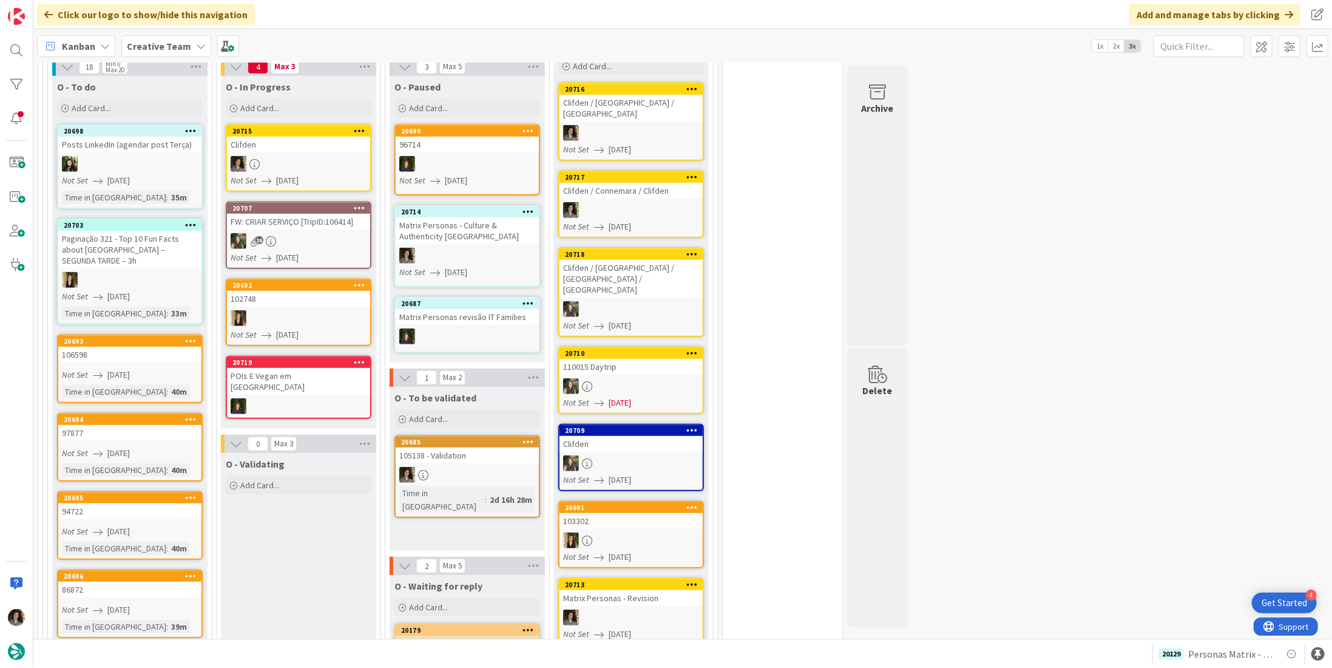
click at [322, 164] on div at bounding box center [298, 164] width 143 height 16
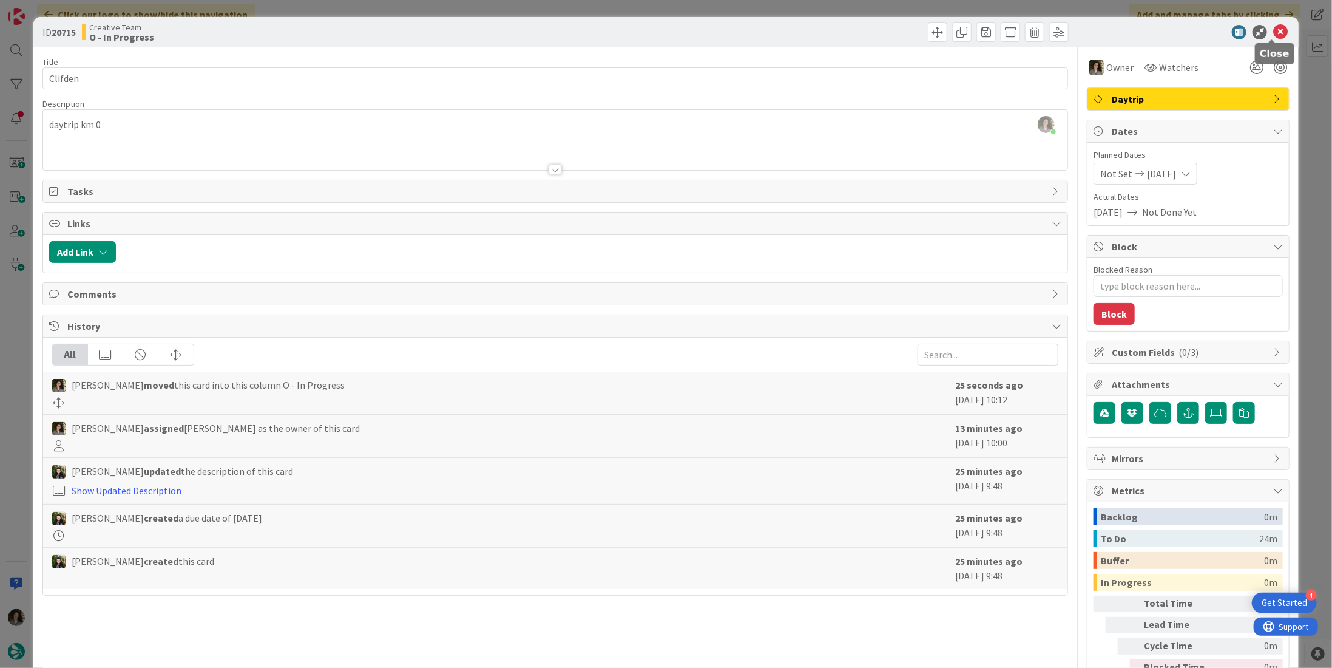
click at [1275, 33] on icon at bounding box center [1281, 32] width 15 height 15
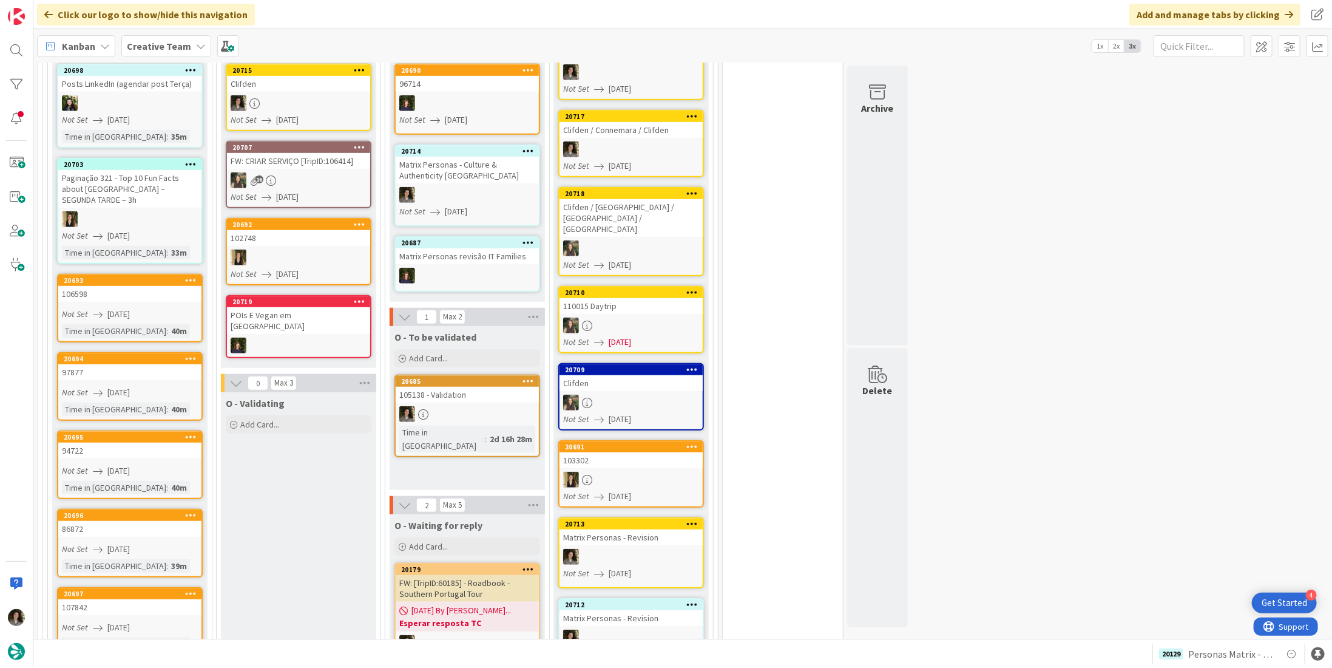
click at [613, 123] on div "Clifden / Connemara / Clifden" at bounding box center [631, 130] width 143 height 16
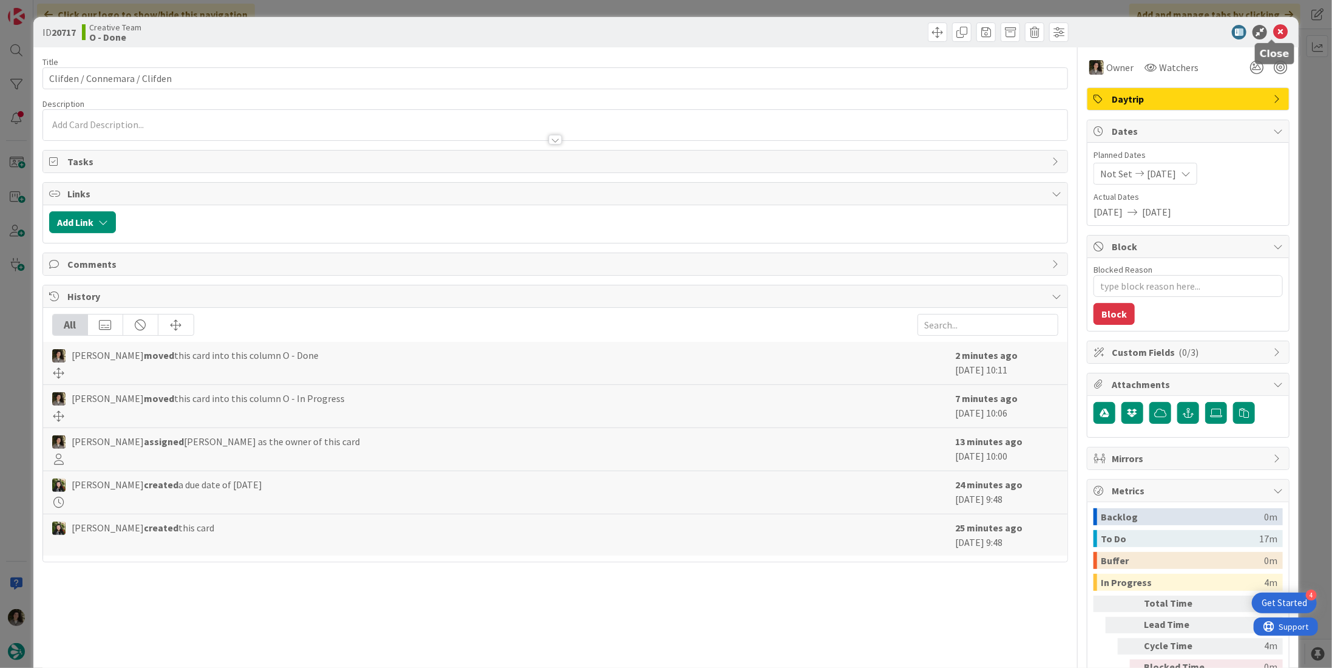
click at [1274, 27] on icon at bounding box center [1281, 32] width 15 height 15
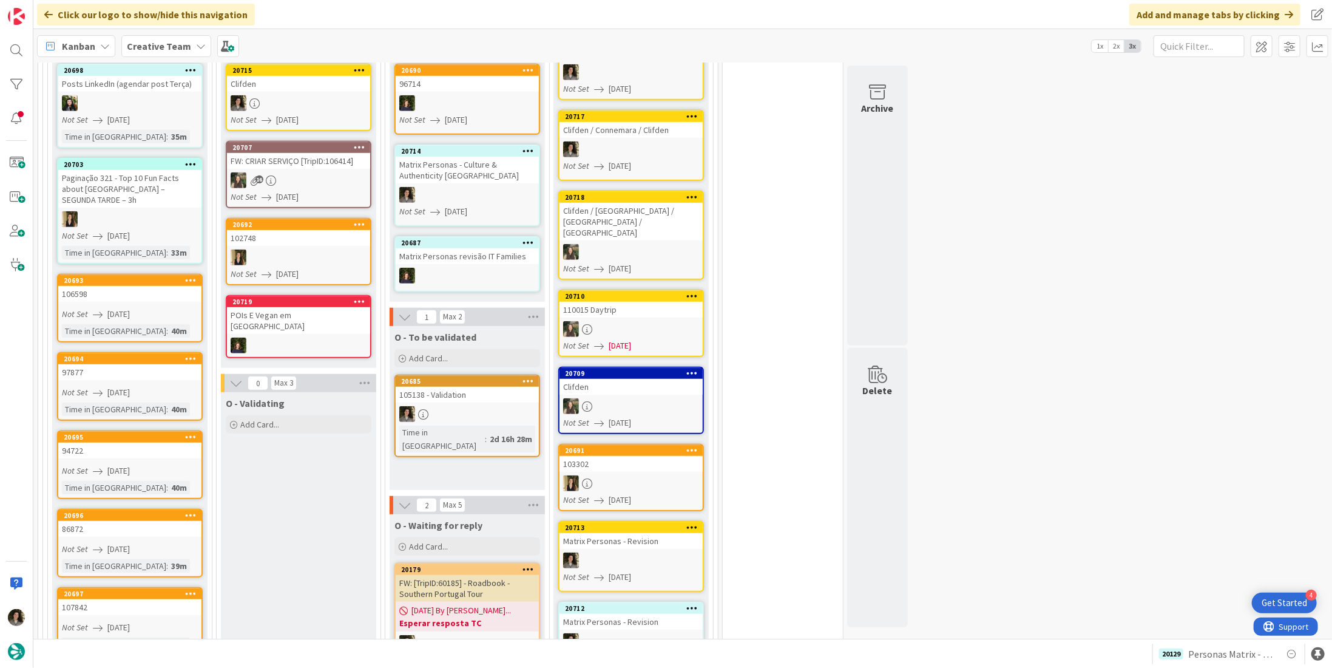
click at [634, 244] on div at bounding box center [631, 252] width 143 height 16
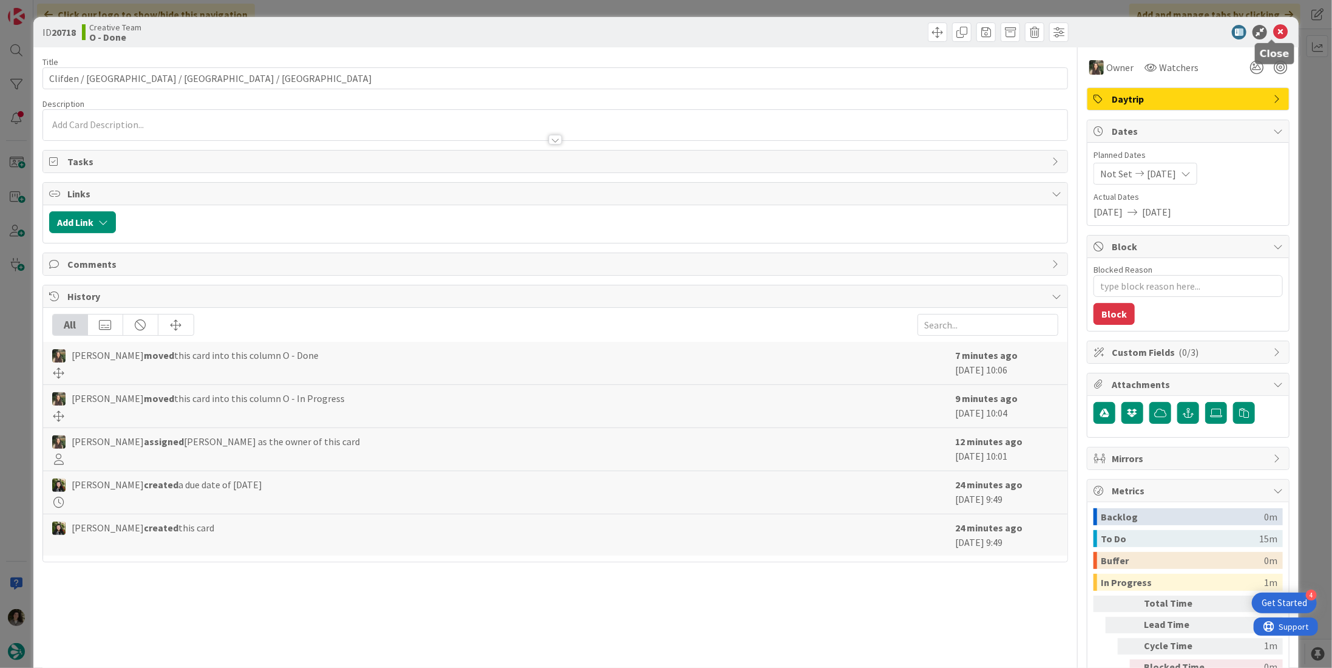
click at [1274, 35] on icon at bounding box center [1281, 32] width 15 height 15
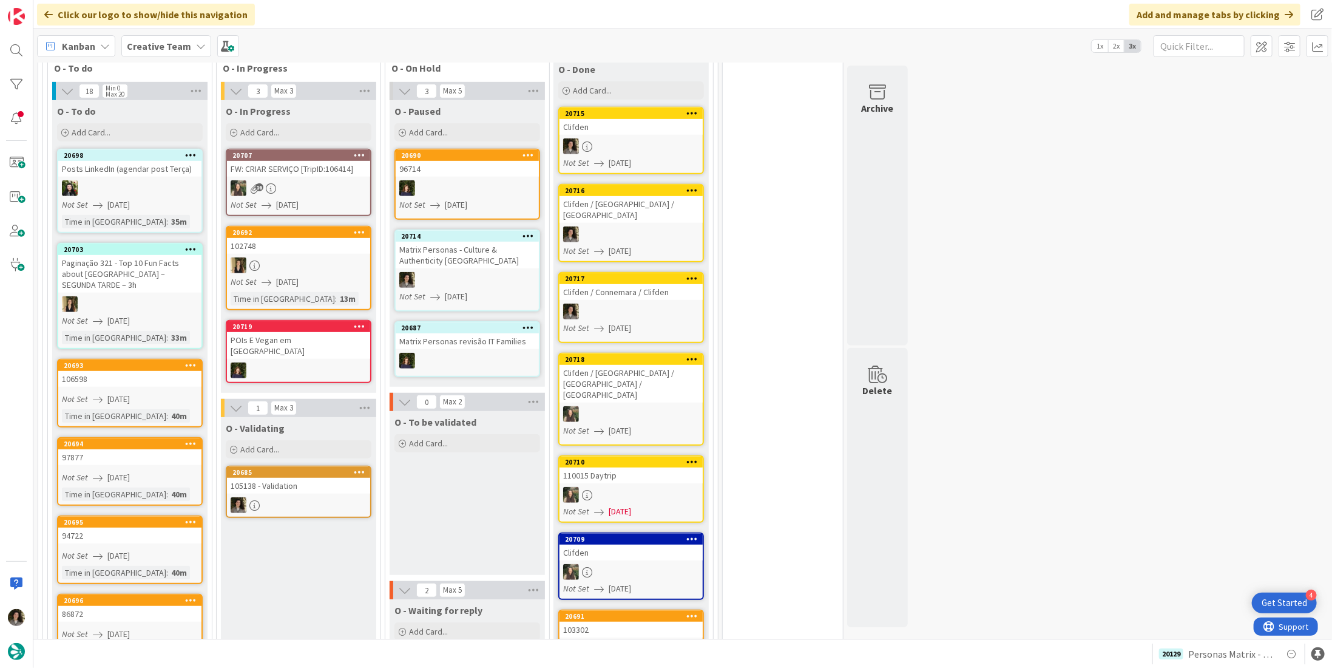
scroll to position [364, 0]
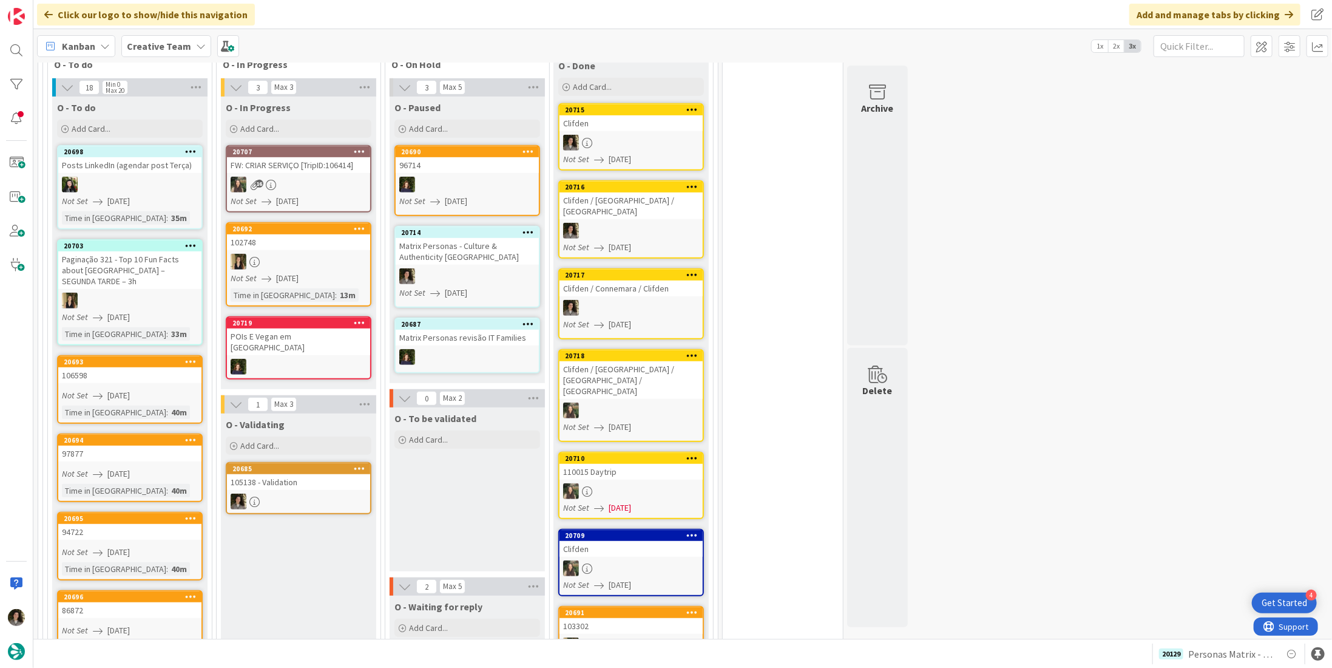
click at [343, 478] on link "20685 105138 - Validation" at bounding box center [299, 488] width 146 height 52
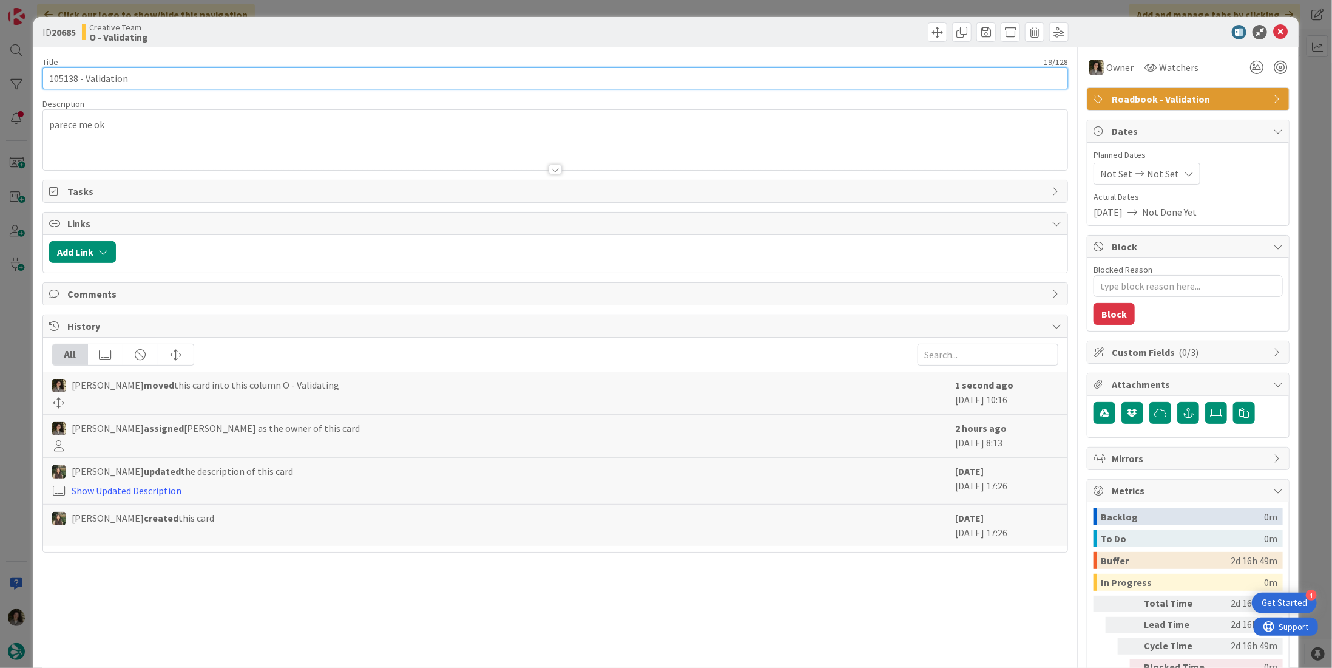
drag, startPoint x: 70, startPoint y: 78, endPoint x: 24, endPoint y: 78, distance: 46.1
click at [22, 78] on div "ID 20685 Creative Team O - Validating Title 19 / 128 105138 - Validation Descri…" at bounding box center [666, 334] width 1332 height 668
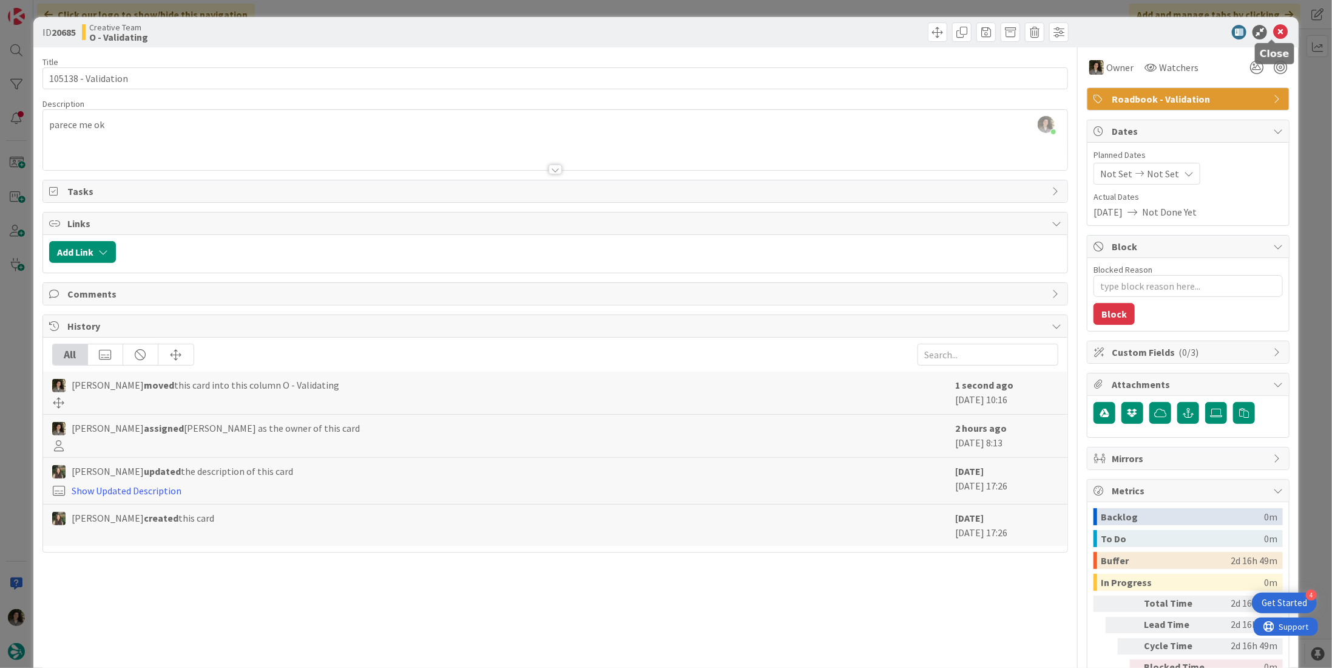
click at [1275, 30] on icon at bounding box center [1281, 32] width 15 height 15
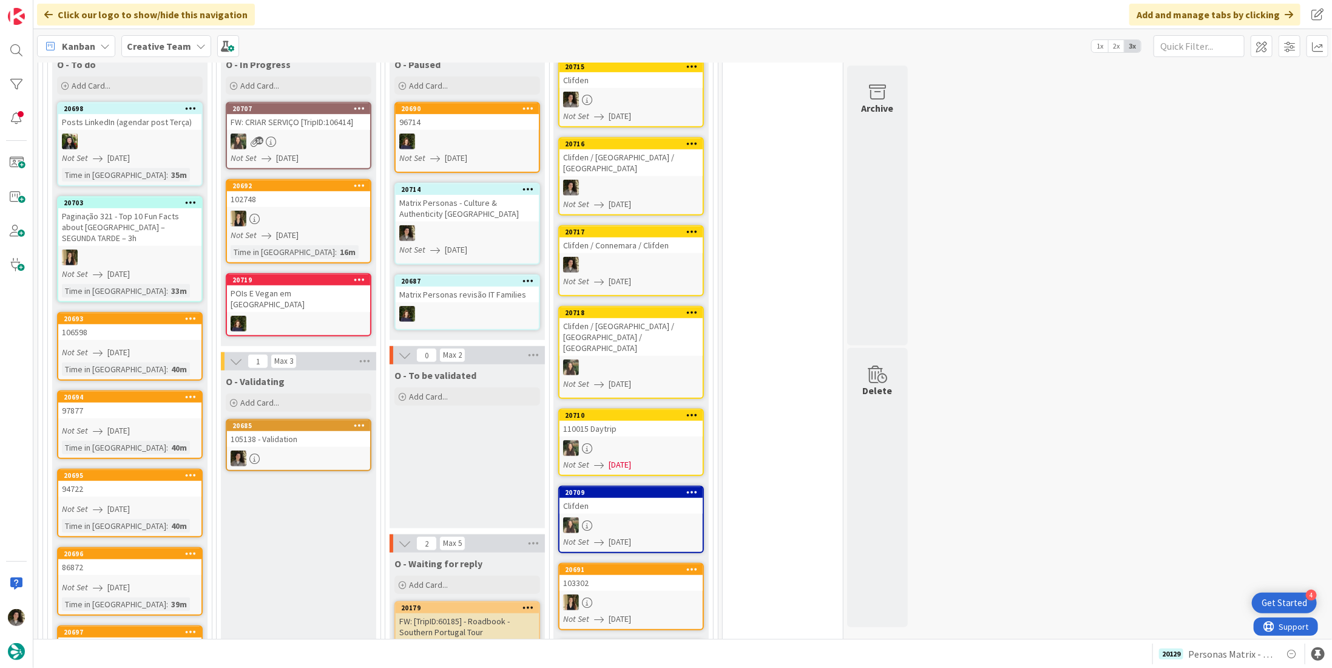
scroll to position [546, 0]
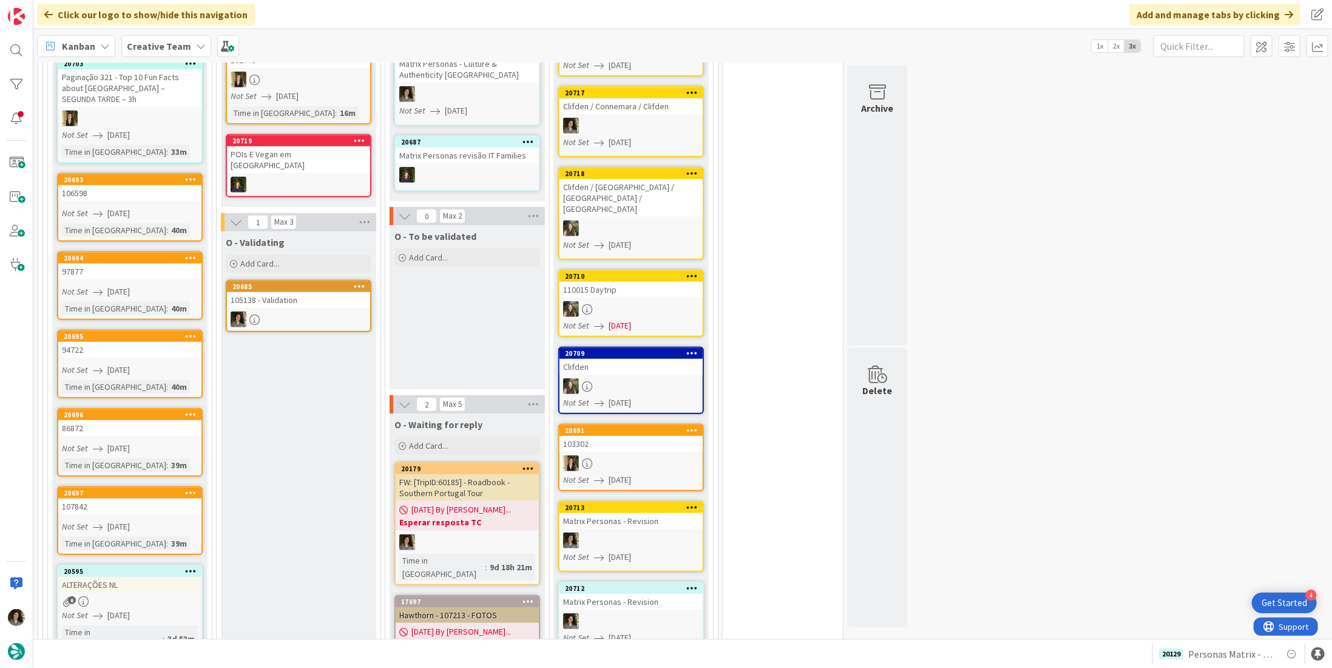
click at [306, 311] on div at bounding box center [298, 319] width 143 height 16
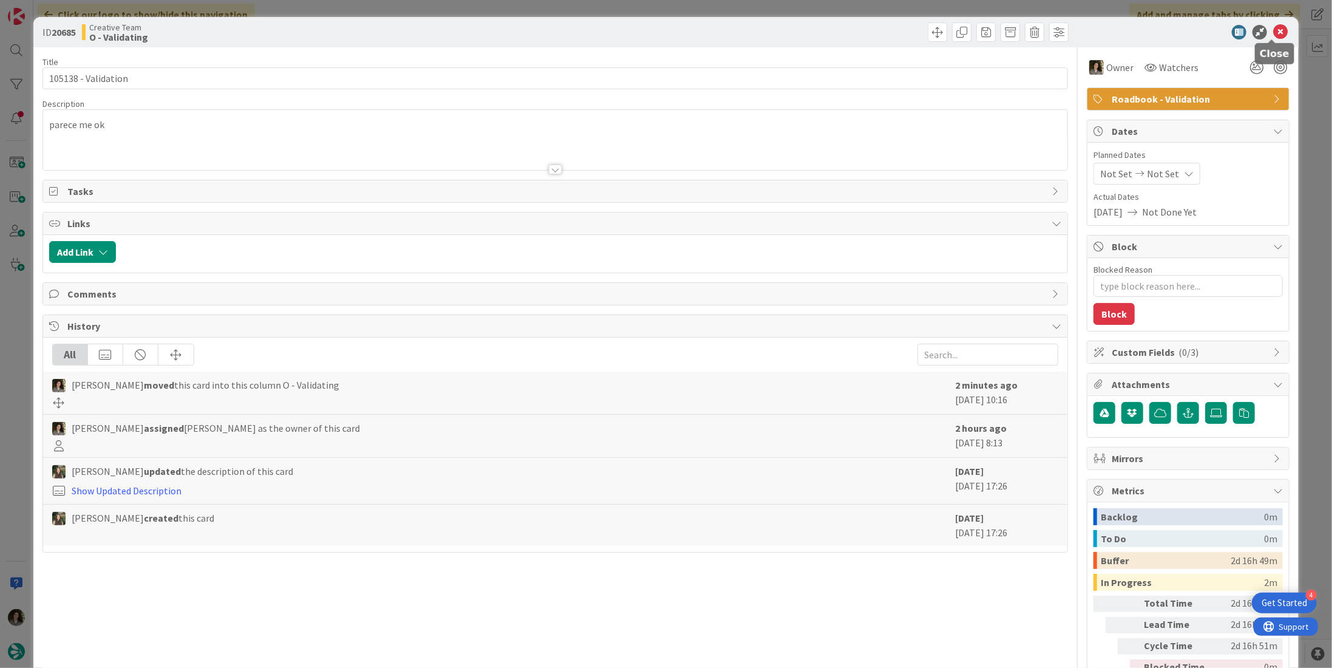
click at [1274, 35] on icon at bounding box center [1281, 32] width 15 height 15
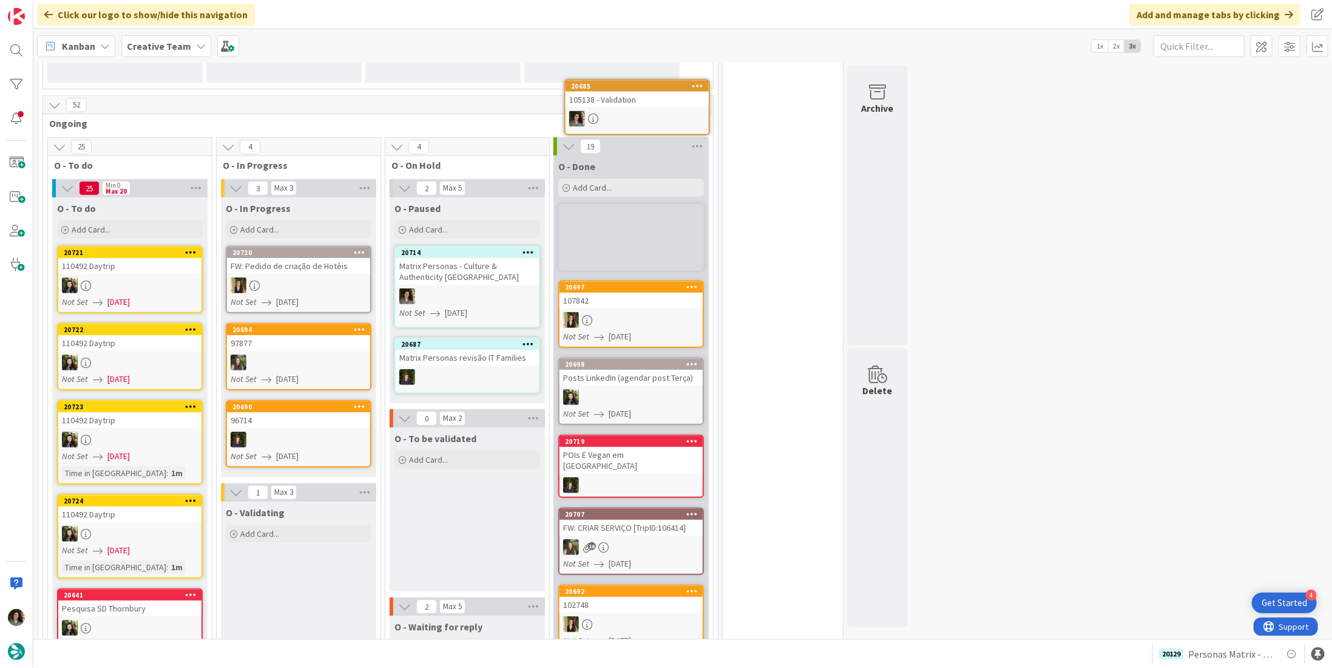
scroll to position [244, 0]
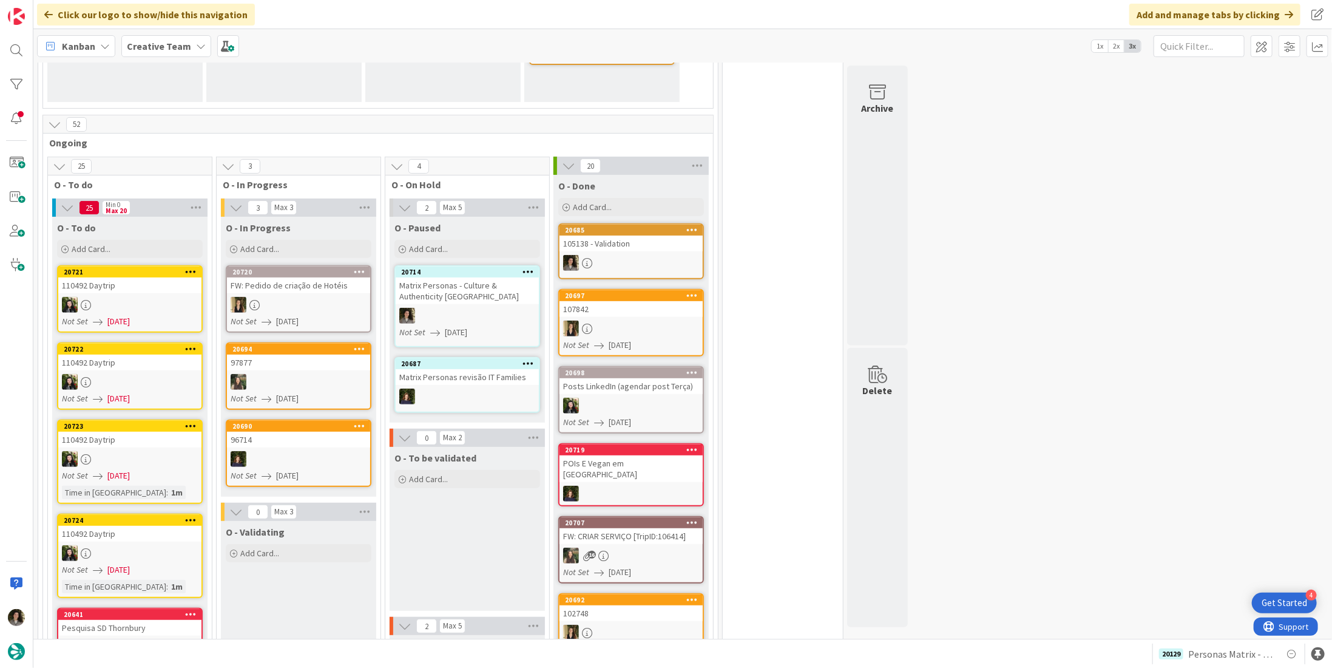
click at [651, 246] on div "105138 - Validation" at bounding box center [631, 244] width 143 height 16
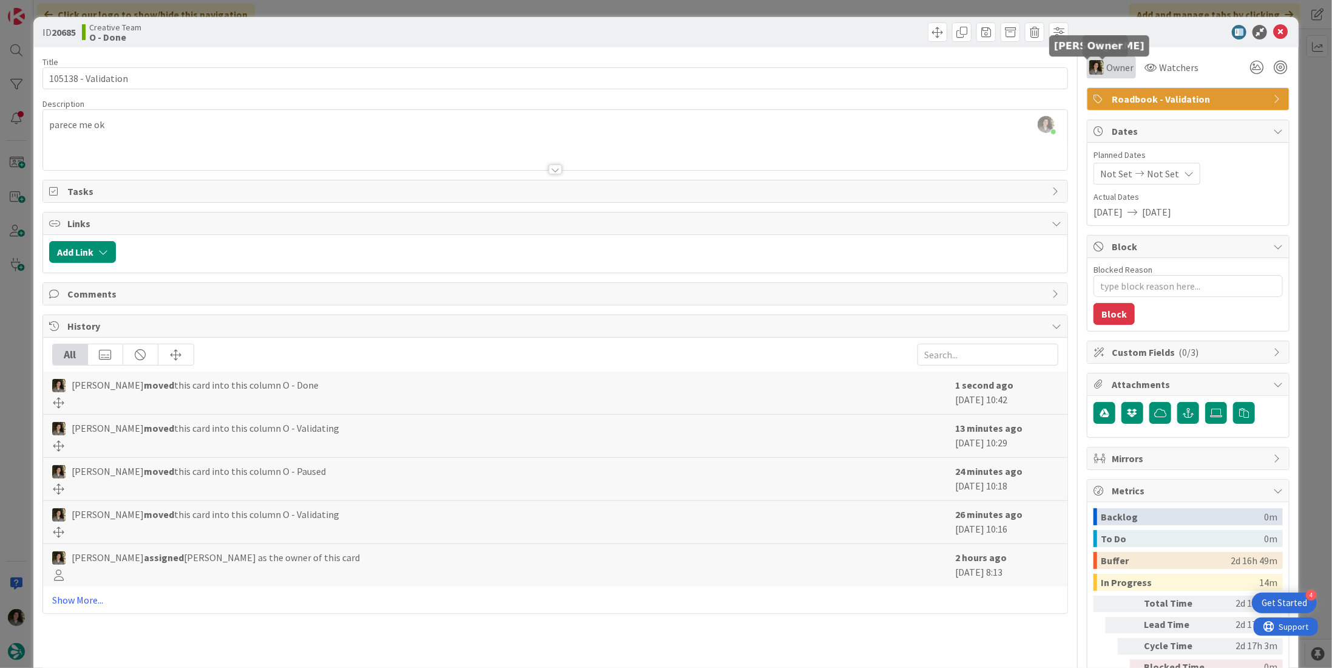
click at [1094, 65] on img at bounding box center [1097, 67] width 15 height 15
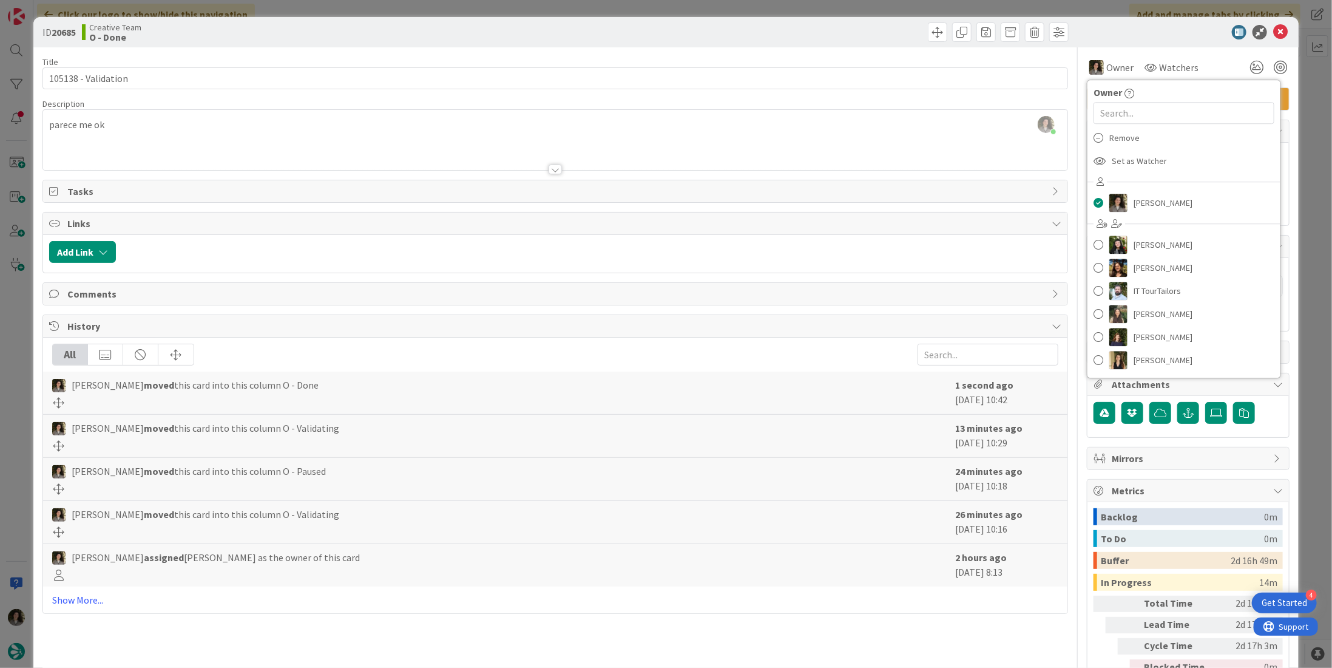
click at [995, 144] on div at bounding box center [555, 154] width 1025 height 31
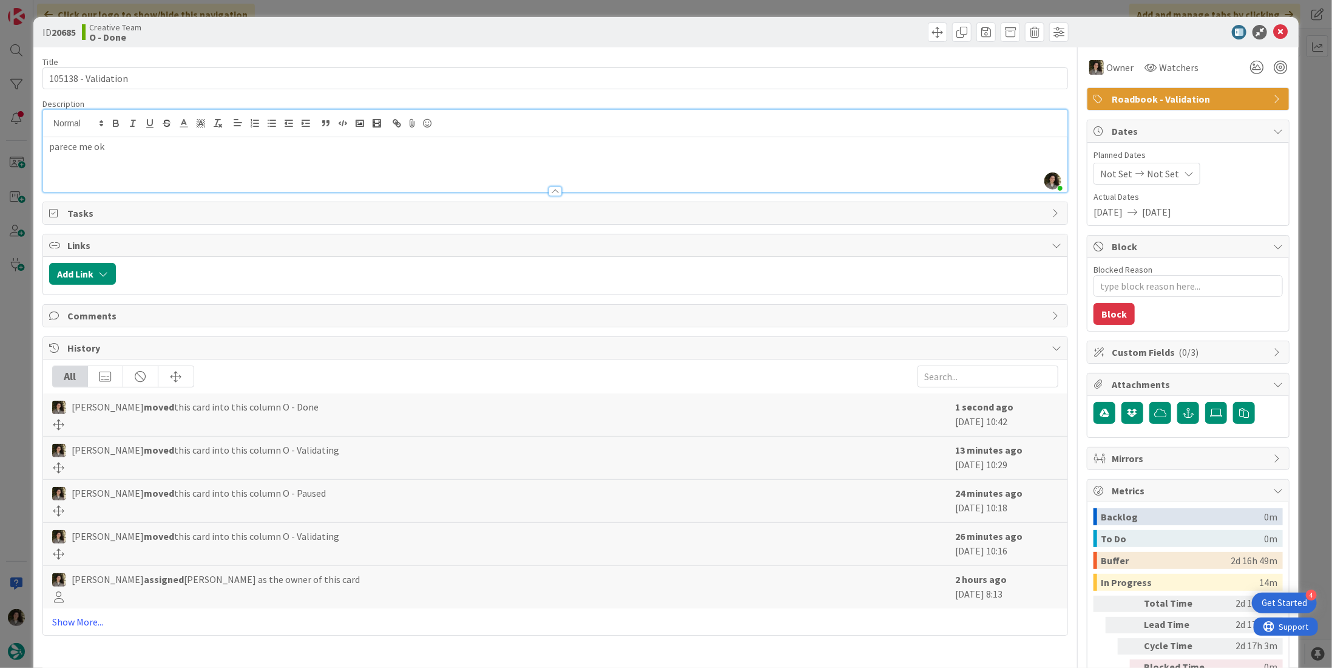
click at [1182, 97] on span "Roadbook - Validation" at bounding box center [1189, 99] width 155 height 15
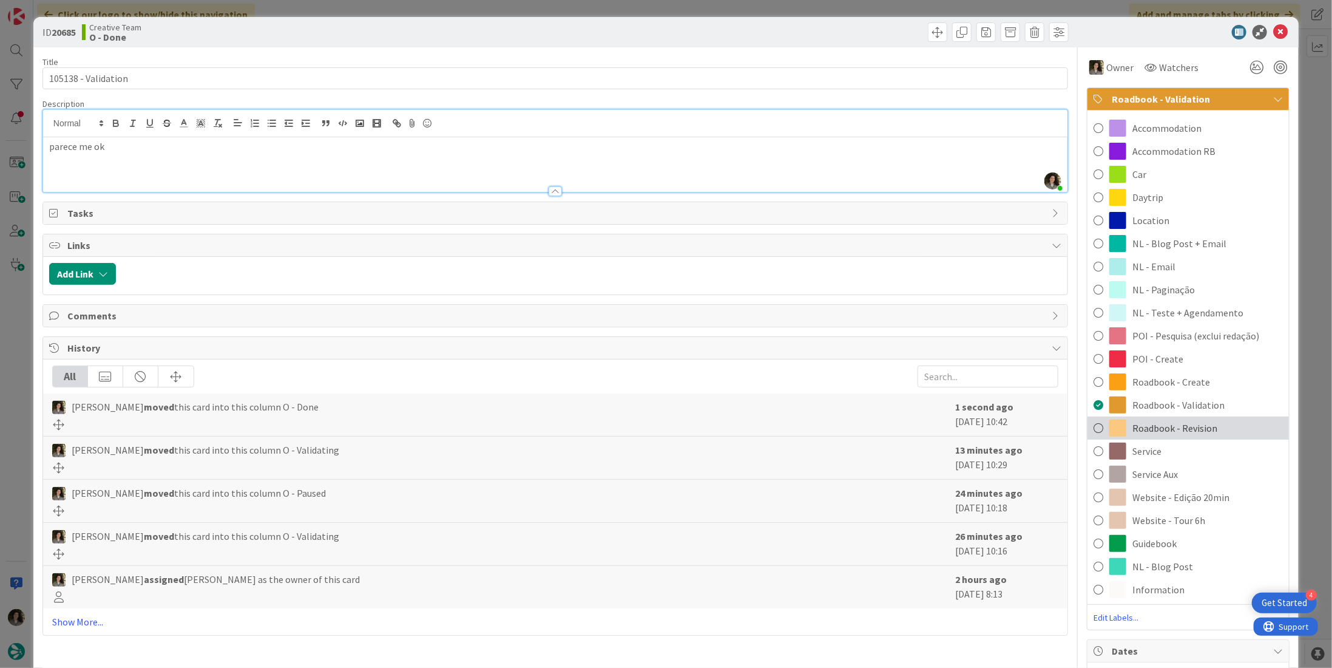
click at [1198, 419] on div "Roadbook - Revision" at bounding box center [1189, 427] width 202 height 23
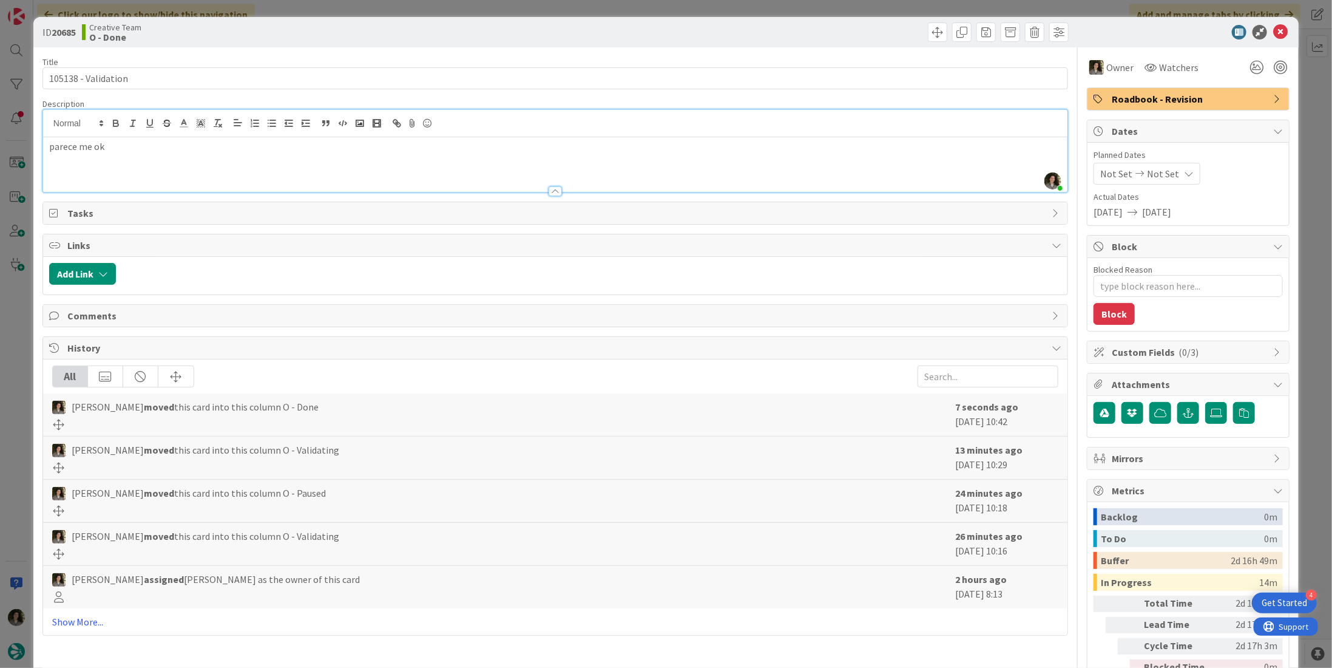
click at [1274, 33] on icon at bounding box center [1281, 32] width 15 height 15
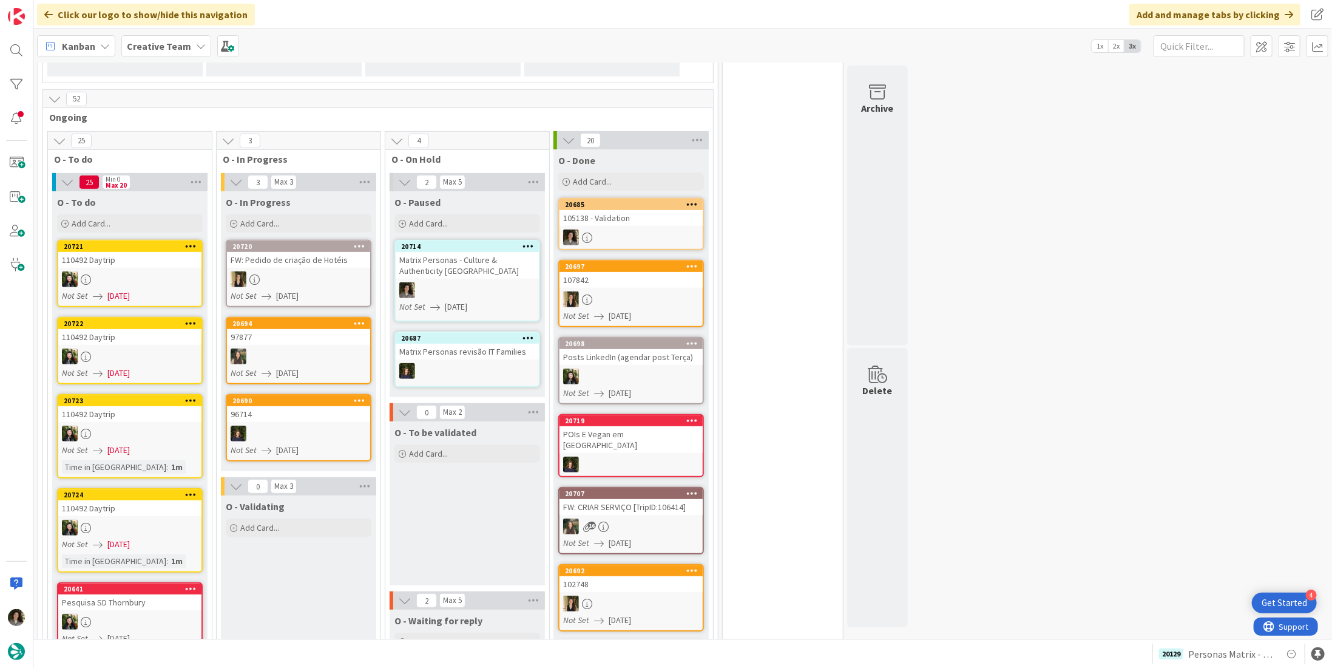
scroll to position [365, 0]
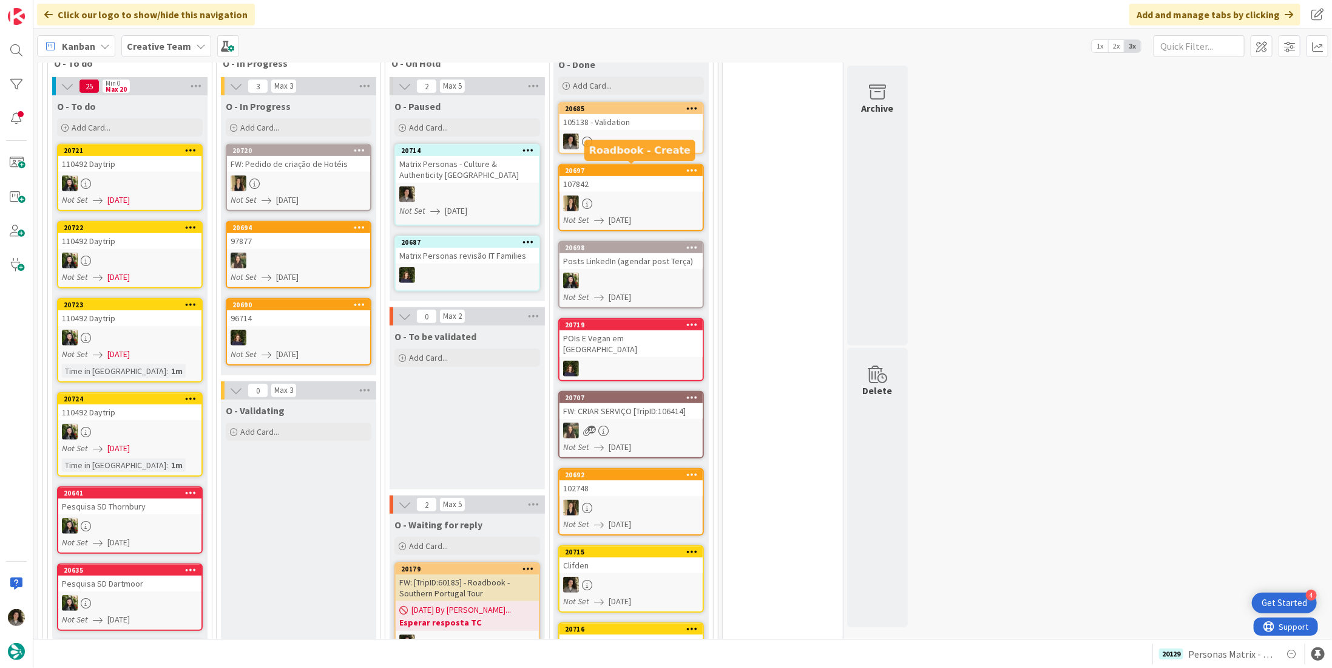
click at [619, 130] on link "20685 105138 - Validation" at bounding box center [631, 128] width 146 height 52
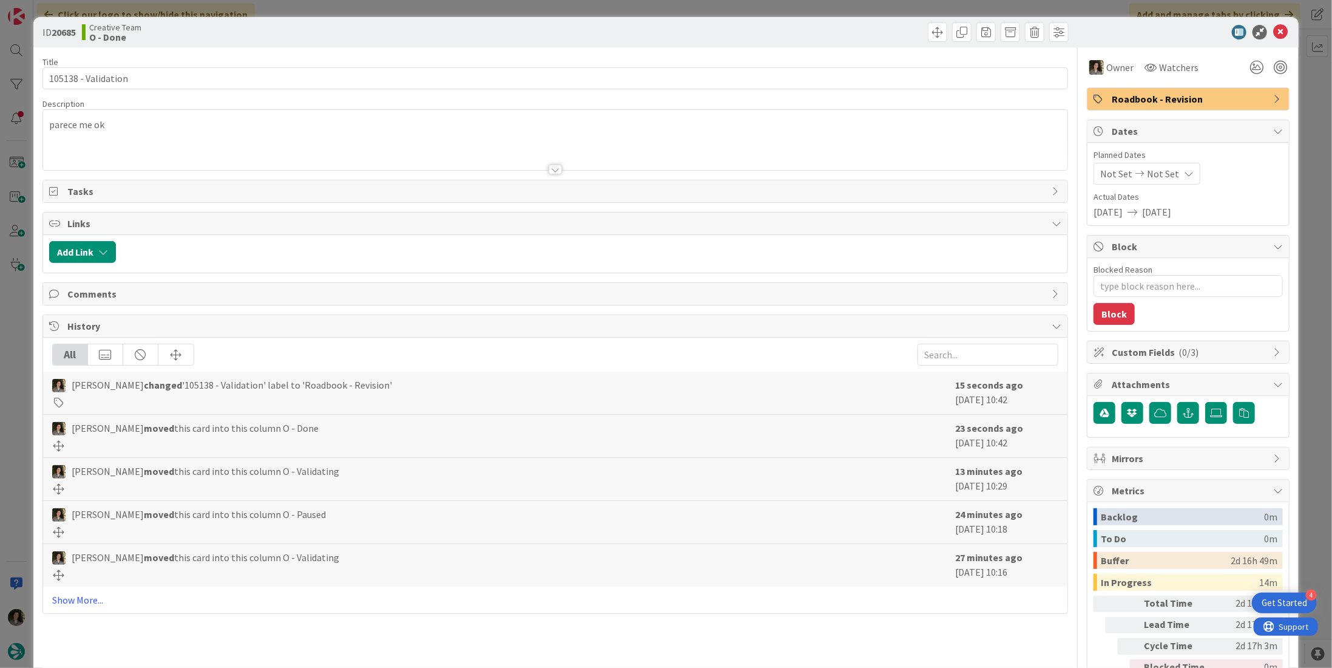
drag, startPoint x: 1146, startPoint y: 95, endPoint x: 1159, endPoint y: 107, distance: 17.6
click at [1147, 96] on span "Roadbook - Revision" at bounding box center [1189, 99] width 155 height 15
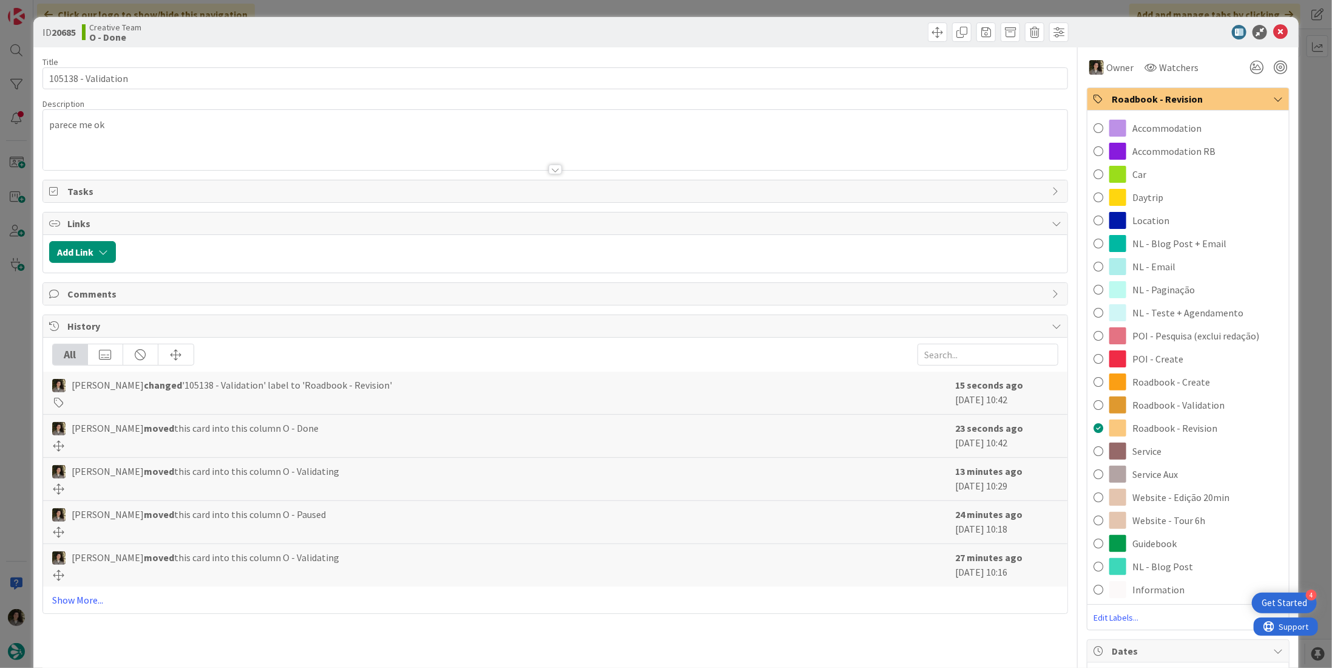
drag, startPoint x: 1220, startPoint y: 405, endPoint x: 1234, endPoint y: 322, distance: 84.4
click at [1218, 405] on div "Roadbook - Validation" at bounding box center [1189, 404] width 202 height 23
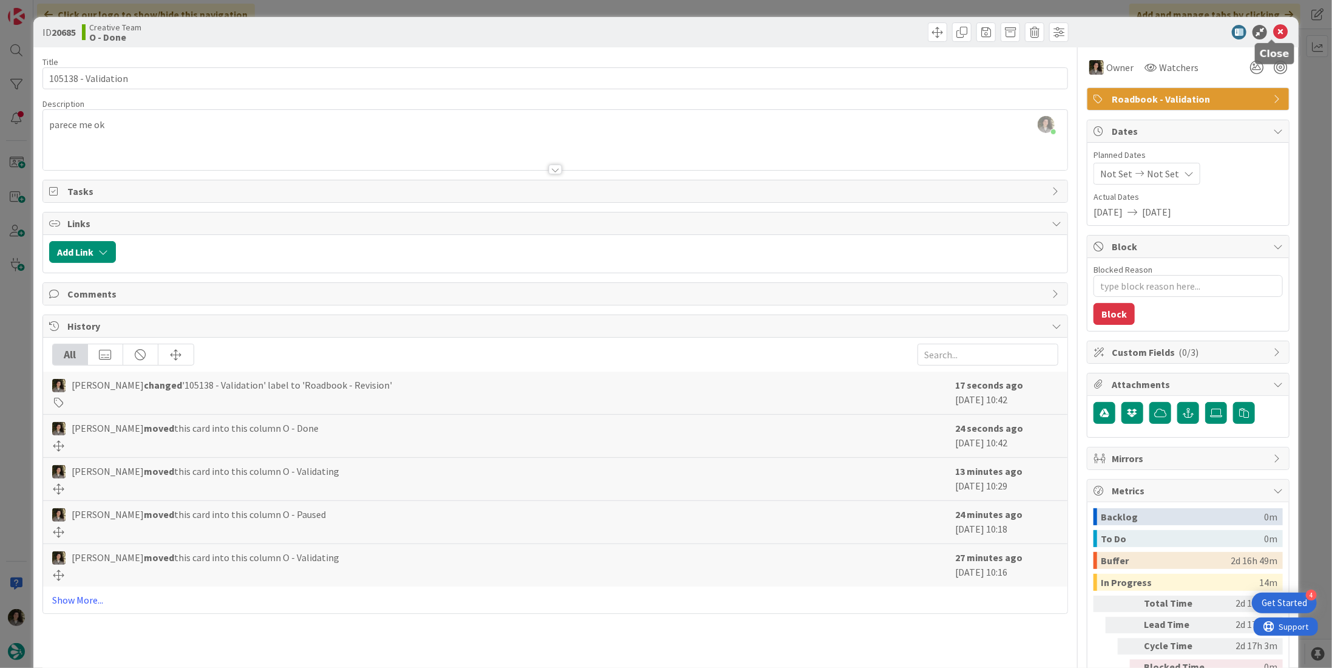
click at [1274, 25] on icon at bounding box center [1281, 32] width 15 height 15
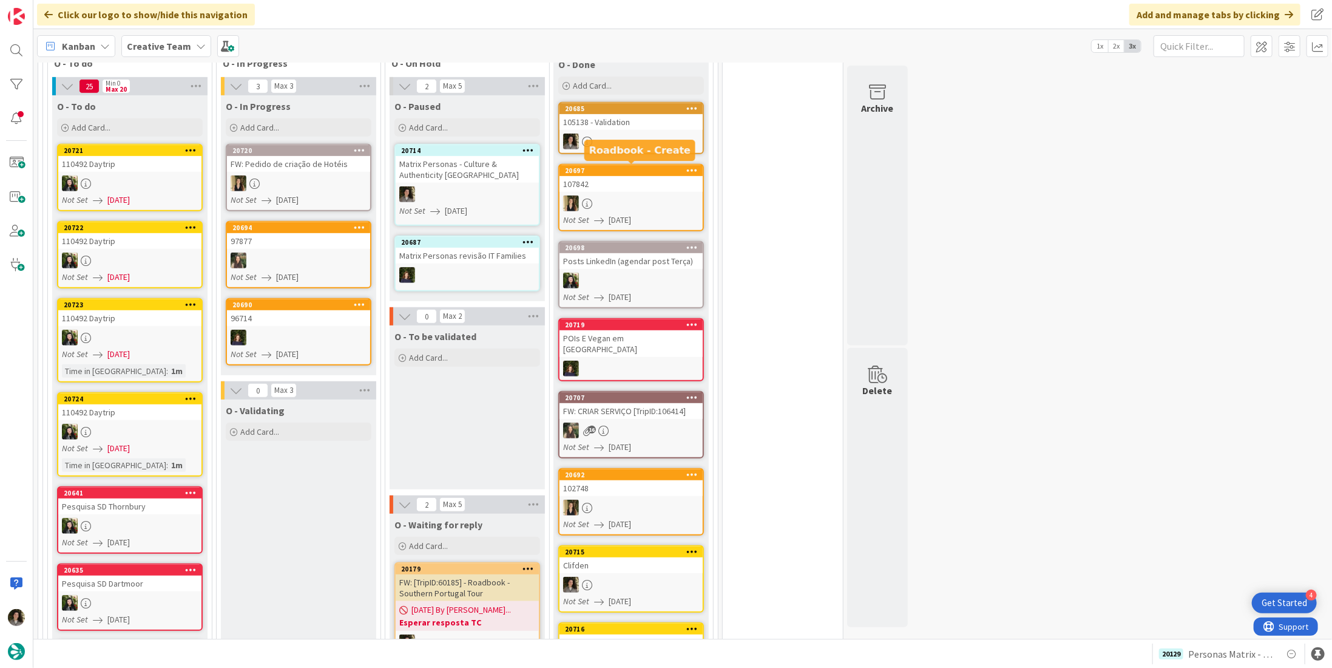
click at [639, 126] on div "105138 - Validation" at bounding box center [631, 122] width 143 height 16
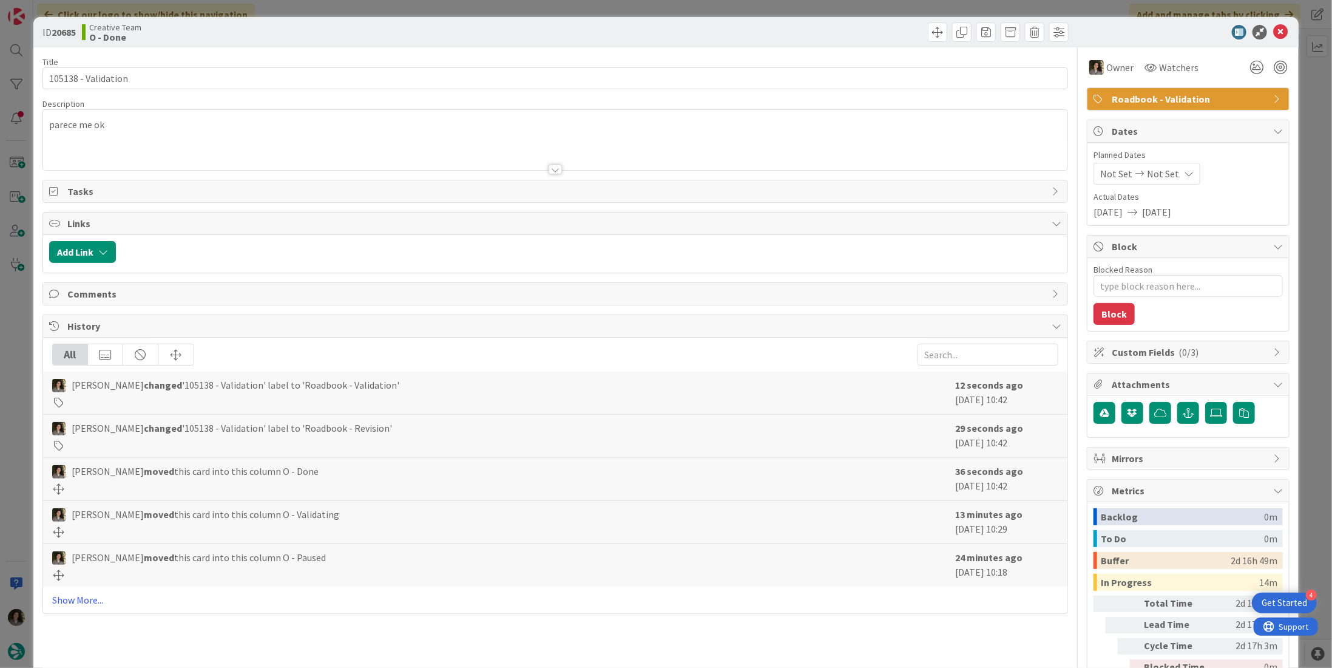
click at [1200, 97] on span "Roadbook - Validation" at bounding box center [1189, 99] width 155 height 15
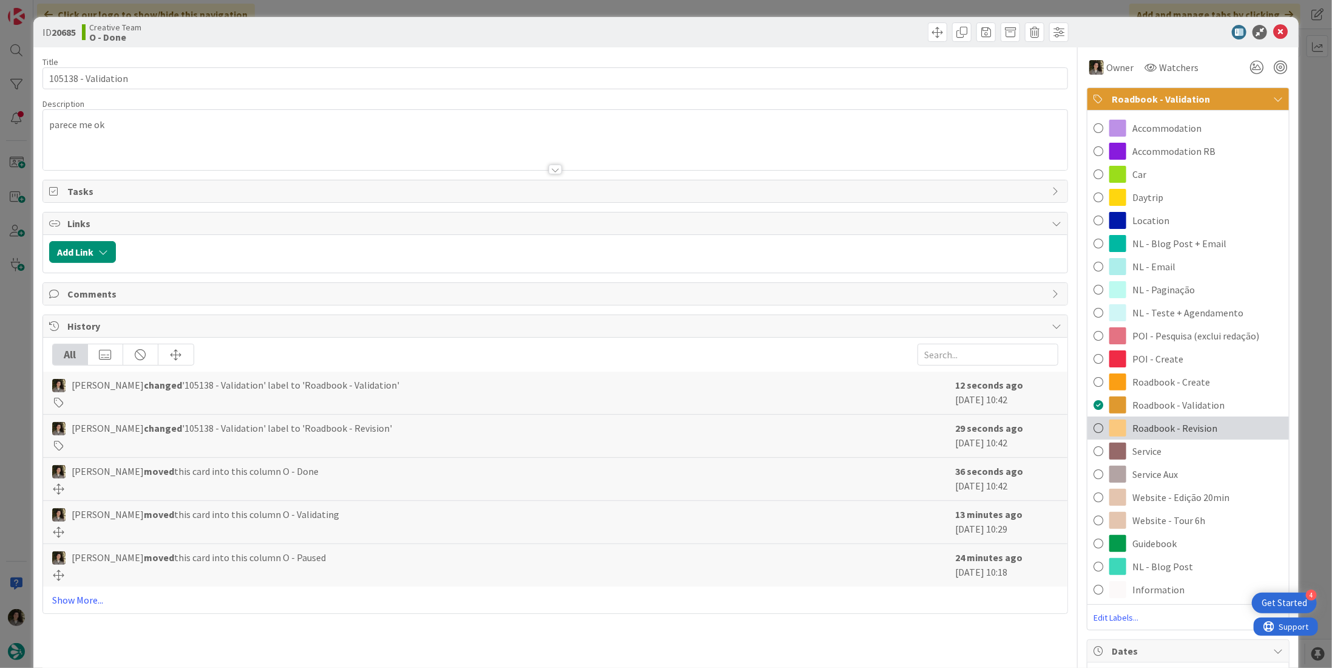
drag, startPoint x: 1190, startPoint y: 428, endPoint x: 1203, endPoint y: 299, distance: 129.3
click at [1189, 426] on span "Roadbook - Revision" at bounding box center [1175, 428] width 85 height 15
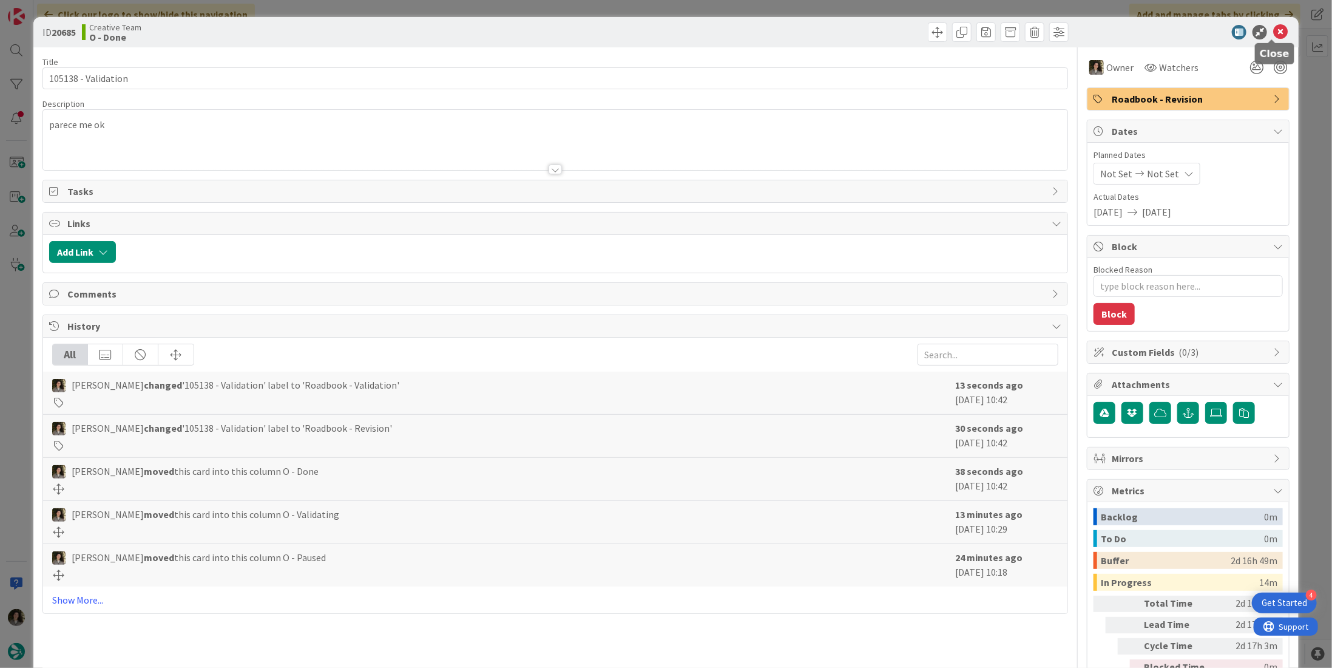
click at [1274, 25] on icon at bounding box center [1281, 32] width 15 height 15
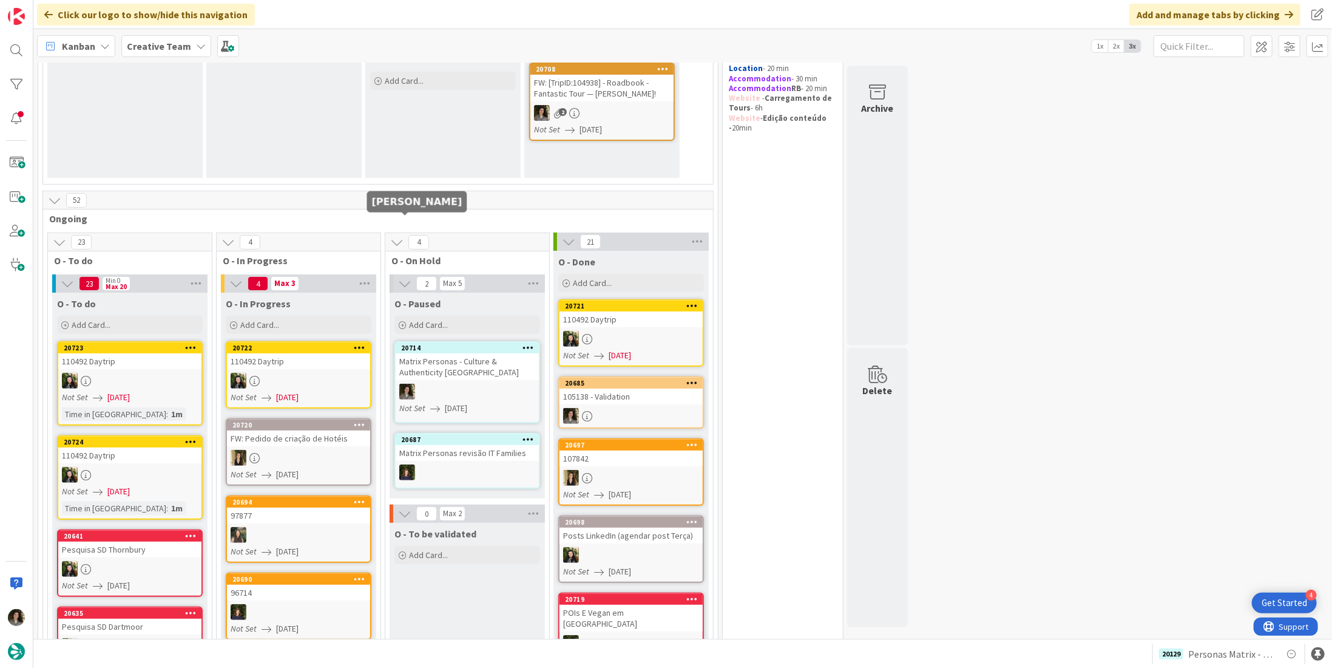
scroll to position [364, 0]
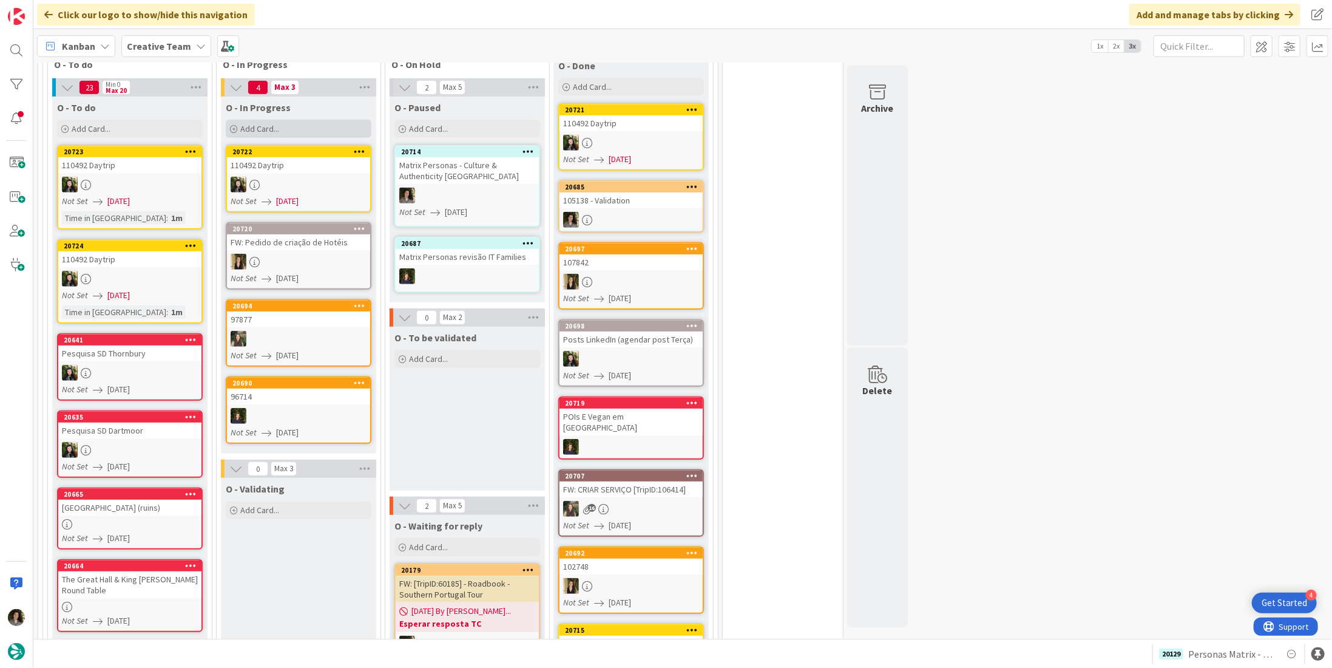
click at [290, 133] on div "Add Card..." at bounding box center [299, 129] width 146 height 18
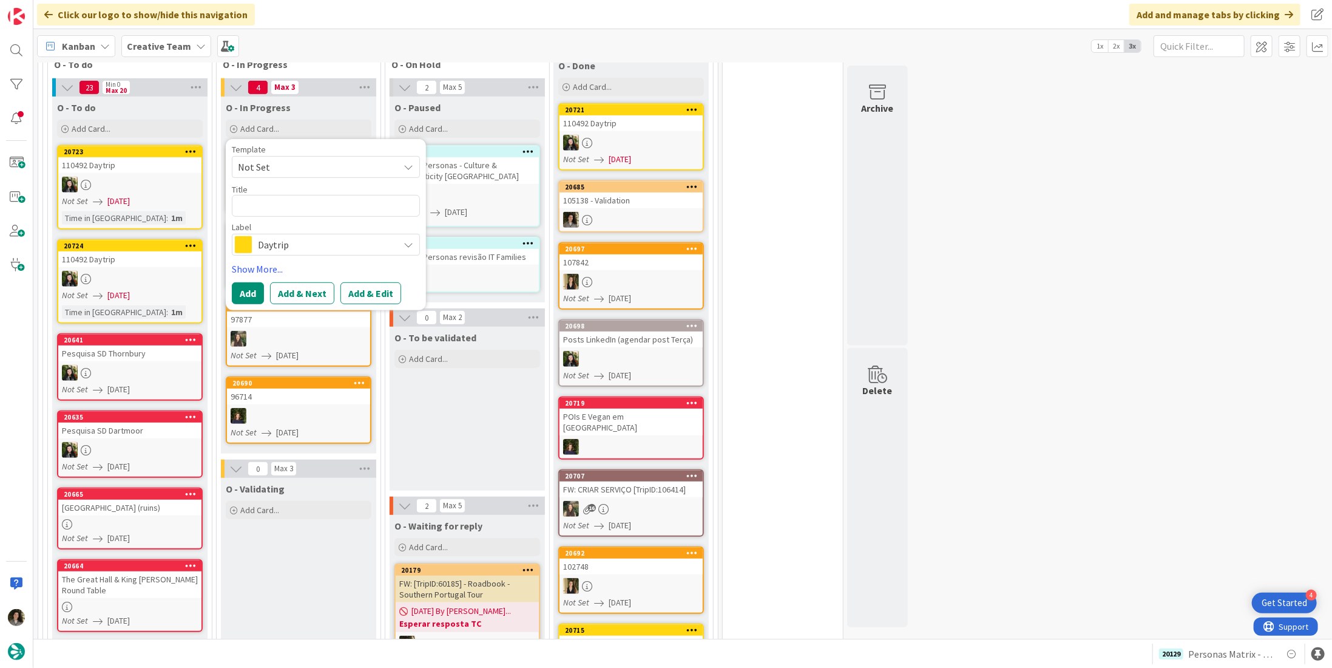
click at [631, 193] on div "105138 - Validation" at bounding box center [631, 200] width 143 height 16
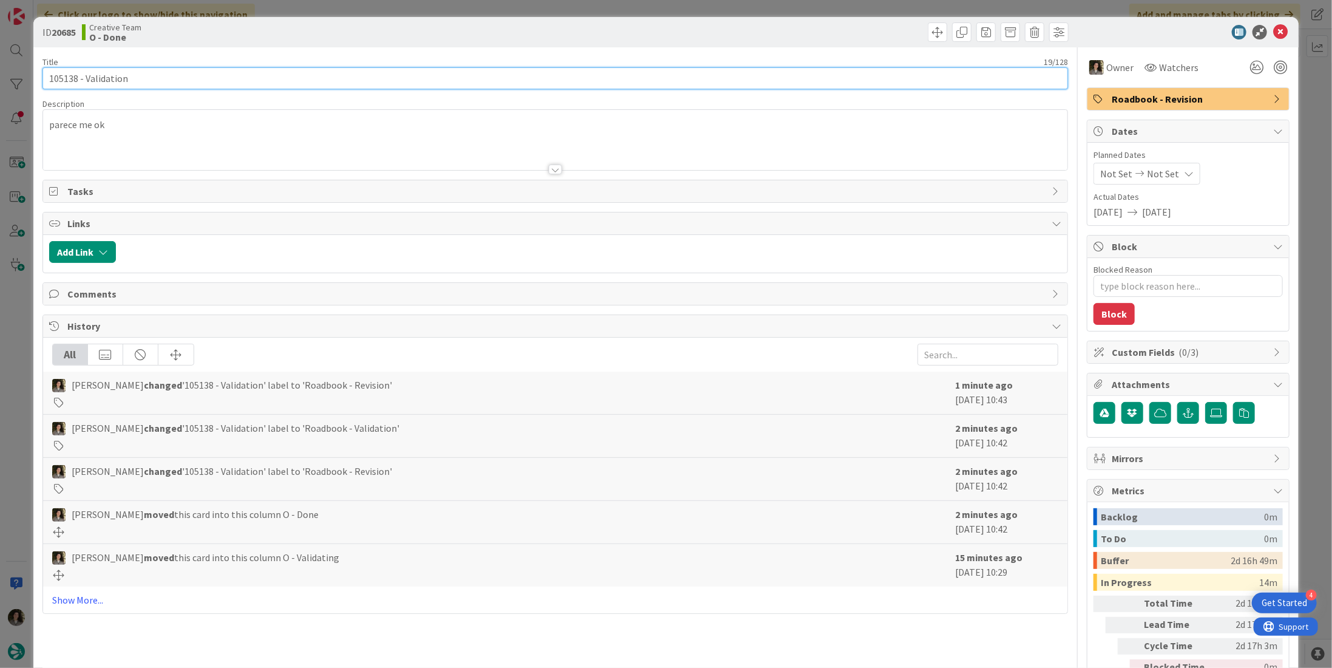
click at [282, 74] on input "105138 - Validation" at bounding box center [555, 78] width 1026 height 22
click at [281, 74] on input "105138 - Validation" at bounding box center [555, 78] width 1026 height 22
click at [280, 75] on input "105138 - Validation" at bounding box center [555, 78] width 1026 height 22
click at [322, 78] on input "105138 - Validation" at bounding box center [555, 78] width 1026 height 22
click at [321, 78] on input "105138 - Validation" at bounding box center [555, 78] width 1026 height 22
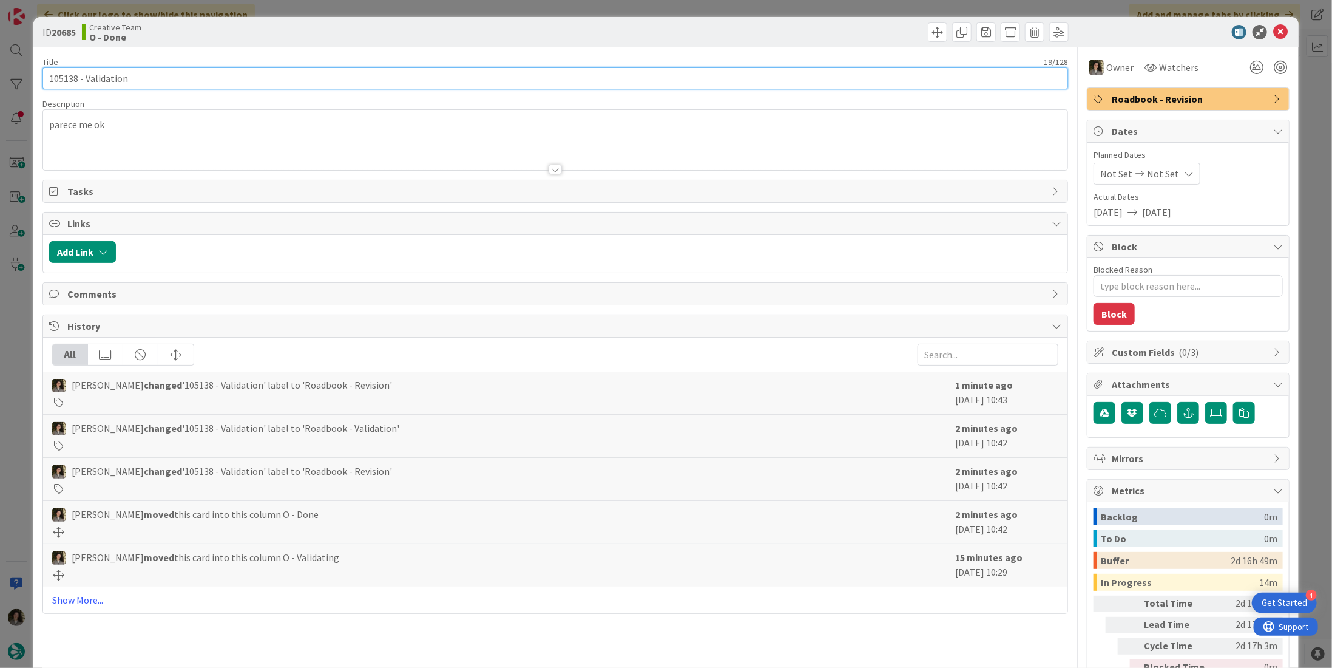
click at [319, 78] on input "105138 - Validation" at bounding box center [555, 78] width 1026 height 22
click at [328, 76] on input "105138 - Validation" at bounding box center [555, 78] width 1026 height 22
drag, startPoint x: 328, startPoint y: 76, endPoint x: -33, endPoint y: 76, distance: 361.2
click at [0, 76] on html "4 Get Started Click our logo to show/hide this navigation Add and manage tabs b…" at bounding box center [666, 334] width 1332 height 668
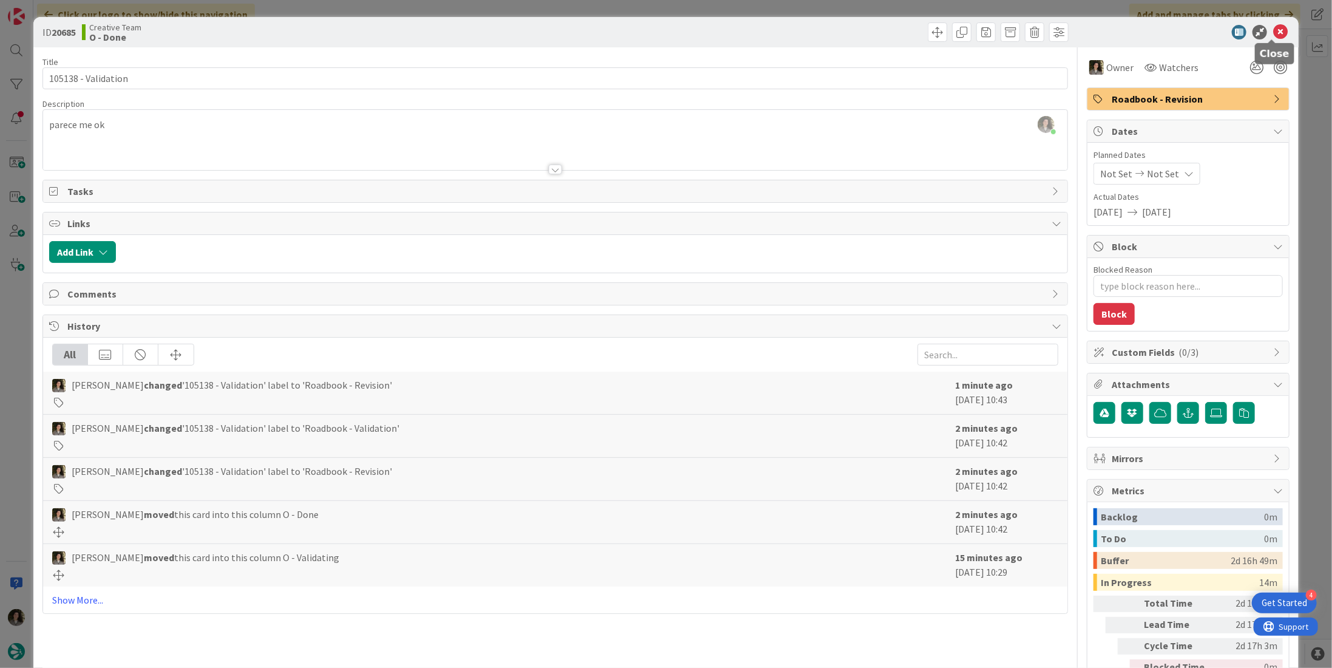
click at [1274, 36] on icon at bounding box center [1281, 32] width 15 height 15
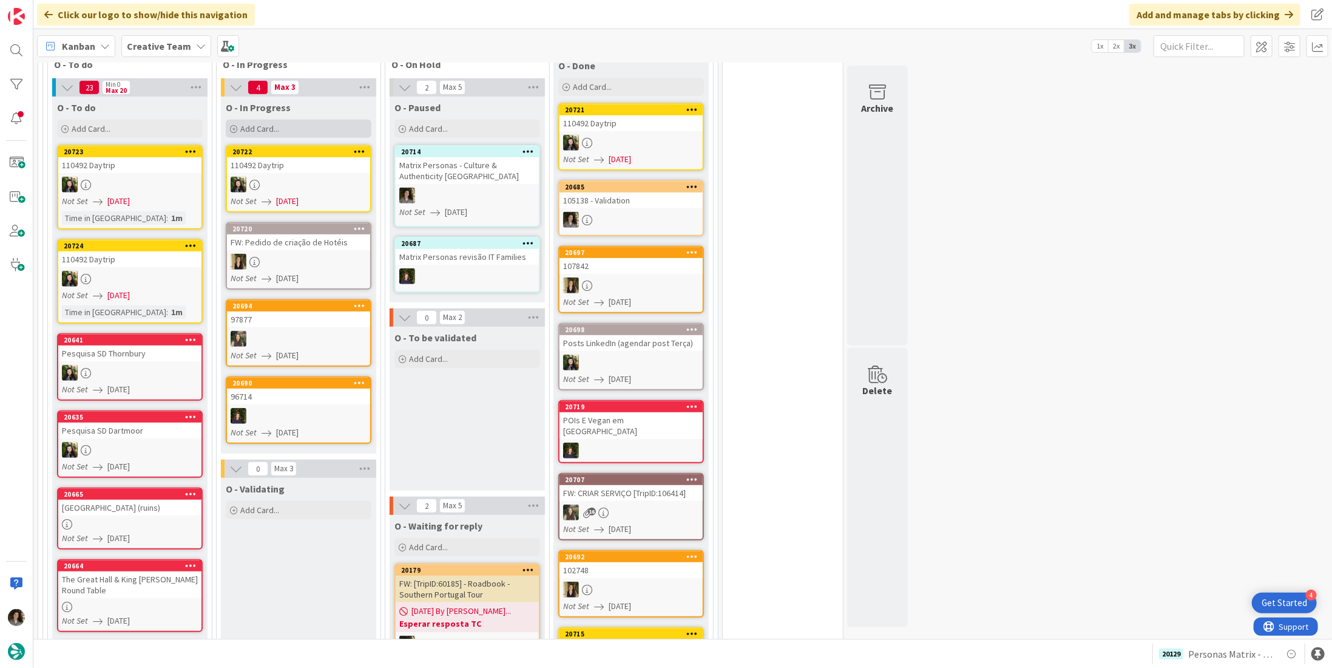
click at [267, 134] on div "Add Card..." at bounding box center [299, 129] width 146 height 18
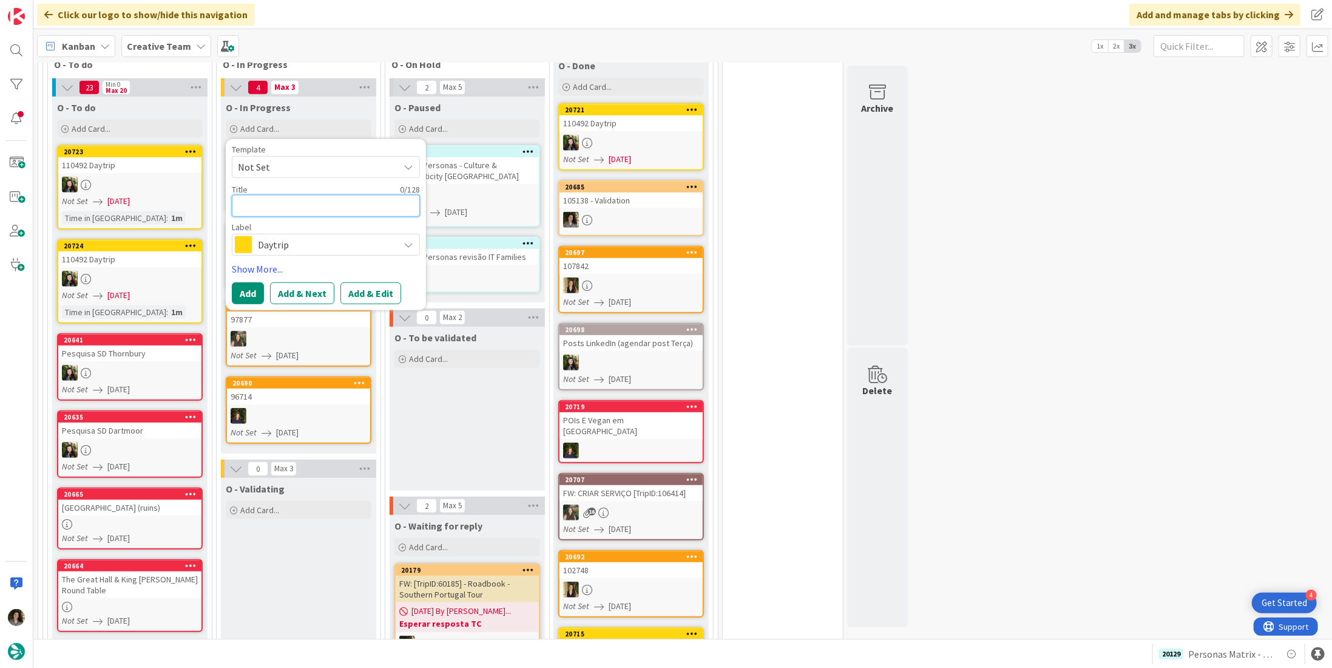
paste textarea "105138 - Validation"
type textarea "x"
type textarea "105138 - Validation"
click at [279, 236] on span "Daytrip" at bounding box center [325, 244] width 135 height 17
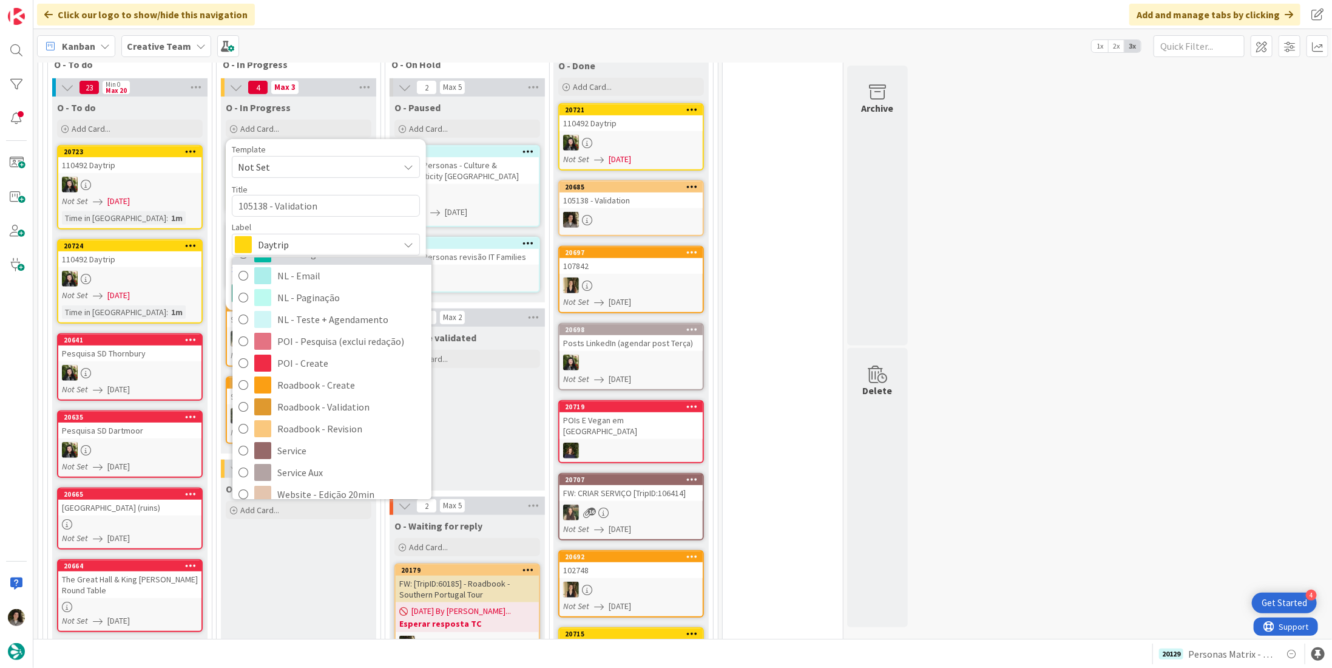
scroll to position [243, 0]
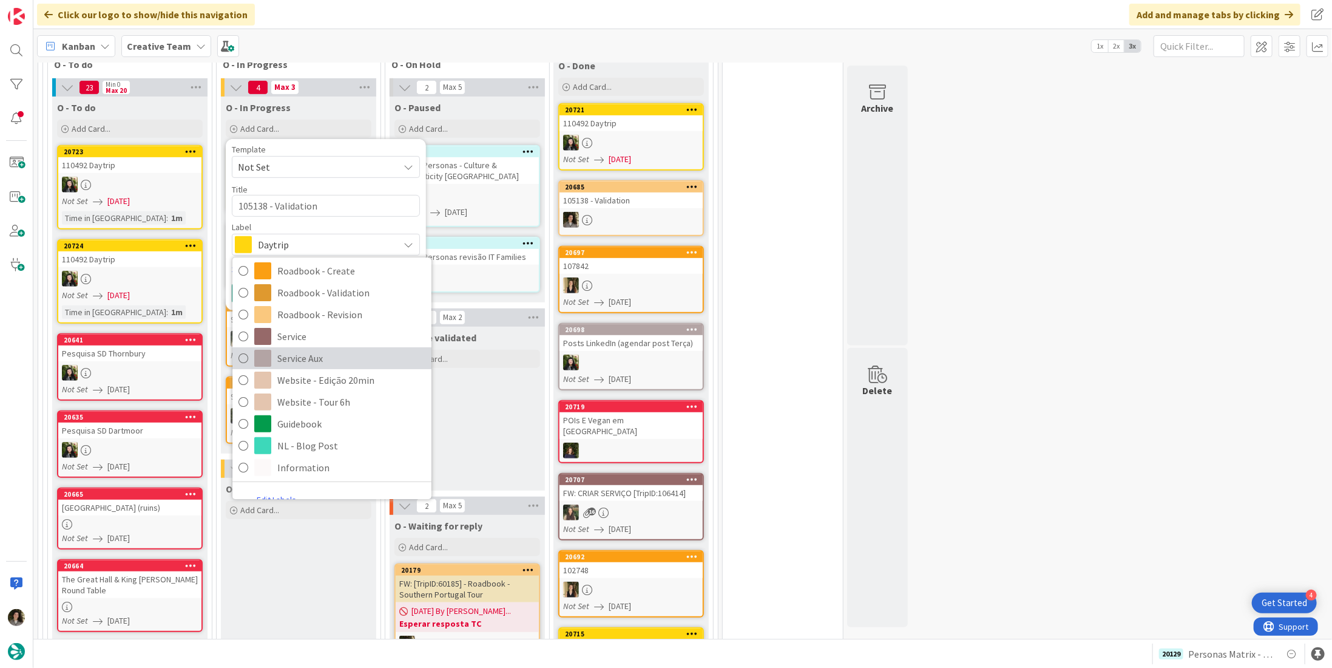
click at [319, 355] on span "Service Aux" at bounding box center [351, 359] width 148 height 18
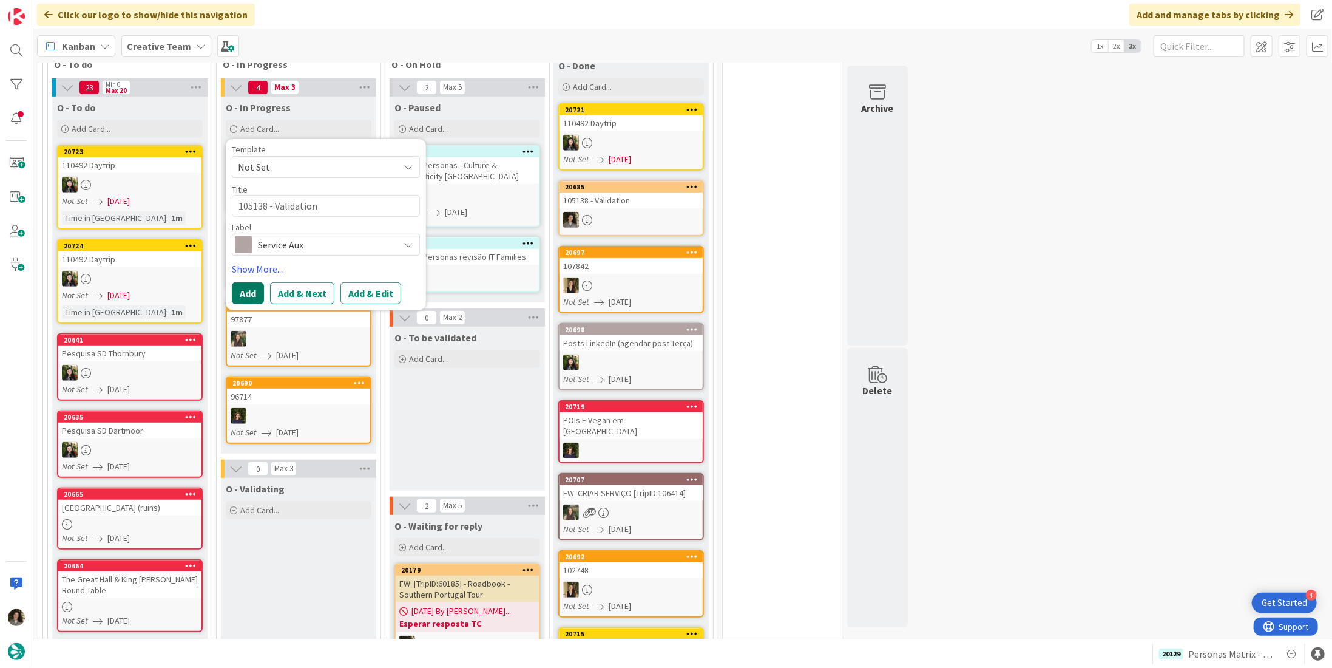
click at [243, 292] on button "Add" at bounding box center [248, 293] width 32 height 22
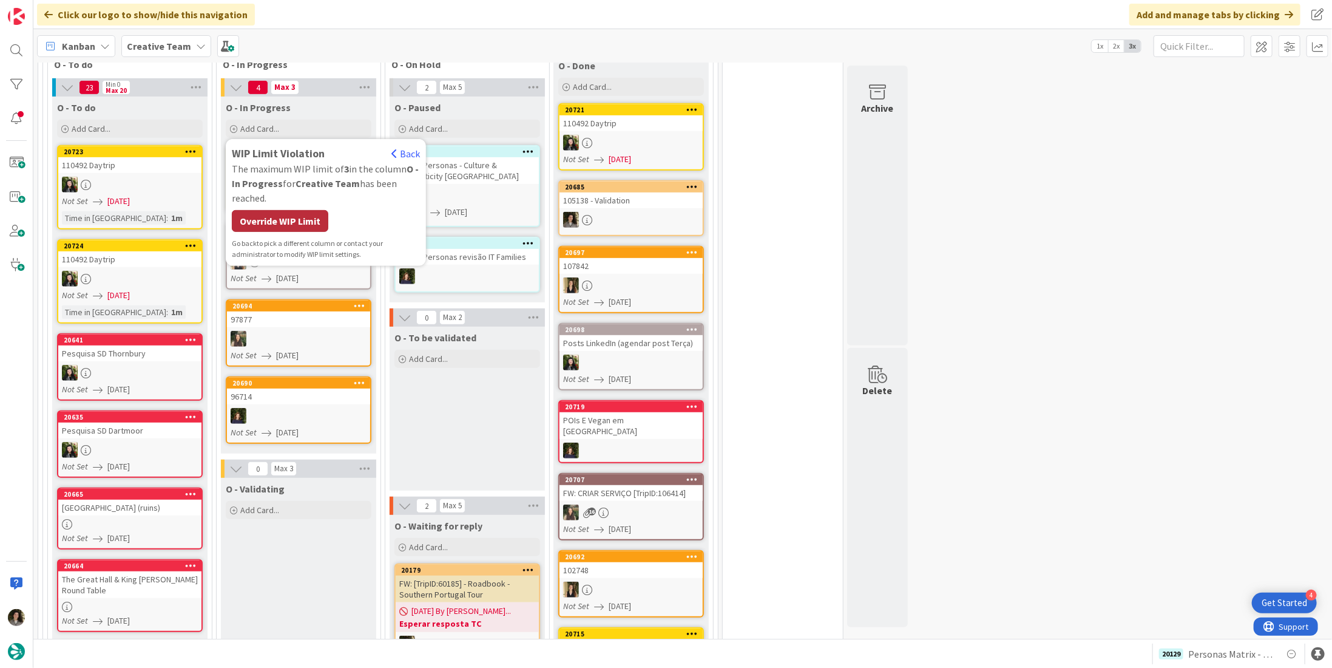
click at [270, 215] on div "Override WIP Limit" at bounding box center [280, 221] width 97 height 22
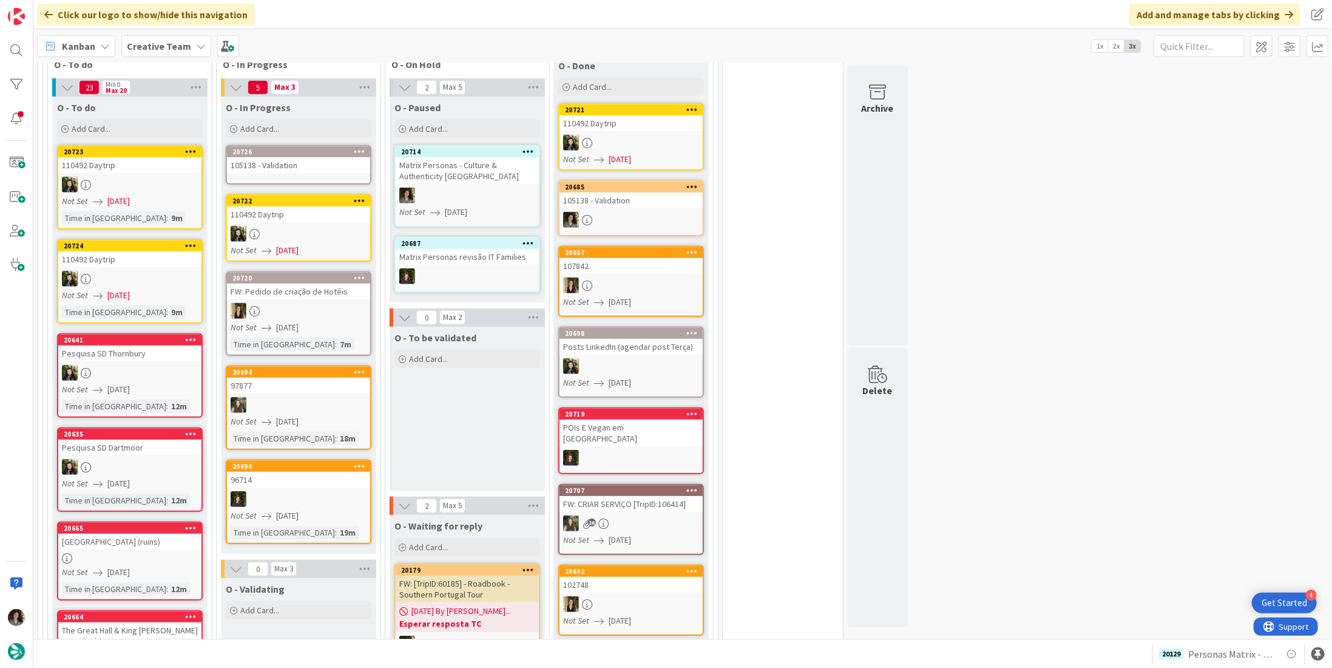
click at [270, 166] on div "105138 - Validation" at bounding box center [298, 165] width 143 height 16
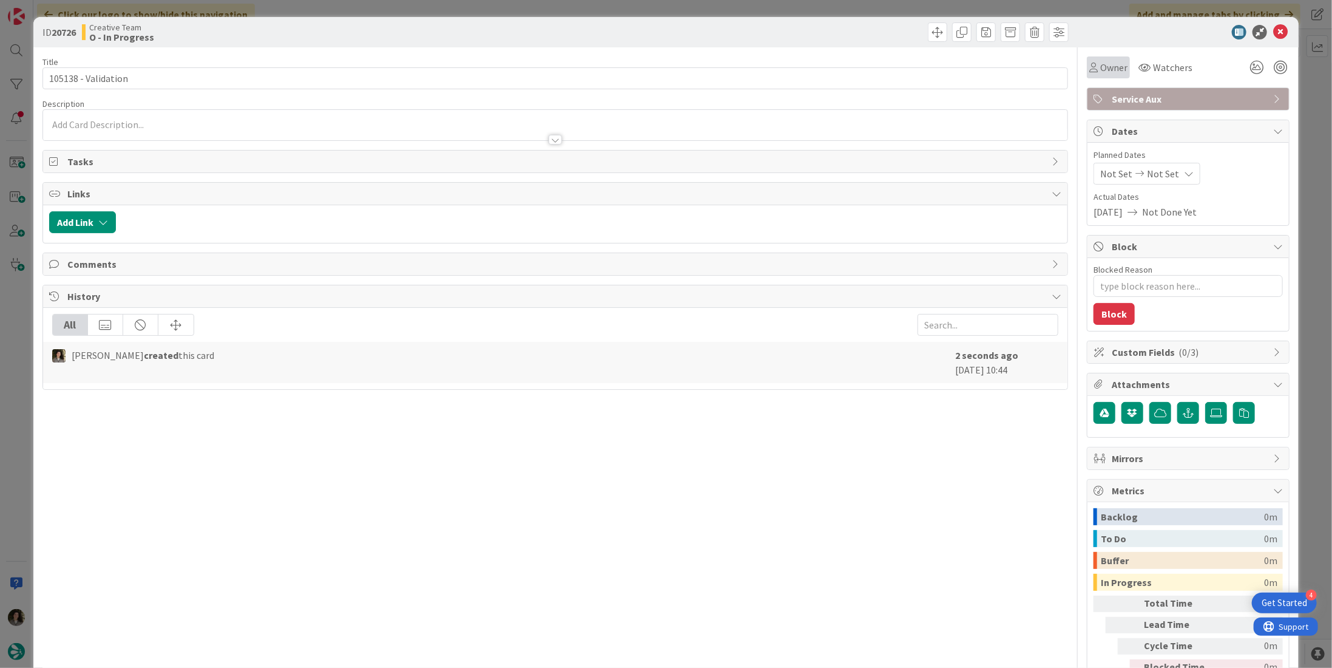
click at [1096, 57] on div "Owner" at bounding box center [1108, 67] width 43 height 22
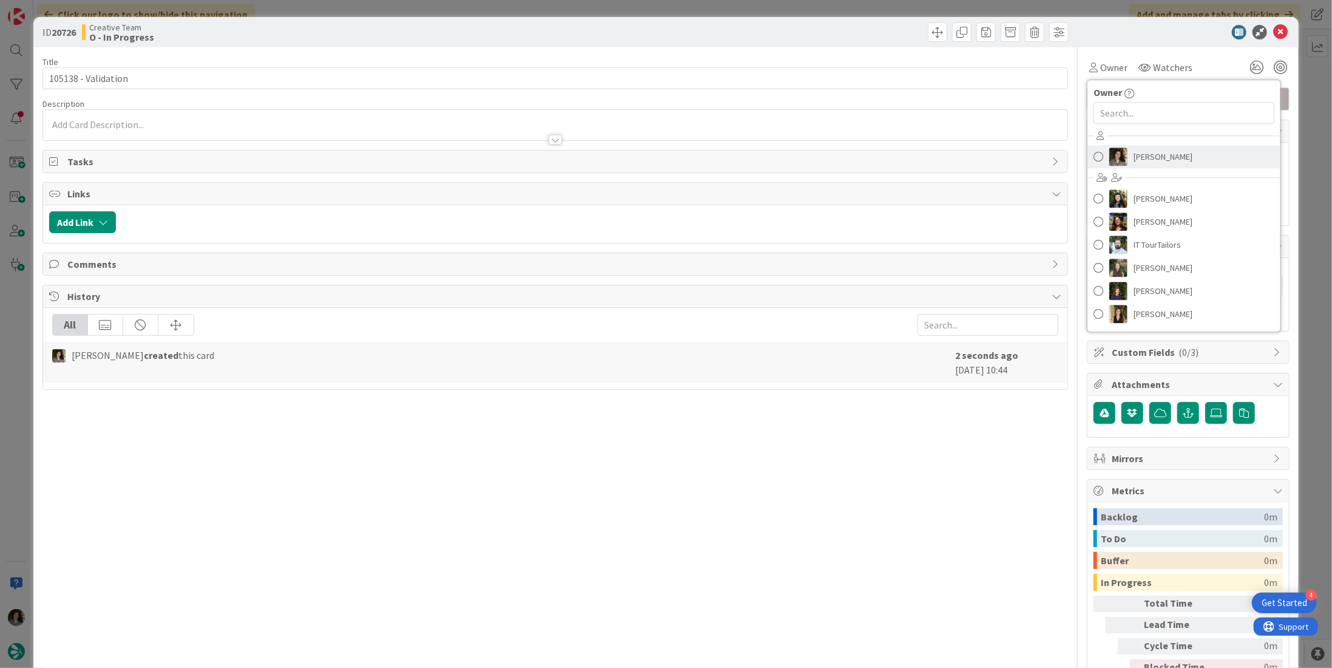
click at [1166, 156] on span "[PERSON_NAME]" at bounding box center [1163, 157] width 59 height 18
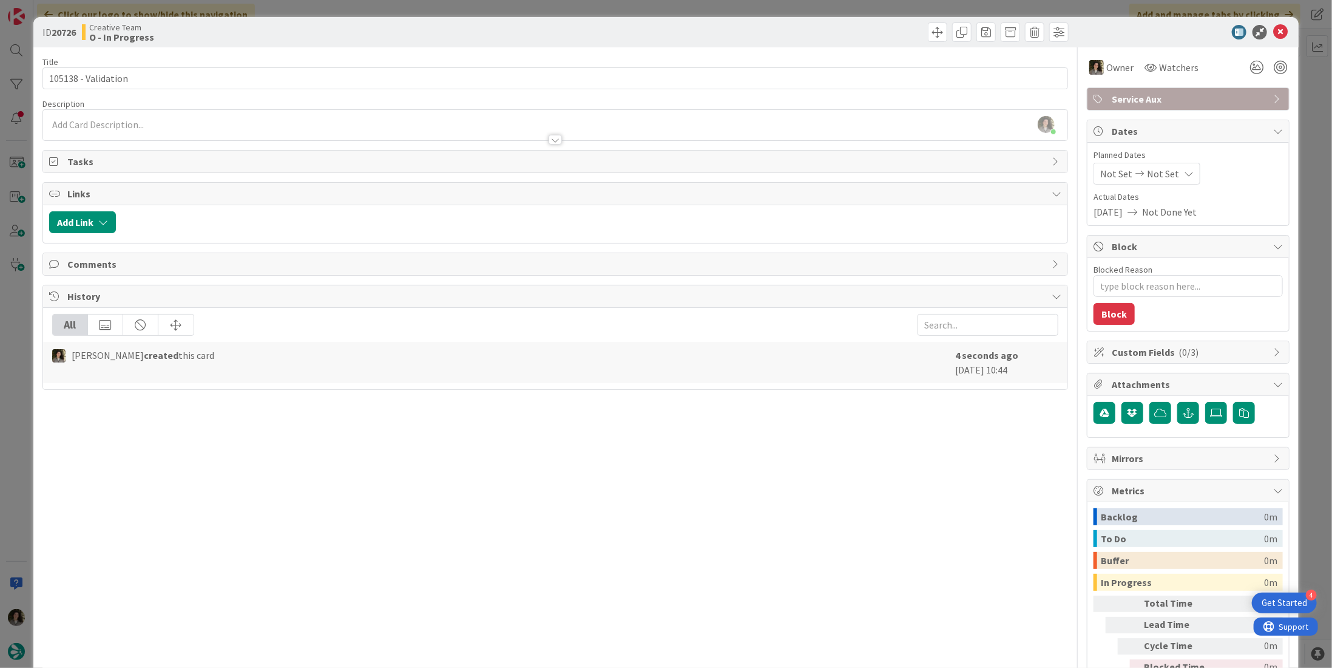
type textarea "x"
click at [1161, 171] on span "Not Set" at bounding box center [1163, 173] width 32 height 15
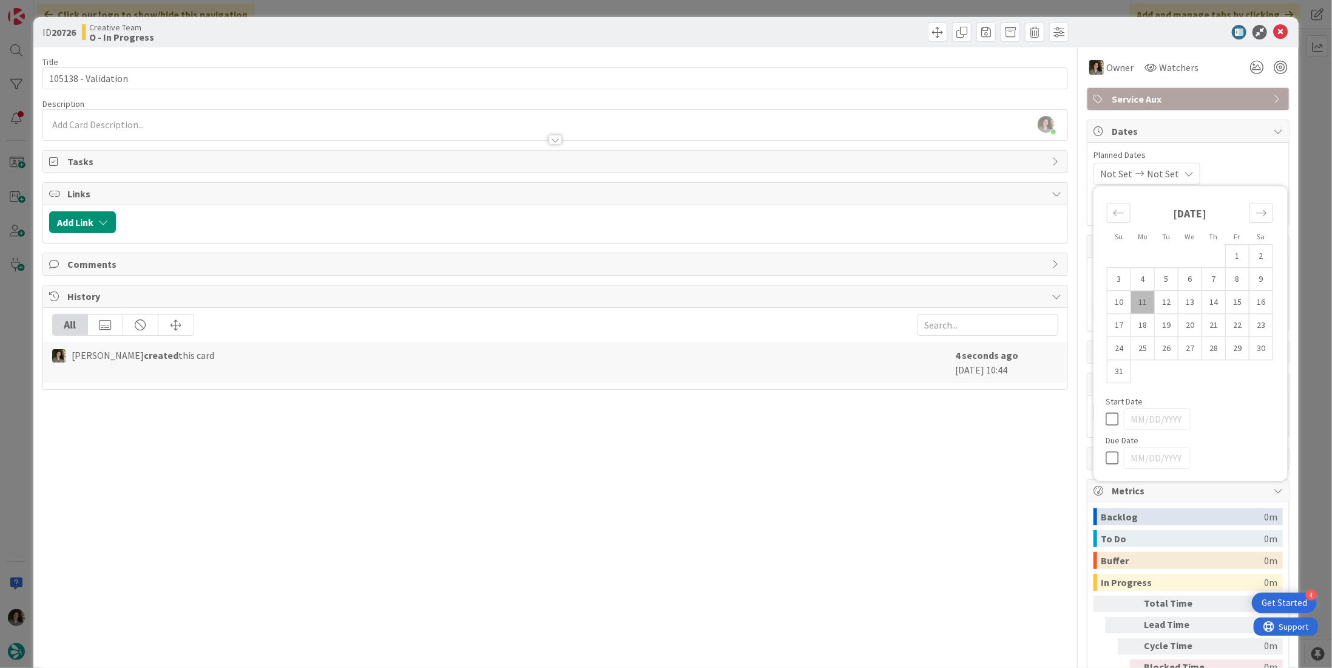
click at [1108, 455] on icon at bounding box center [1115, 457] width 18 height 15
type input "[DATE]"
type textarea "x"
click at [1273, 24] on div "ID 20726 Creative Team O - In Progress" at bounding box center [666, 32] width 1266 height 30
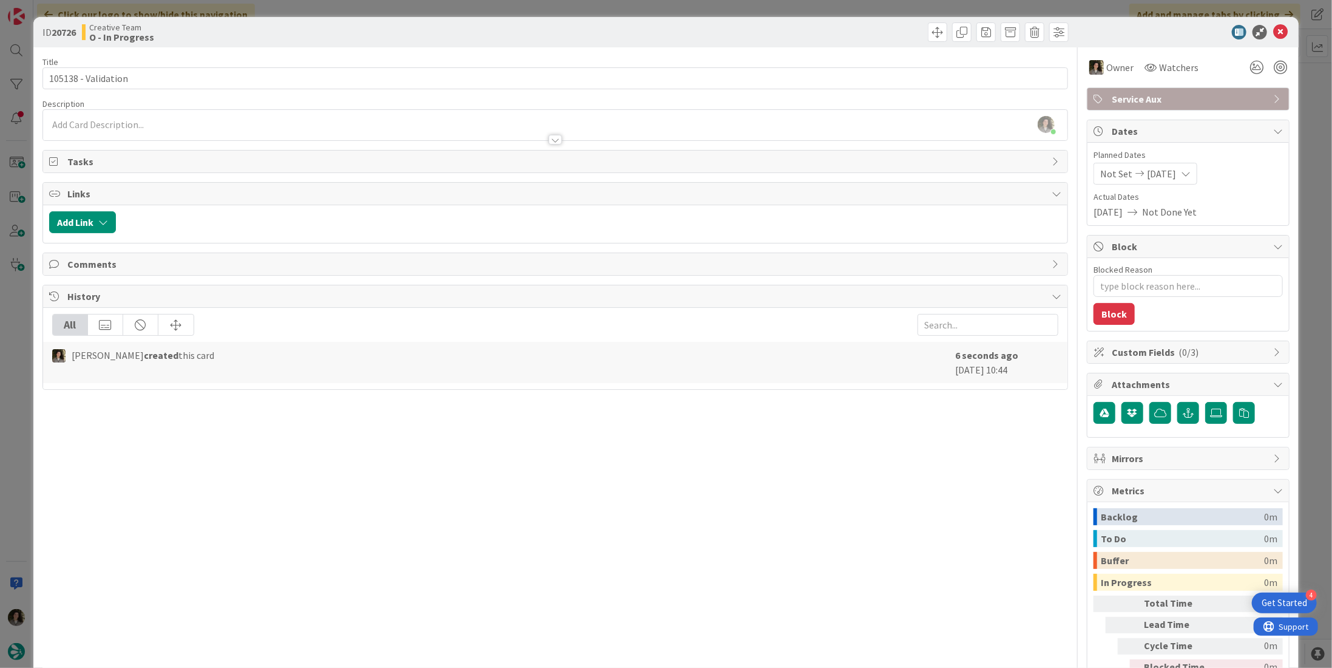
scroll to position [364, 0]
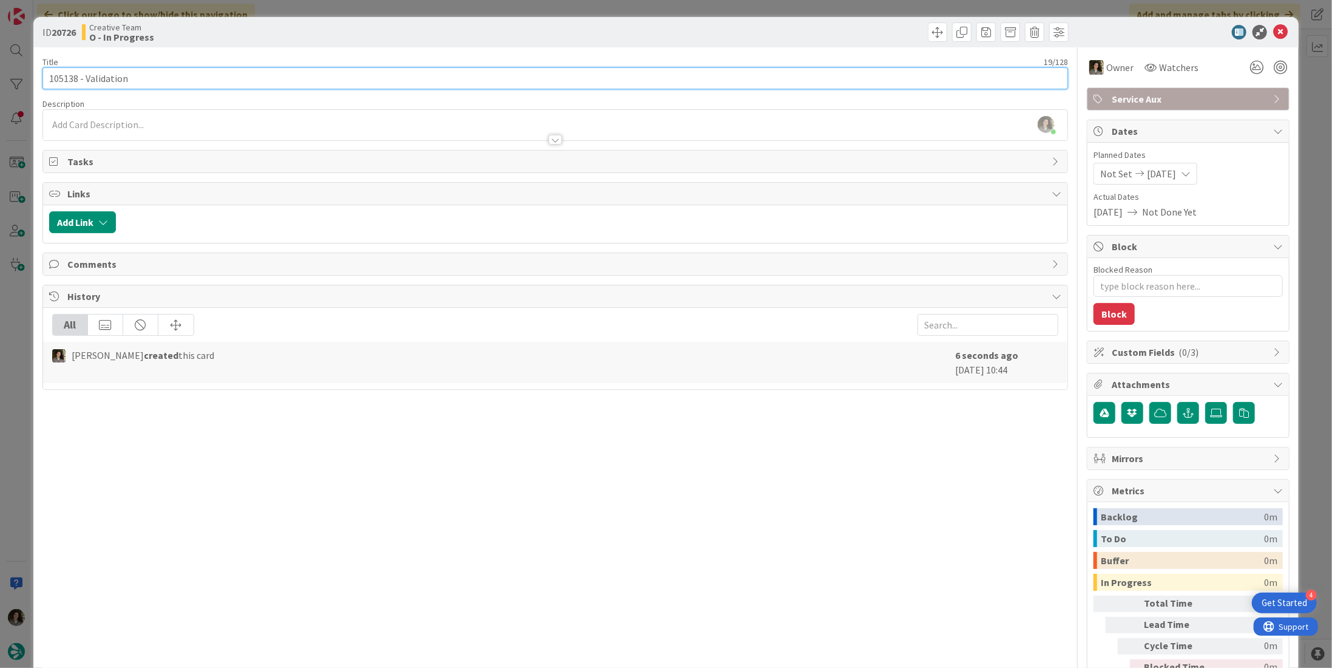
click at [494, 75] on input "105138 - Validation" at bounding box center [555, 78] width 1026 height 22
type input "105138 - Validation - ADD CUSTOM POI"
type textarea "x"
type input "105138 - Validation - ADD CUSTOM POI"
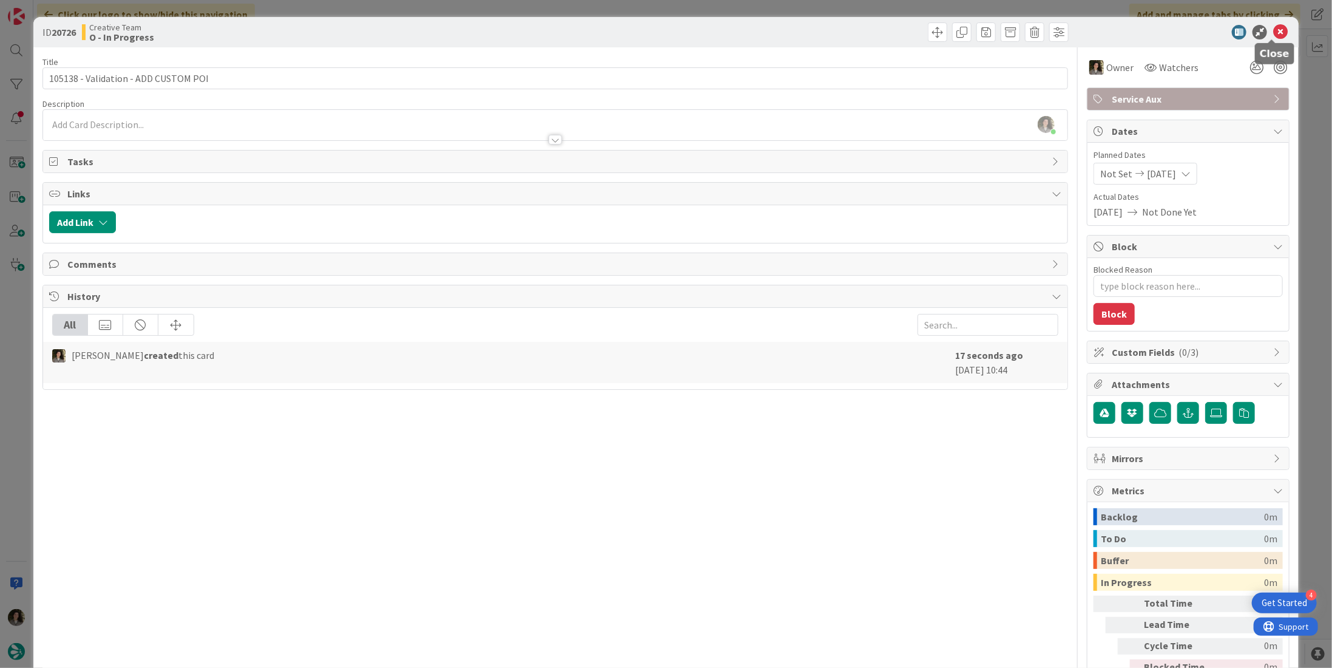
click at [1274, 31] on icon at bounding box center [1281, 32] width 15 height 15
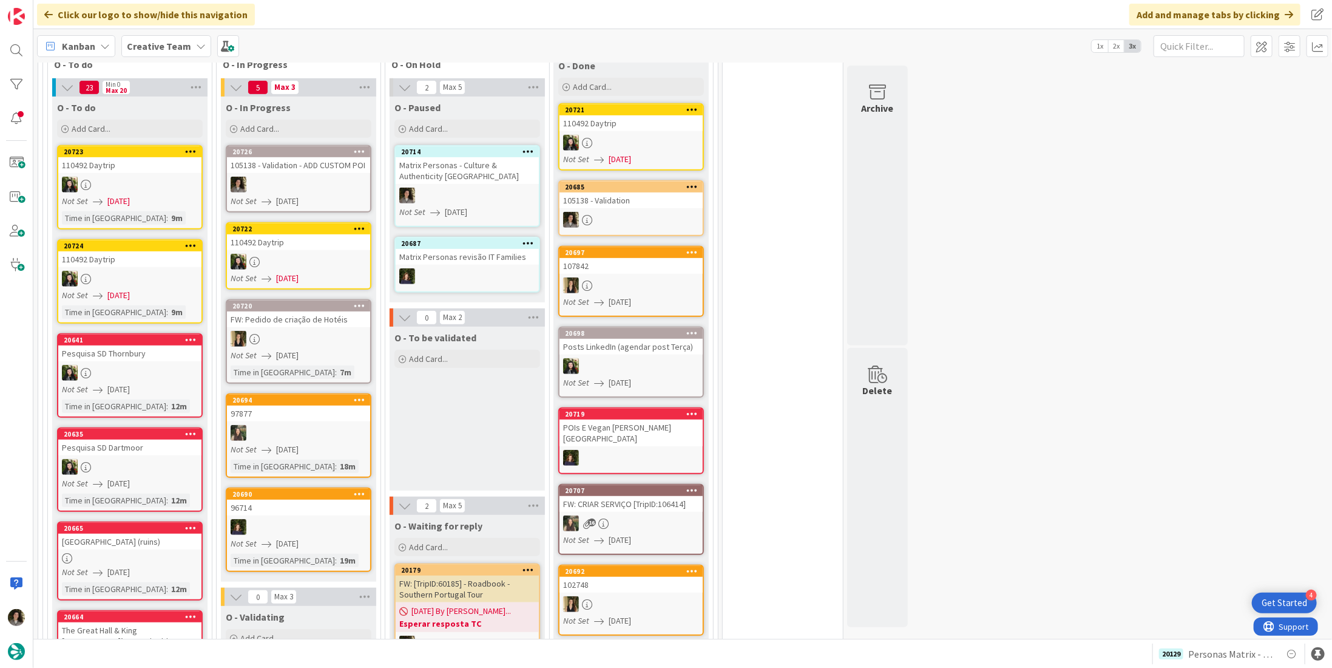
click at [299, 180] on div at bounding box center [298, 185] width 143 height 16
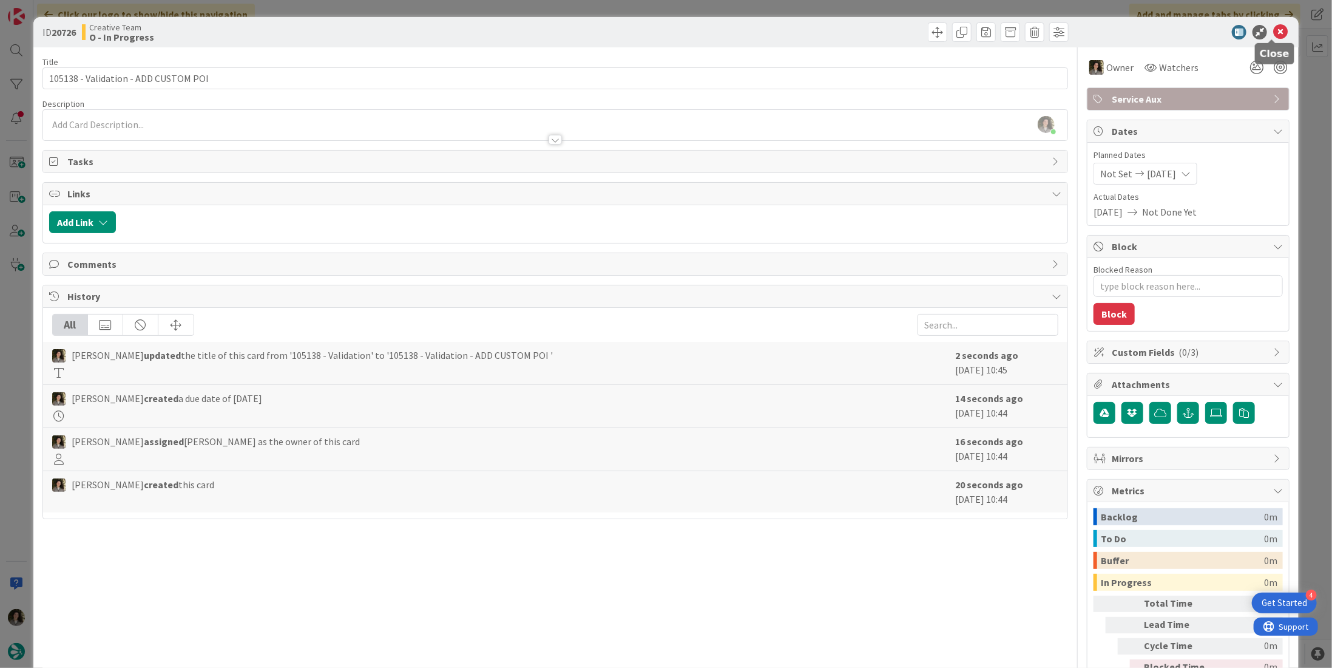
click at [1274, 25] on icon at bounding box center [1281, 32] width 15 height 15
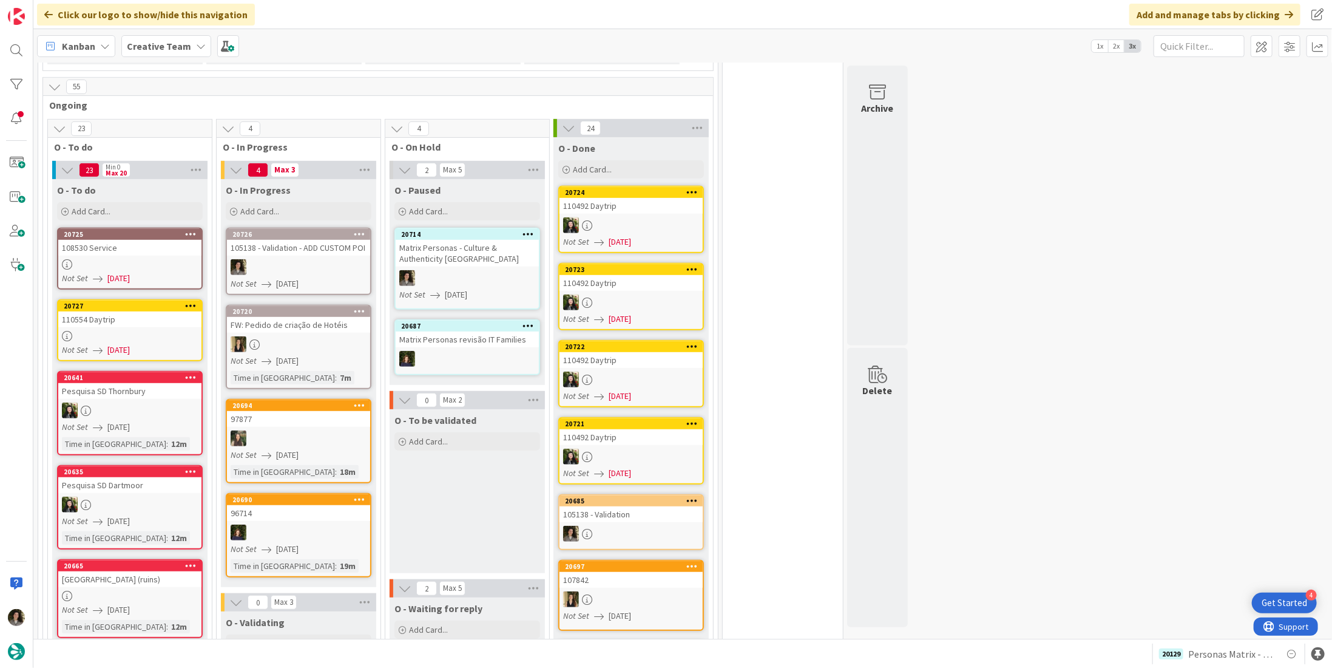
scroll to position [435, 0]
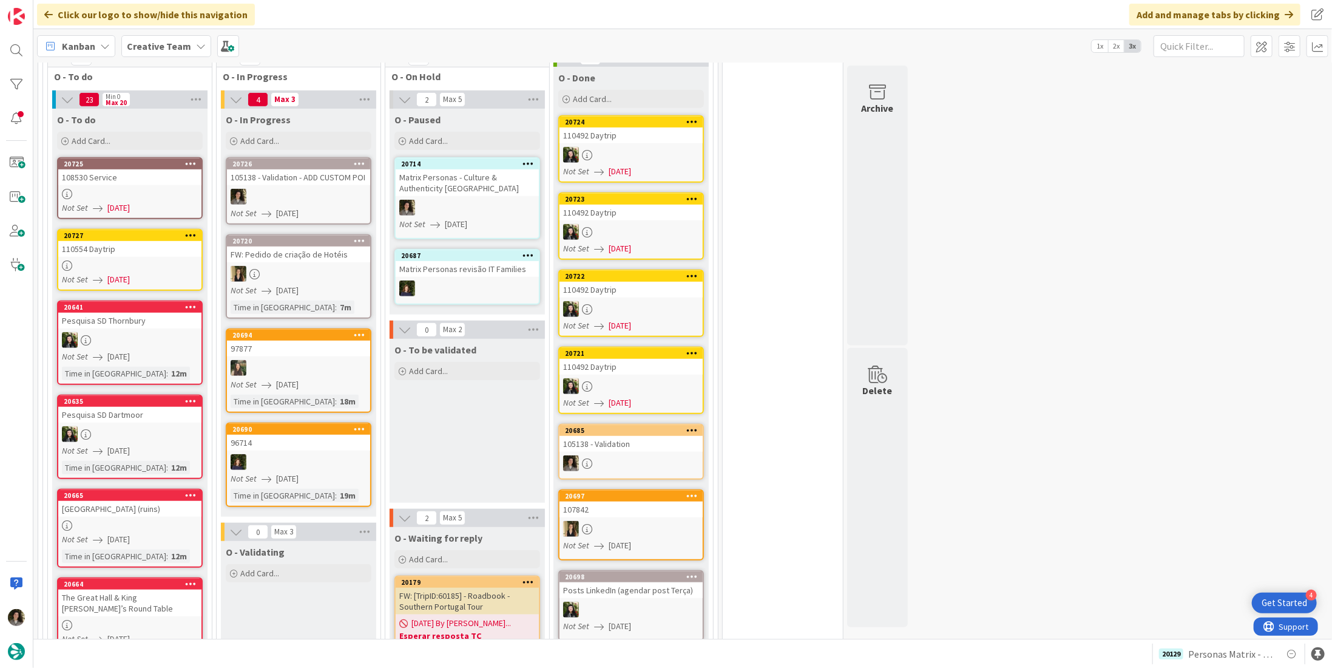
click at [299, 173] on link "20726 105138 - Validation - ADD CUSTOM POI Not Set 08/11/2025" at bounding box center [299, 190] width 146 height 67
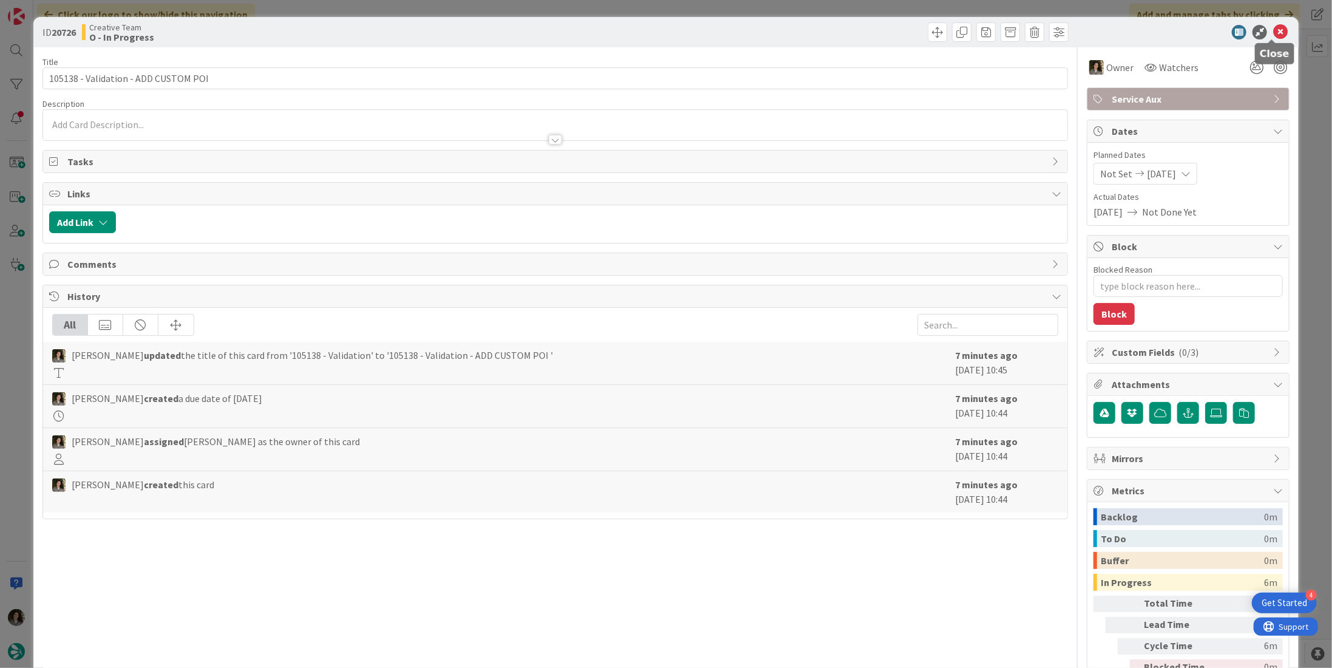
click at [1274, 27] on icon at bounding box center [1281, 32] width 15 height 15
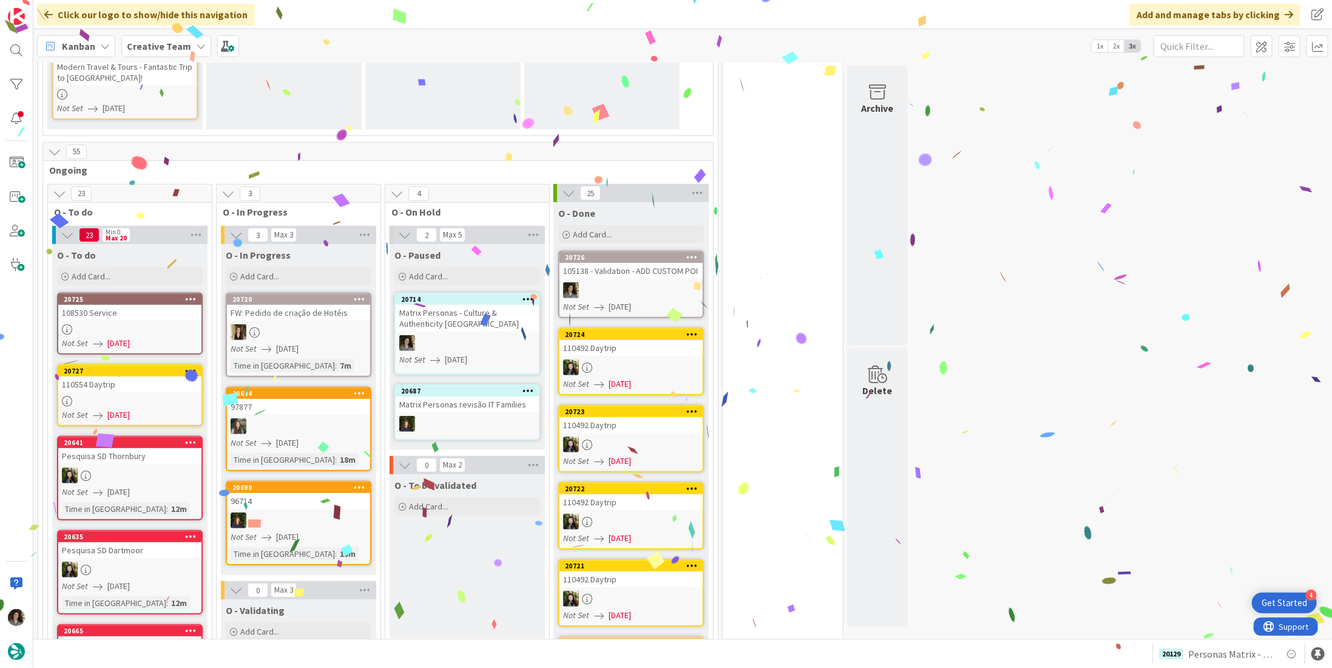
scroll to position [304, 0]
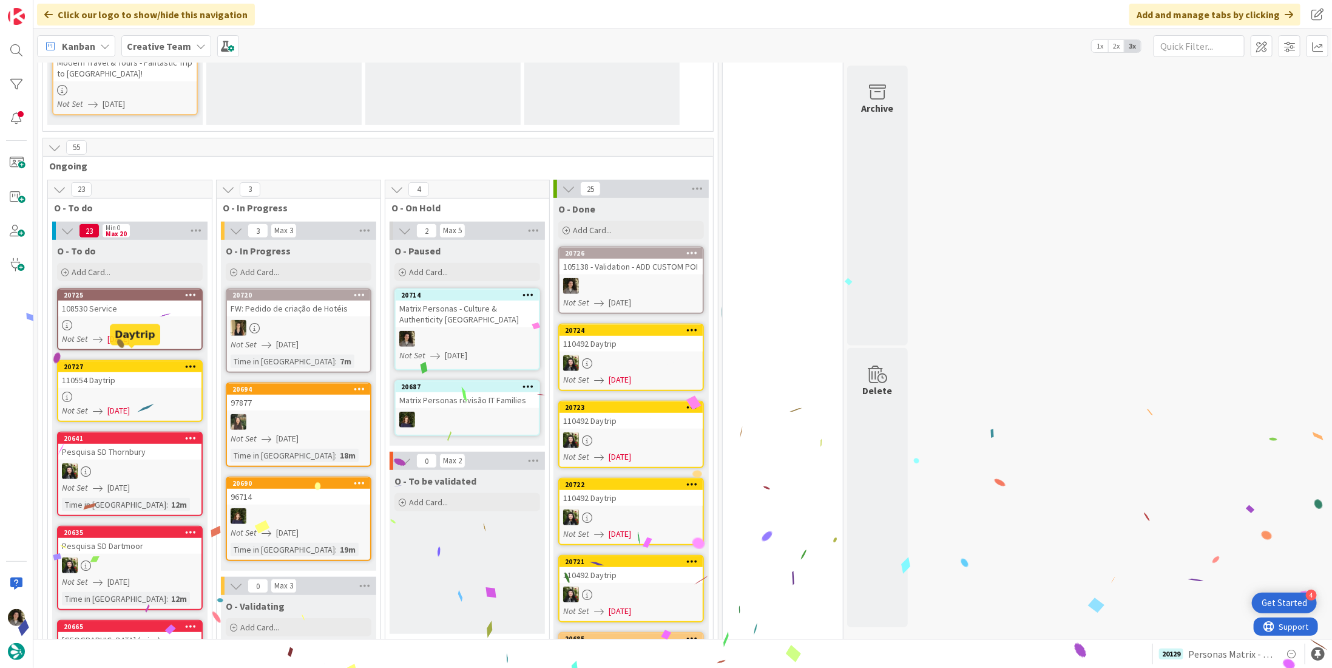
click at [122, 304] on link "20725 108530 Service Not Set 08/11/2025" at bounding box center [130, 319] width 146 height 62
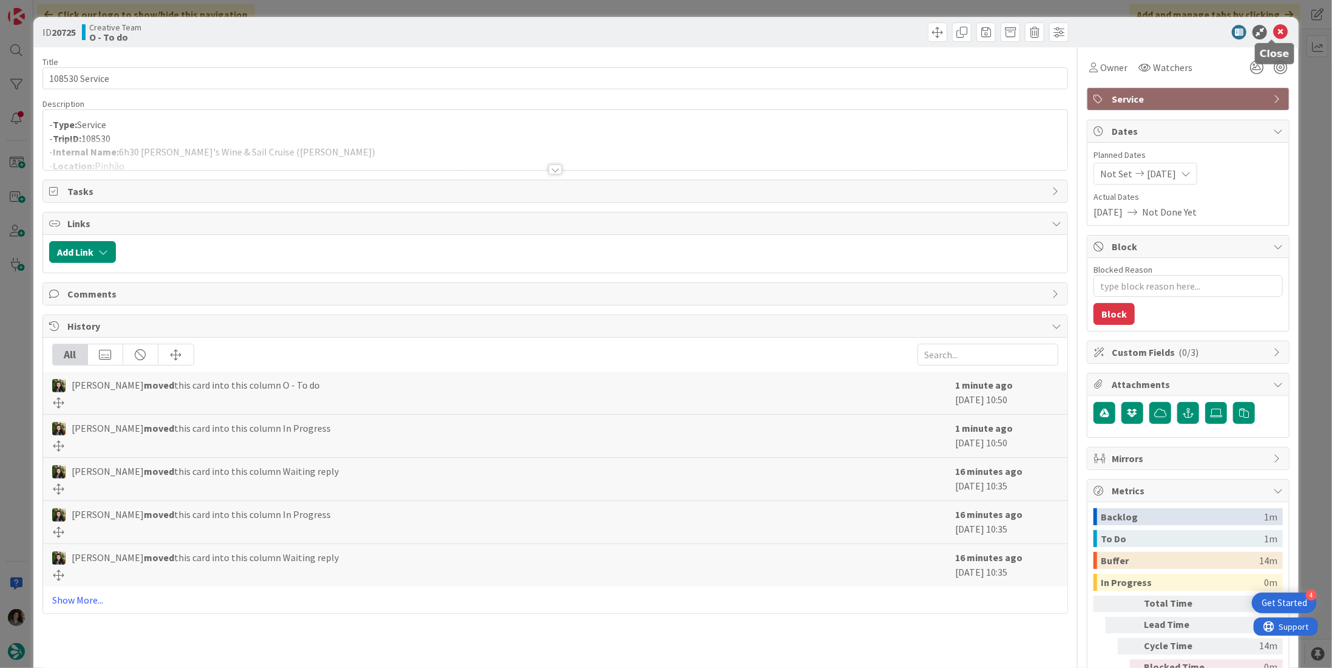
click at [1274, 31] on icon at bounding box center [1281, 32] width 15 height 15
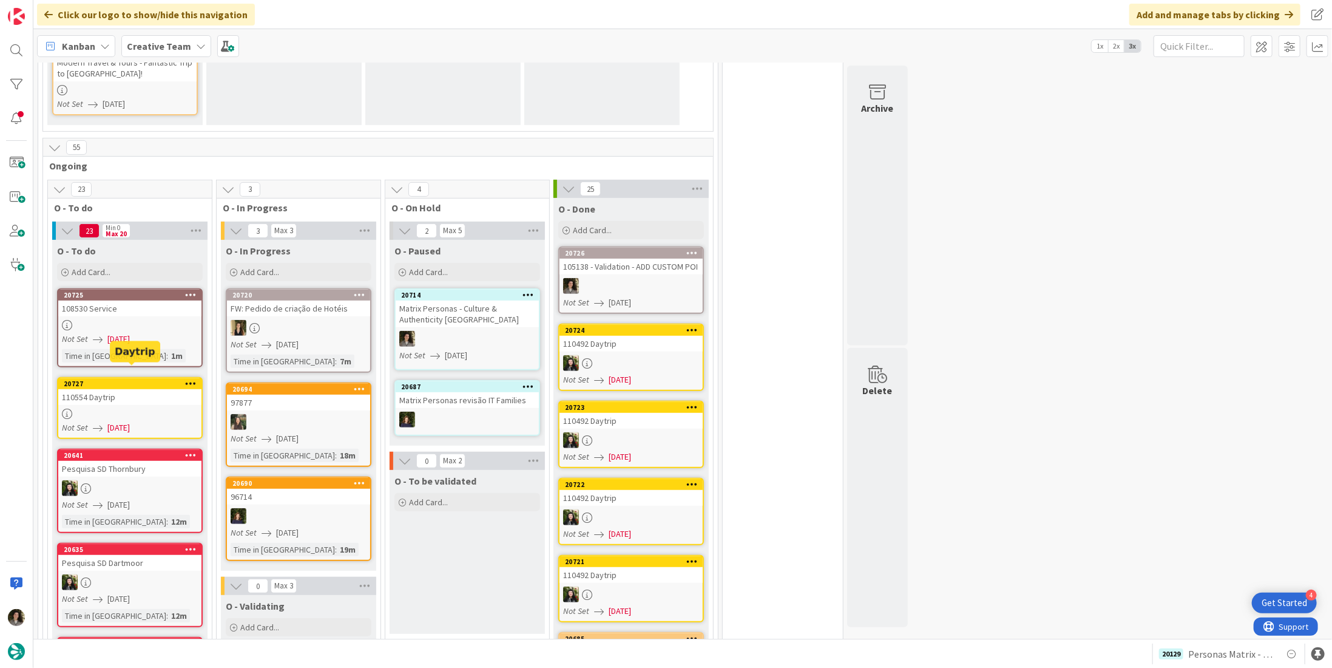
click at [121, 389] on div "110554 Daytrip" at bounding box center [129, 397] width 143 height 16
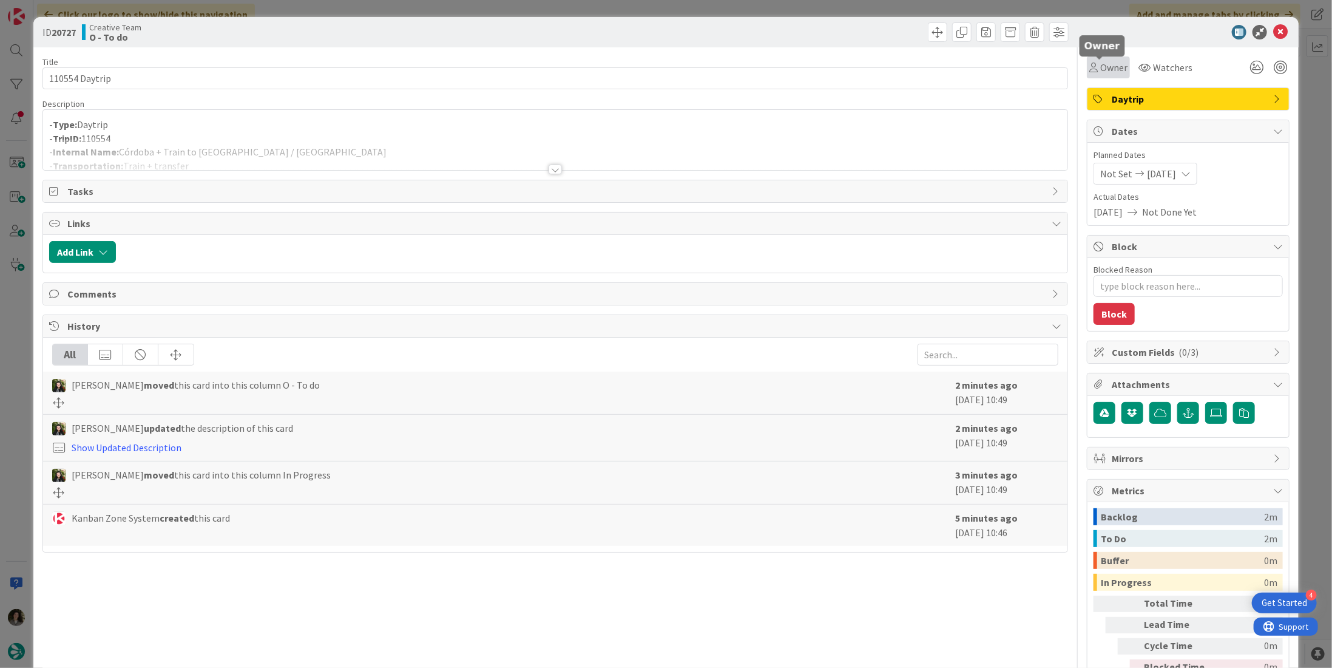
click at [1101, 66] on span "Owner" at bounding box center [1114, 67] width 27 height 15
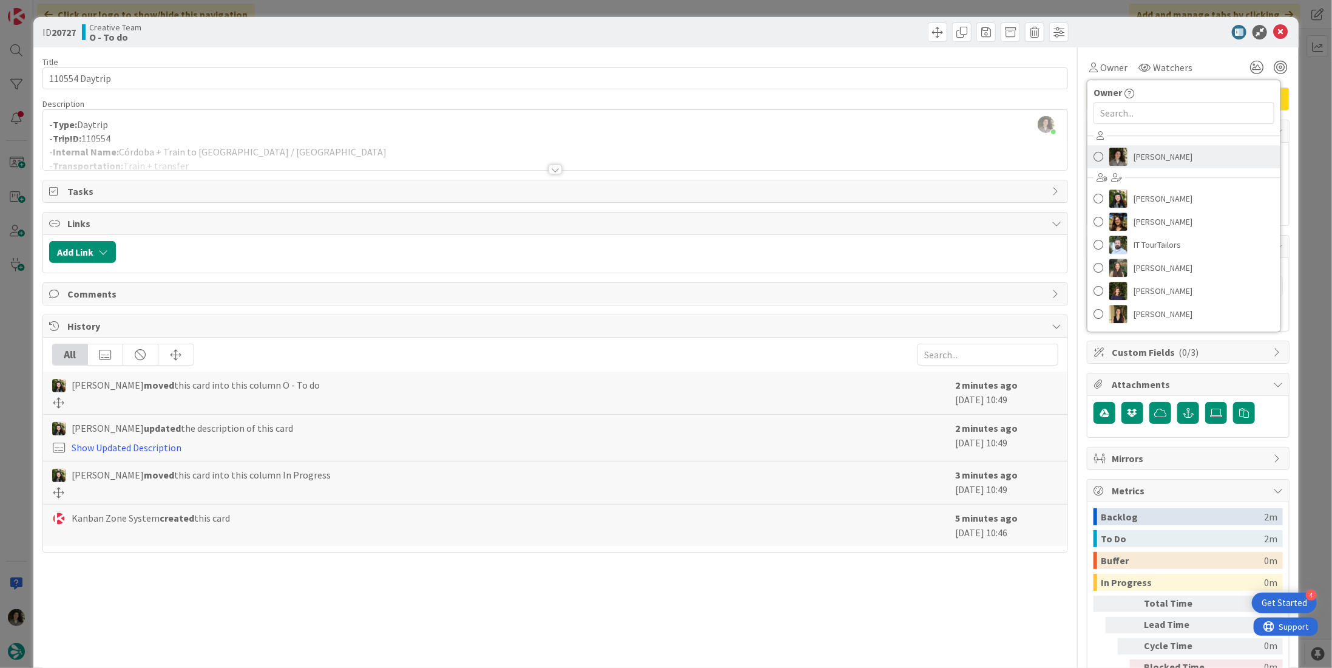
click at [1146, 161] on span "[PERSON_NAME]" at bounding box center [1163, 157] width 59 height 18
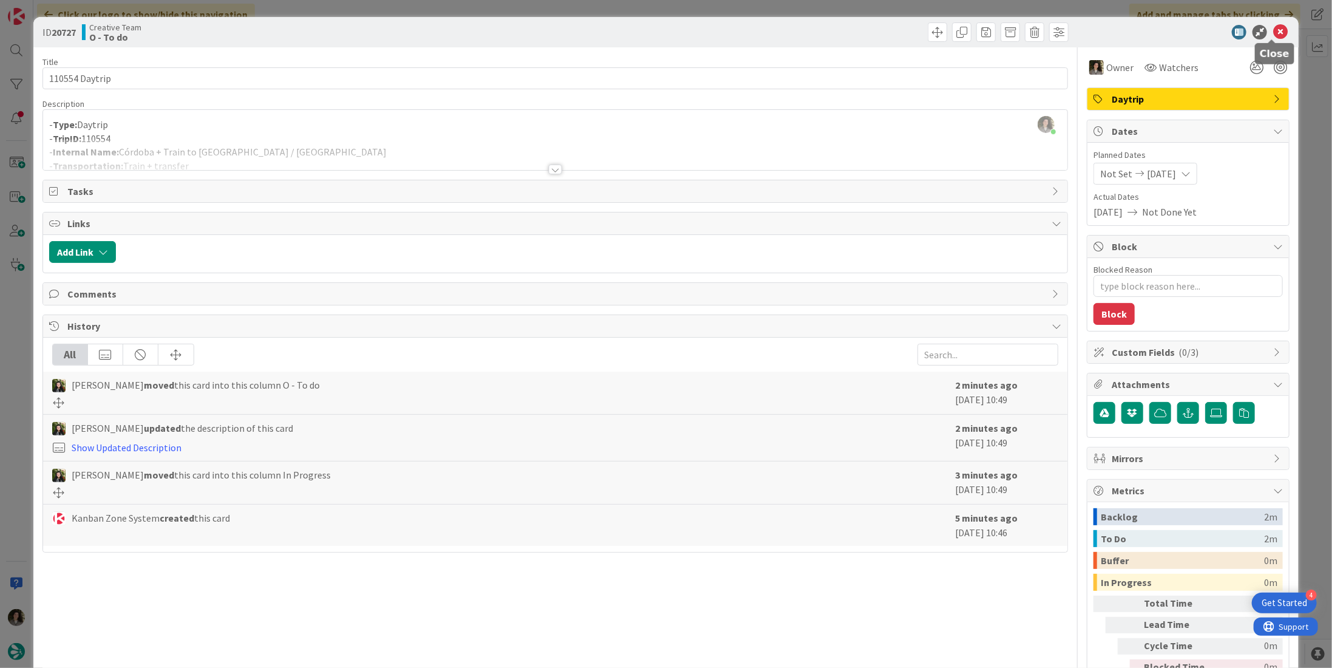
click at [1274, 31] on icon at bounding box center [1281, 32] width 15 height 15
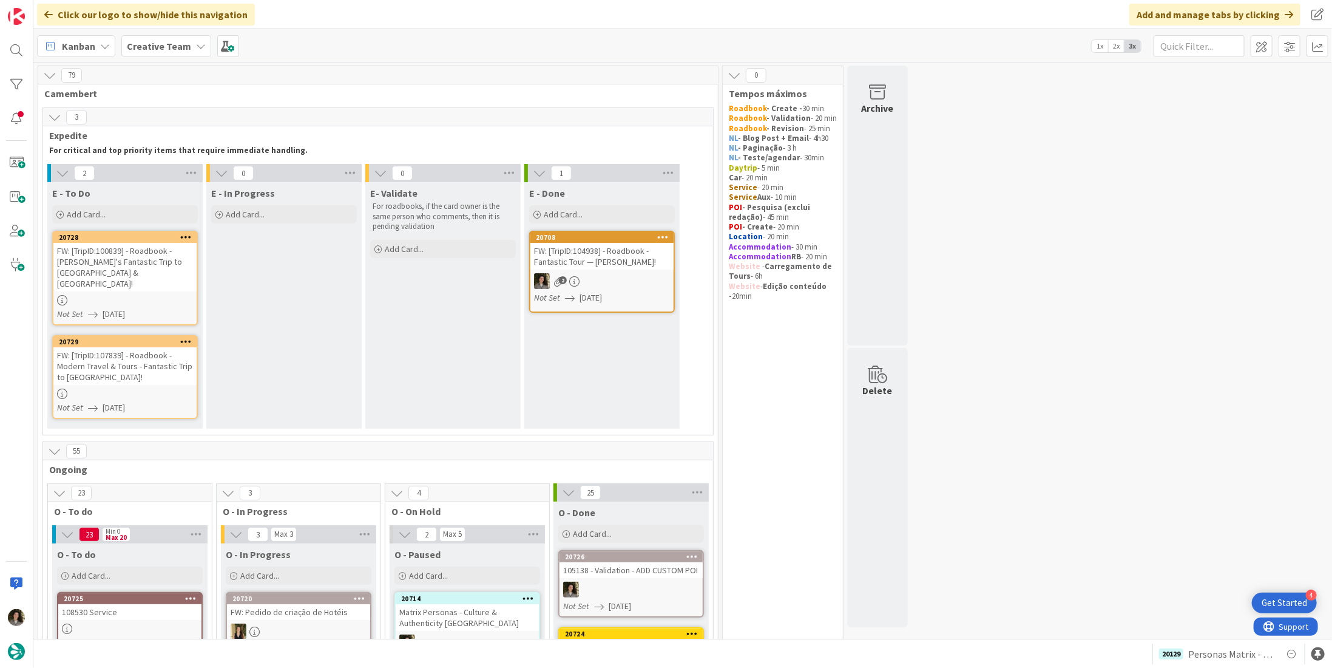
click at [160, 262] on div "FW: [TripID:100839] - Roadbook - [PERSON_NAME]'s Fantastic Trip to [GEOGRAPHIC_…" at bounding box center [124, 267] width 143 height 49
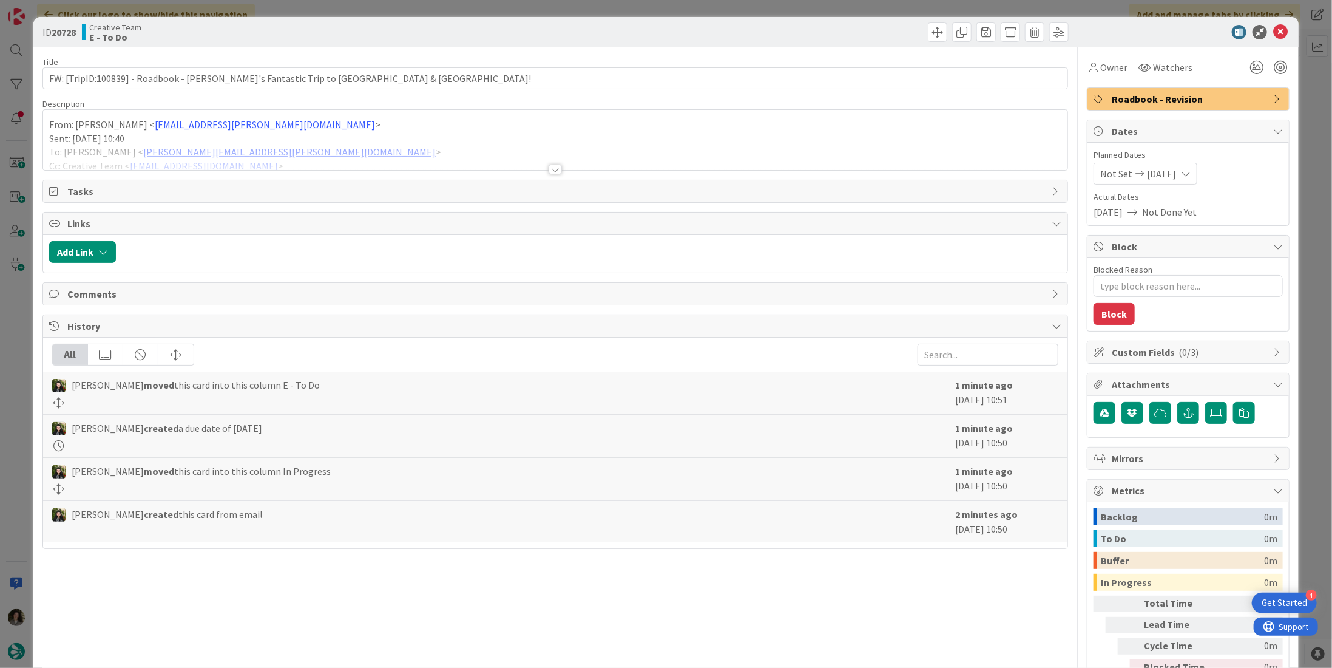
click at [549, 165] on div at bounding box center [555, 170] width 13 height 10
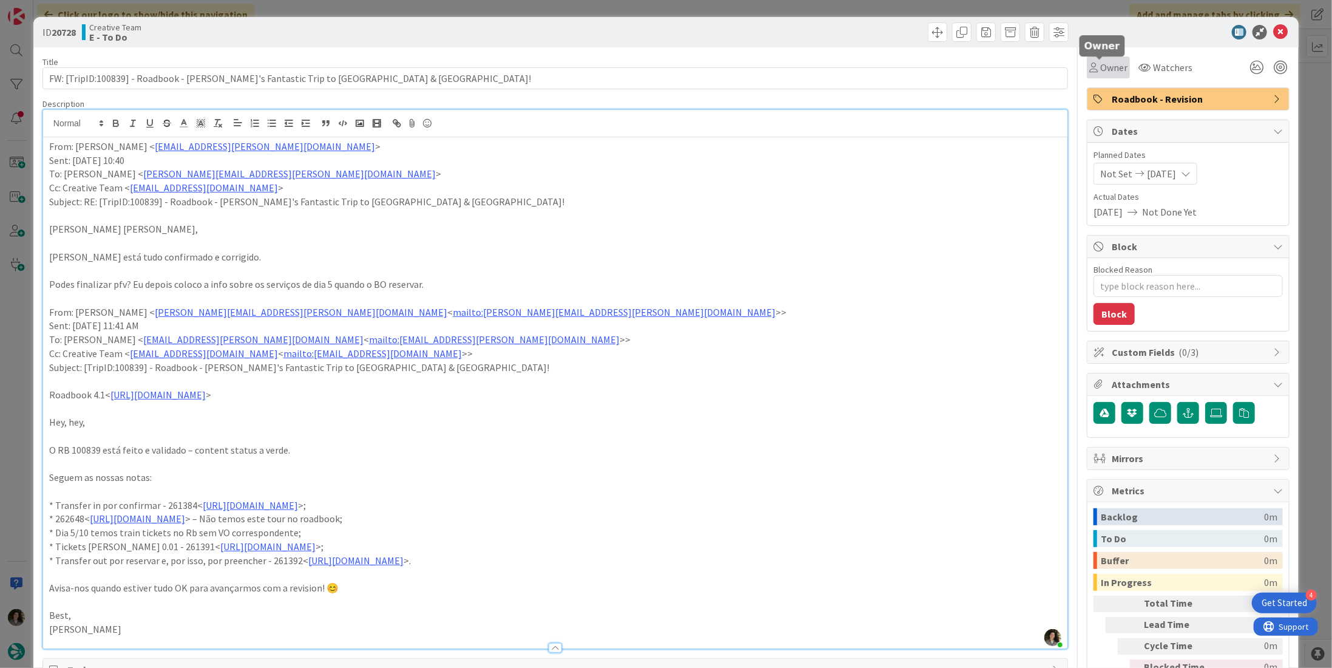
click at [1105, 69] on span "Owner" at bounding box center [1114, 67] width 27 height 15
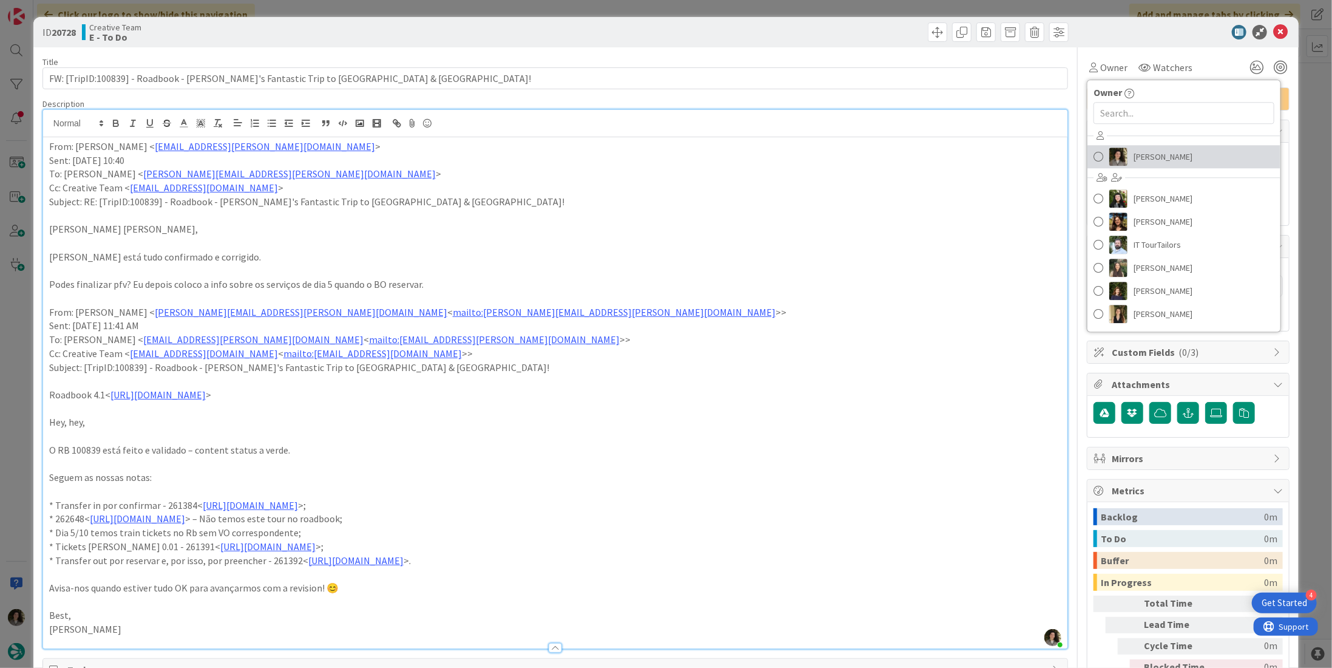
click at [1147, 153] on span "[PERSON_NAME]" at bounding box center [1163, 157] width 59 height 18
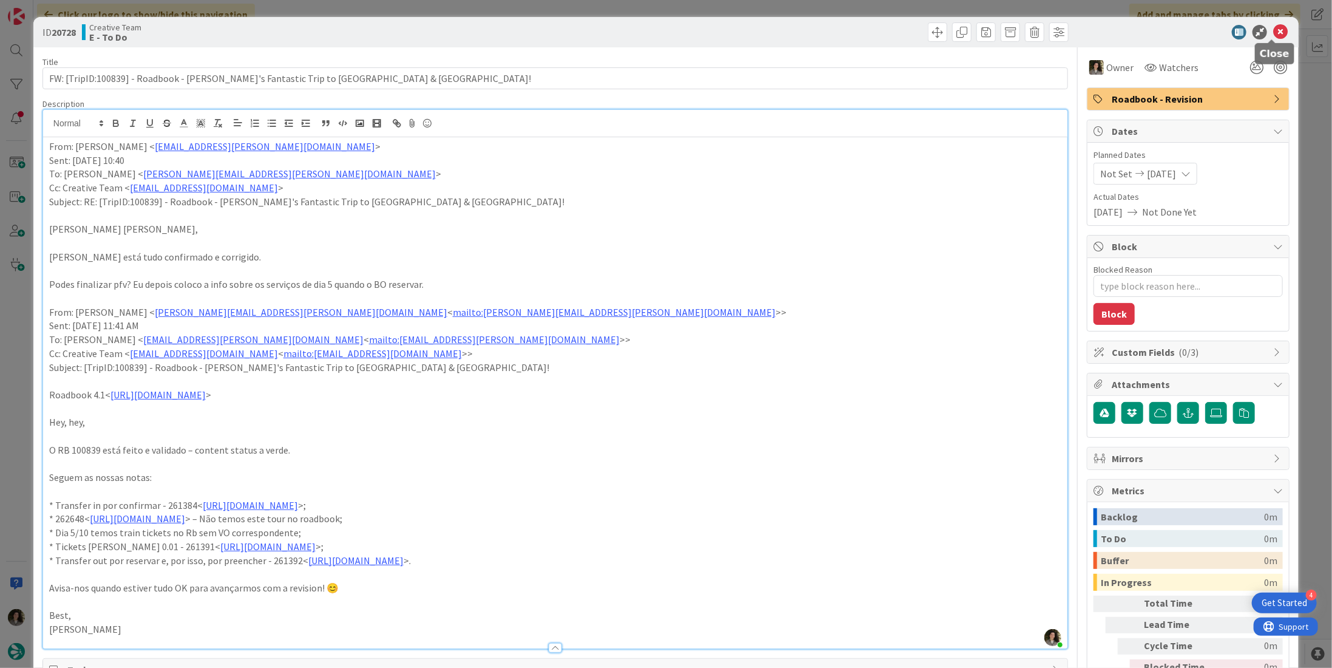
drag, startPoint x: 1268, startPoint y: 32, endPoint x: 954, endPoint y: 65, distance: 316.2
click at [1274, 32] on icon at bounding box center [1281, 32] width 15 height 15
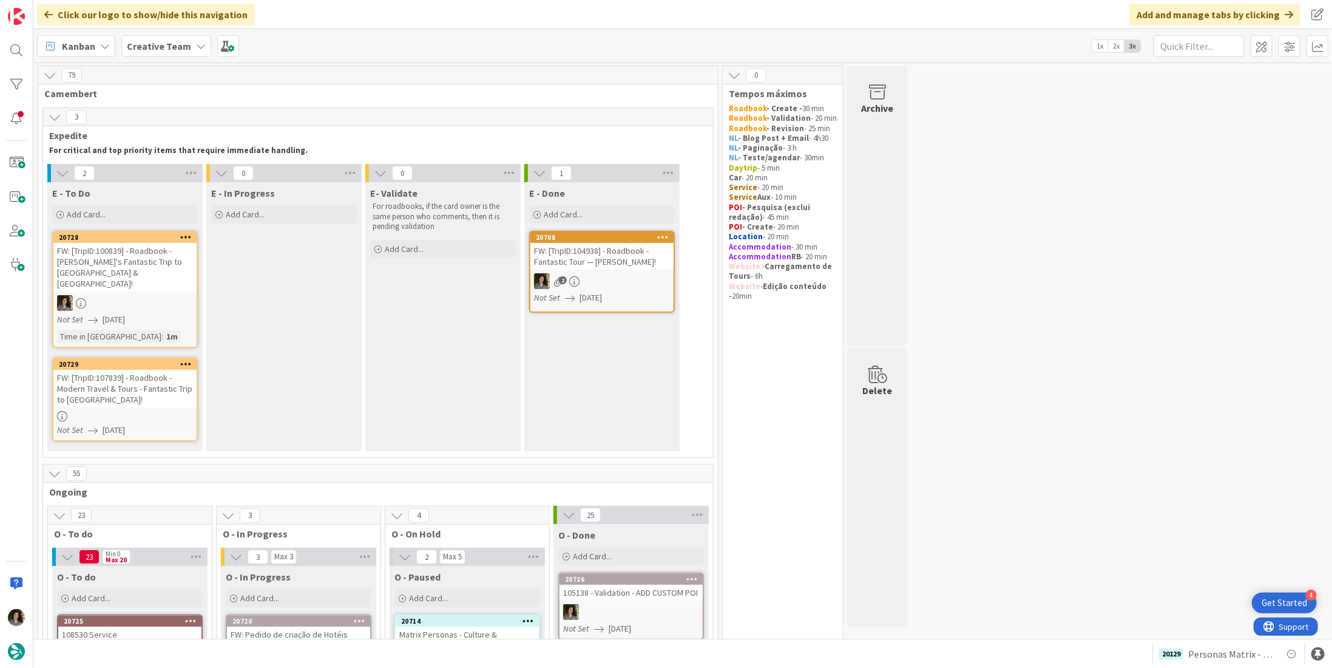
click at [126, 370] on div "FW: [TripID:107839] - Roadbook - Modern Travel & Tours - Fantastic Trip to [GEO…" at bounding box center [124, 389] width 143 height 38
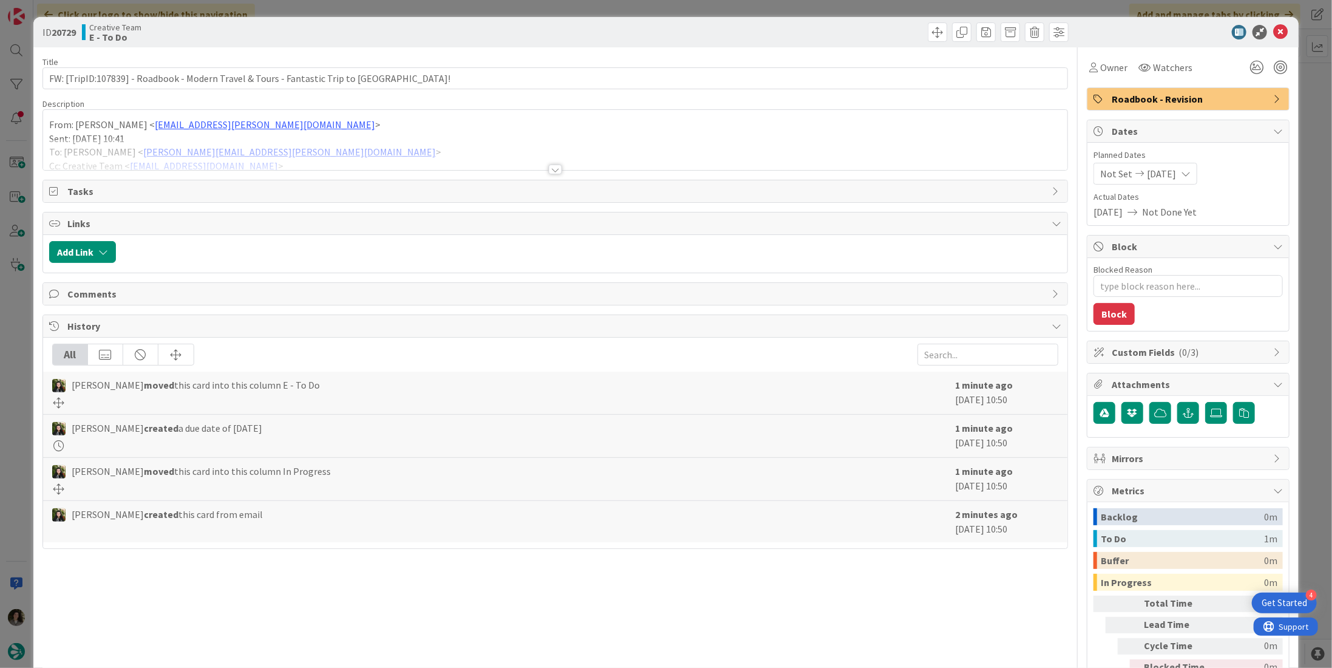
click at [549, 169] on div at bounding box center [555, 170] width 13 height 10
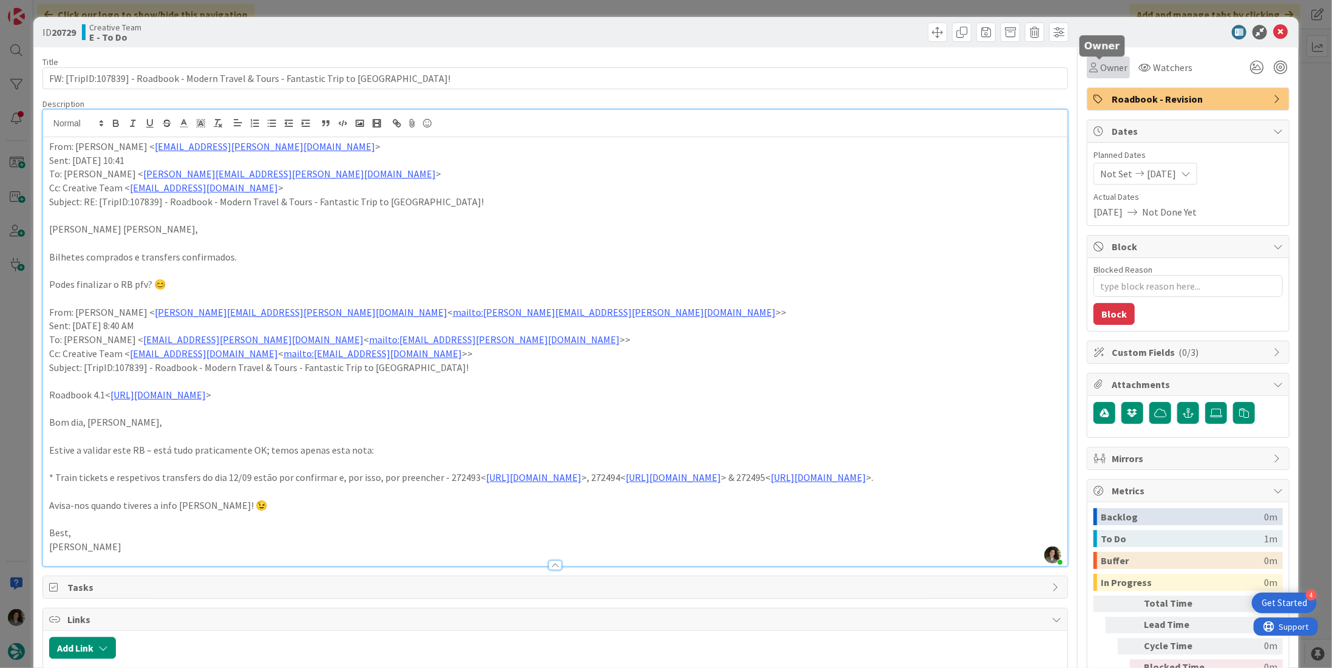
click at [1101, 67] on span "Owner" at bounding box center [1114, 67] width 27 height 15
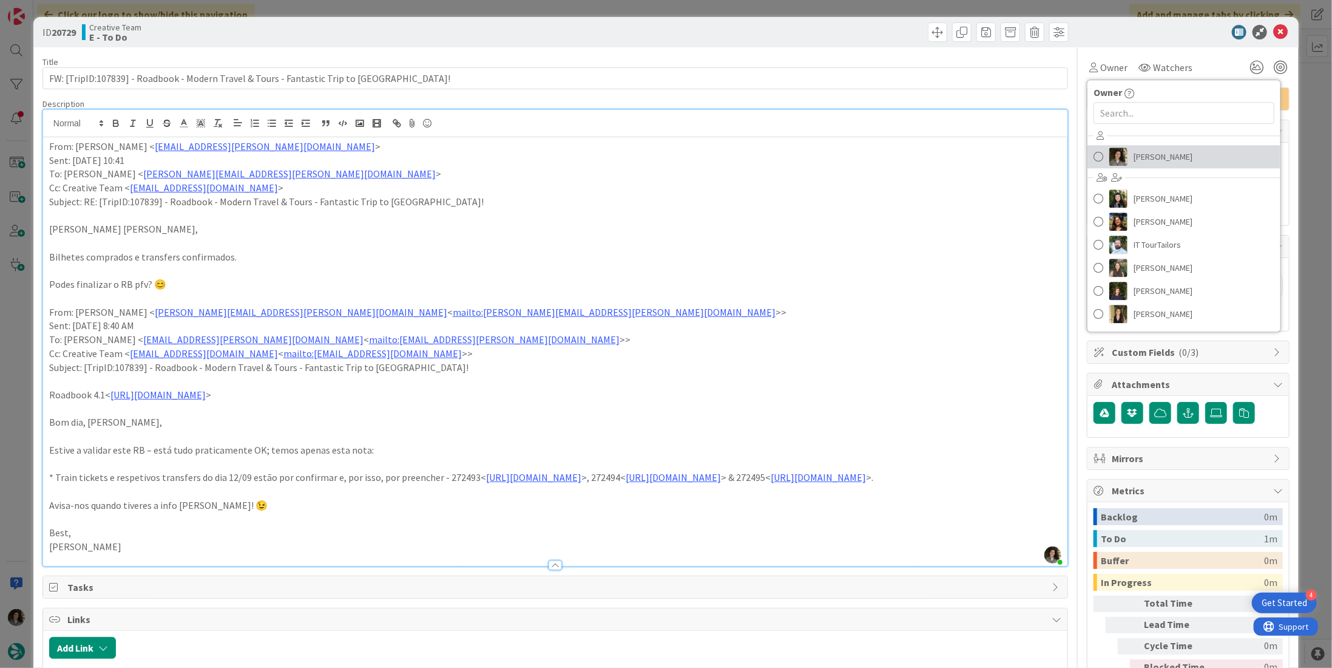
drag, startPoint x: 1159, startPoint y: 158, endPoint x: 1169, endPoint y: 131, distance: 29.4
click at [1159, 158] on span "[PERSON_NAME]" at bounding box center [1163, 157] width 59 height 18
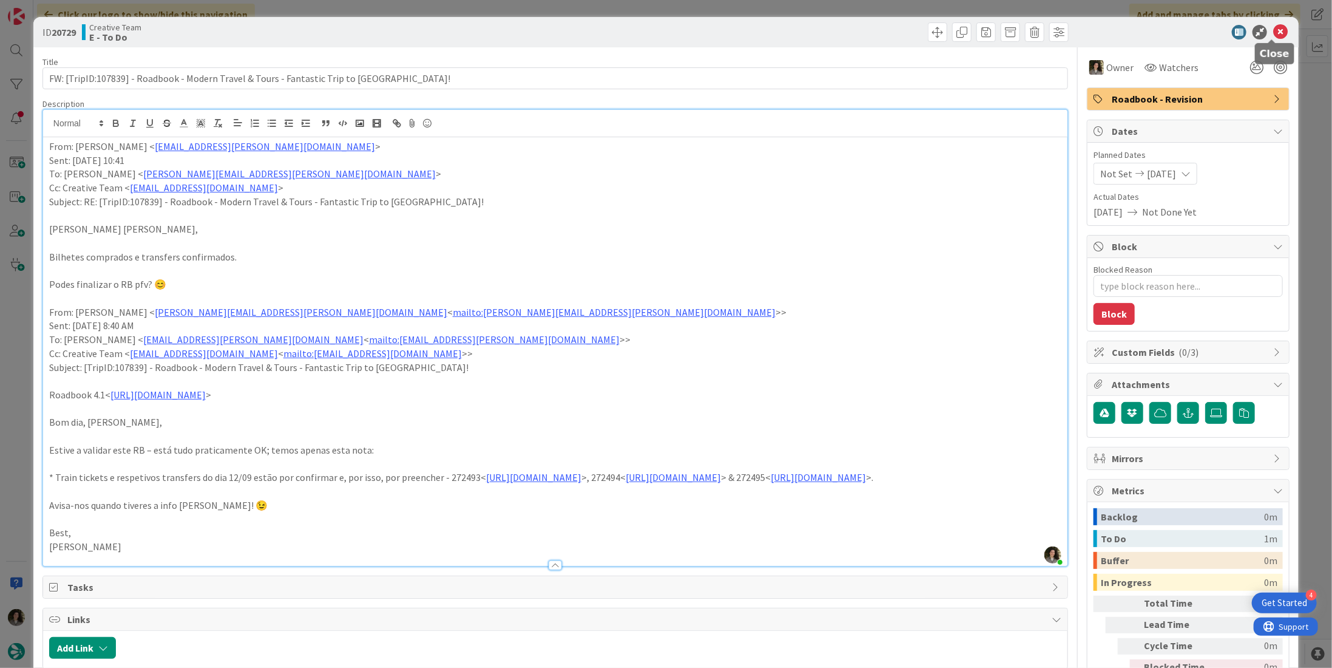
drag, startPoint x: 1271, startPoint y: 32, endPoint x: 1013, endPoint y: 49, distance: 257.9
click at [1274, 32] on icon at bounding box center [1281, 32] width 15 height 15
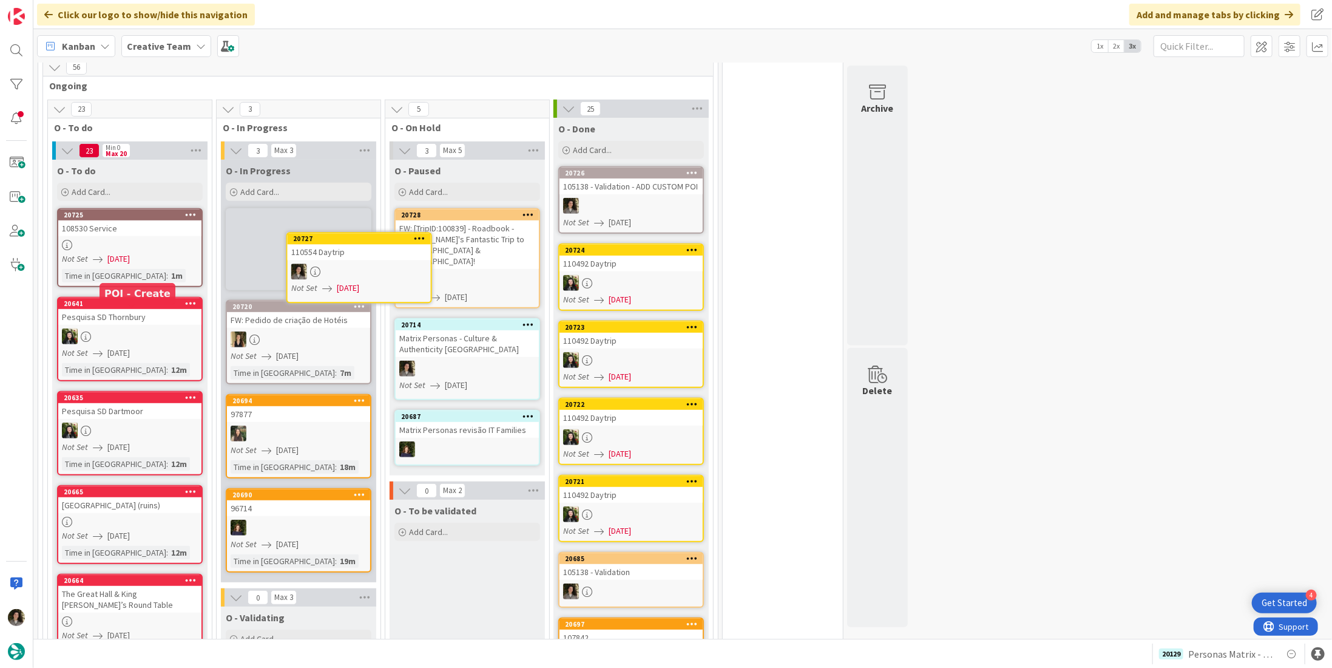
scroll to position [290, 0]
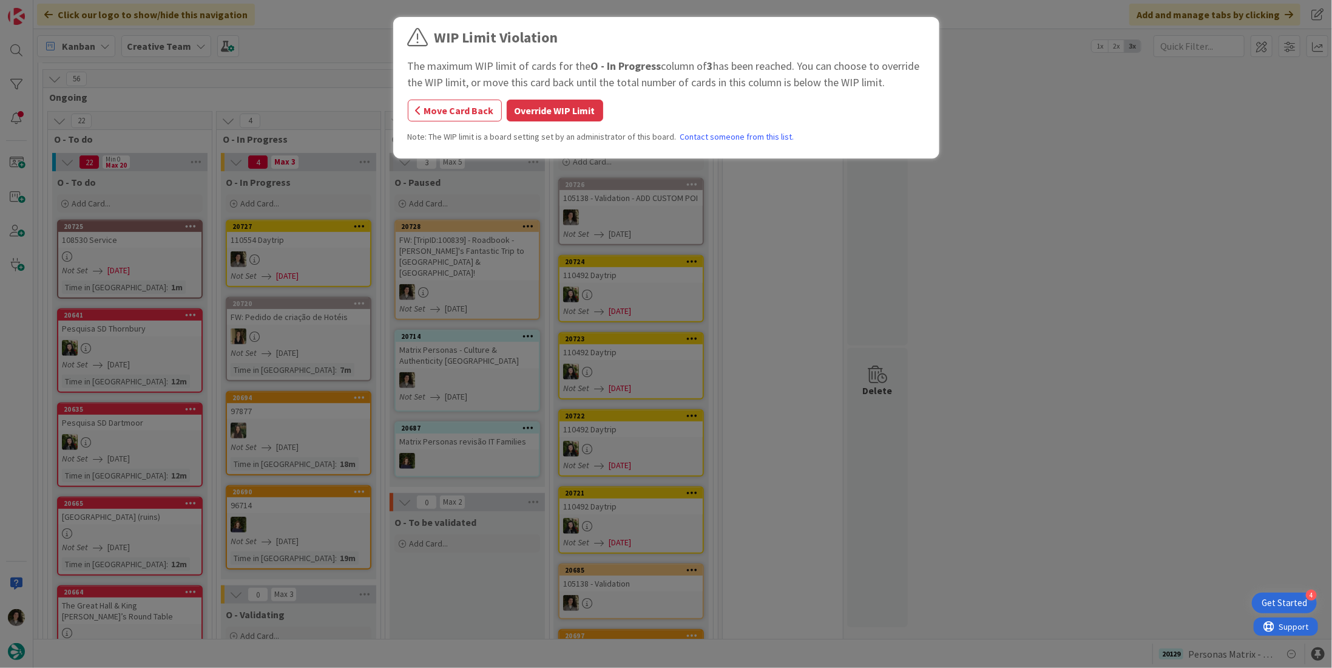
click at [311, 256] on div "WIP Limit Violation The maximum WIP limit of cards for the O - In Progress colu…" at bounding box center [666, 334] width 1332 height 668
click at [572, 98] on div "WIP Limit Violation The maximum WIP limit of cards for the O - In Progress colu…" at bounding box center [666, 90] width 517 height 126
click at [562, 106] on button "Override WIP Limit" at bounding box center [555, 111] width 97 height 22
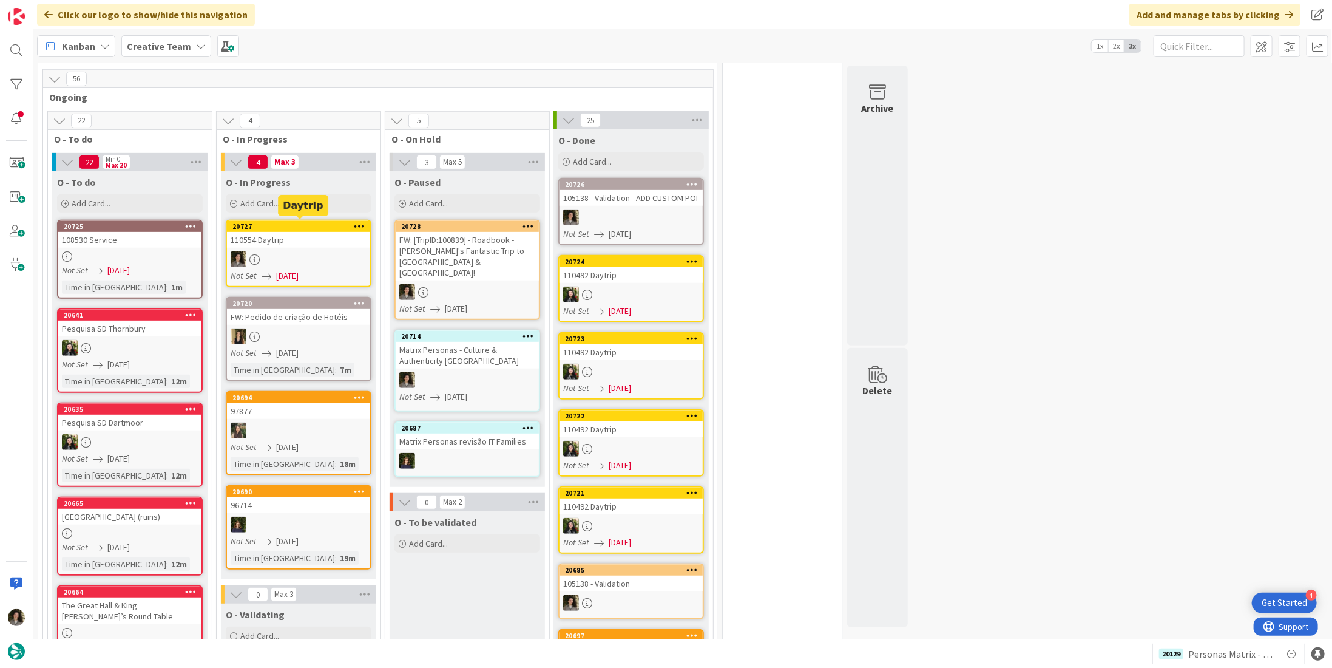
click at [265, 228] on div "20727" at bounding box center [298, 226] width 143 height 11
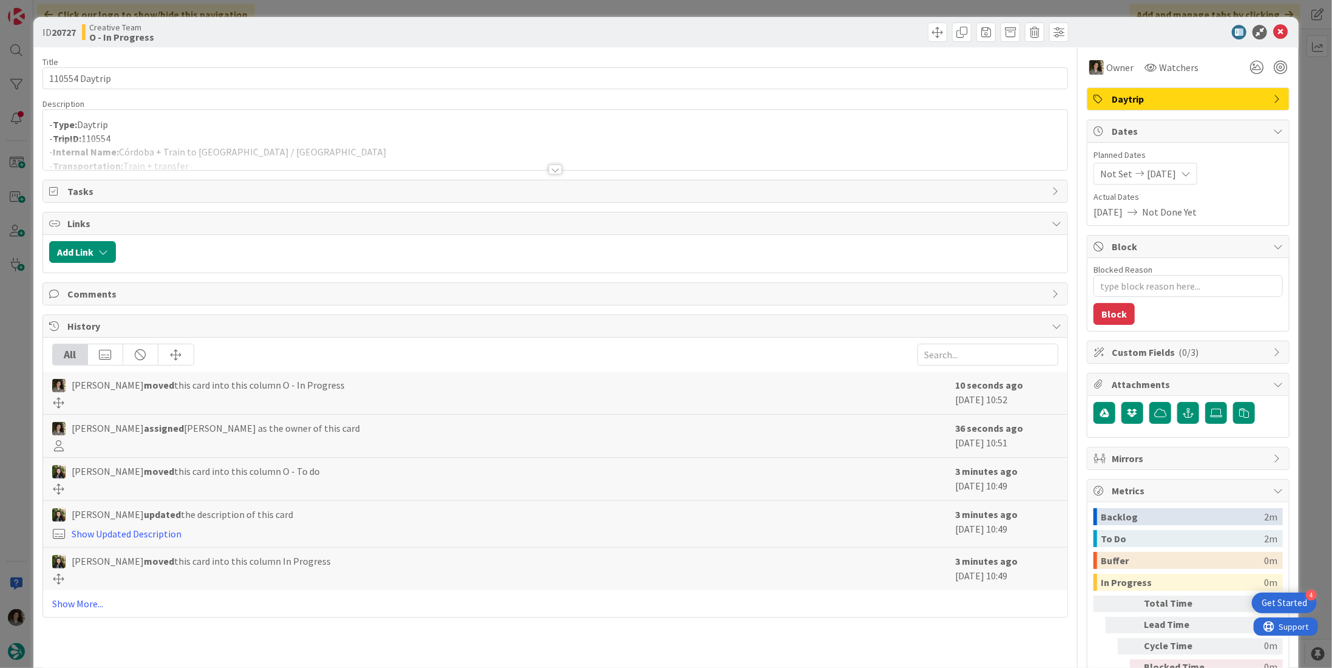
click at [549, 165] on div at bounding box center [555, 170] width 13 height 10
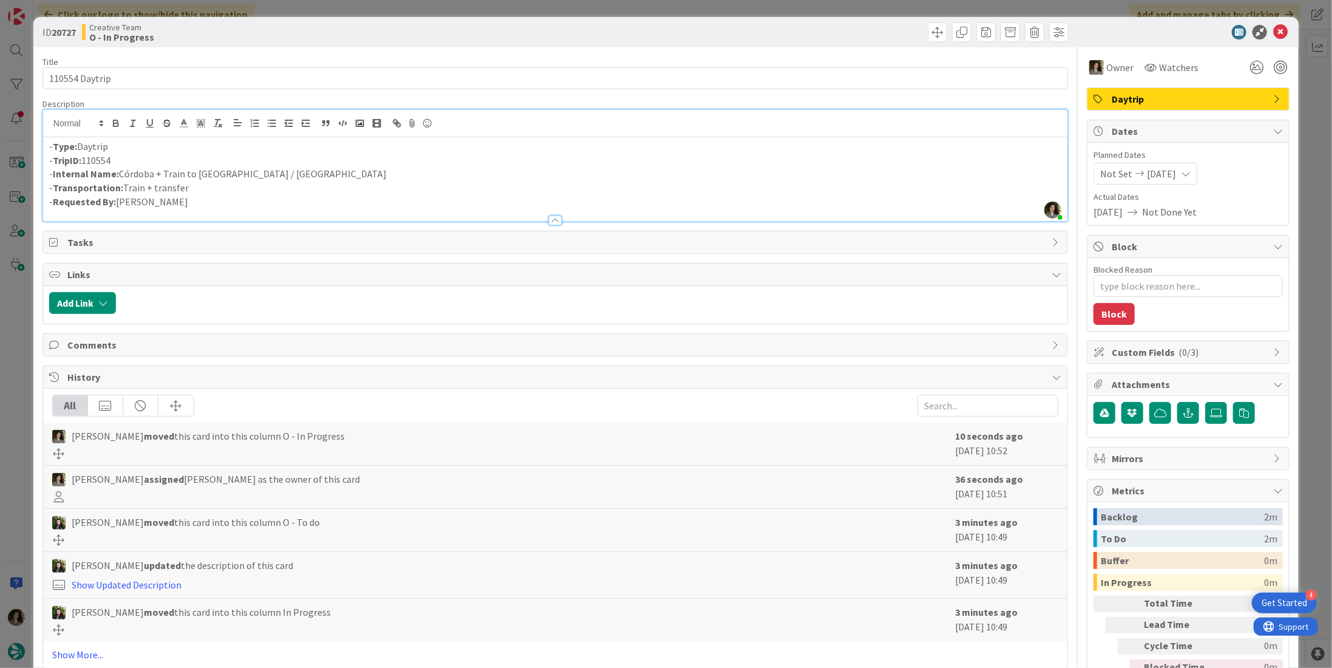
click at [265, 175] on p "- Internal Name: Córdoba + Train to Seville / Faro" at bounding box center [555, 174] width 1013 height 14
drag, startPoint x: 209, startPoint y: 171, endPoint x: 120, endPoint y: 171, distance: 89.2
click at [120, 171] on p "- Internal Name: Córdoba + Train to Seville / Faro" at bounding box center [555, 174] width 1013 height 14
copy p "Córdoba + Train to Seville / Faro"
drag, startPoint x: 1269, startPoint y: 37, endPoint x: 1261, endPoint y: 44, distance: 10.3
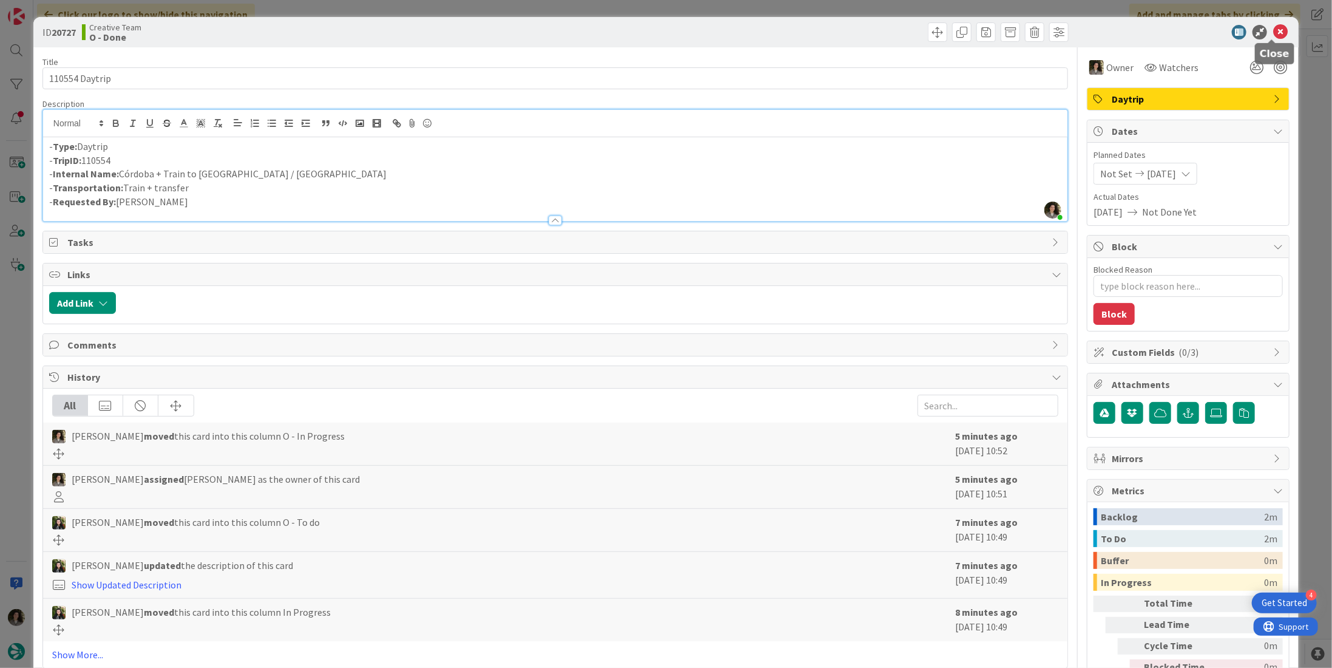
click at [1274, 37] on icon at bounding box center [1281, 32] width 15 height 15
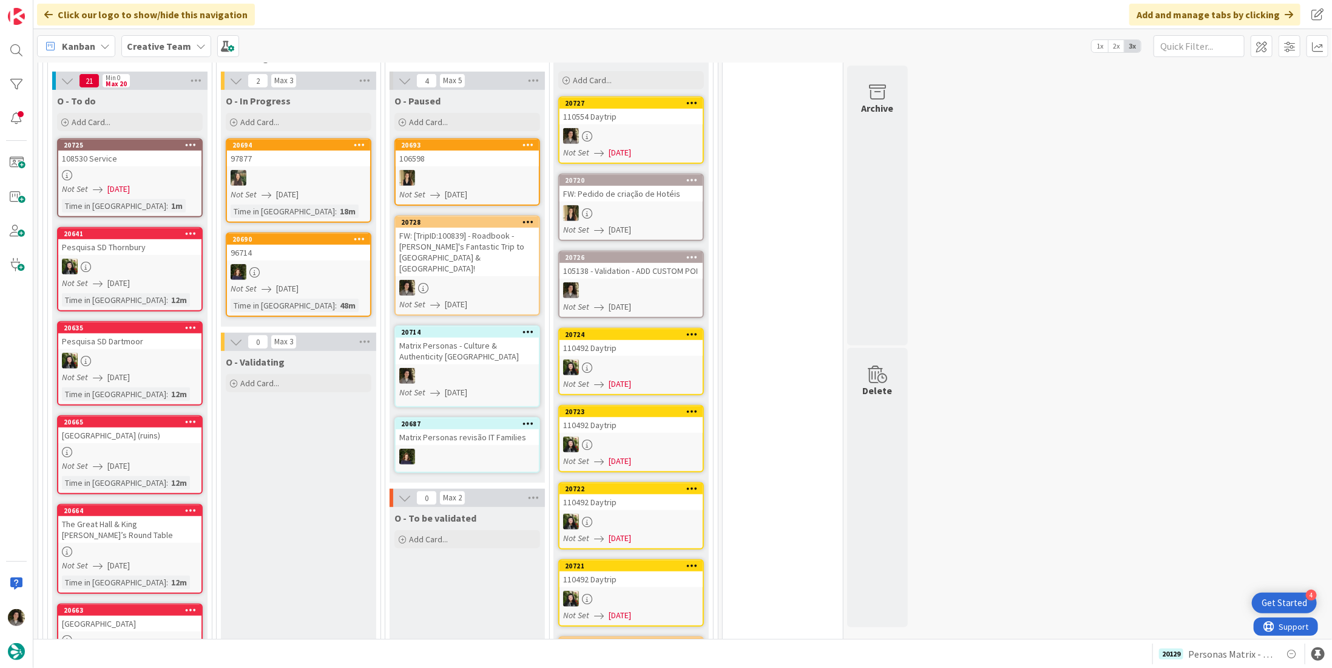
scroll to position [290, 0]
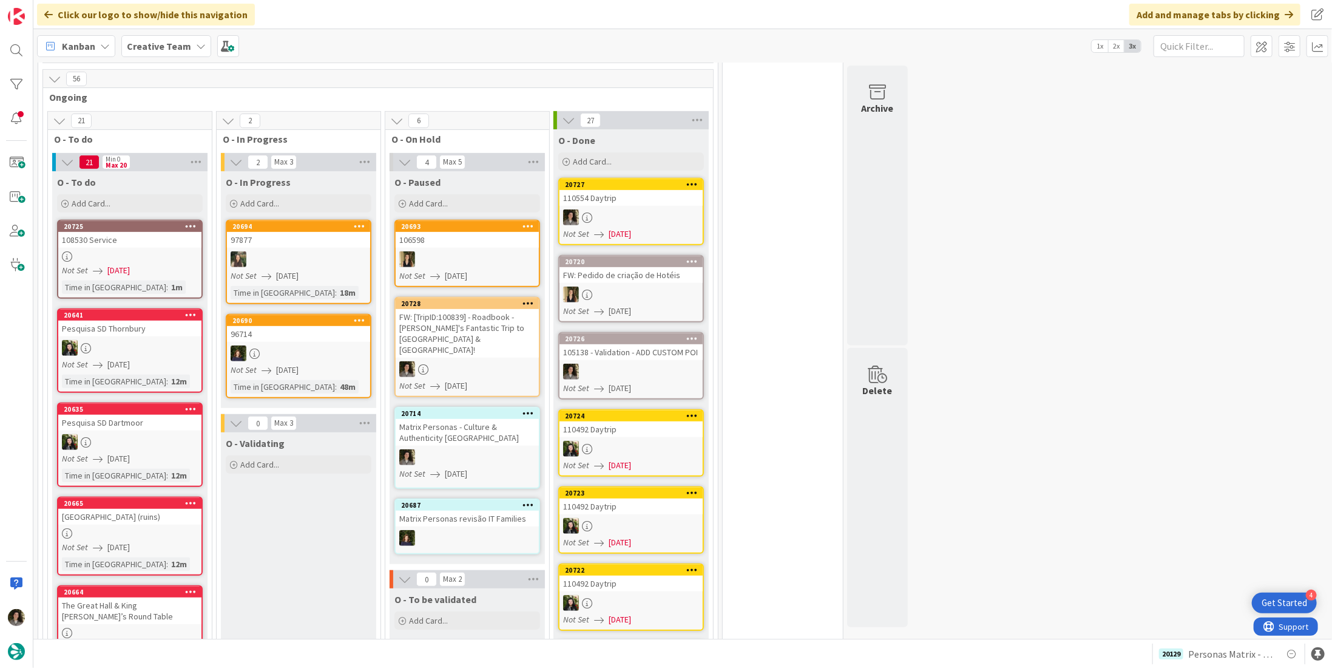
click at [477, 331] on div "FW: [TripID:100839] - Roadbook - [PERSON_NAME]'s Fantastic Trip to [GEOGRAPHIC_…" at bounding box center [467, 333] width 143 height 49
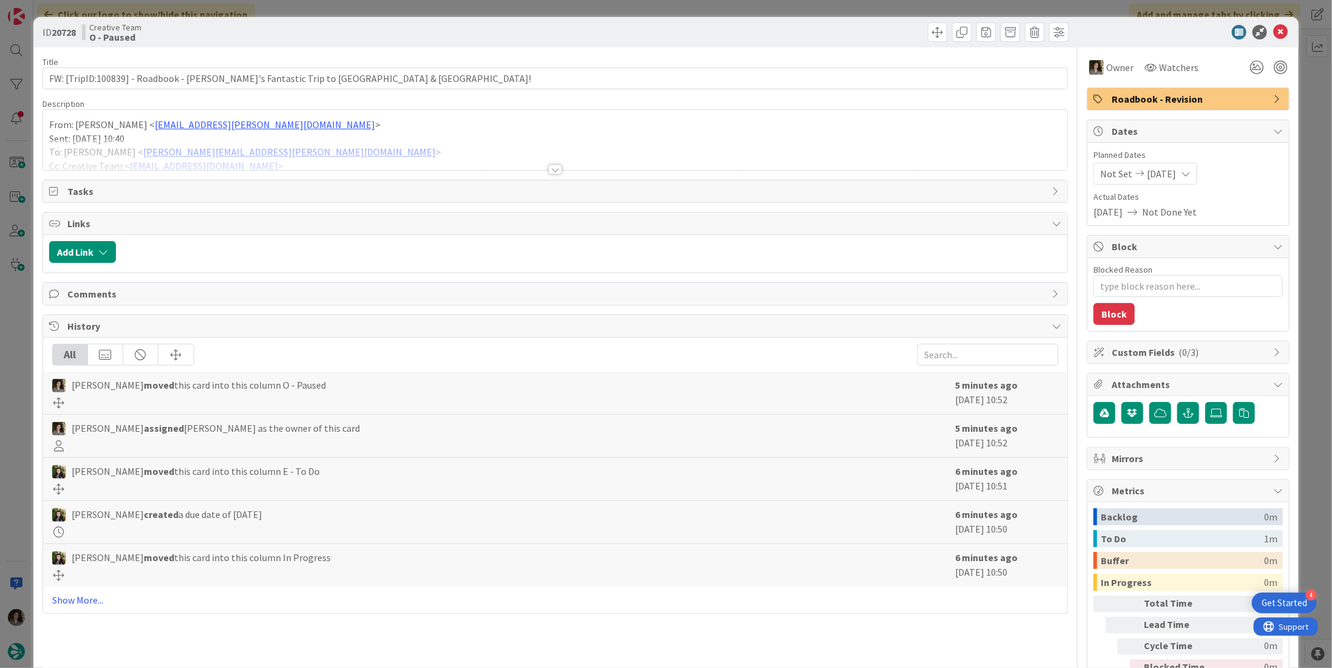
click at [551, 166] on div at bounding box center [555, 170] width 13 height 10
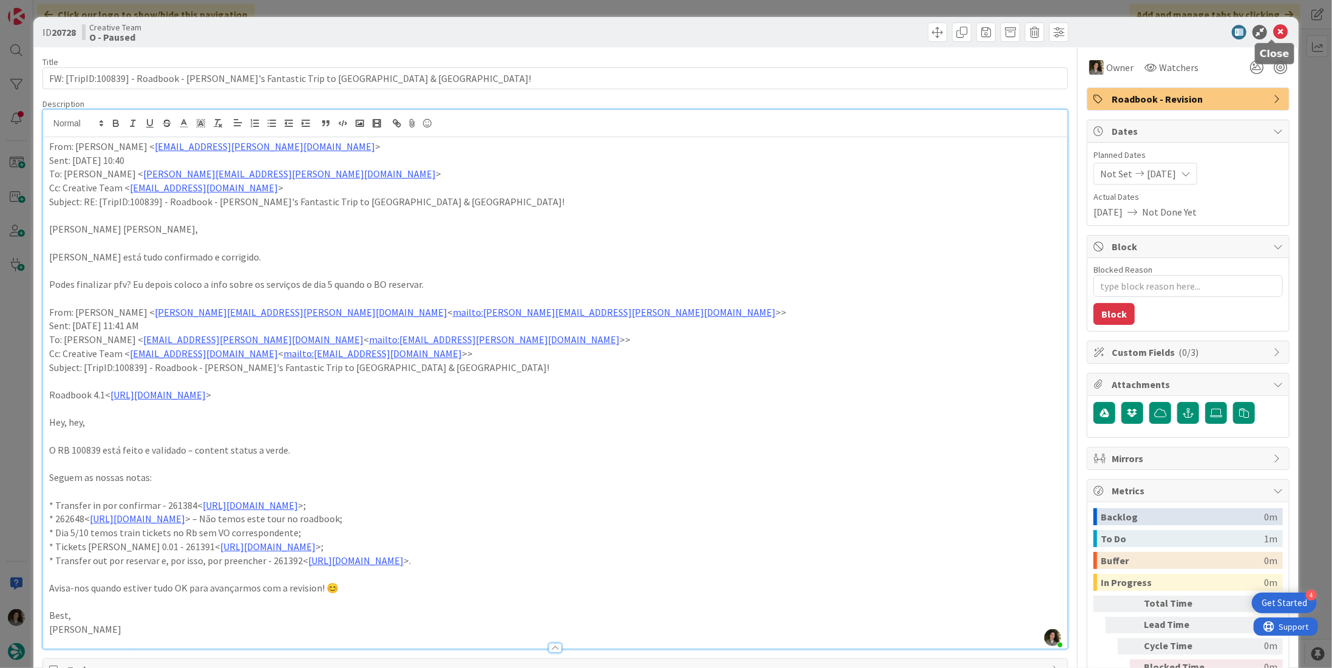
click at [1274, 27] on icon at bounding box center [1281, 32] width 15 height 15
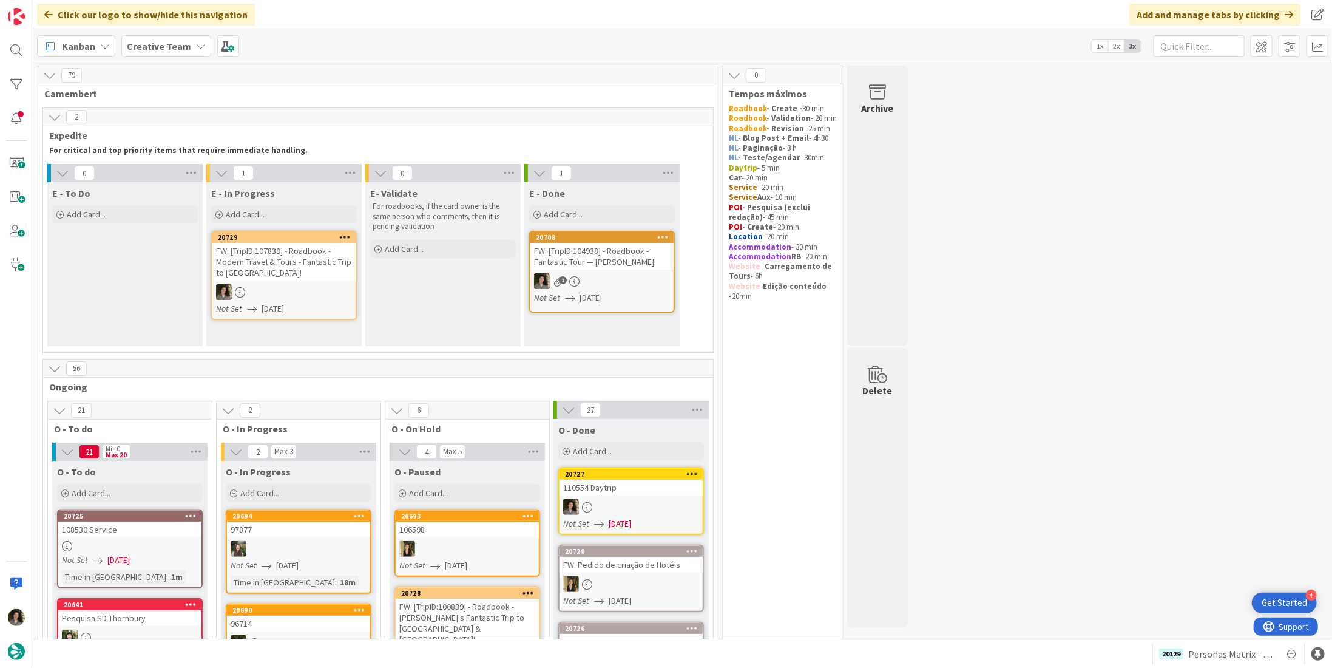
click at [263, 265] on div "FW: [TripID:107839] - Roadbook - Modern Travel & Tours - Fantastic Trip to [GEO…" at bounding box center [283, 262] width 143 height 38
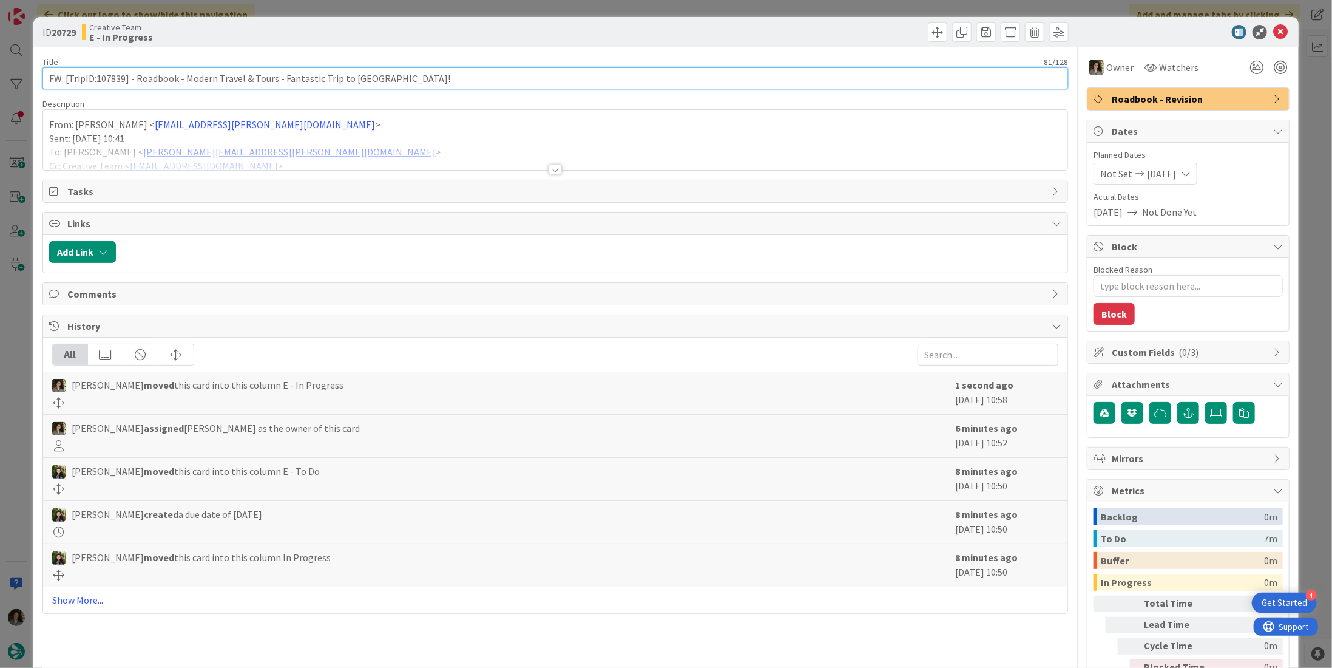
drag, startPoint x: 124, startPoint y: 76, endPoint x: 95, endPoint y: 72, distance: 30.0
click at [95, 72] on input "FW: [TripID:107839] - Roadbook - Modern Travel & Tours - Fantastic Trip to [GEO…" at bounding box center [555, 78] width 1026 height 22
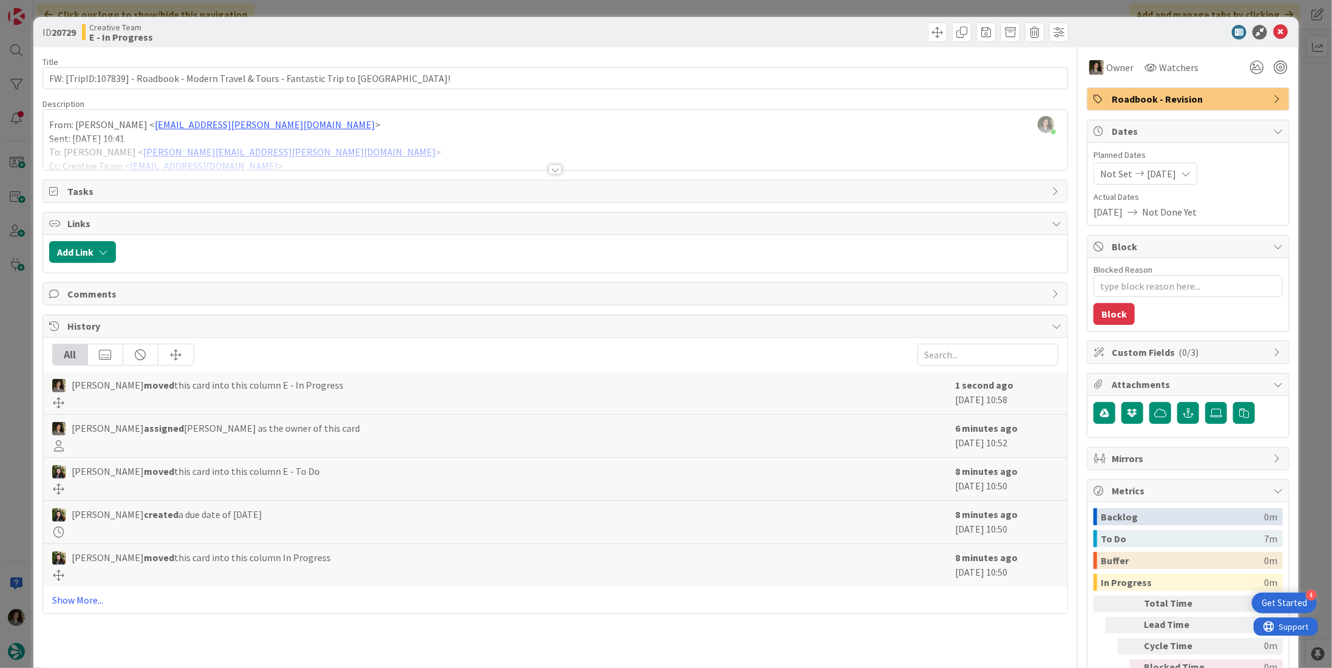
click at [554, 166] on div at bounding box center [555, 170] width 13 height 10
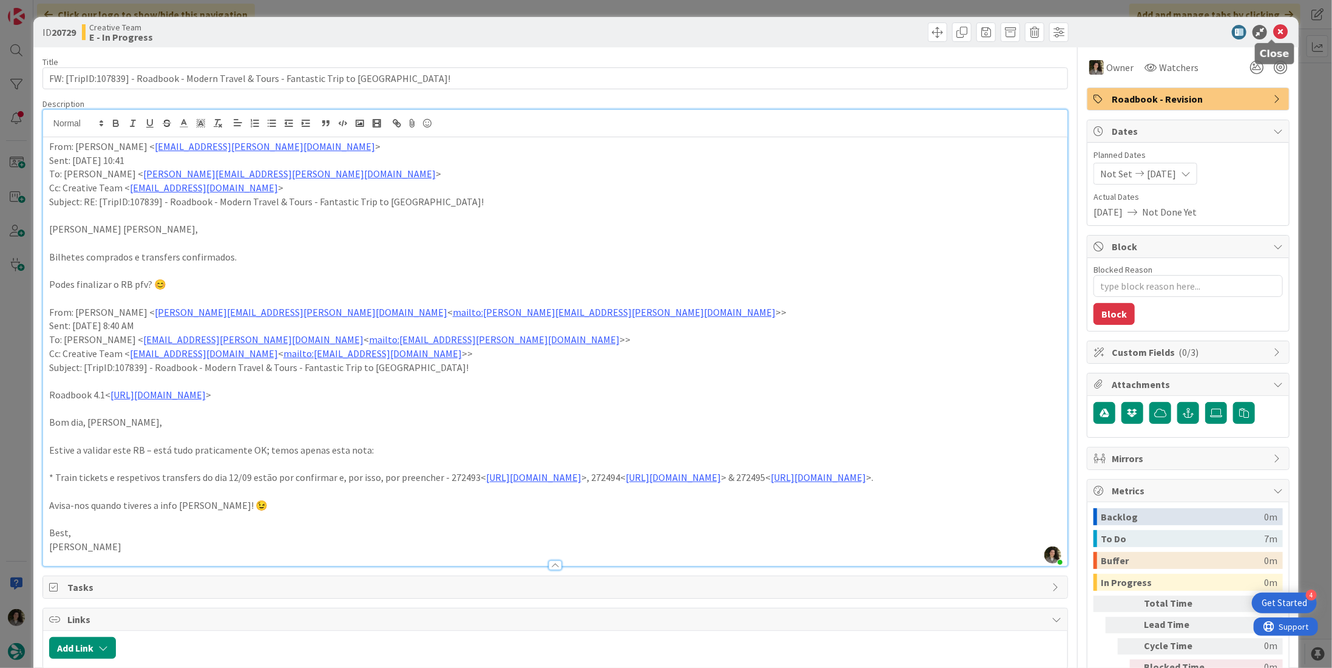
click at [1275, 29] on icon at bounding box center [1281, 32] width 15 height 15
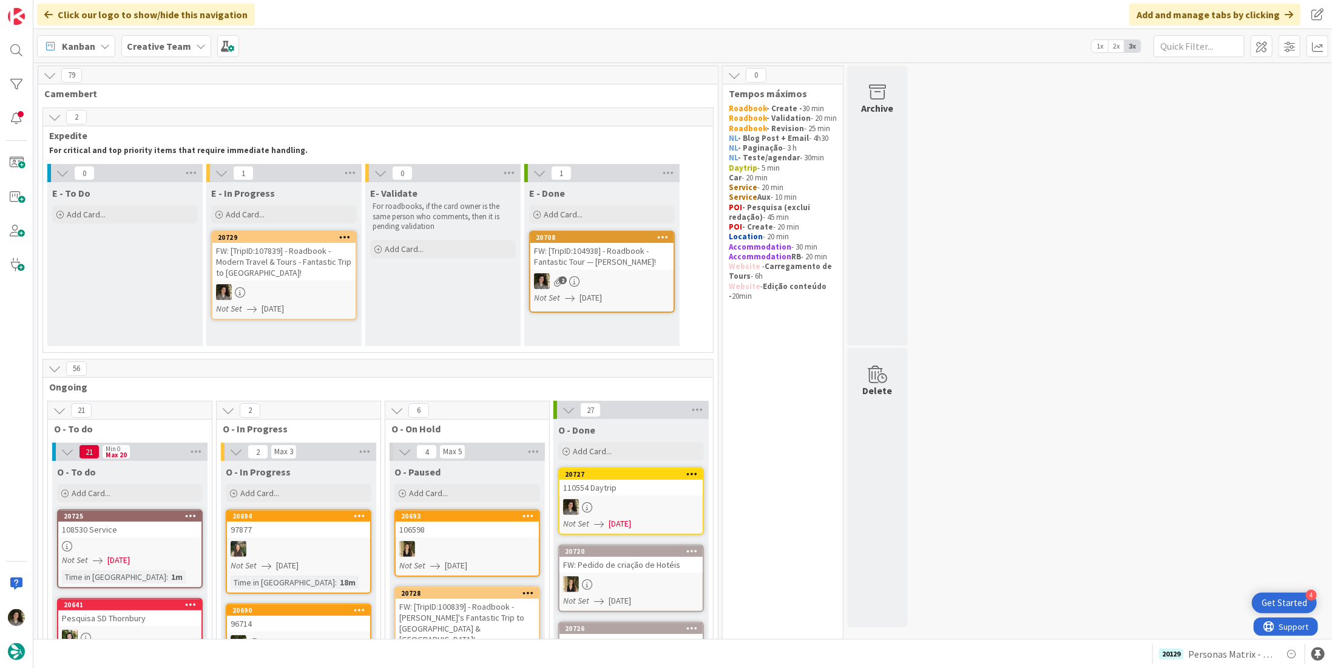
click at [299, 268] on div "FW: [TripID:107839] - Roadbook - Modern Travel & Tours - Fantastic Trip to [GEO…" at bounding box center [283, 262] width 143 height 38
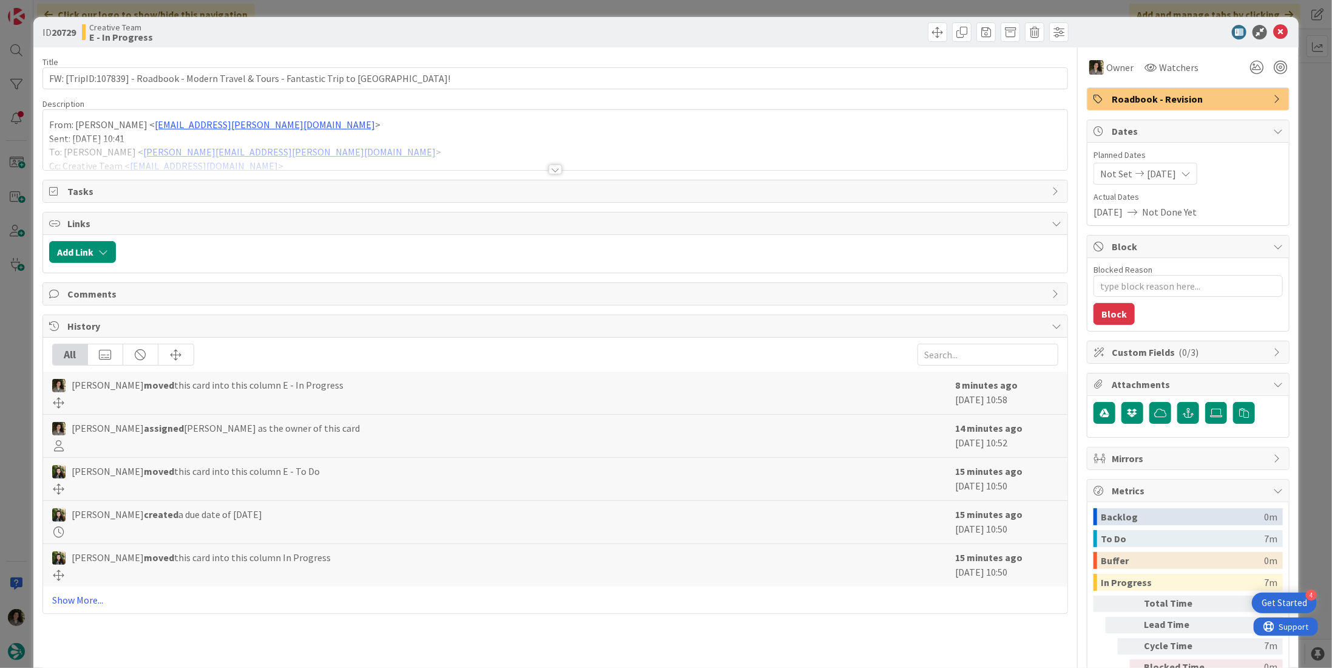
click at [1183, 101] on span "Roadbook - Revision" at bounding box center [1189, 99] width 155 height 15
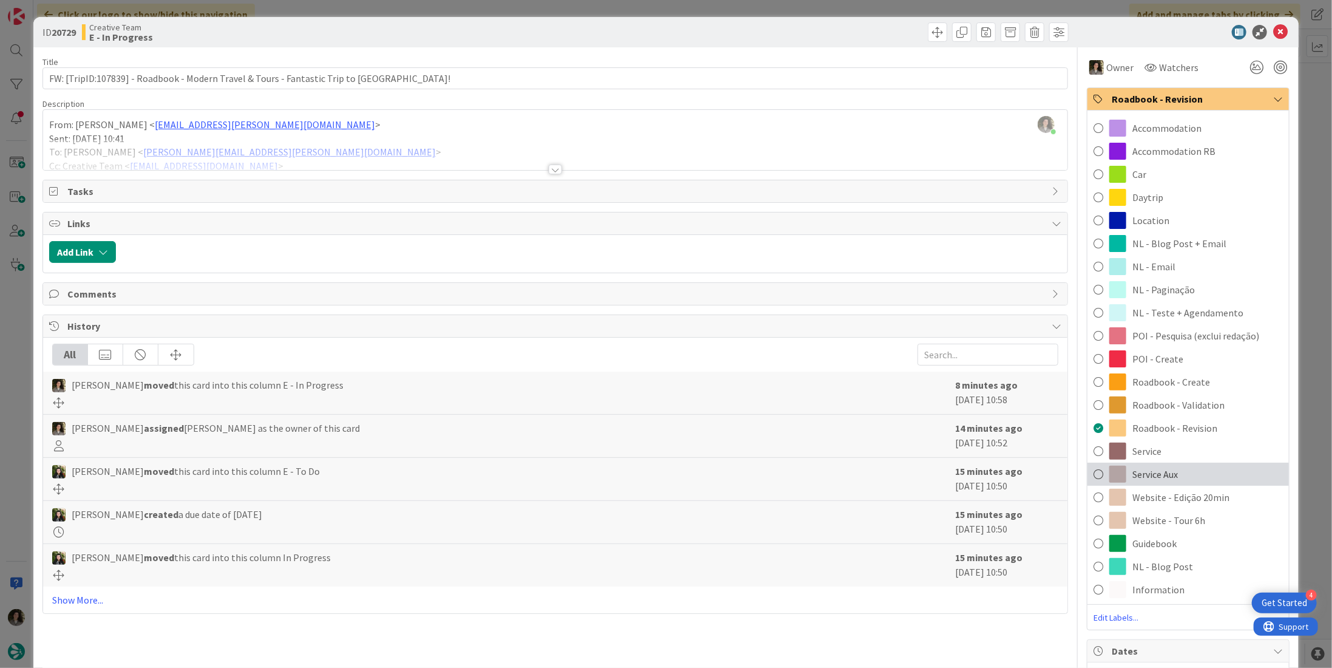
click at [1181, 466] on div "Service Aux" at bounding box center [1189, 474] width 202 height 23
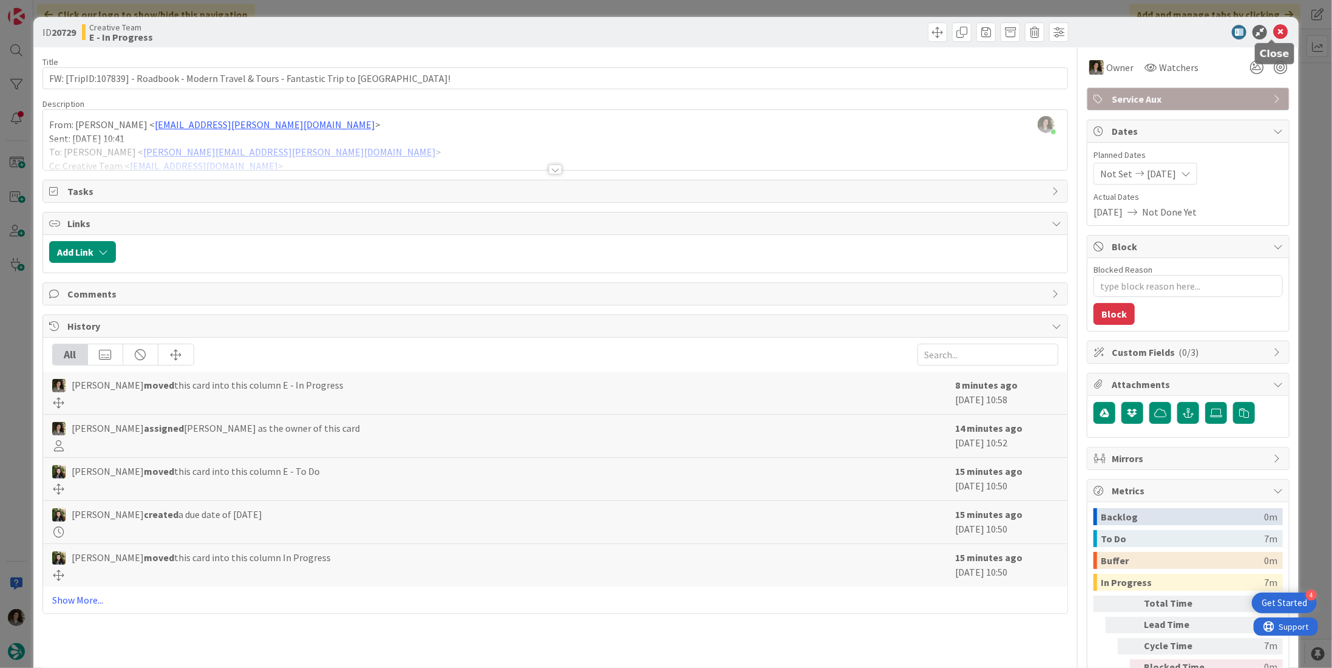
click at [1274, 30] on icon at bounding box center [1281, 32] width 15 height 15
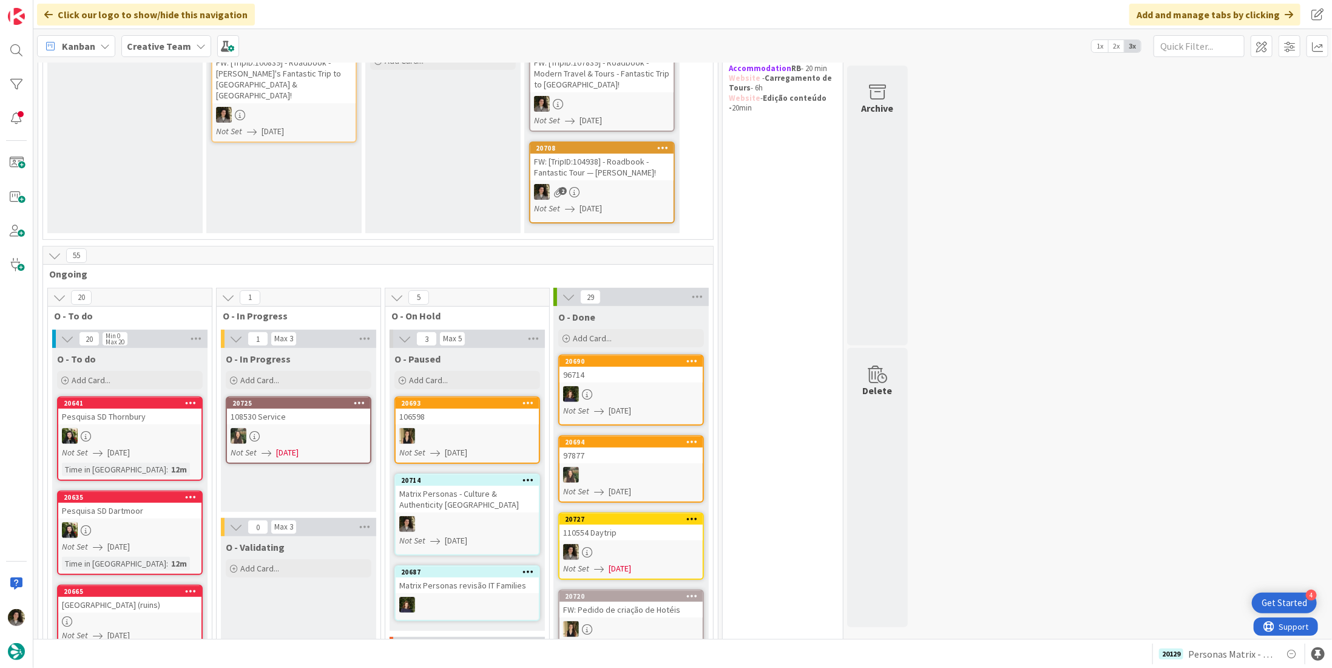
scroll to position [127, 0]
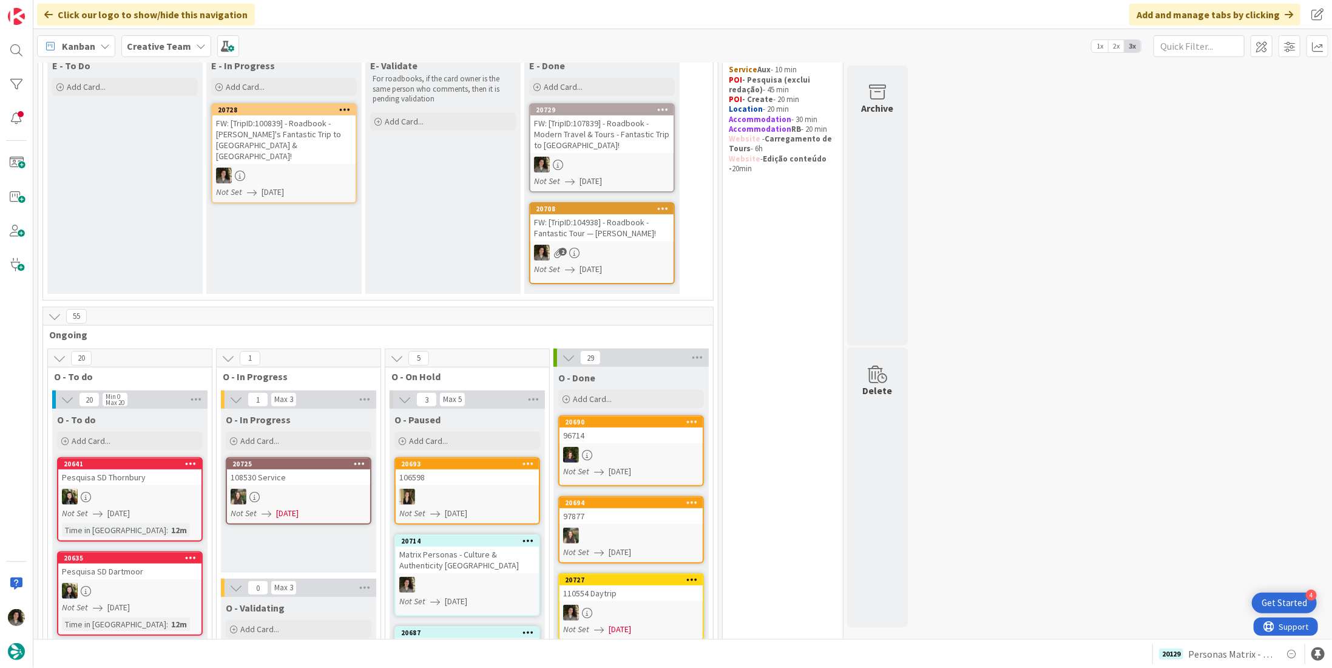
click at [313, 186] on link "20728 FW: [TripID:100839] - Roadbook - Maria's Fantastic Trip to Spain & France…" at bounding box center [284, 153] width 146 height 100
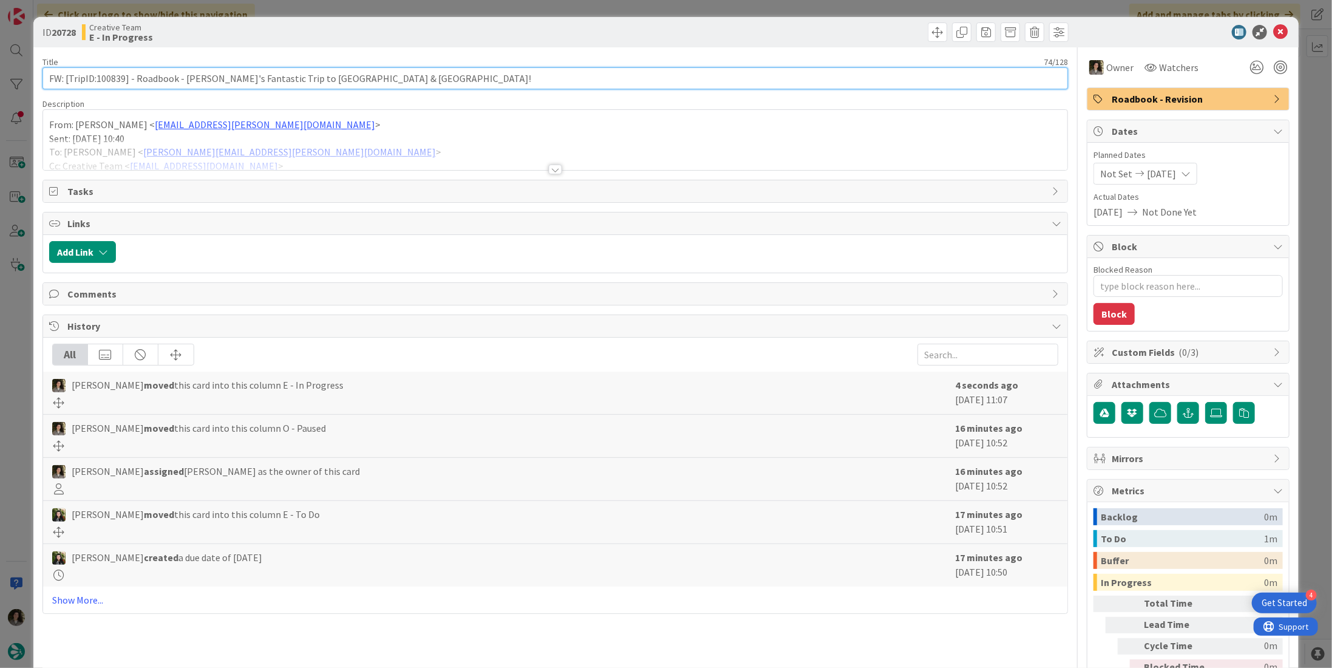
drag, startPoint x: 123, startPoint y: 75, endPoint x: 97, endPoint y: 82, distance: 27.5
click at [97, 82] on input "FW: [TripID:100839] - Roadbook - [PERSON_NAME]'s Fantastic Trip to [GEOGRAPHIC_…" at bounding box center [555, 78] width 1026 height 22
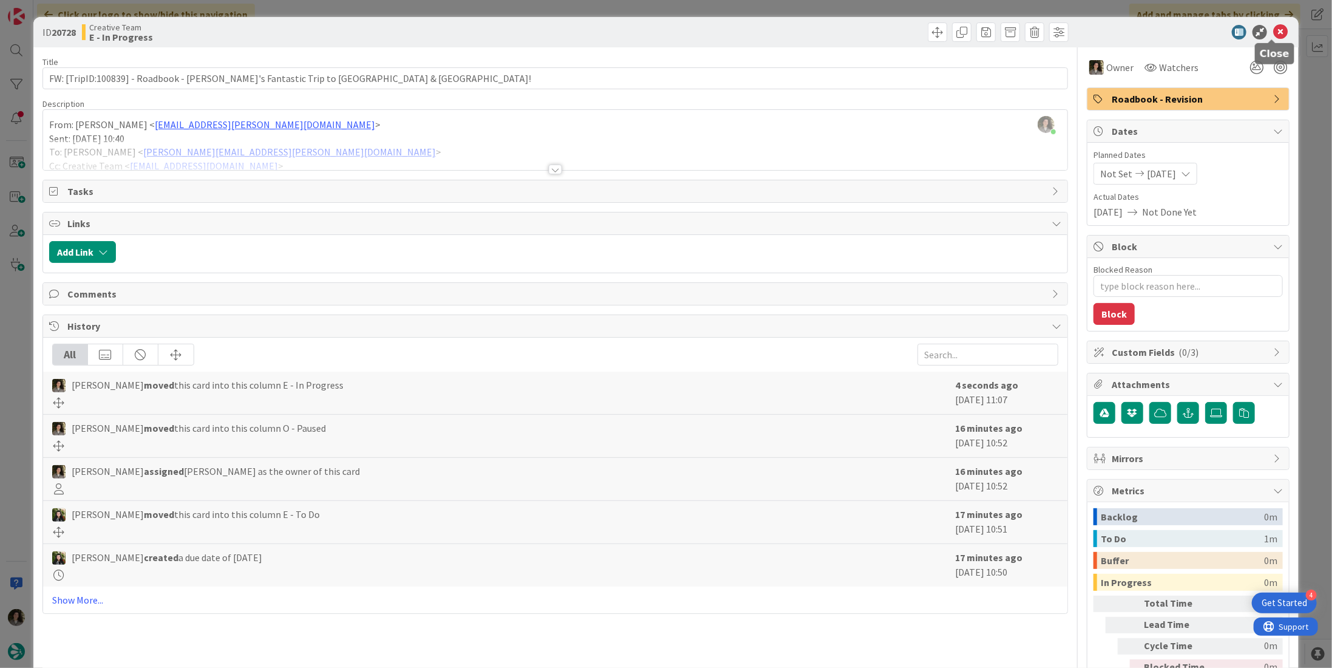
click at [1274, 30] on icon at bounding box center [1281, 32] width 15 height 15
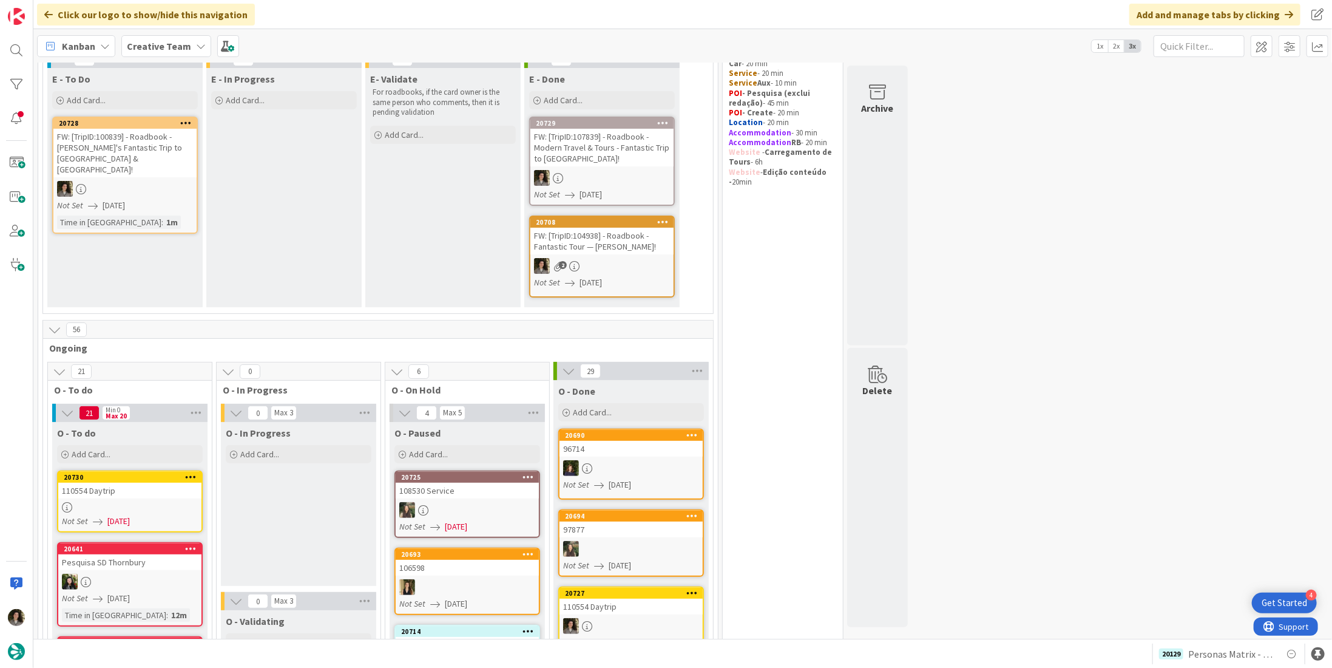
scroll to position [294, 0]
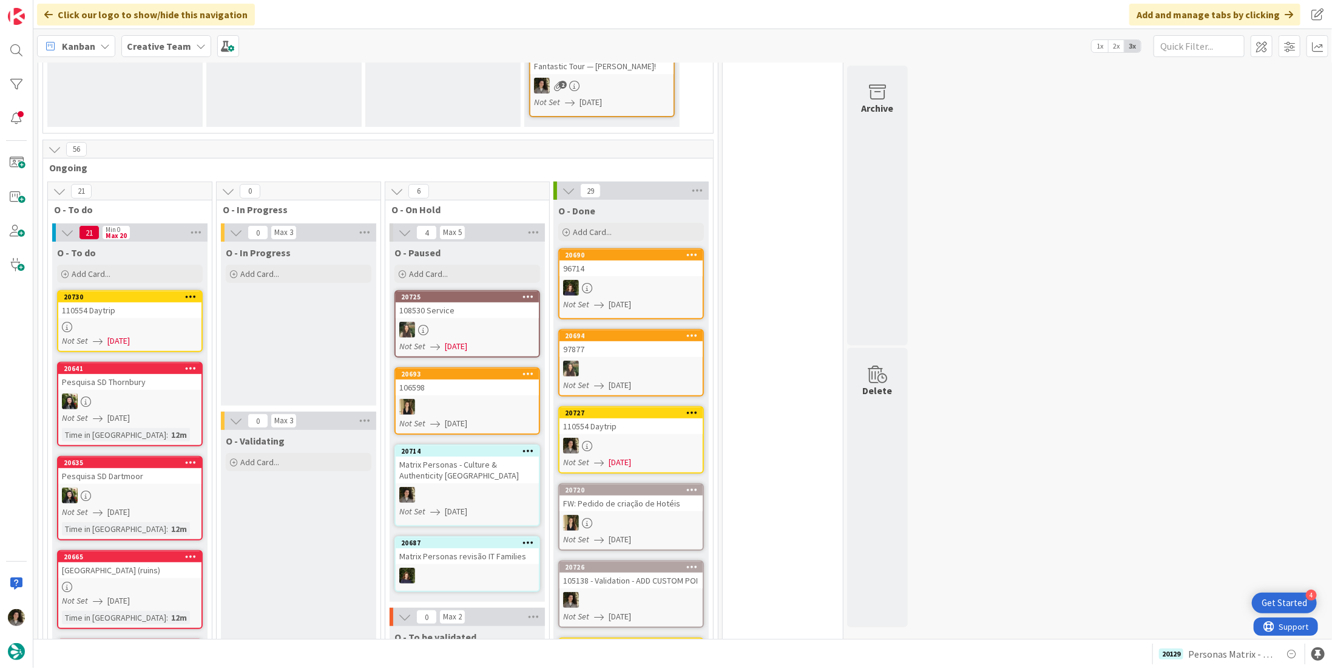
click at [146, 322] on div at bounding box center [129, 327] width 143 height 10
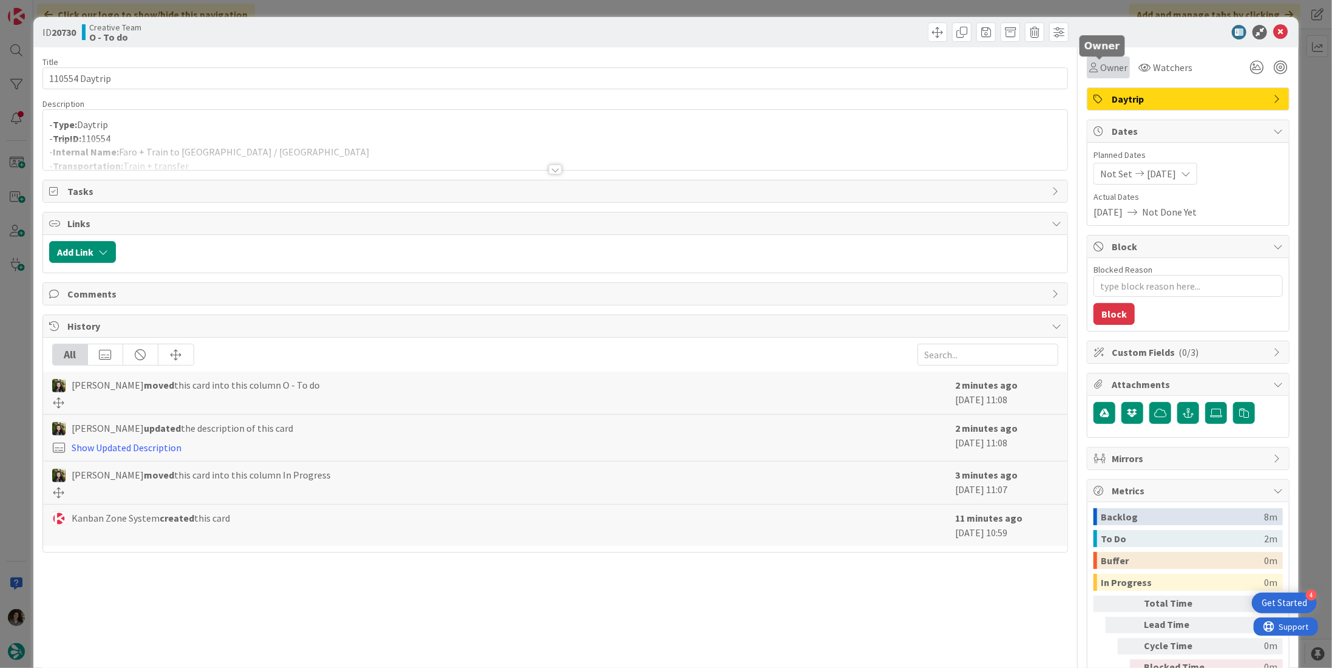
drag, startPoint x: 1094, startPoint y: 70, endPoint x: 1095, endPoint y: 76, distance: 6.8
click at [1101, 71] on span "Owner" at bounding box center [1114, 67] width 27 height 15
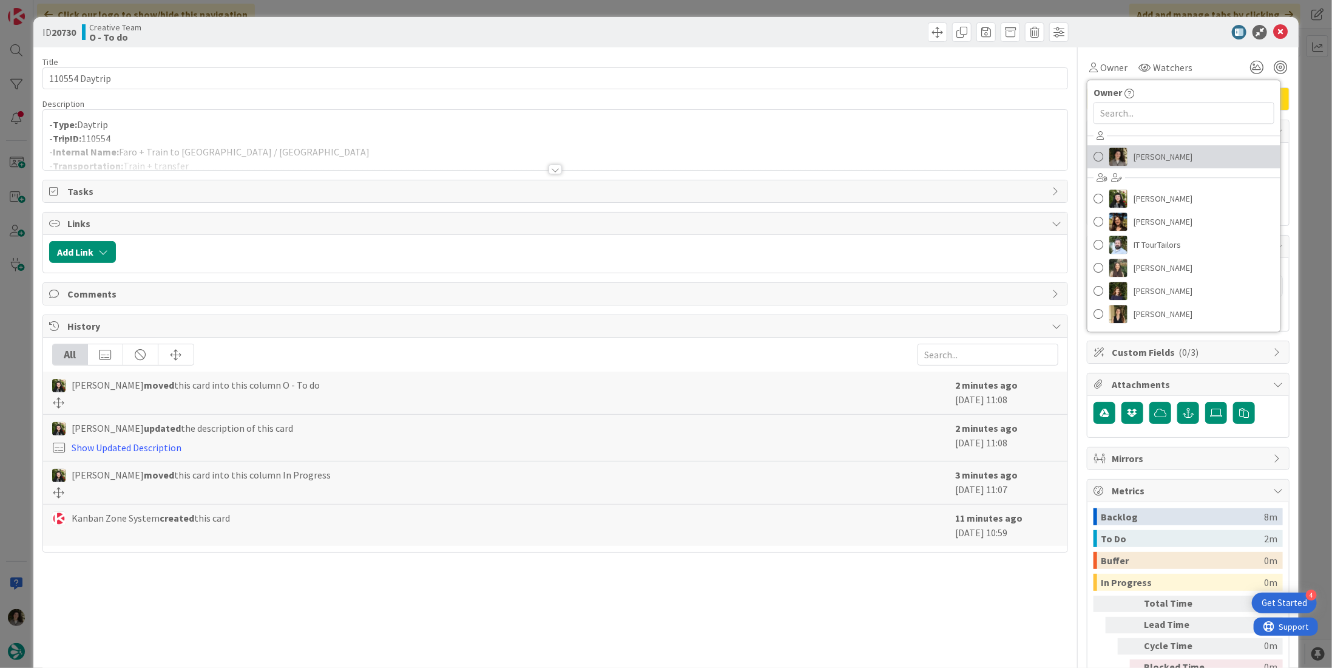
drag, startPoint x: 1130, startPoint y: 152, endPoint x: 1176, endPoint y: 120, distance: 55.7
click at [1134, 152] on span "[PERSON_NAME]" at bounding box center [1163, 157] width 59 height 18
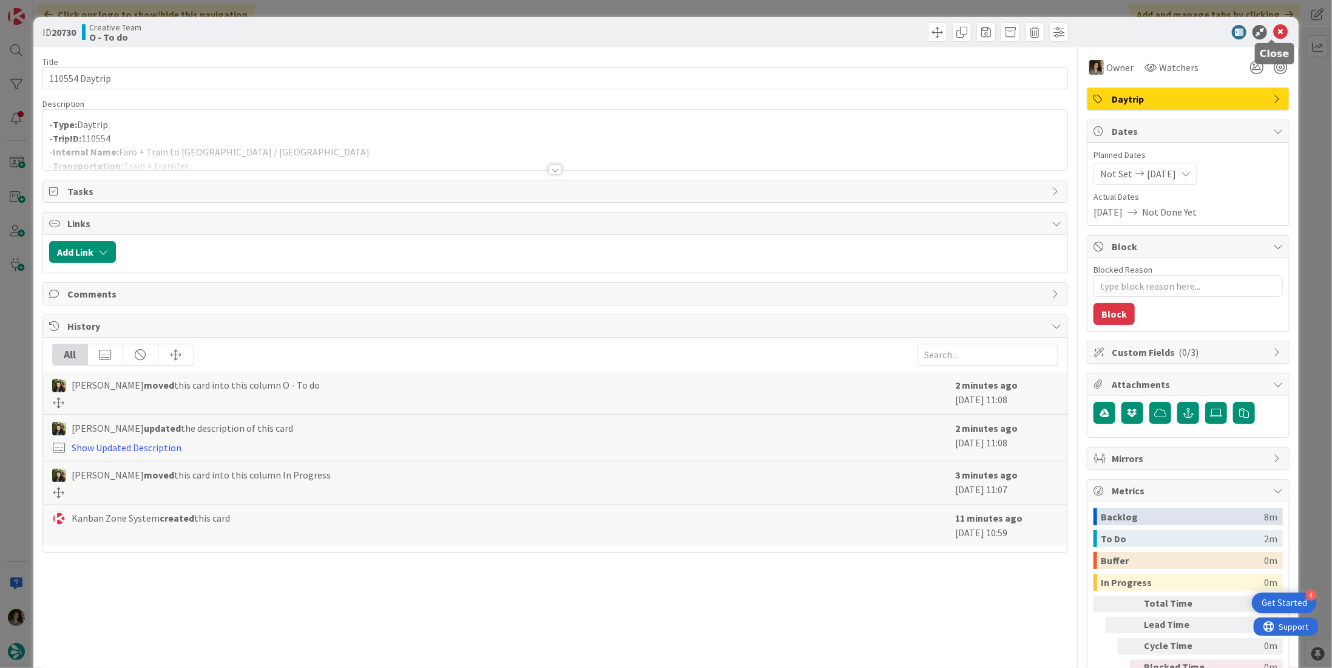
drag, startPoint x: 1271, startPoint y: 30, endPoint x: 984, endPoint y: 85, distance: 292.4
click at [1274, 31] on icon at bounding box center [1281, 32] width 15 height 15
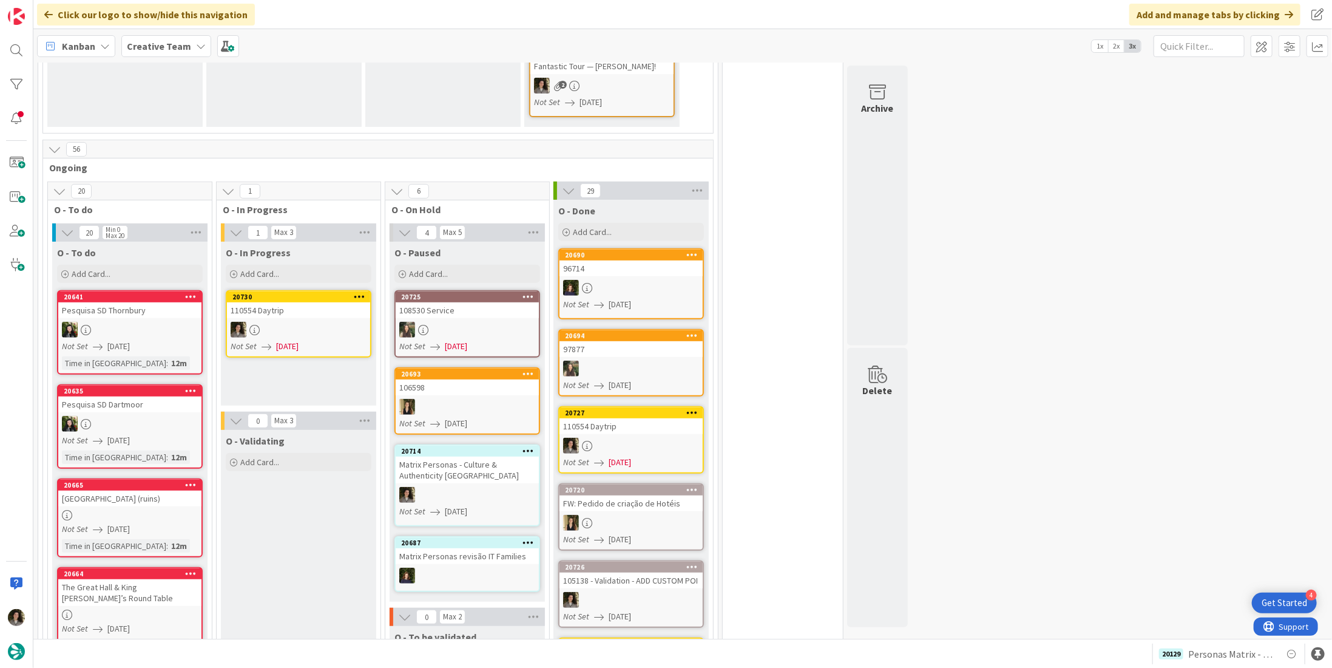
click at [288, 322] on div at bounding box center [298, 330] width 143 height 16
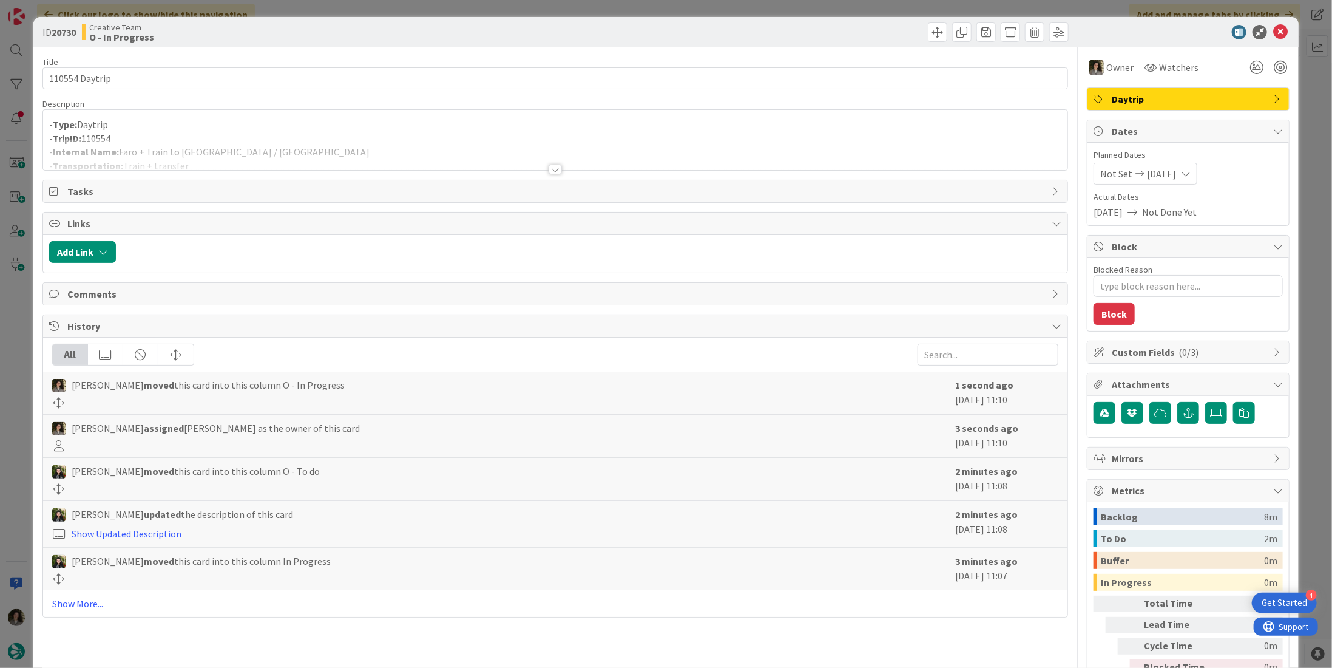
click at [556, 169] on div at bounding box center [555, 170] width 13 height 10
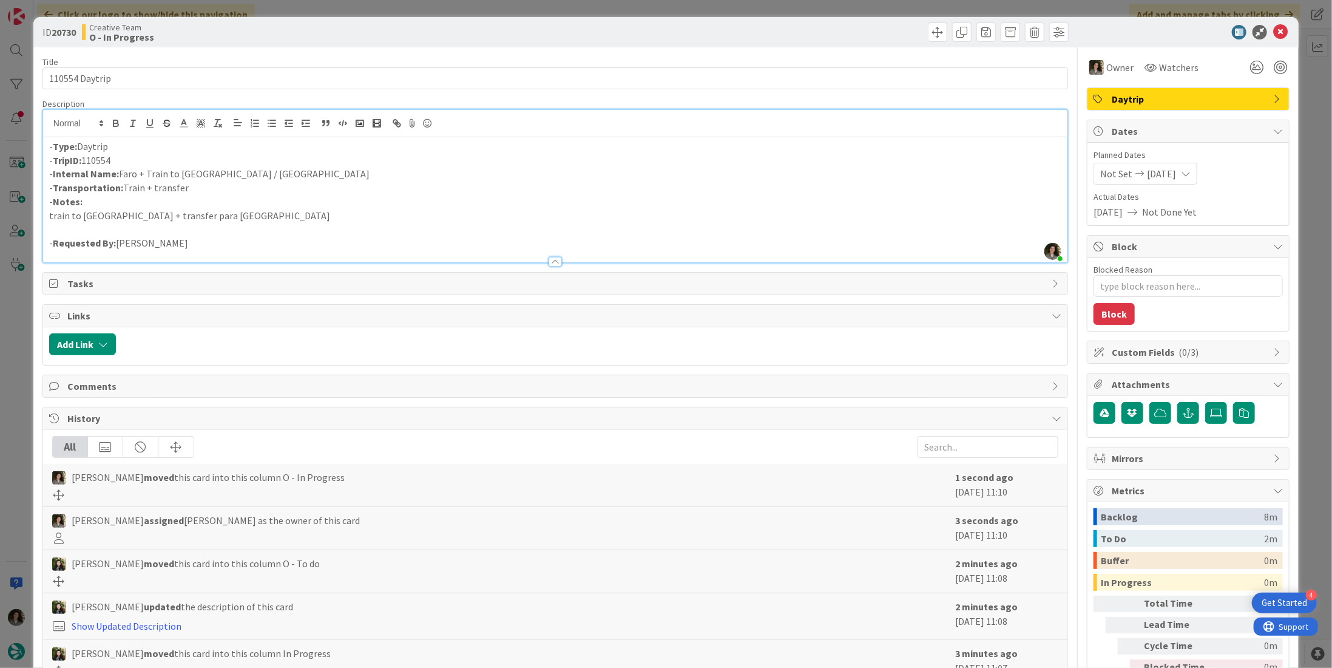
click at [260, 171] on p "- Internal Name: Faro + Train to Lisbon / Sintra" at bounding box center [555, 174] width 1013 height 14
drag, startPoint x: 254, startPoint y: 166, endPoint x: 121, endPoint y: 168, distance: 132.3
click at [121, 168] on p "- Internal Name: Faro + Train to Lisbon / Sintra" at bounding box center [555, 174] width 1013 height 14
copy p "Faro + Train to Lisbon / Sintra"
drag, startPoint x: 1275, startPoint y: 31, endPoint x: 1104, endPoint y: 108, distance: 187.7
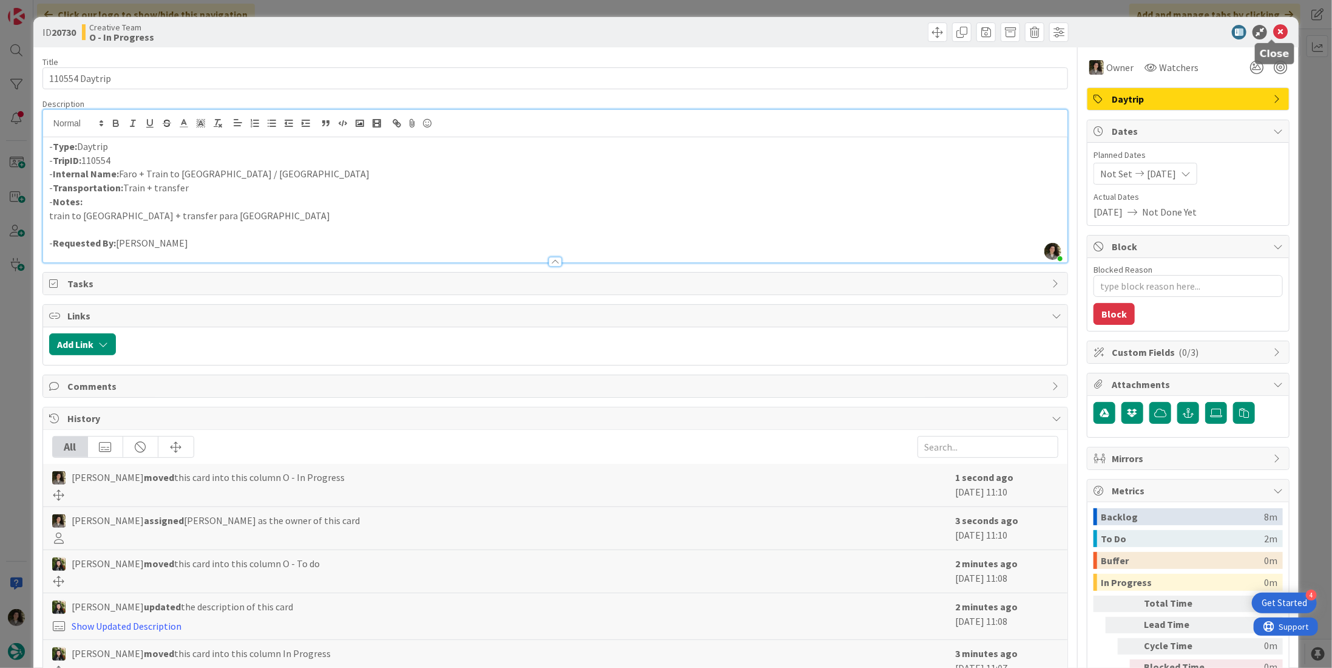
click at [1275, 31] on icon at bounding box center [1281, 32] width 15 height 15
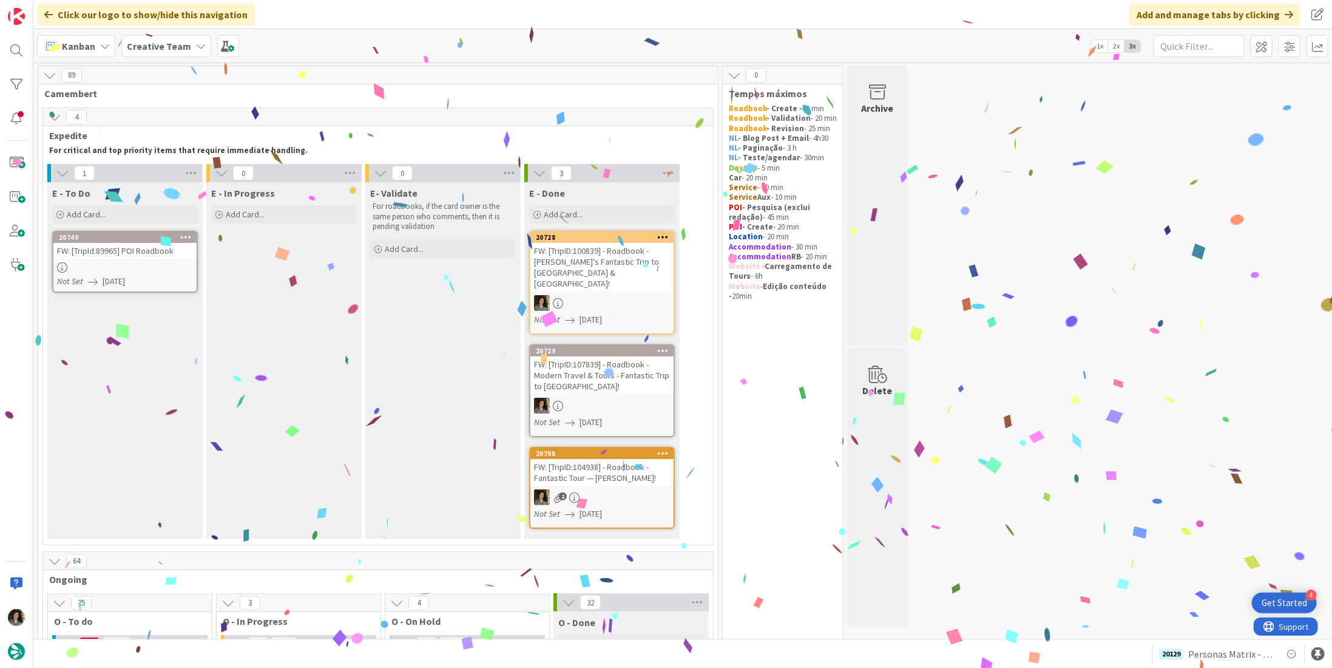
scroll to position [546, 0]
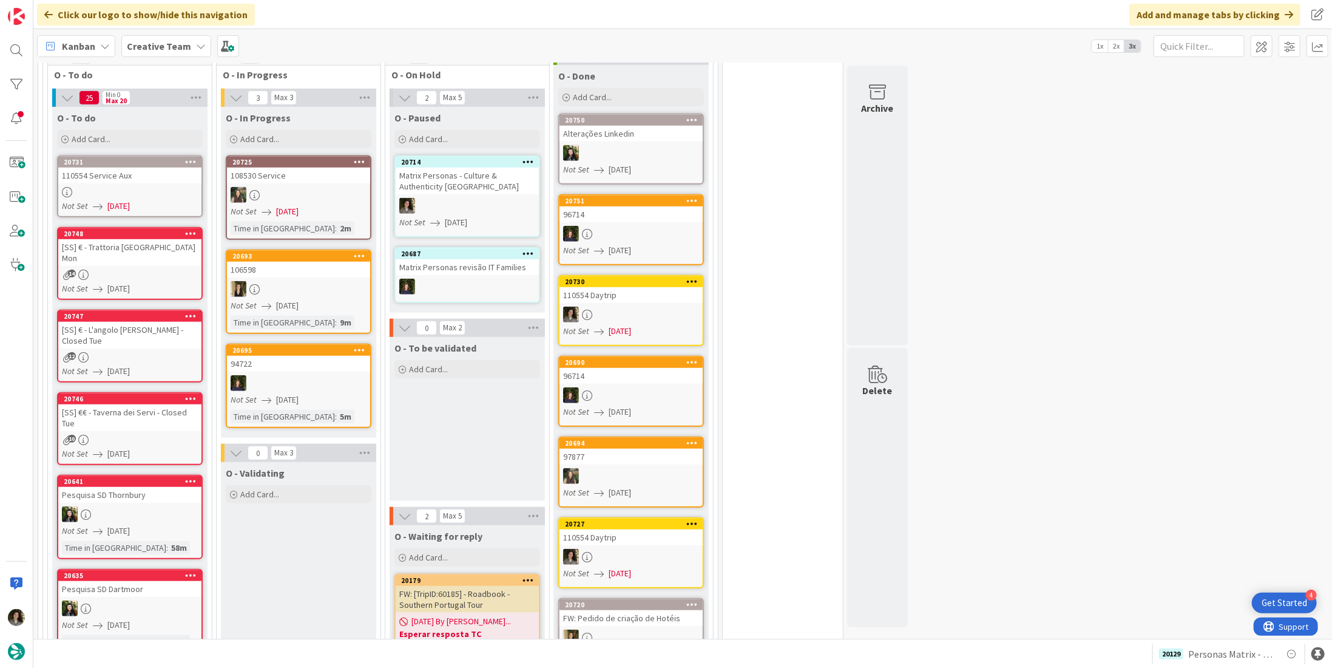
click at [103, 168] on div "110554 Service Aux" at bounding box center [129, 176] width 143 height 16
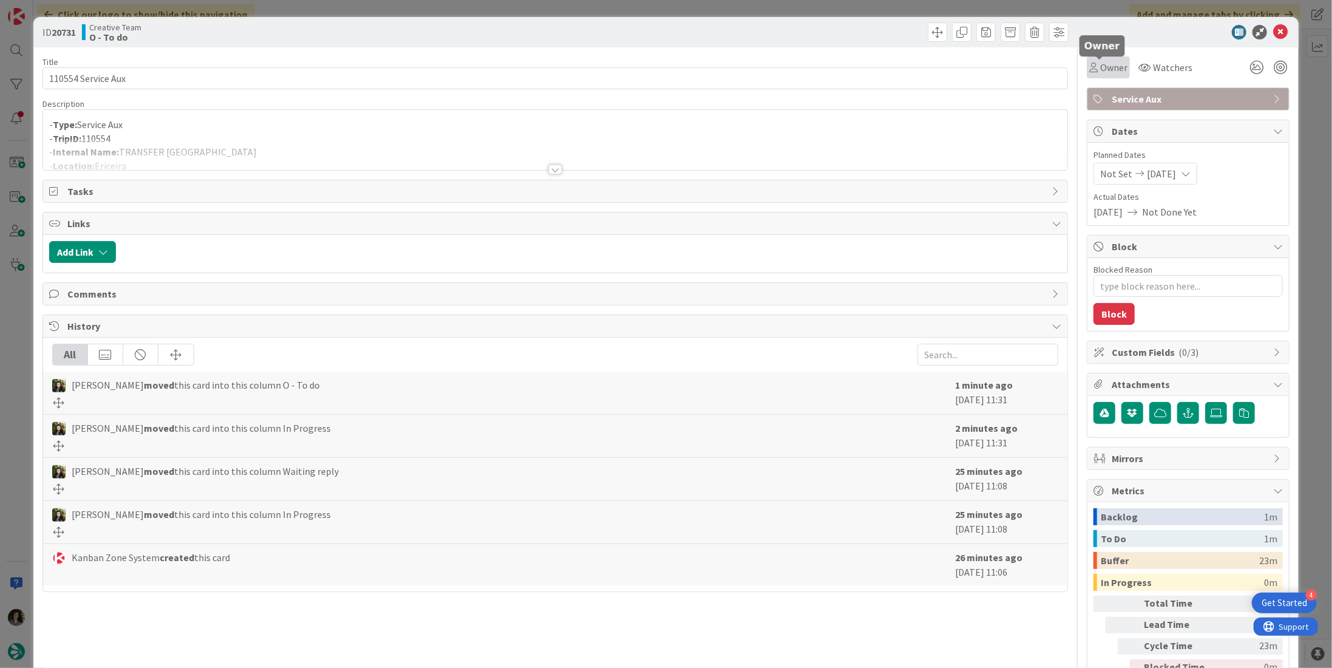
click at [1101, 64] on span "Owner" at bounding box center [1114, 67] width 27 height 15
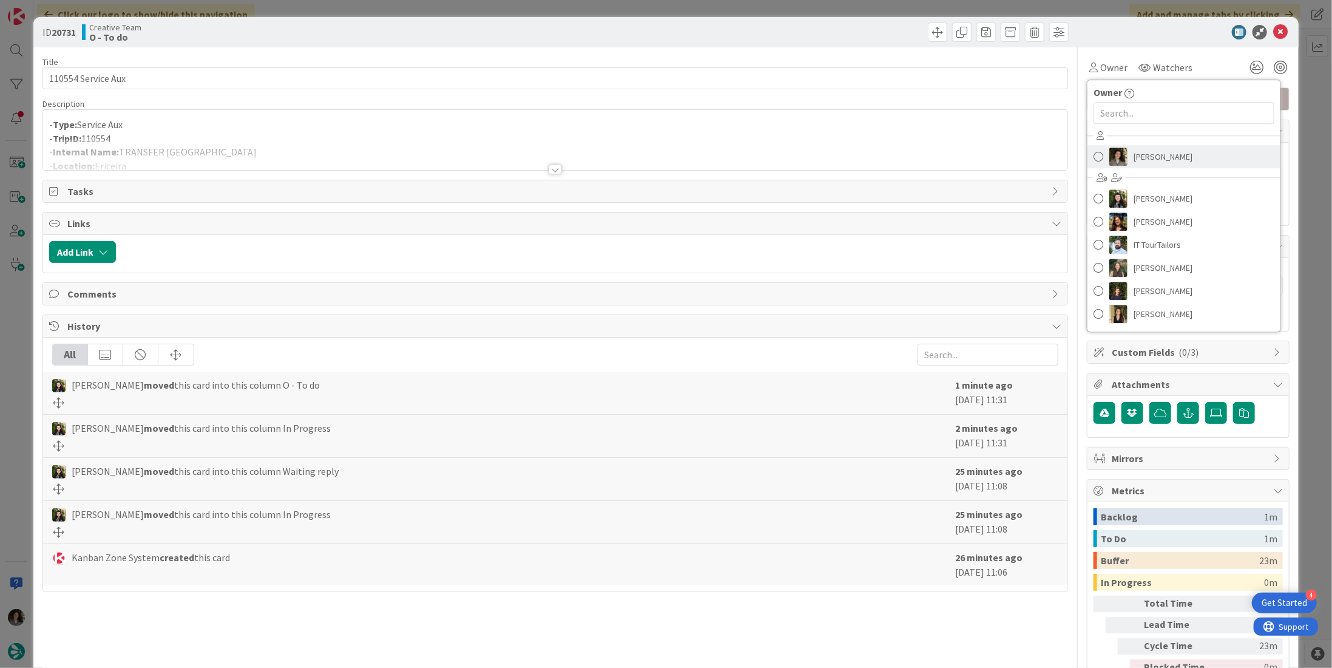
click at [1168, 158] on span "[PERSON_NAME]" at bounding box center [1163, 157] width 59 height 18
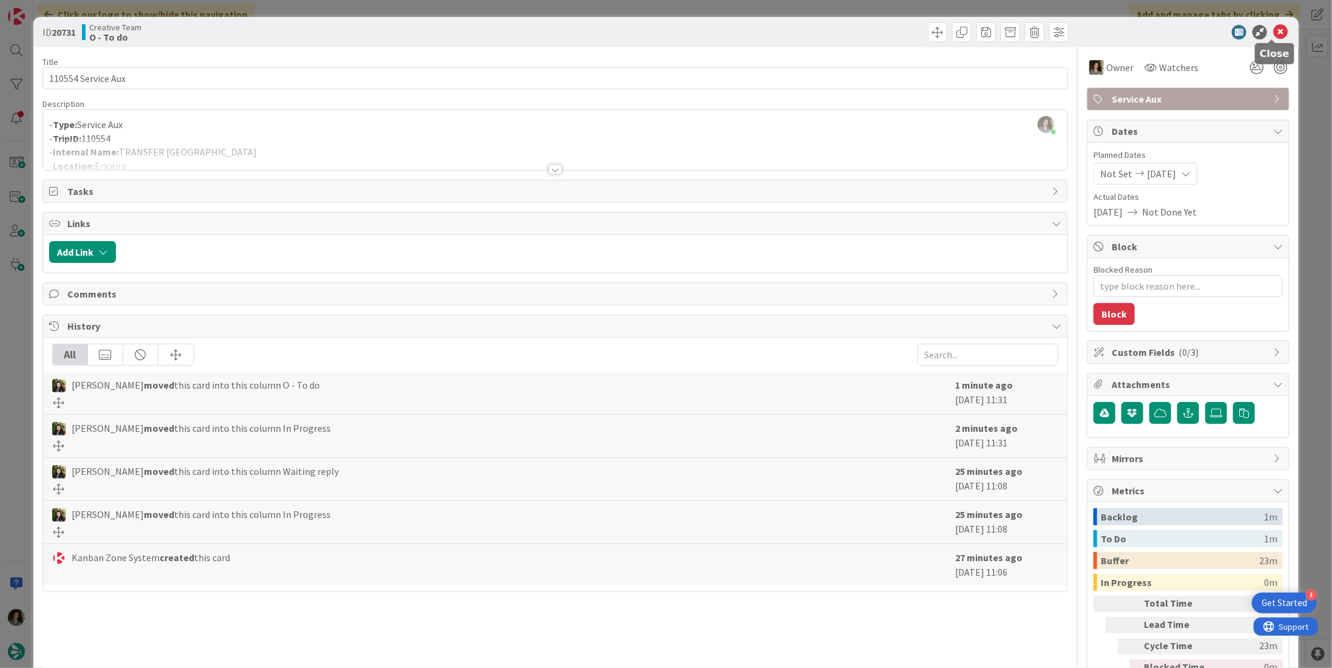
click at [1274, 35] on icon at bounding box center [1281, 32] width 15 height 15
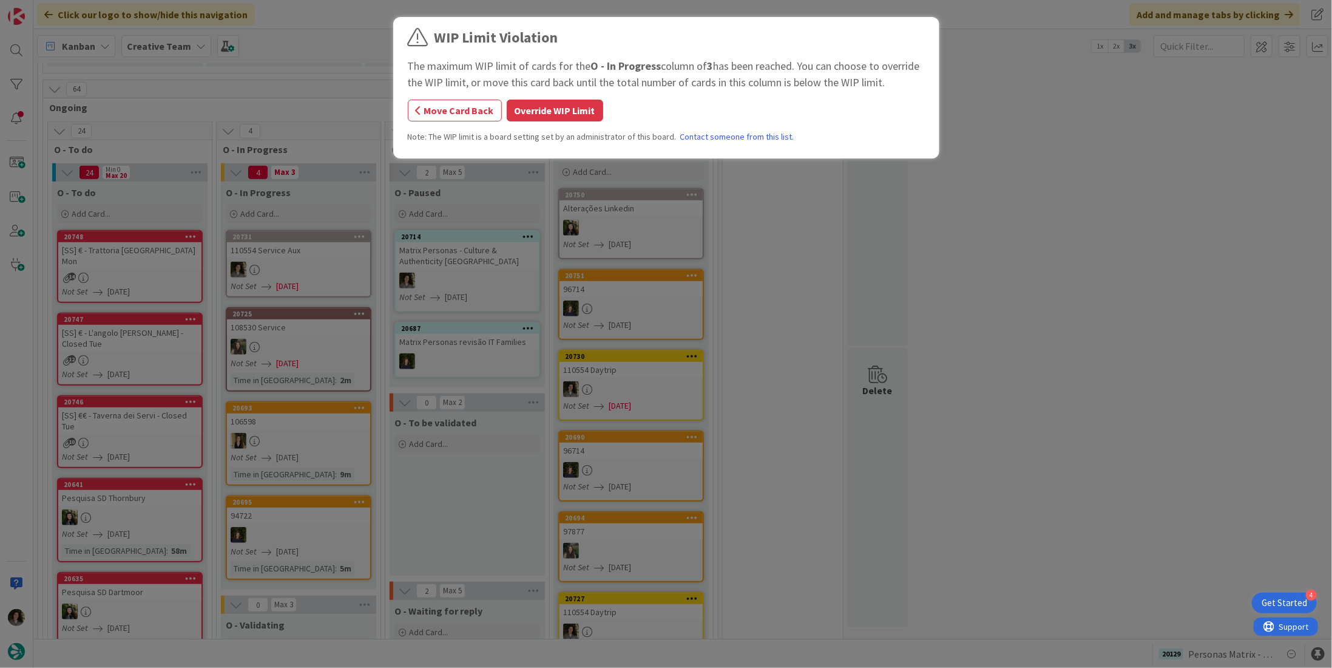
click at [586, 120] on button "Override WIP Limit" at bounding box center [555, 111] width 97 height 22
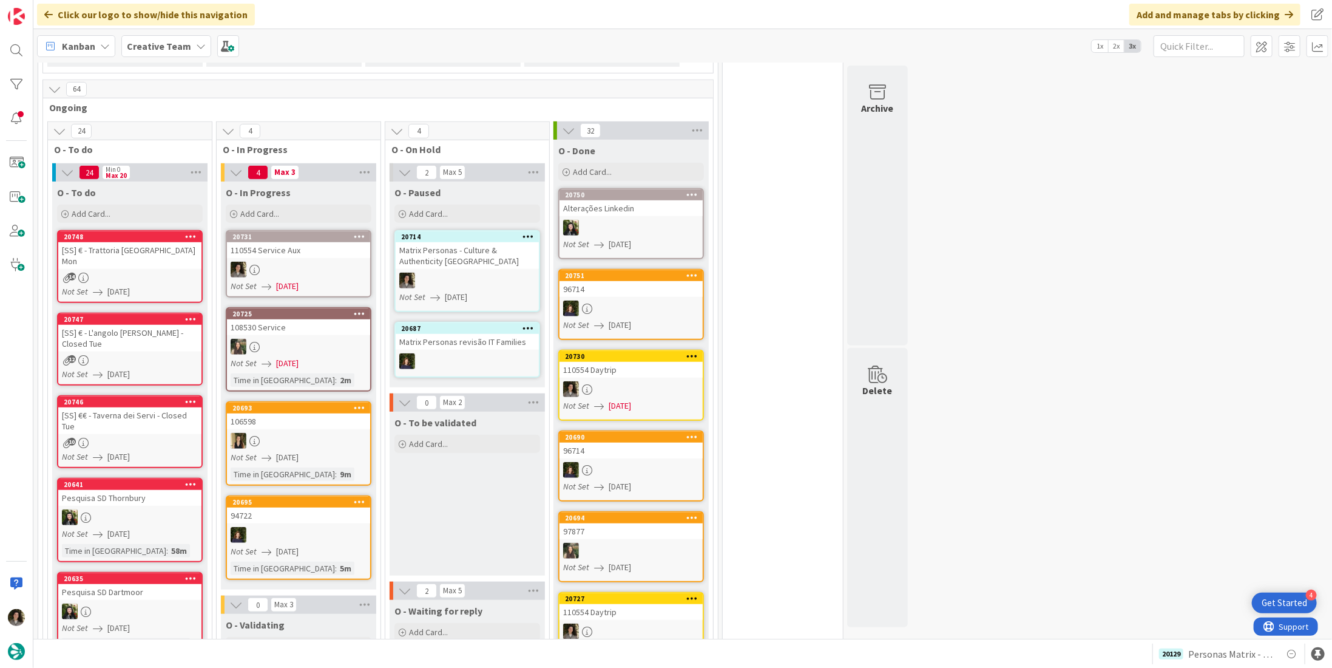
click at [308, 242] on div "110554 Service Aux" at bounding box center [298, 250] width 143 height 16
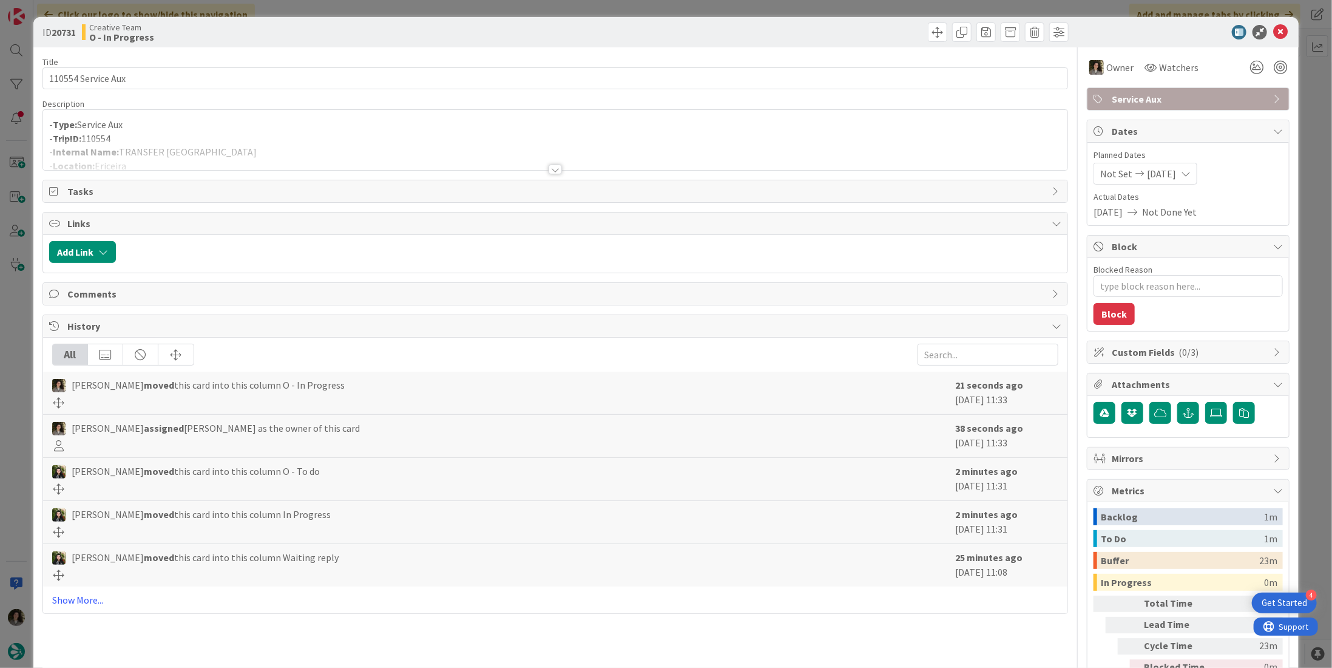
click at [549, 162] on div at bounding box center [555, 154] width 1025 height 31
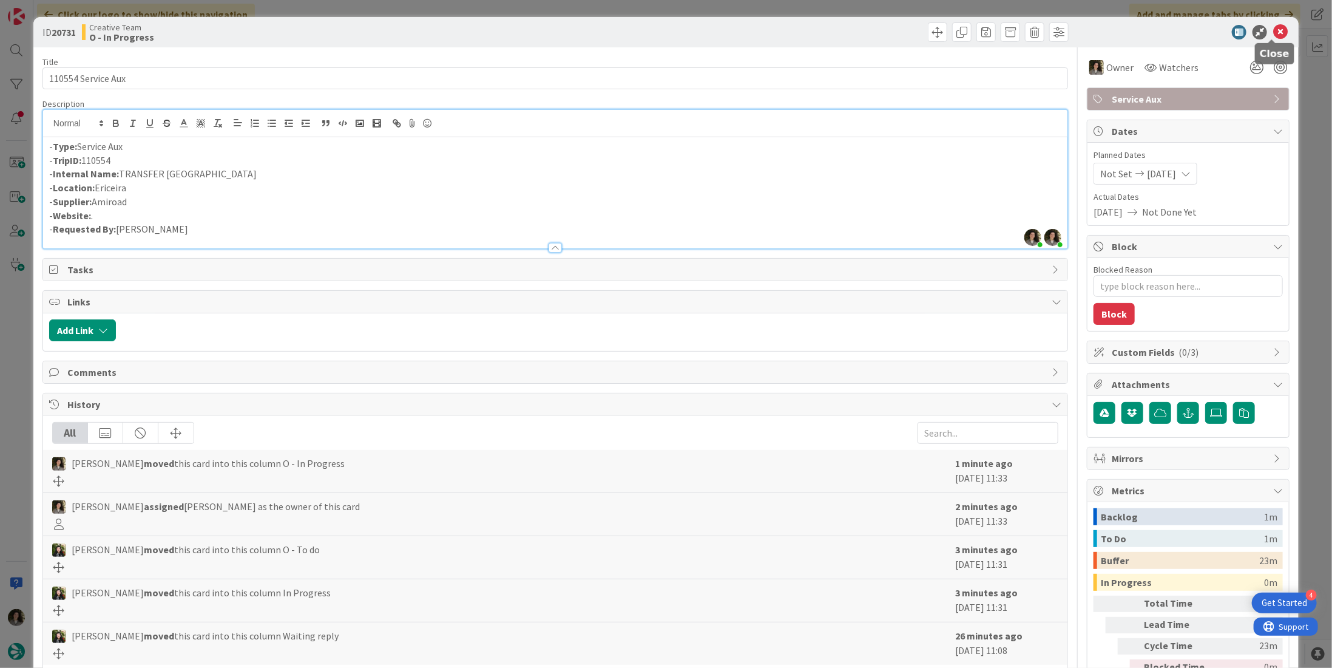
click at [1275, 32] on icon at bounding box center [1281, 32] width 15 height 15
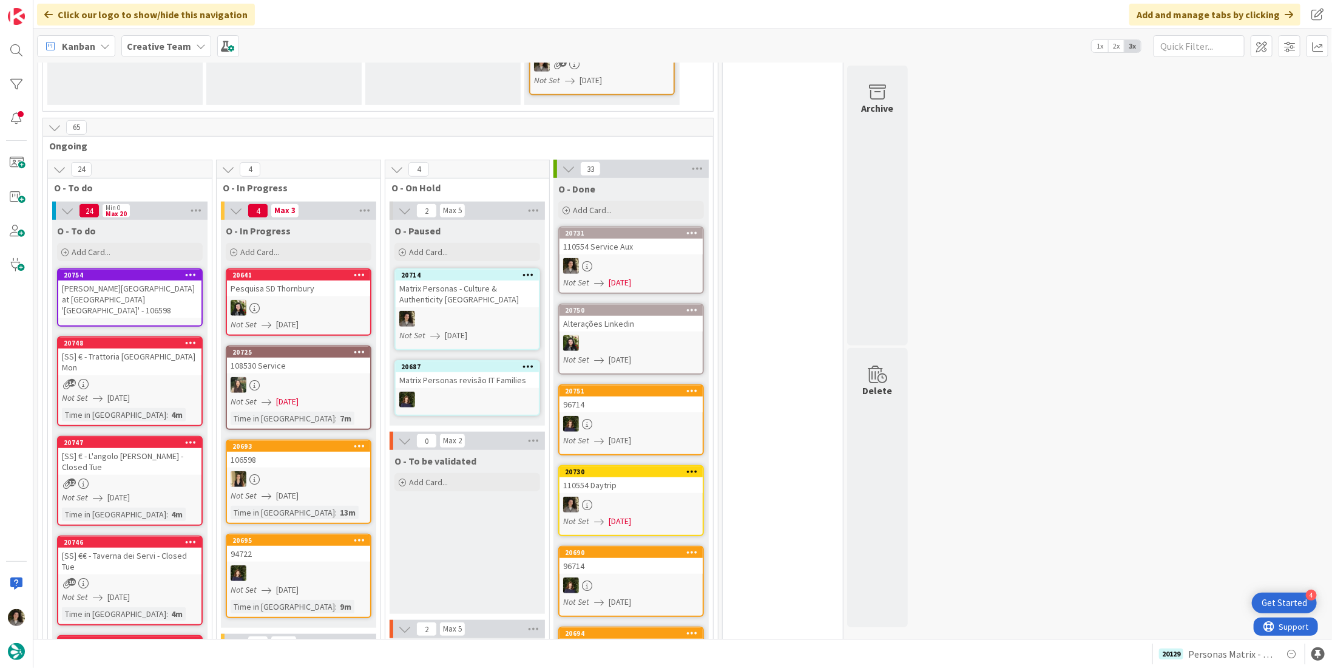
click at [656, 239] on div "110554 Service Aux" at bounding box center [631, 247] width 143 height 16
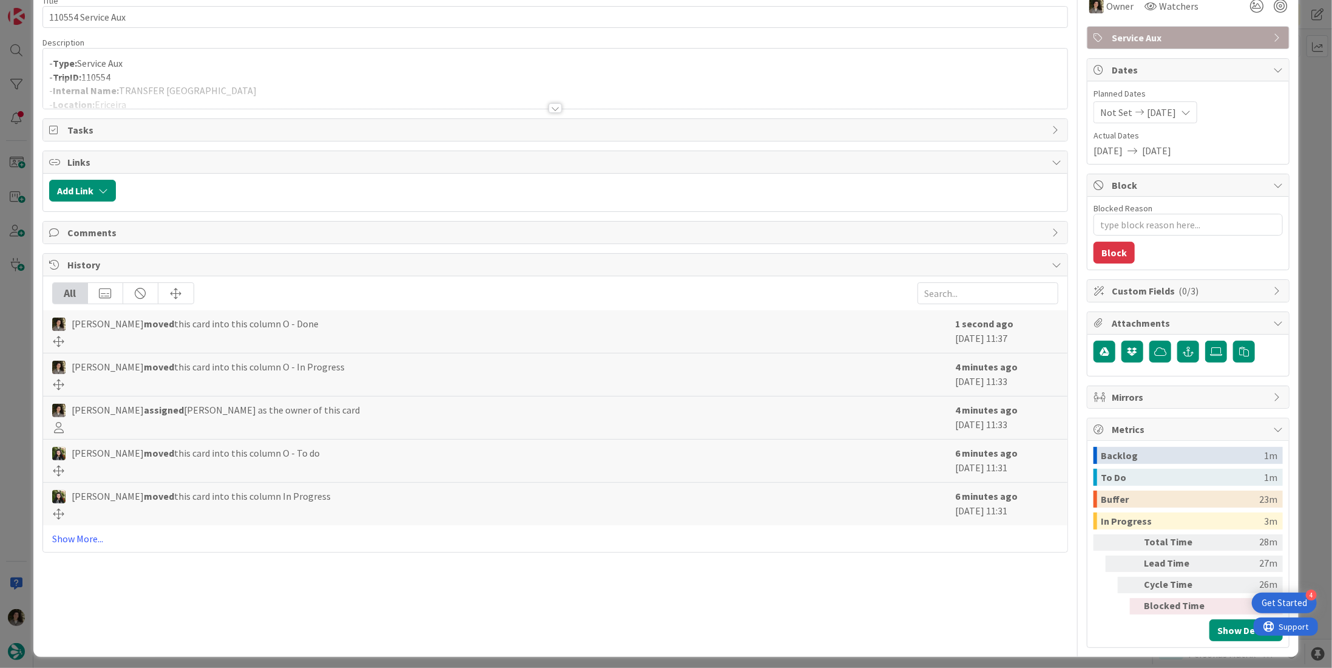
click at [1140, 37] on span "Service Aux" at bounding box center [1189, 37] width 155 height 15
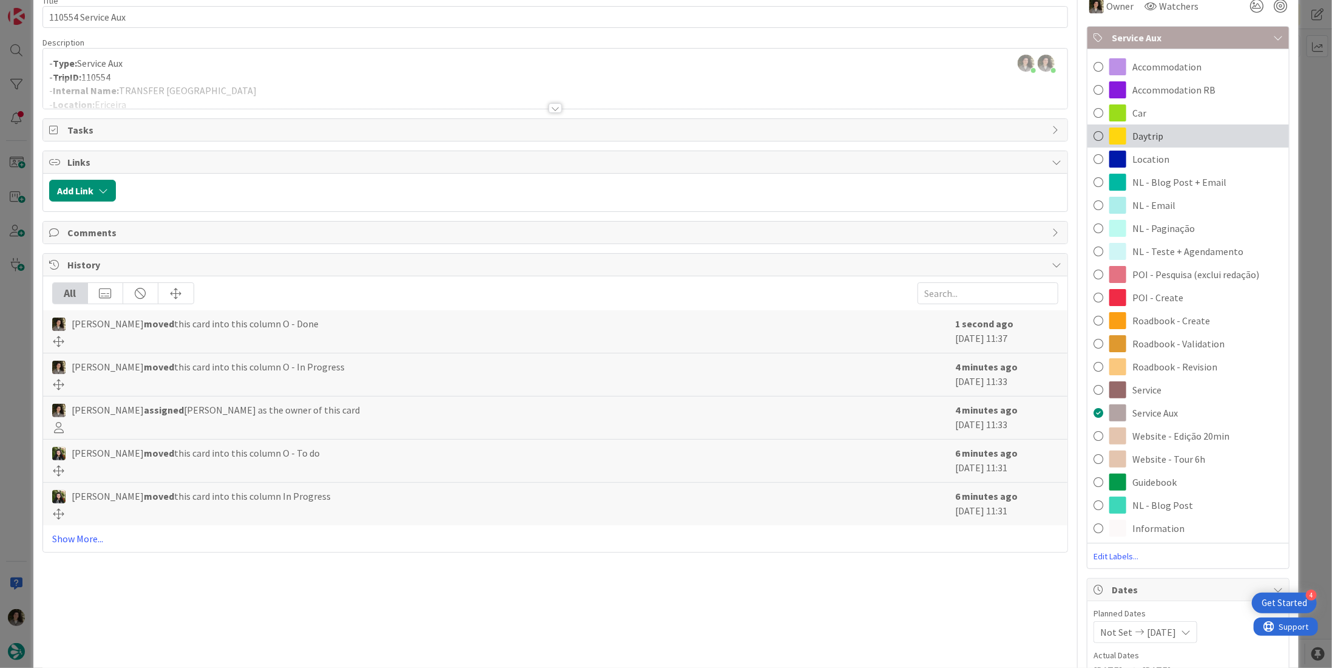
click at [1171, 138] on div "Daytrip" at bounding box center [1189, 135] width 202 height 23
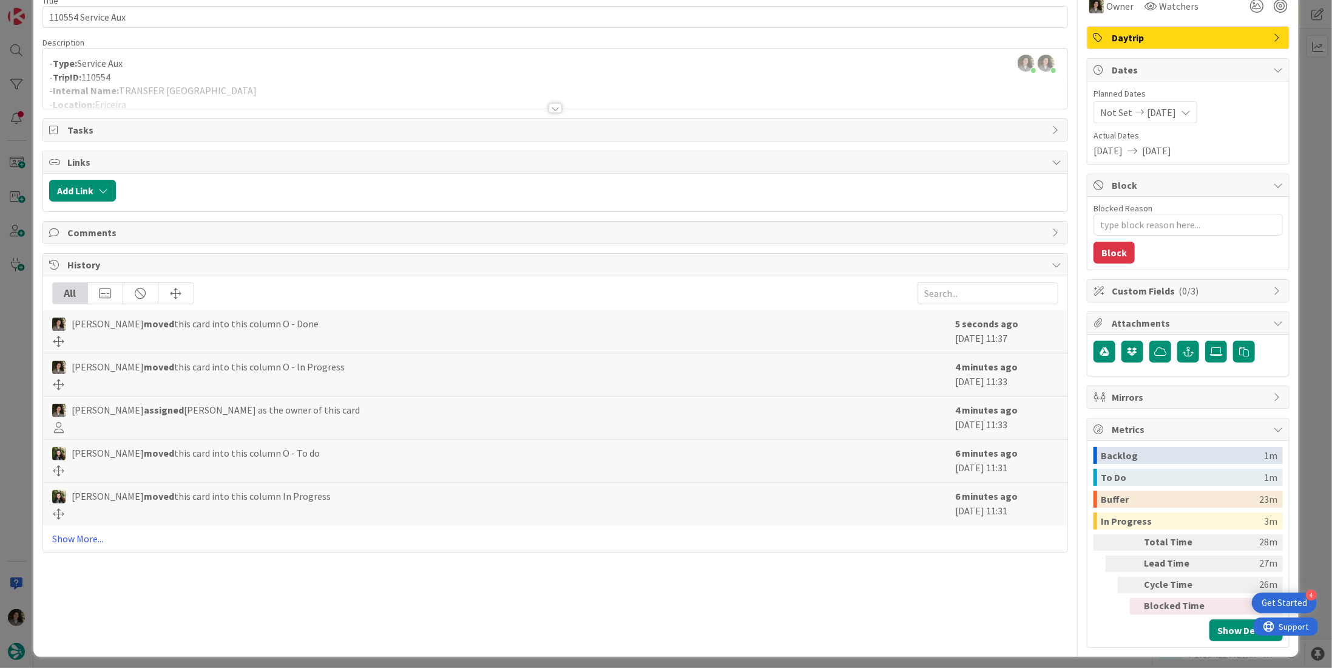
scroll to position [22, 0]
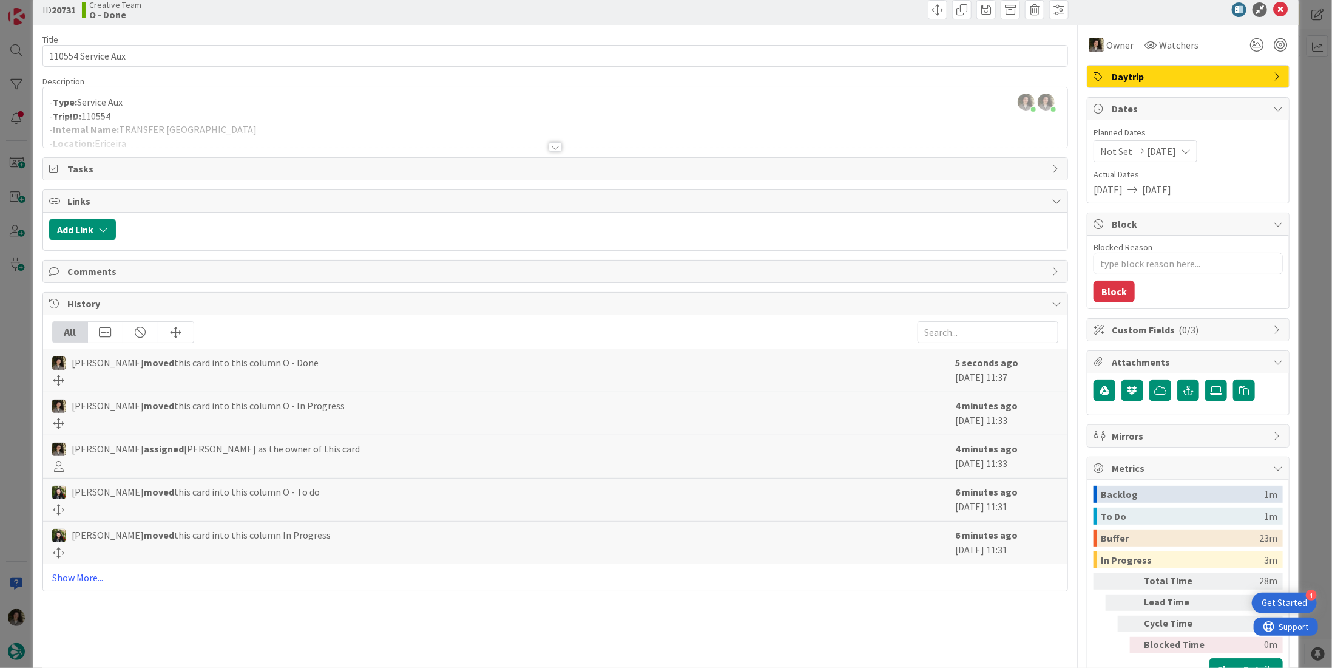
type textarea "x"
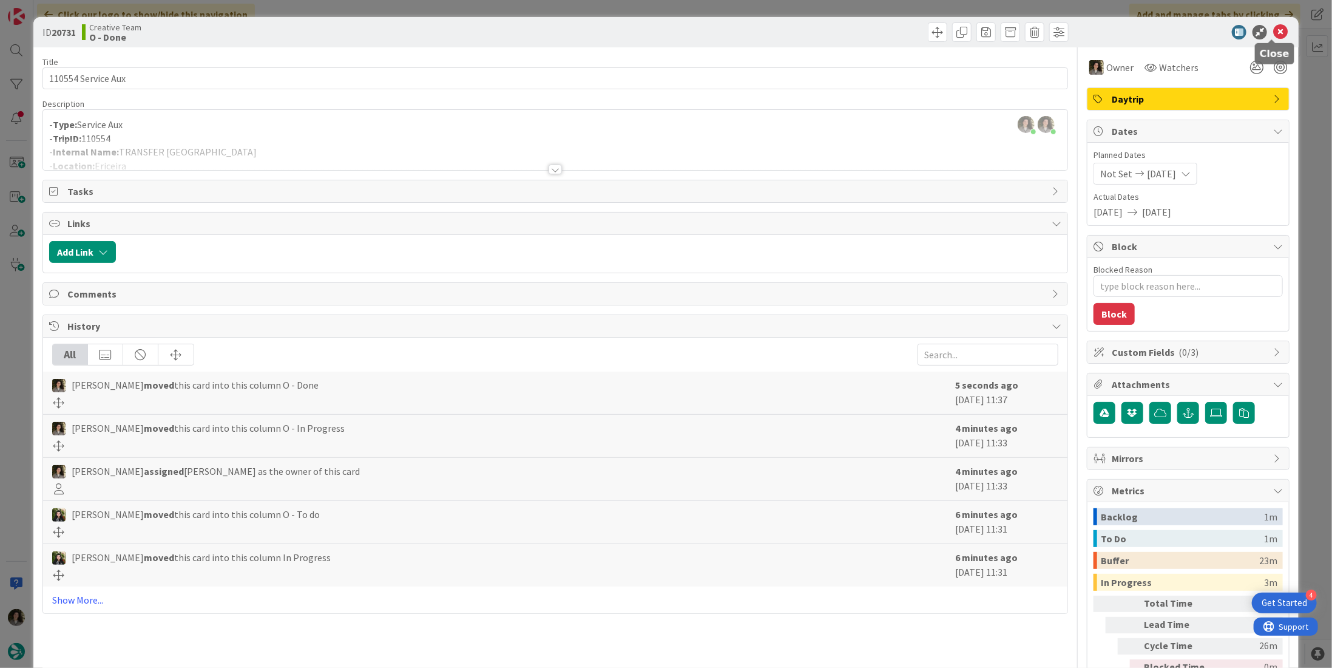
click at [1276, 31] on icon at bounding box center [1281, 32] width 15 height 15
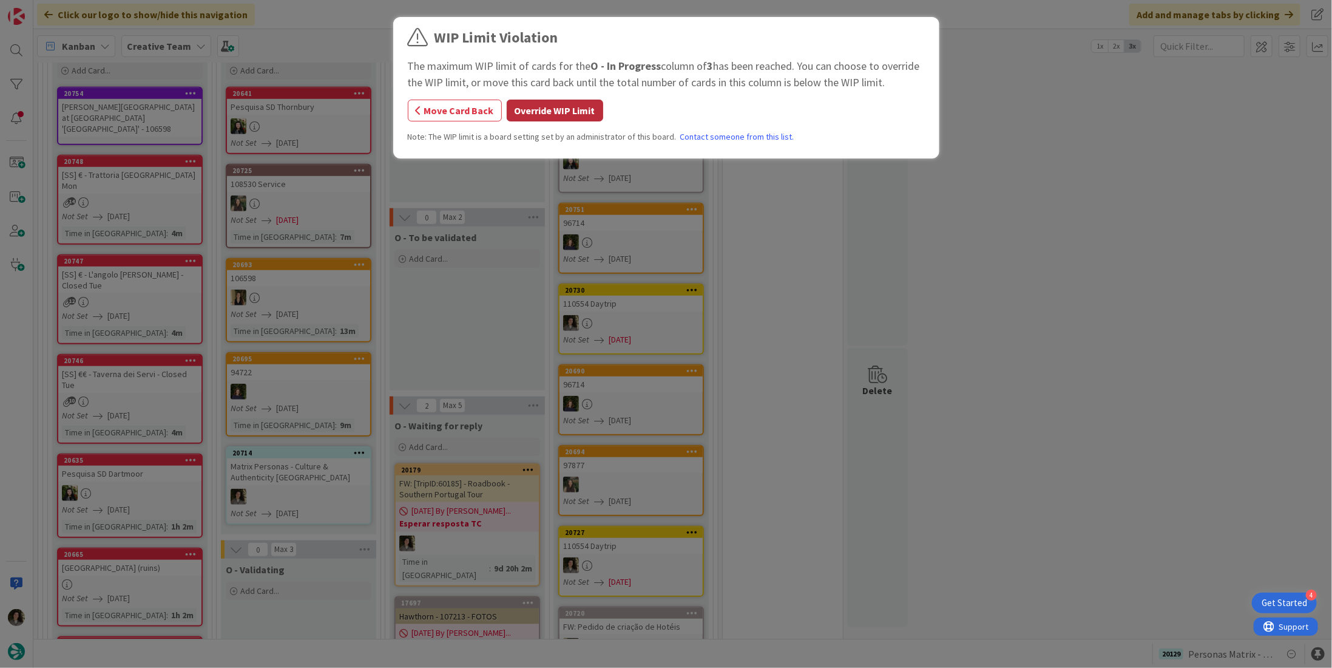
drag, startPoint x: 566, startPoint y: 108, endPoint x: 540, endPoint y: 153, distance: 52.0
click at [566, 109] on button "Override WIP Limit" at bounding box center [555, 111] width 97 height 22
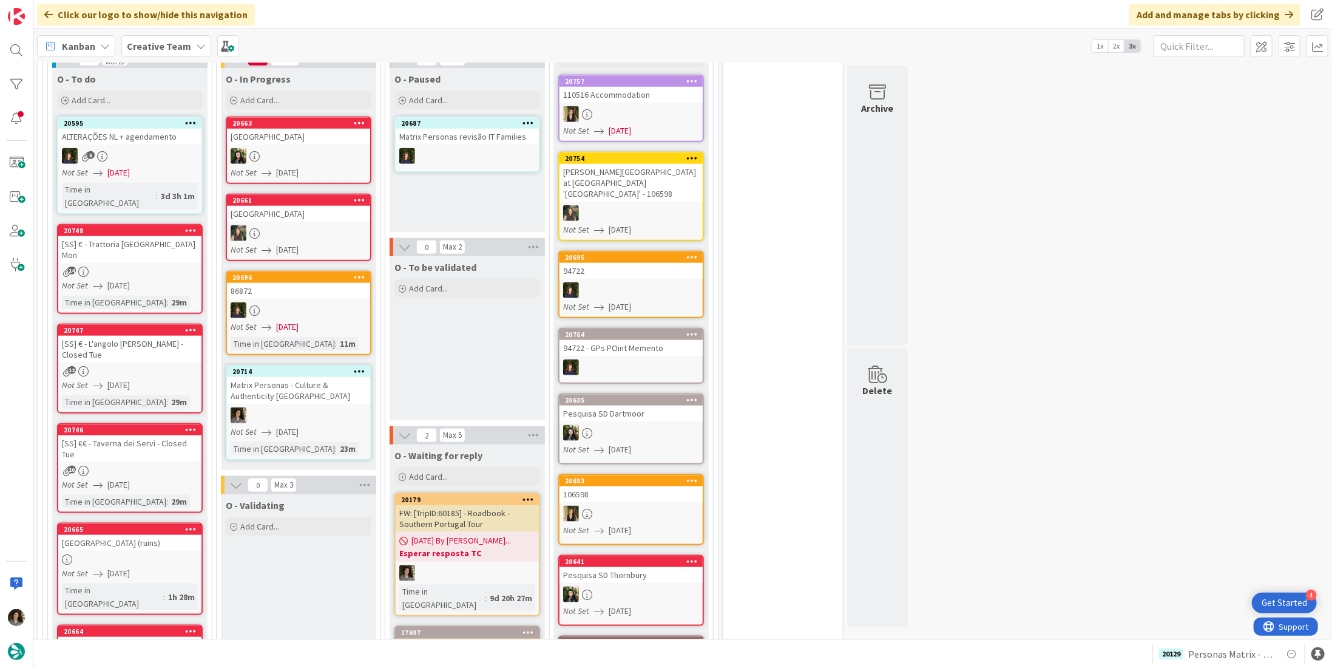
scroll to position [789, 0]
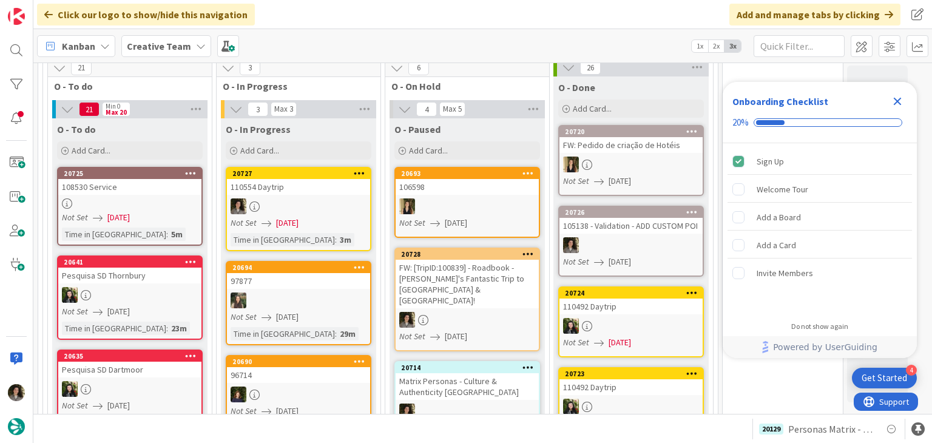
scroll to position [364, 0]
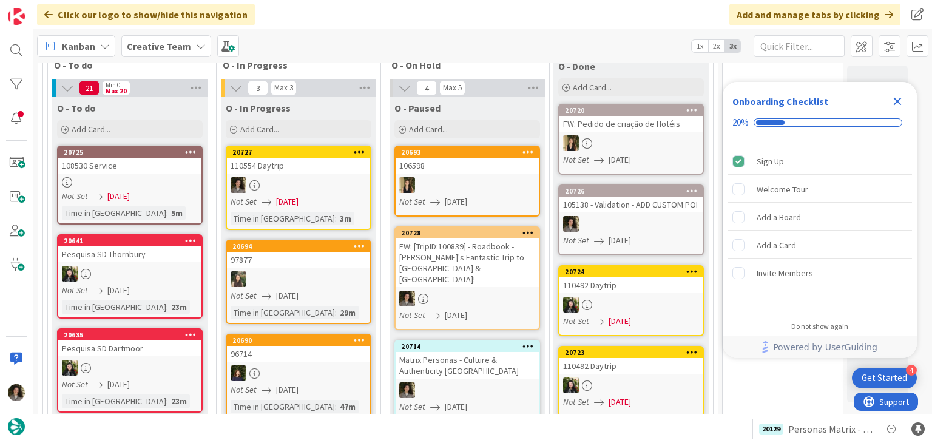
click at [317, 183] on div at bounding box center [298, 185] width 143 height 16
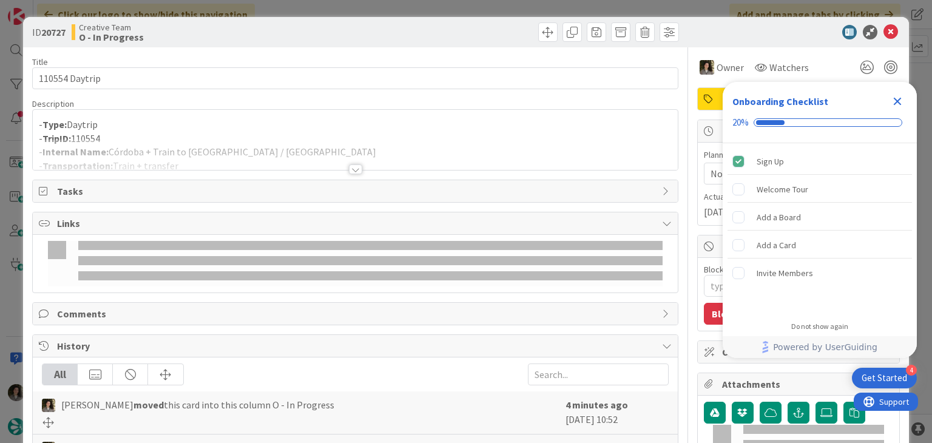
type textarea "x"
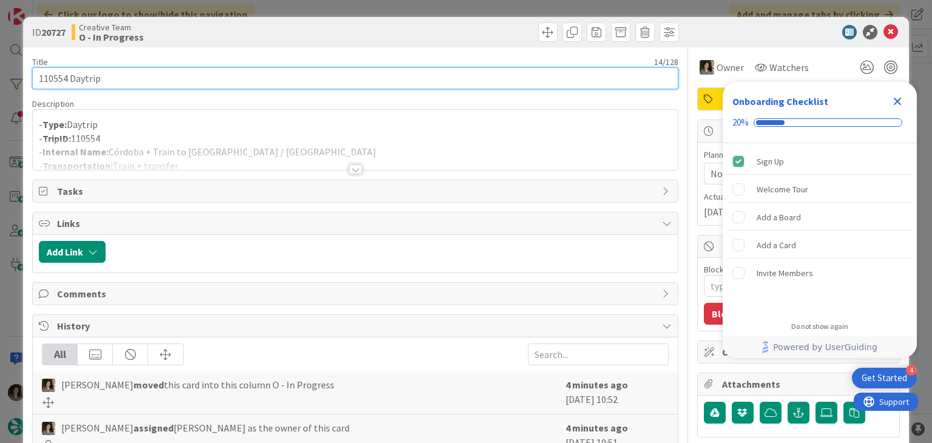
click at [153, 69] on input "110554 Daytrip" at bounding box center [355, 78] width 646 height 22
drag, startPoint x: 153, startPoint y: 69, endPoint x: 182, endPoint y: 69, distance: 29.1
click at [153, 69] on input "110554 Daytrip" at bounding box center [355, 78] width 646 height 22
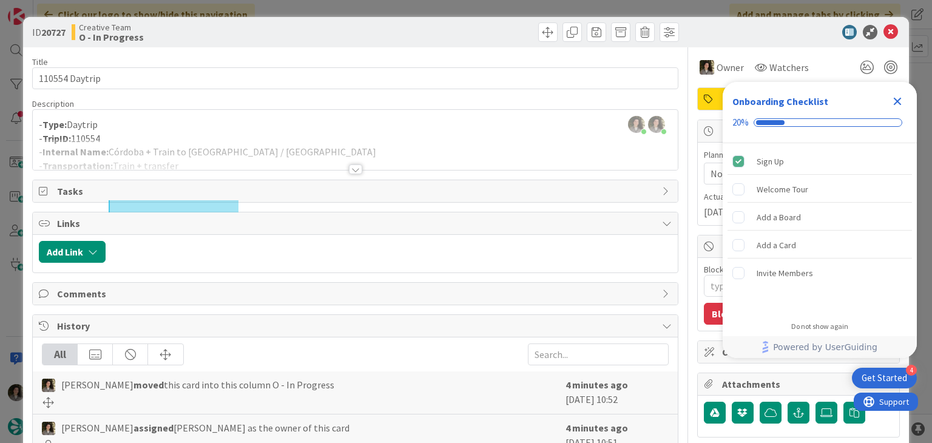
drag, startPoint x: 235, startPoint y: 100, endPoint x: 236, endPoint y: 117, distance: 17.0
click at [233, 103] on div "Description" at bounding box center [355, 103] width 646 height 11
click at [248, 146] on div at bounding box center [355, 154] width 645 height 31
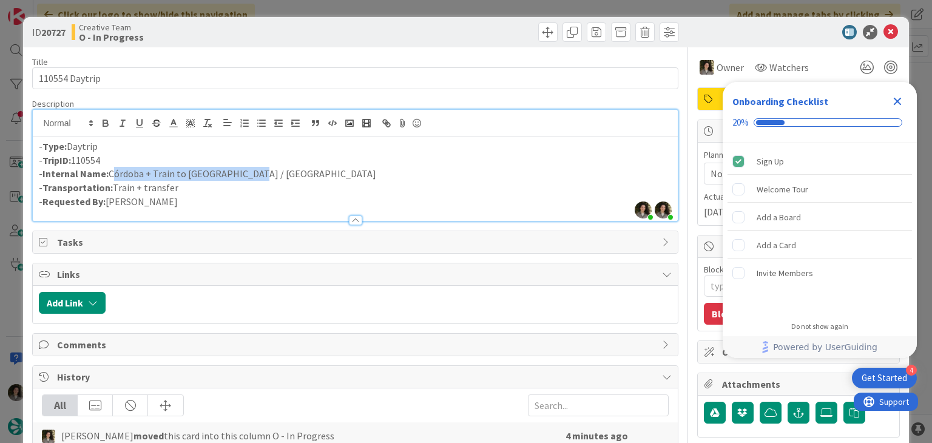
drag, startPoint x: 251, startPoint y: 171, endPoint x: 185, endPoint y: 158, distance: 67.4
click at [111, 176] on p "- Internal Name: Córdoba + Train to Seville / Faro" at bounding box center [355, 174] width 633 height 14
copy p "Córdoba + Train to Seville / Faro"
click at [423, 47] on div "Title 14 / 128 110554 Daytrip Description Melissa Santos just joined Melissa Sa…" at bounding box center [355, 378] width 646 height 662
click at [897, 100] on icon "Close Checklist" at bounding box center [898, 102] width 8 height 8
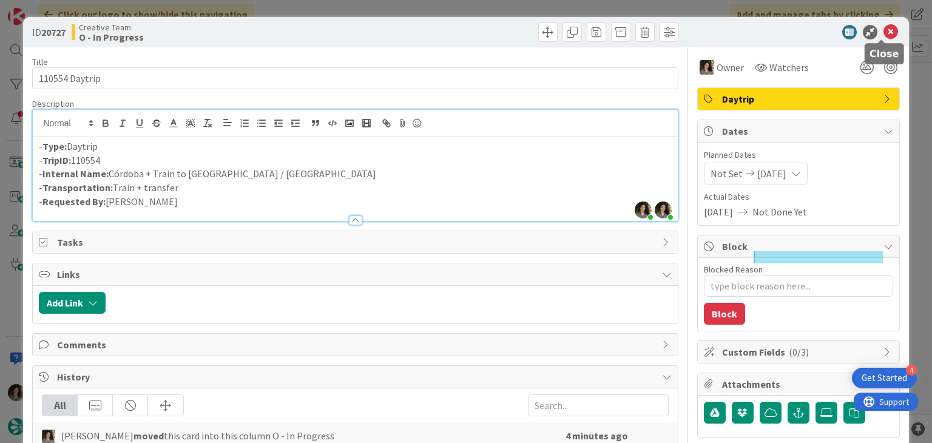
click at [884, 35] on icon at bounding box center [891, 32] width 15 height 15
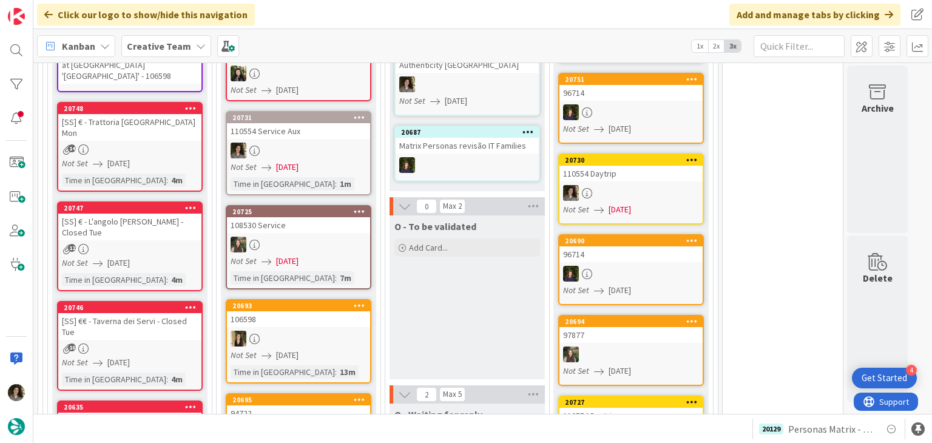
scroll to position [607, 0]
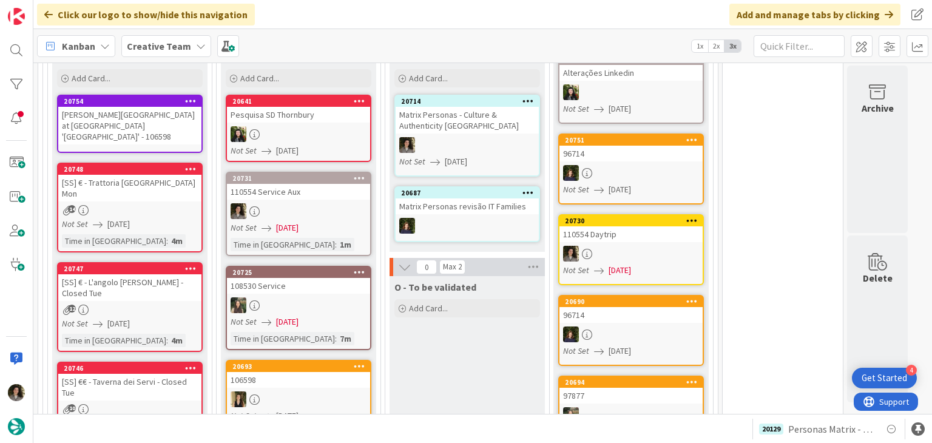
click at [308, 186] on link "20731 110554 Service Aux Not Set [DATE] Time in [GEOGRAPHIC_DATA] : 1m" at bounding box center [299, 214] width 146 height 84
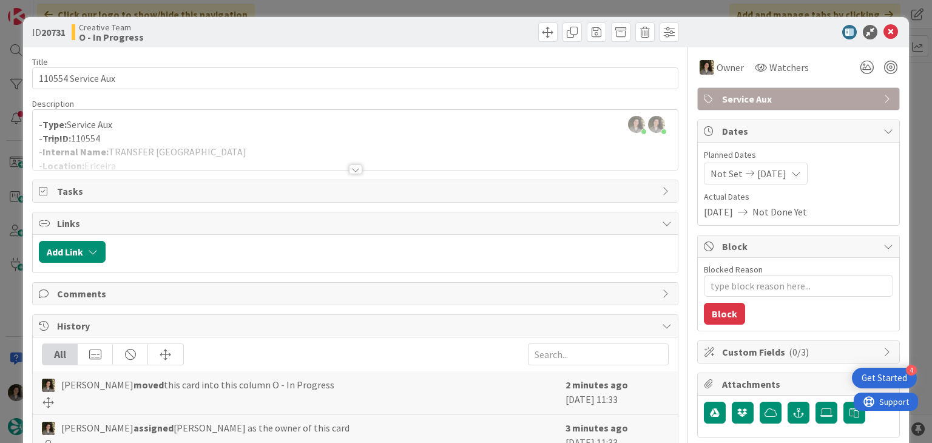
click at [353, 169] on div at bounding box center [355, 170] width 13 height 10
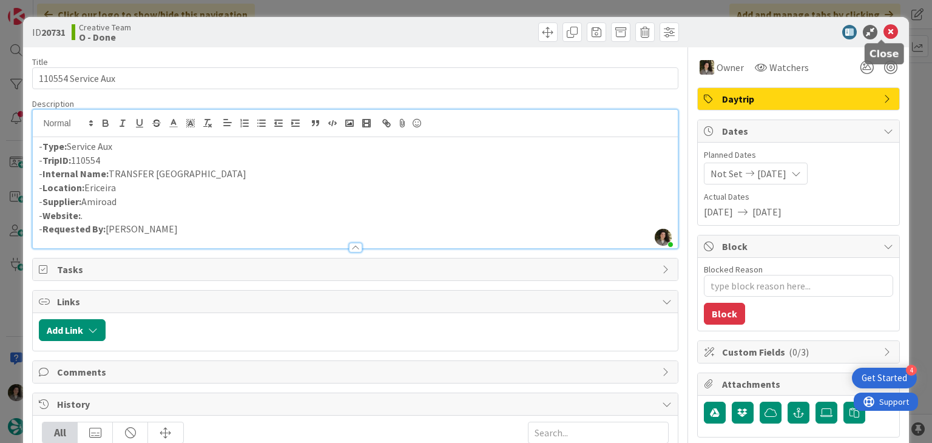
click at [886, 30] on icon at bounding box center [891, 32] width 15 height 15
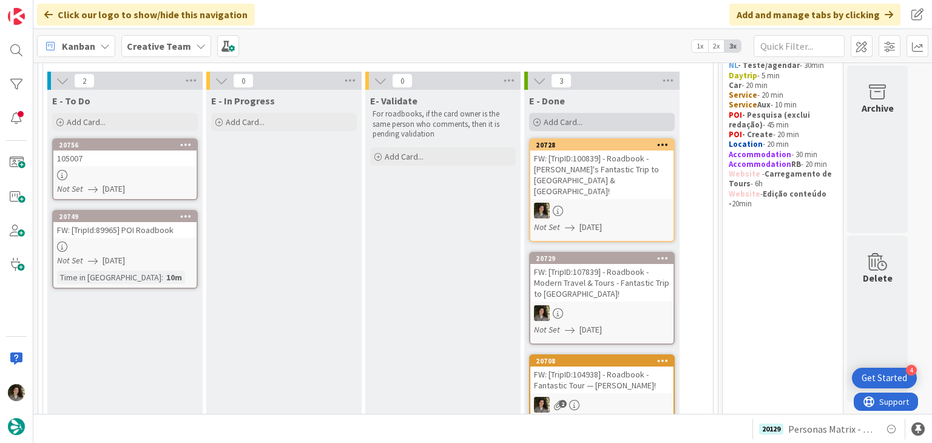
scroll to position [121, 0]
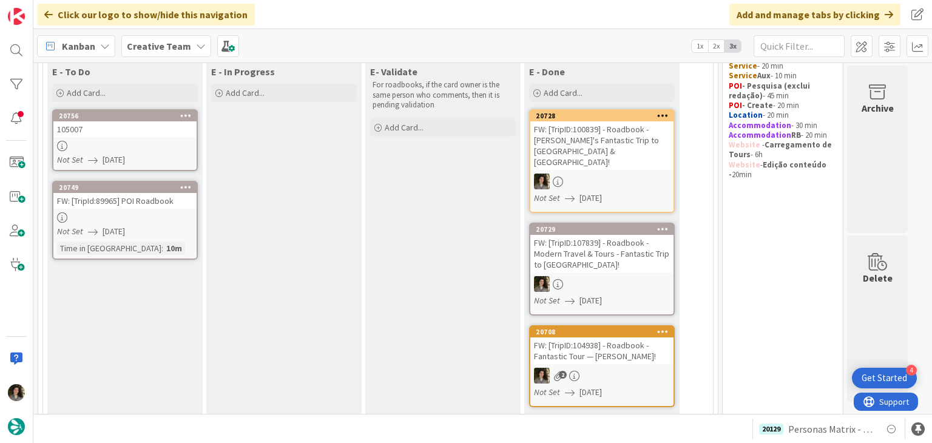
click at [137, 134] on div "105007" at bounding box center [124, 129] width 143 height 16
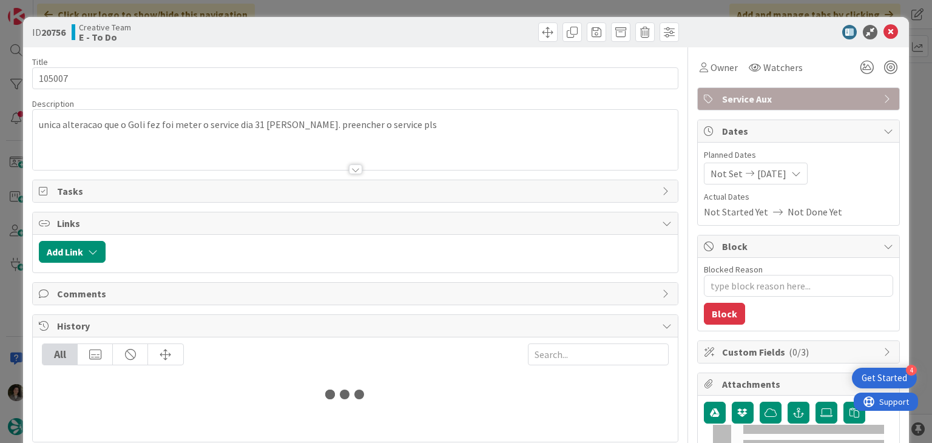
type textarea "x"
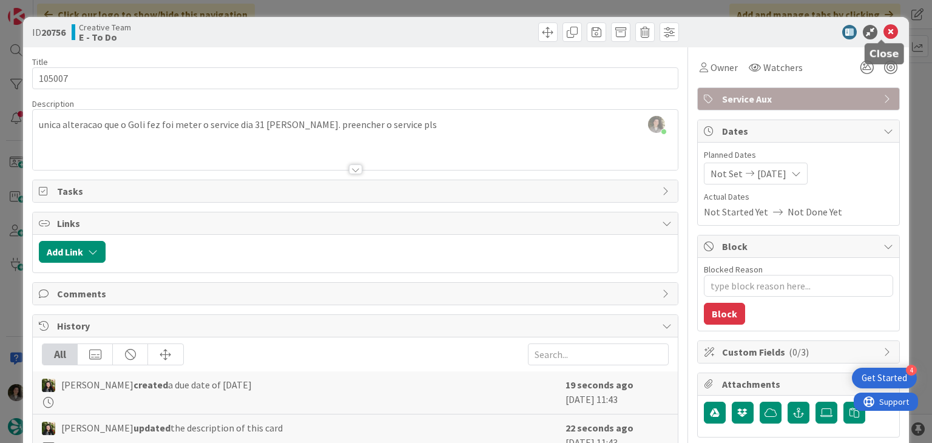
click at [884, 31] on icon at bounding box center [891, 32] width 15 height 15
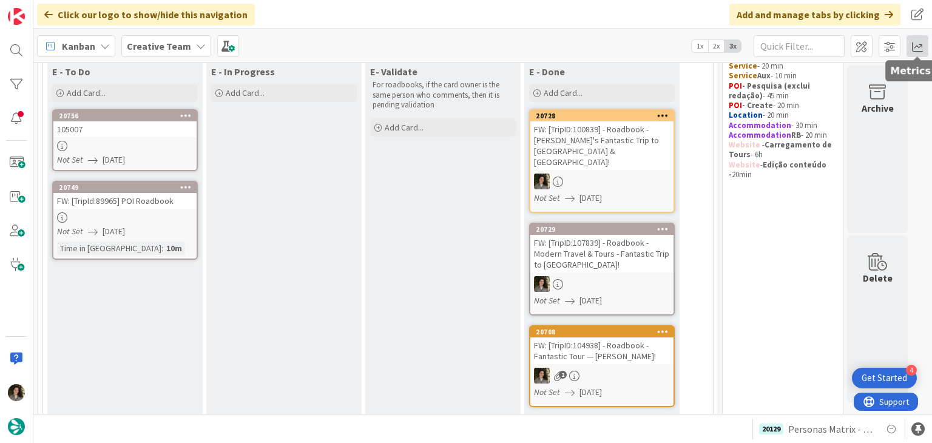
click at [910, 47] on span at bounding box center [918, 46] width 22 height 22
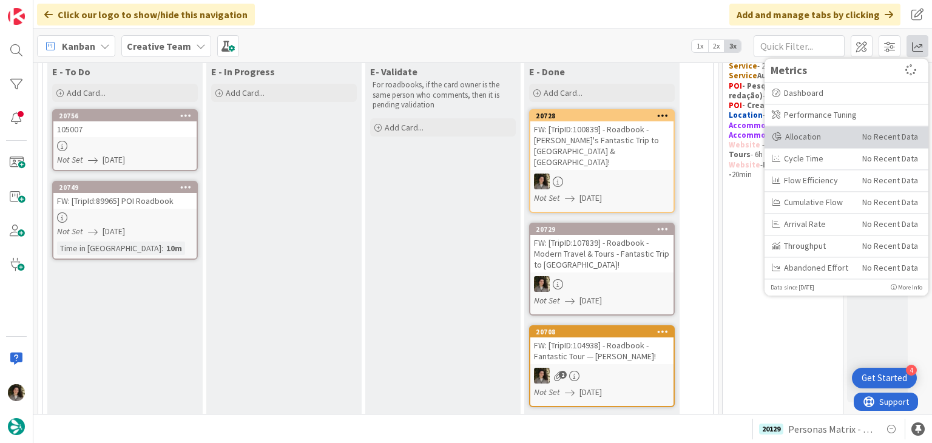
click at [825, 131] on div "Allocation" at bounding box center [812, 137] width 81 height 13
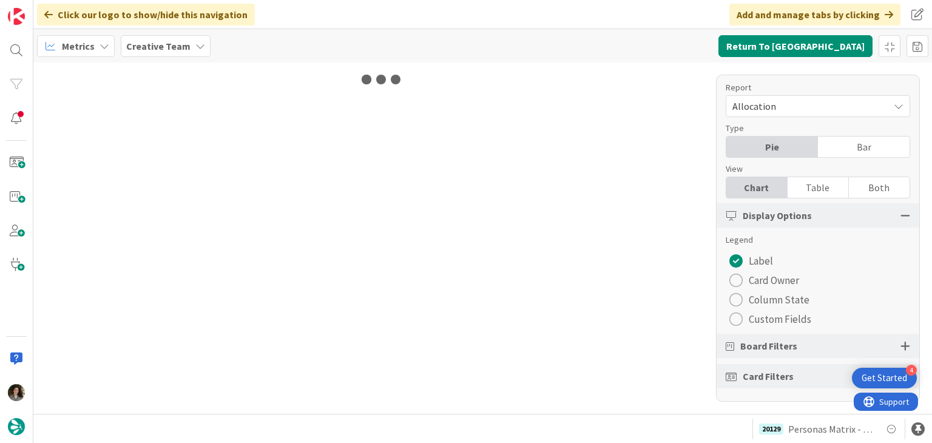
click at [835, 190] on div "Table" at bounding box center [818, 187] width 61 height 21
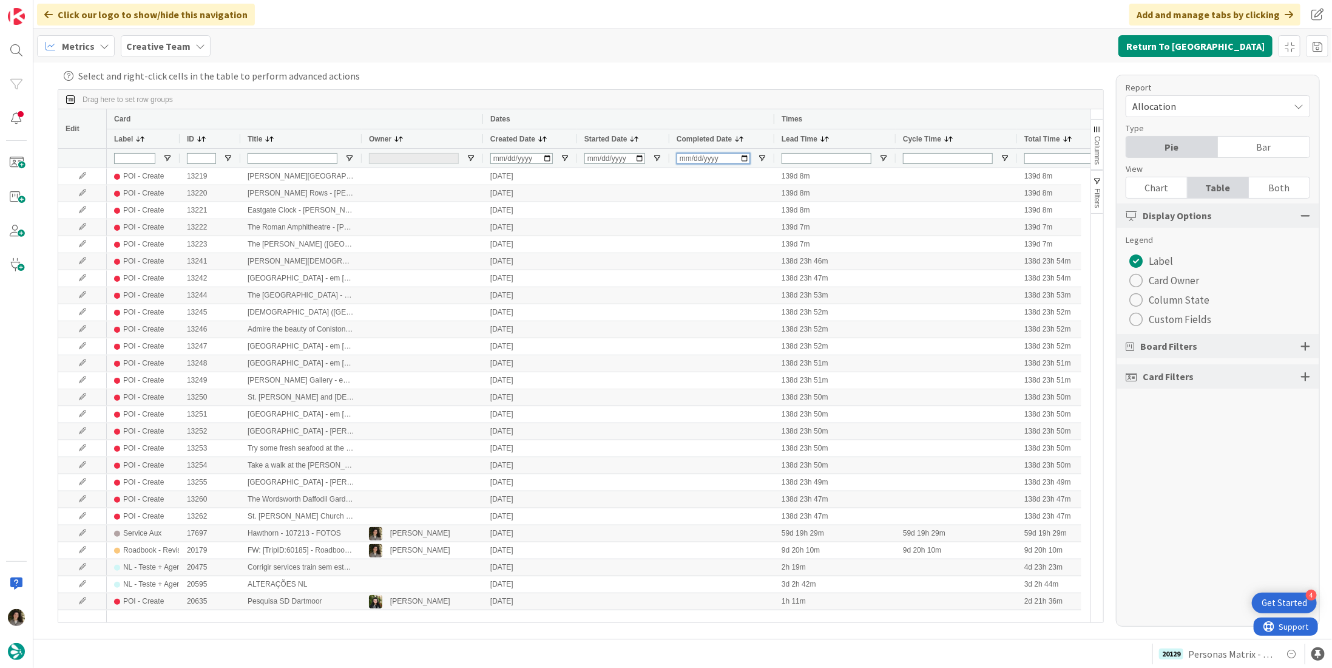
click at [690, 154] on input "Completed Date Filter Input" at bounding box center [713, 158] width 73 height 11
type input "[DATE]"
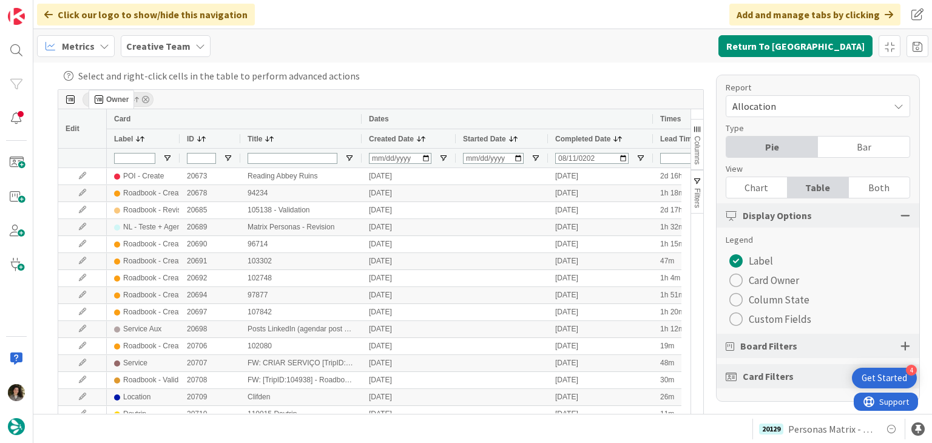
drag, startPoint x: 378, startPoint y: 136, endPoint x: 95, endPoint y: 95, distance: 286.5
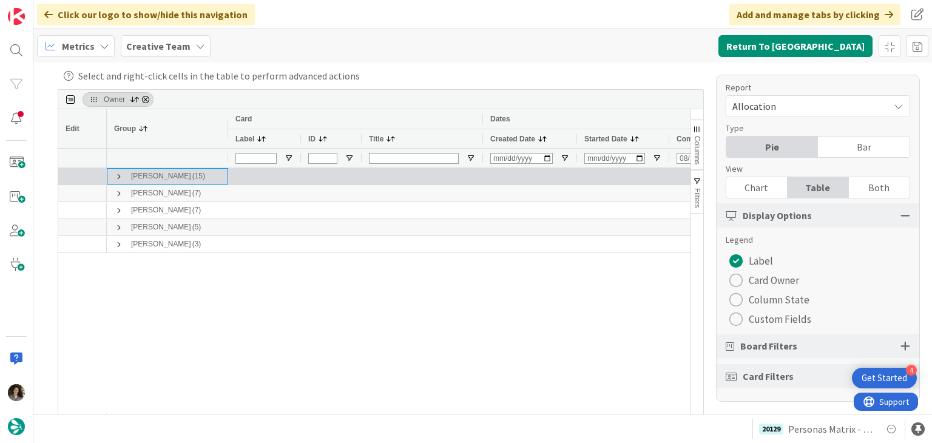
click at [118, 174] on span at bounding box center [119, 177] width 10 height 10
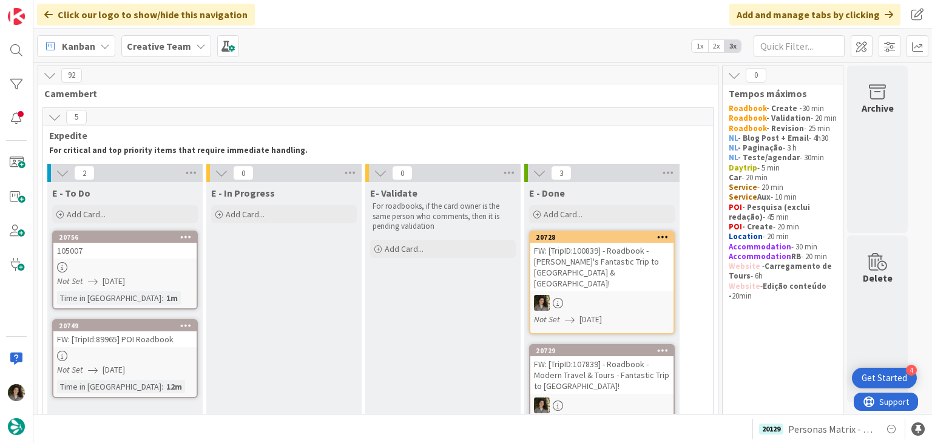
scroll to position [121, 0]
